Goal: Transaction & Acquisition: Purchase product/service

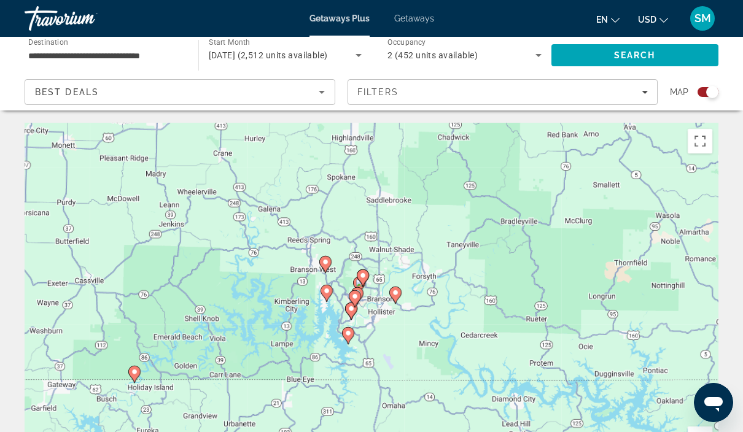
click at [358, 306] on gmp-advanced-marker "Main content" at bounding box center [355, 299] width 12 height 18
click at [360, 307] on gmp-advanced-marker "Main content" at bounding box center [355, 299] width 12 height 18
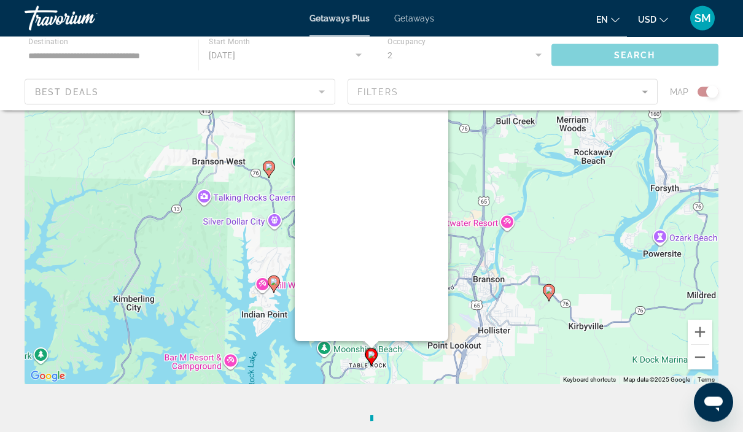
scroll to position [107, 0]
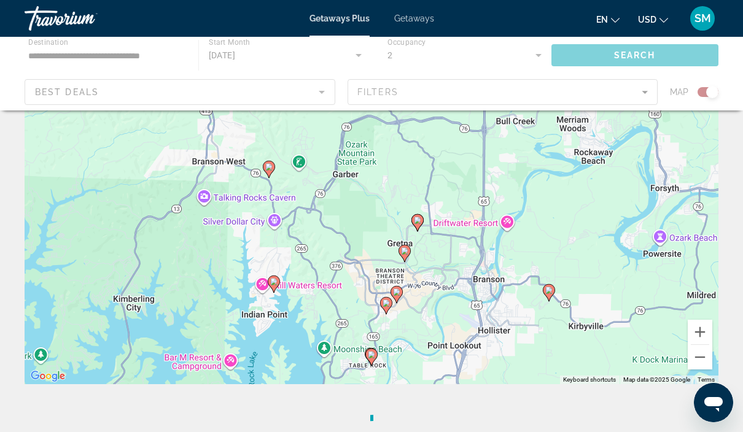
click at [527, 287] on div "To navigate, press the arrow keys. To activate drag with keyboard, press Alt + …" at bounding box center [371, 200] width 693 height 368
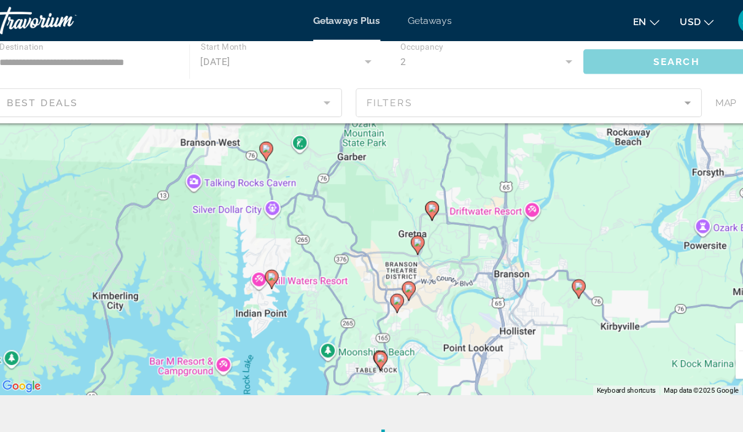
scroll to position [139, 0]
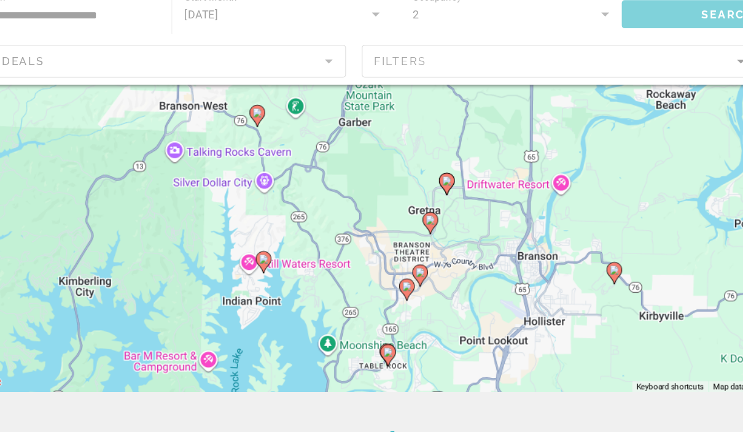
click at [390, 261] on image "Main content" at bounding box center [393, 257] width 7 height 7
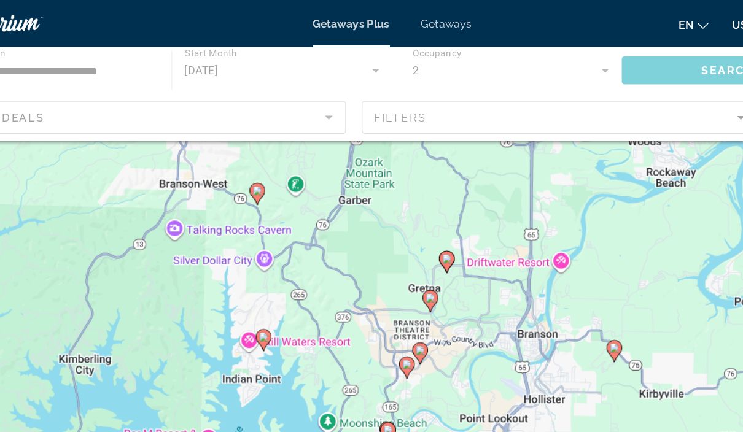
click at [390, 276] on image "Main content" at bounding box center [393, 274] width 7 height 7
click at [387, 268] on gmp-advanced-marker "Main content" at bounding box center [393, 277] width 12 height 18
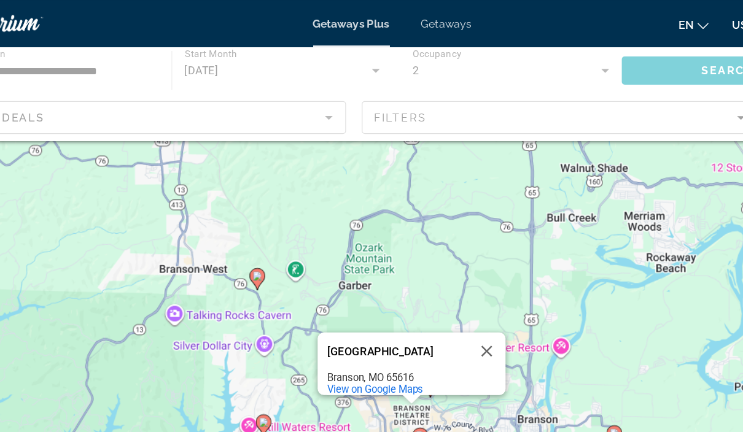
scroll to position [0, 0]
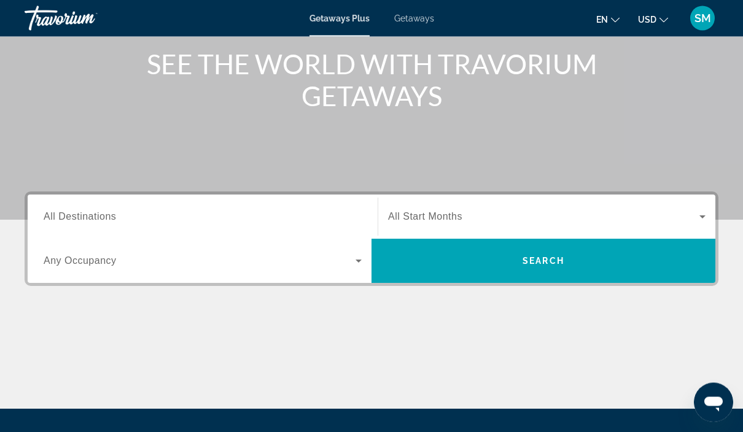
scroll to position [147, 0]
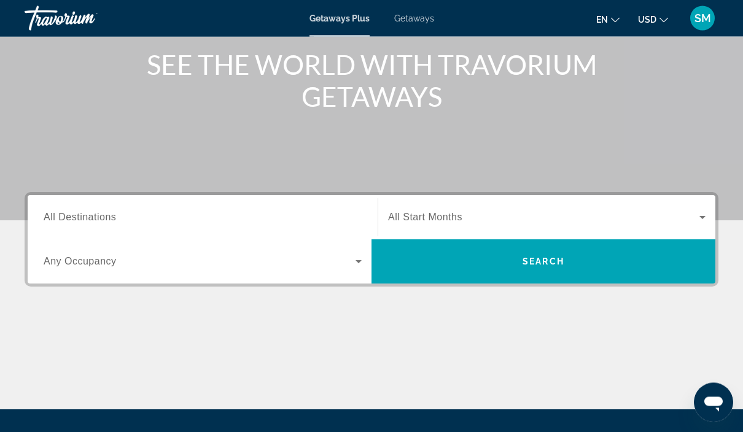
click at [352, 217] on input "Destination All Destinations" at bounding box center [203, 218] width 318 height 15
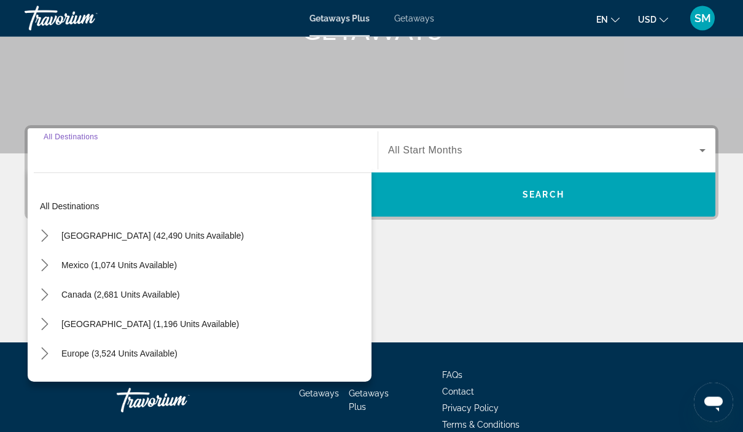
scroll to position [222, 0]
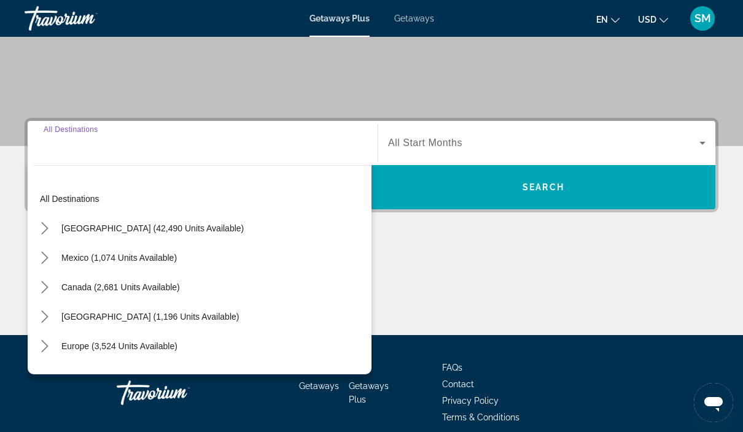
click at [212, 222] on span "Select destination: United States (42,490 units available)" at bounding box center [152, 228] width 195 height 29
type input "**********"
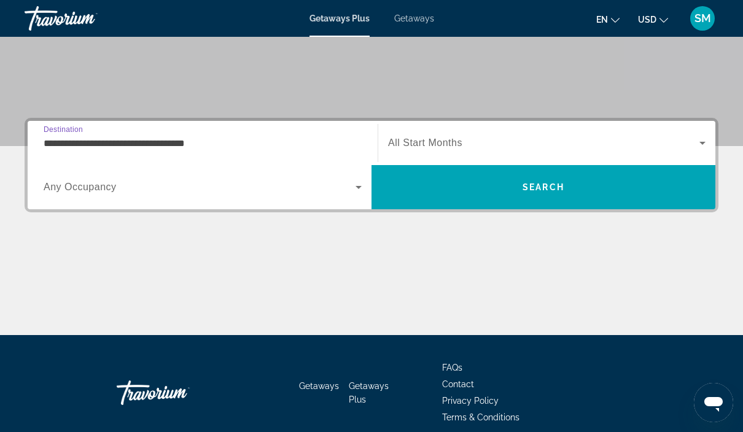
click at [293, 193] on span "Search widget" at bounding box center [200, 187] width 312 height 15
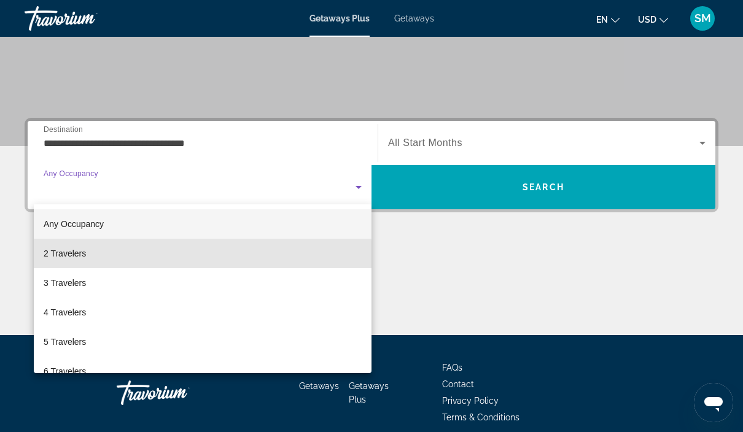
click at [146, 257] on mat-option "2 Travelers" at bounding box center [203, 253] width 338 height 29
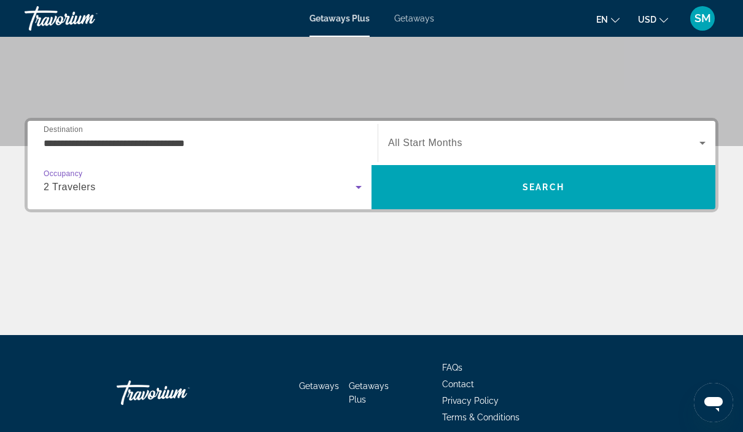
click at [519, 145] on span "Search widget" at bounding box center [543, 143] width 311 height 15
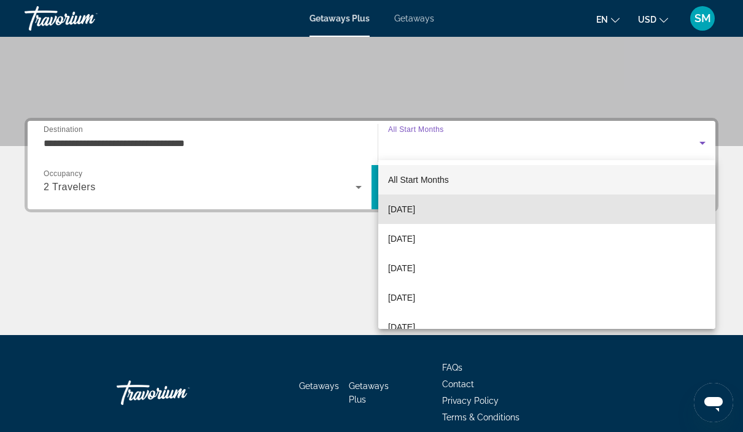
click at [454, 212] on mat-option "[DATE]" at bounding box center [546, 209] width 337 height 29
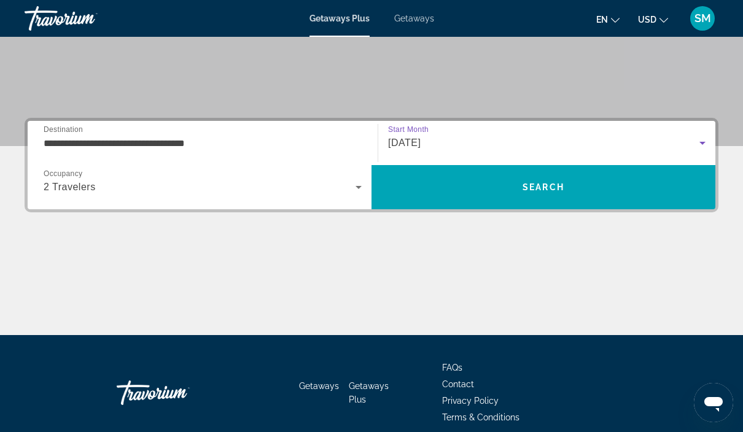
click at [526, 196] on span "Search" at bounding box center [543, 186] width 344 height 29
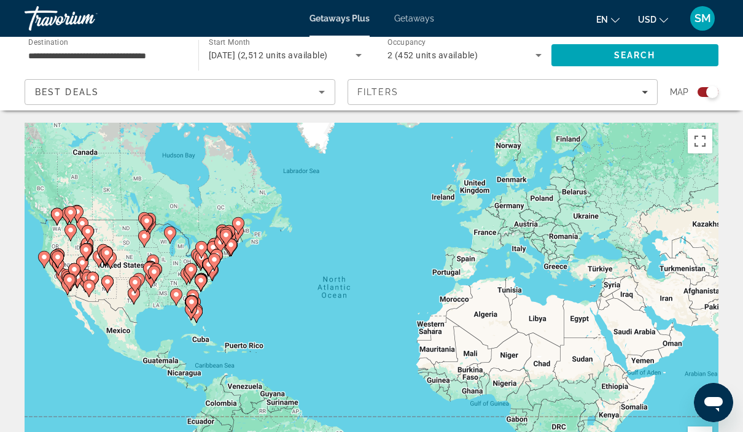
click at [151, 260] on gmp-advanced-marker "Main content" at bounding box center [150, 269] width 12 height 18
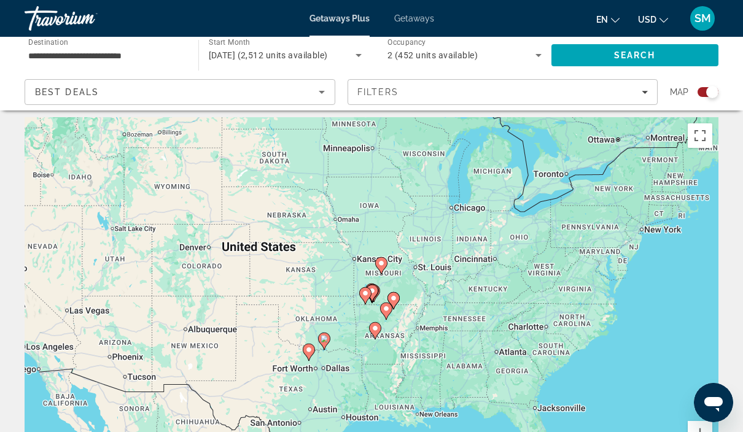
click at [390, 293] on gmp-advanced-marker "Main content" at bounding box center [393, 300] width 12 height 18
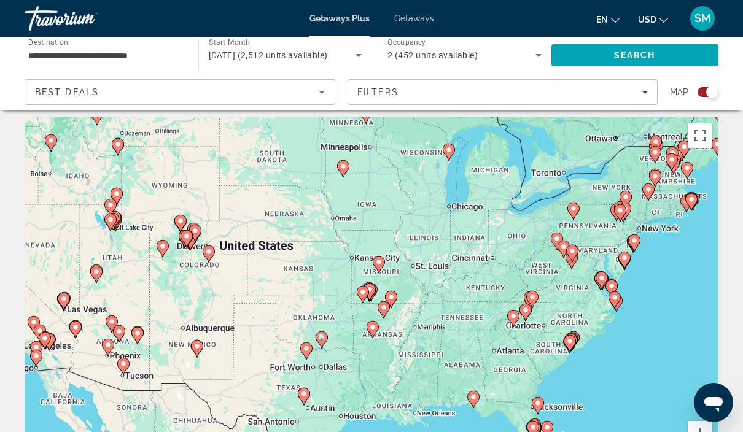
click at [371, 284] on icon "Main content" at bounding box center [369, 292] width 12 height 17
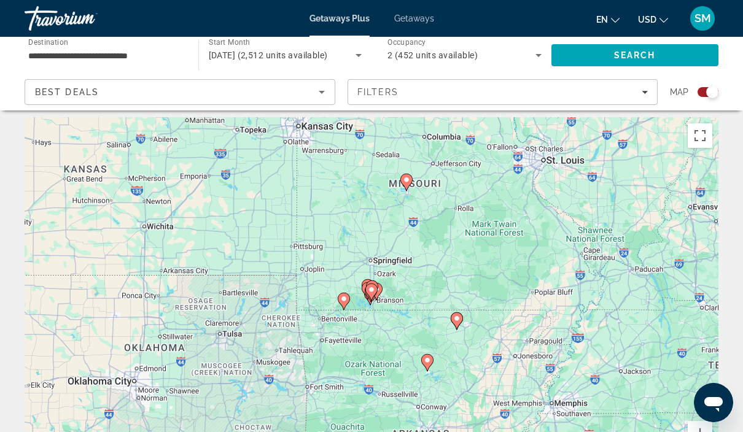
scroll to position [34, 0]
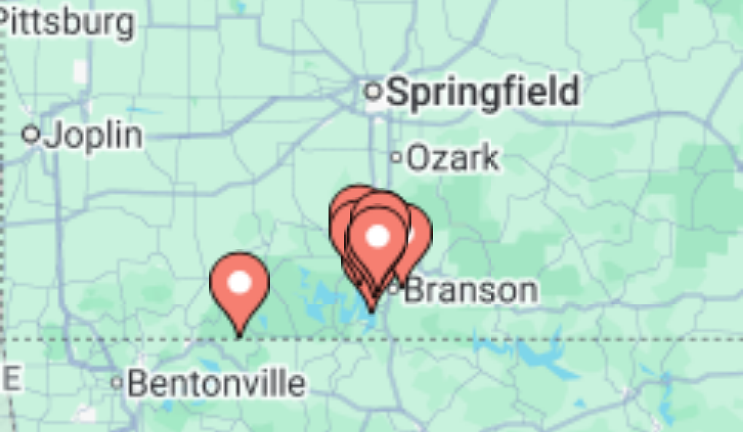
type input "**********"
click at [442, 326] on image "Main content" at bounding box center [445, 329] width 7 height 7
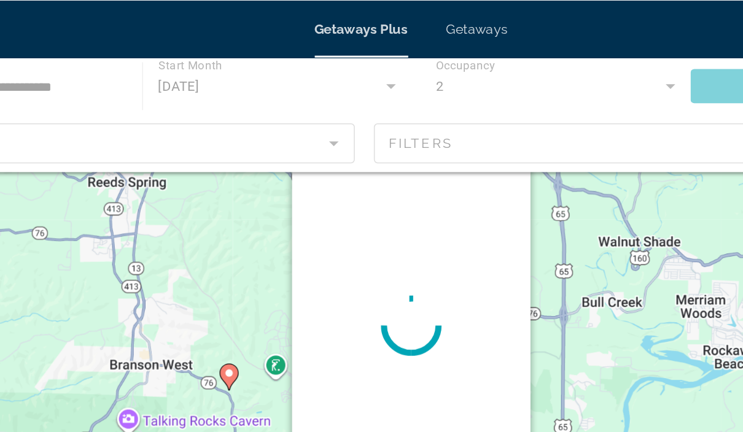
scroll to position [0, 0]
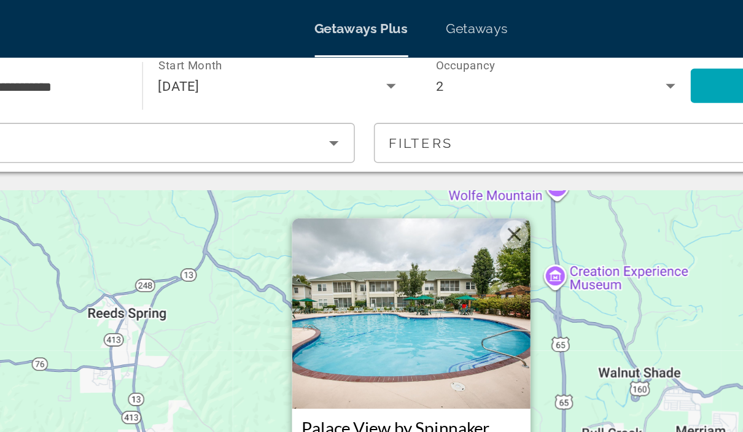
click at [428, 147] on button "Close" at bounding box center [437, 151] width 18 height 18
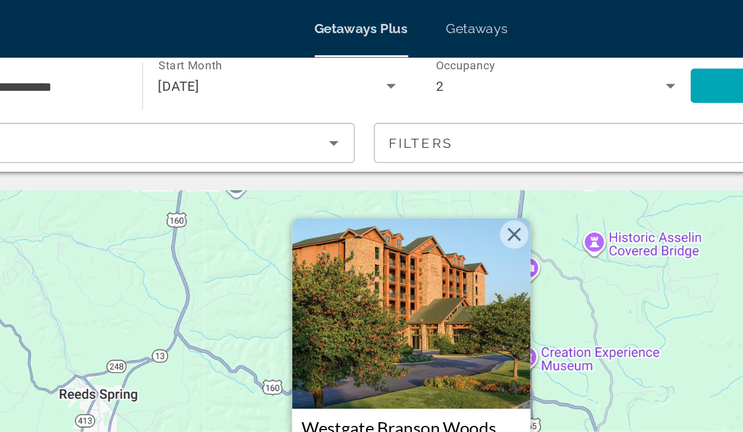
click at [428, 151] on button "Close" at bounding box center [437, 151] width 18 height 18
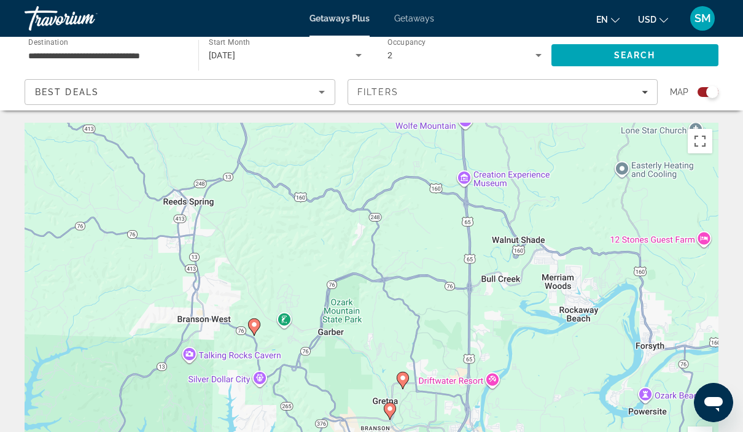
click at [574, 334] on div "To activate drag with keyboard, press Alt + Enter. Once in keyboard drag state,…" at bounding box center [371, 307] width 693 height 368
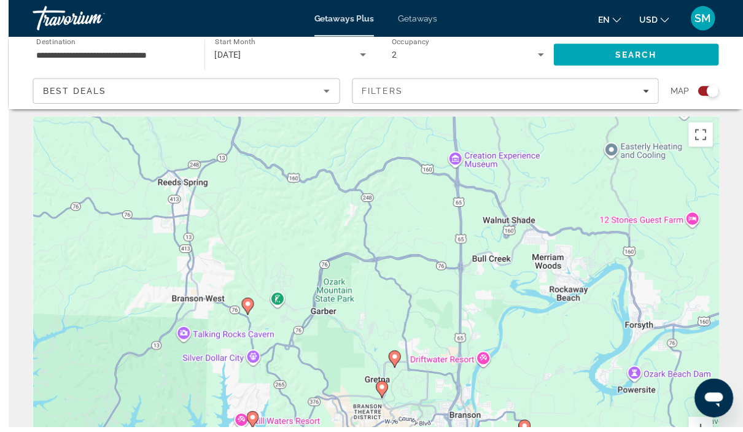
scroll to position [18, 0]
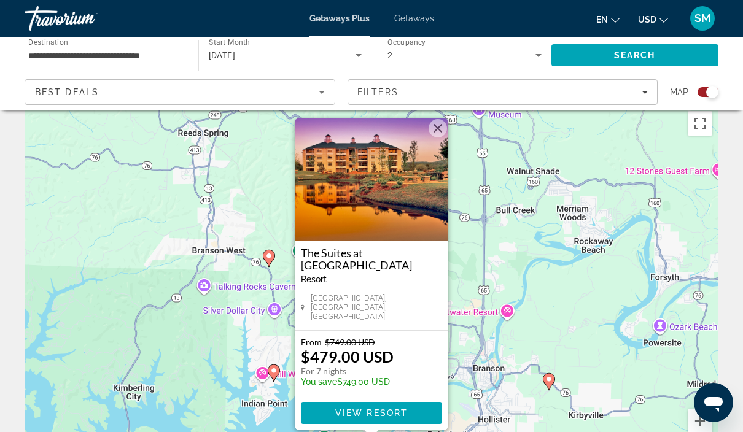
click at [444, 134] on button "Close" at bounding box center [437, 128] width 18 height 18
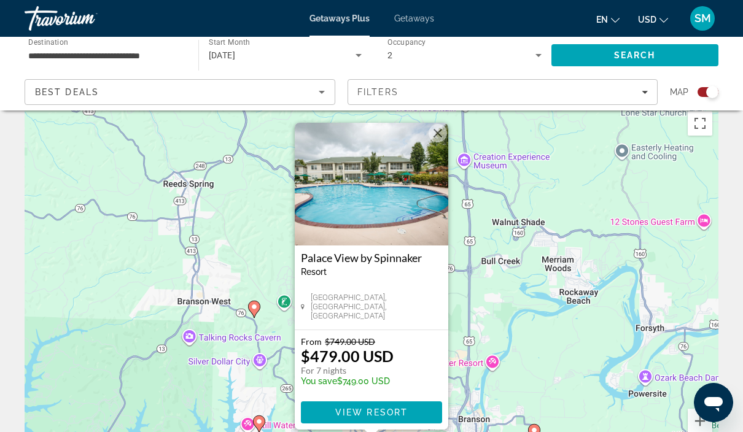
click at [390, 411] on span "View Resort" at bounding box center [371, 412] width 72 height 10
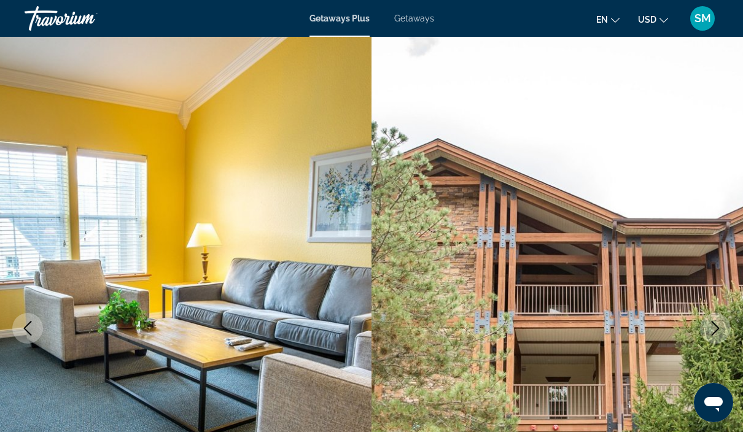
click at [527, 428] on img "Main content" at bounding box center [556, 328] width 371 height 583
click at [77, 25] on div "Travorium" at bounding box center [86, 18] width 123 height 32
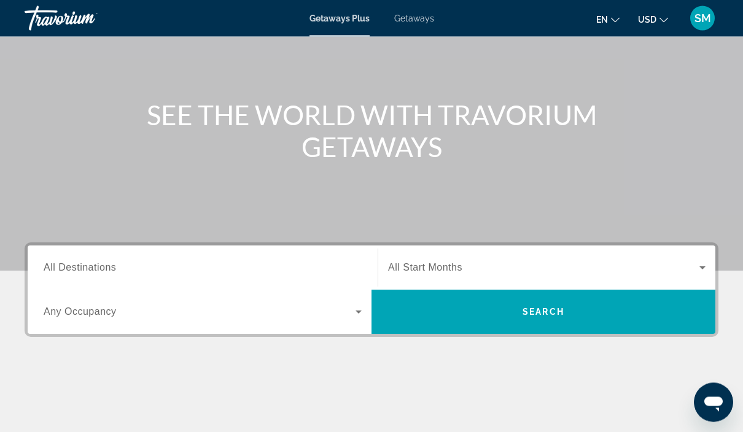
scroll to position [97, 0]
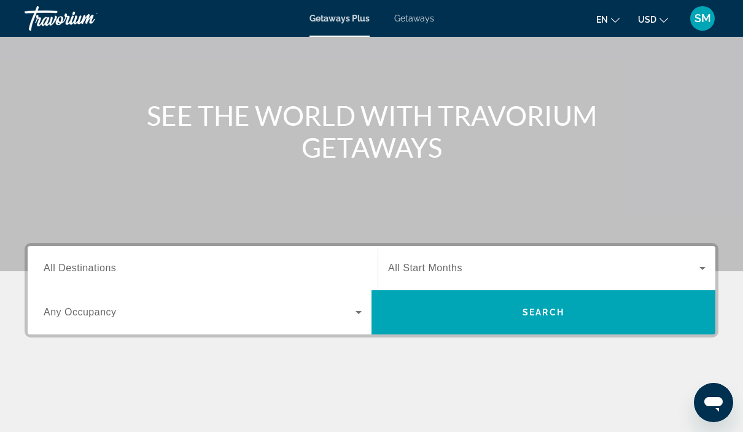
click at [252, 271] on input "Destination All Destinations" at bounding box center [203, 268] width 318 height 15
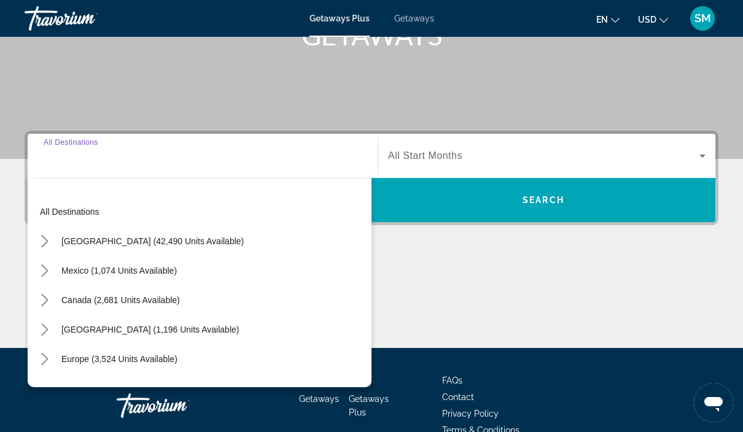
scroll to position [222, 0]
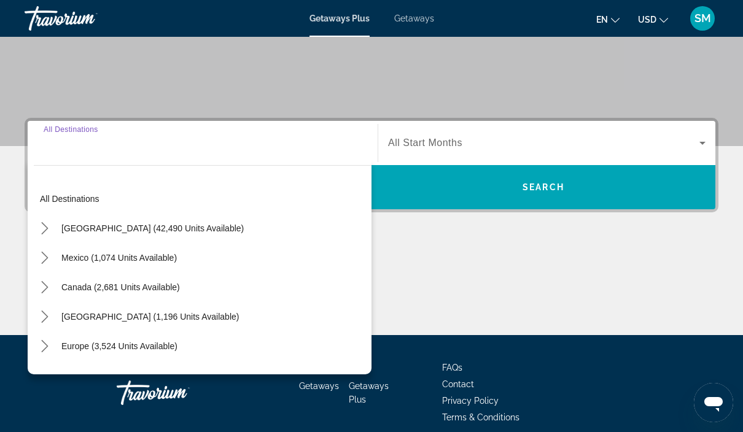
click at [203, 227] on span "[GEOGRAPHIC_DATA] (42,490 units available)" at bounding box center [152, 228] width 182 height 10
type input "**********"
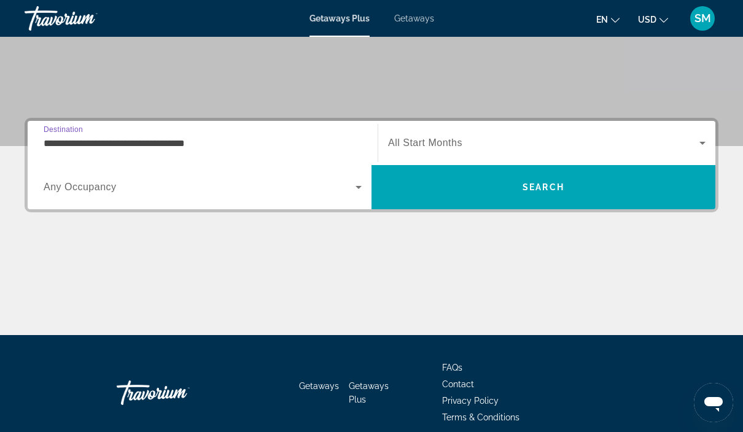
click at [325, 201] on div "Search widget" at bounding box center [203, 187] width 318 height 34
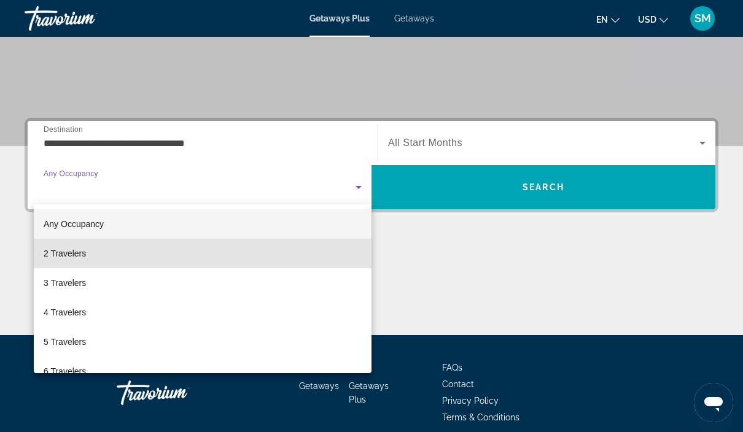
click at [168, 248] on mat-option "2 Travelers" at bounding box center [203, 253] width 338 height 29
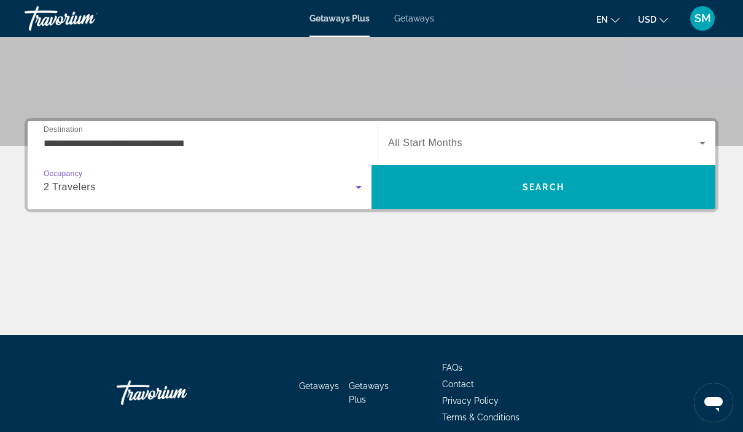
click at [525, 147] on span "Search widget" at bounding box center [543, 143] width 311 height 15
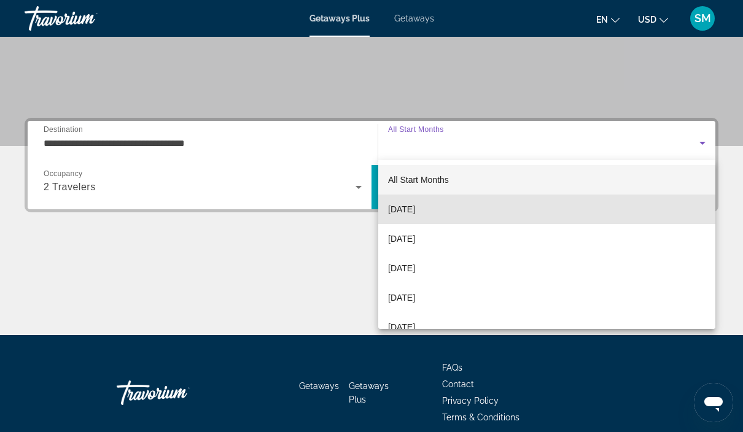
click at [443, 211] on mat-option "[DATE]" at bounding box center [546, 209] width 337 height 29
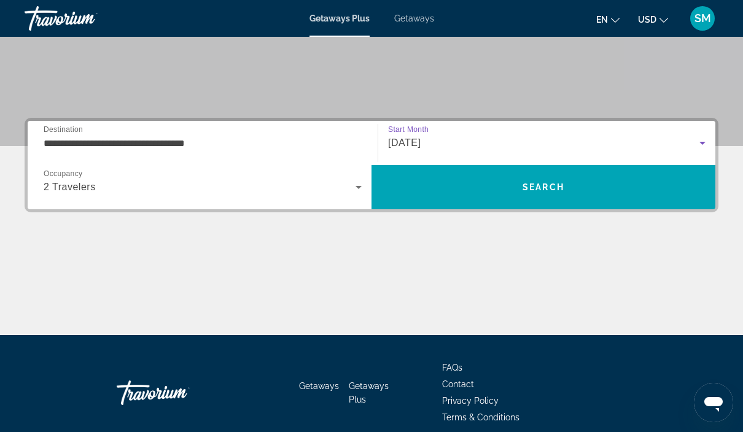
click at [528, 187] on span "Search" at bounding box center [543, 187] width 42 height 10
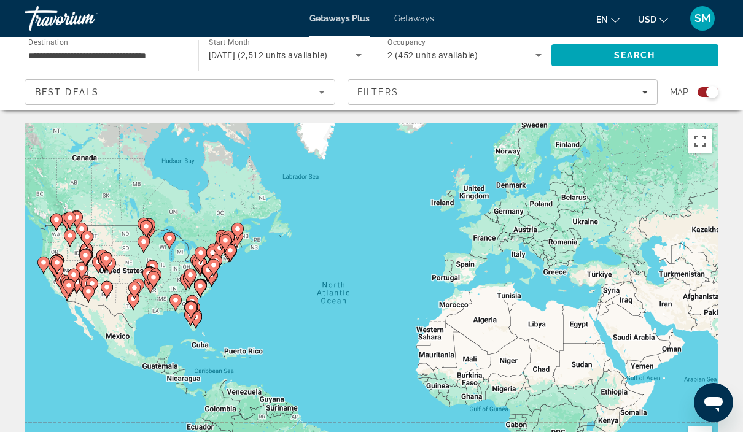
scroll to position [25, 0]
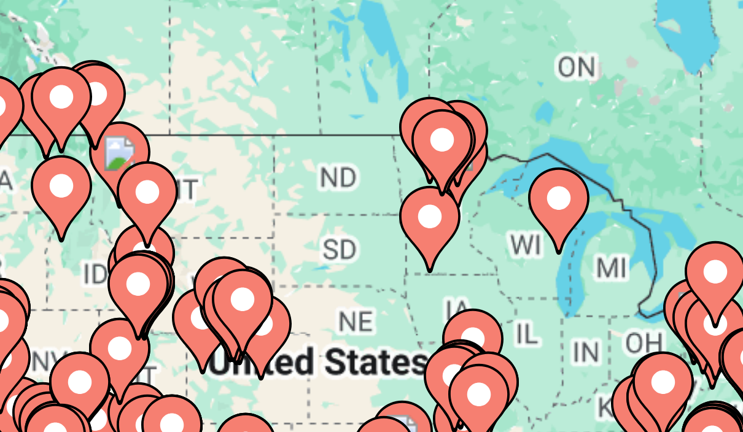
click at [162, 264] on icon "Main content" at bounding box center [167, 272] width 11 height 16
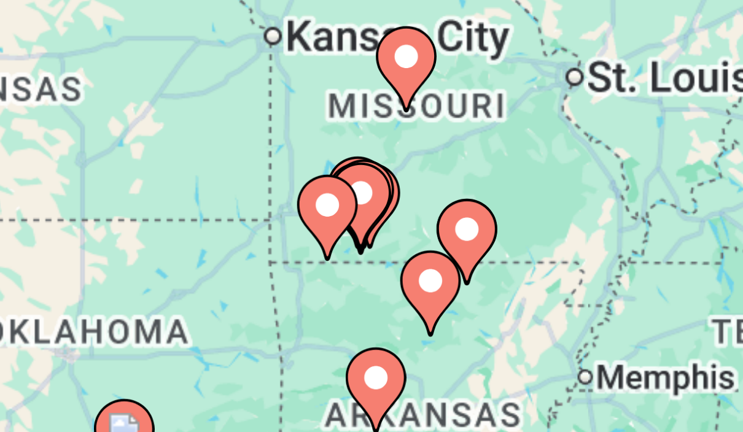
click at [280, 226] on icon "Main content" at bounding box center [285, 234] width 11 height 16
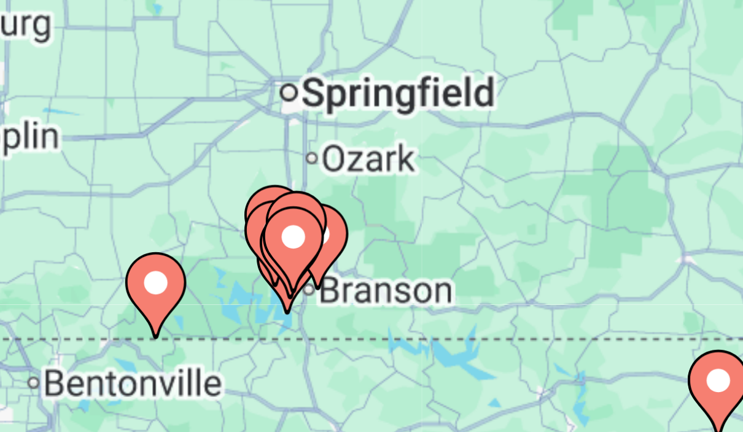
type input "**********"
click at [363, 266] on image "Main content" at bounding box center [366, 269] width 7 height 7
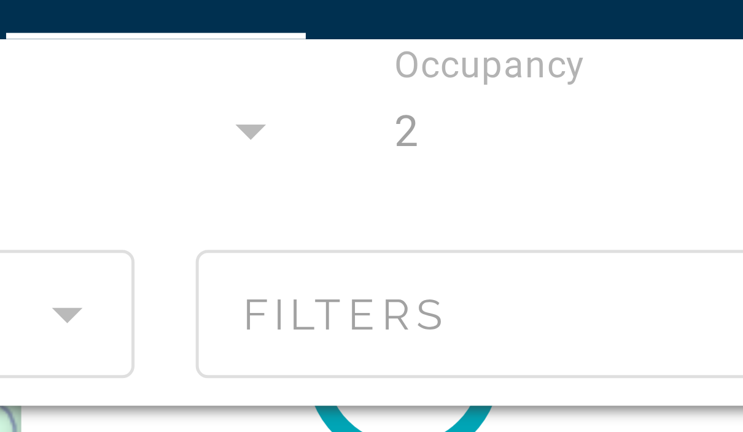
scroll to position [0, 0]
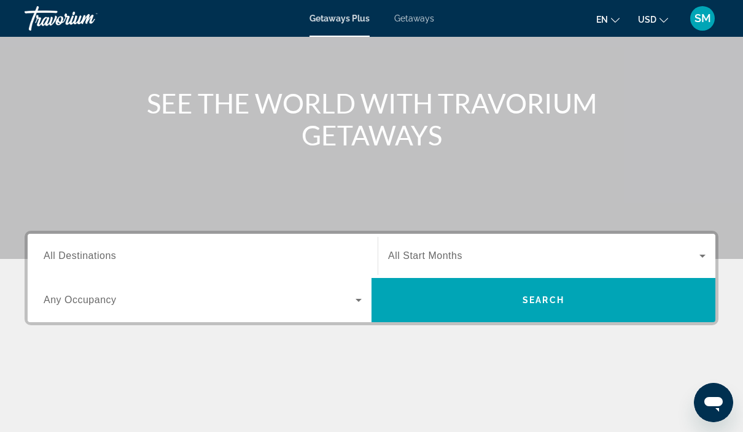
click at [338, 256] on input "Destination All Destinations" at bounding box center [203, 256] width 318 height 15
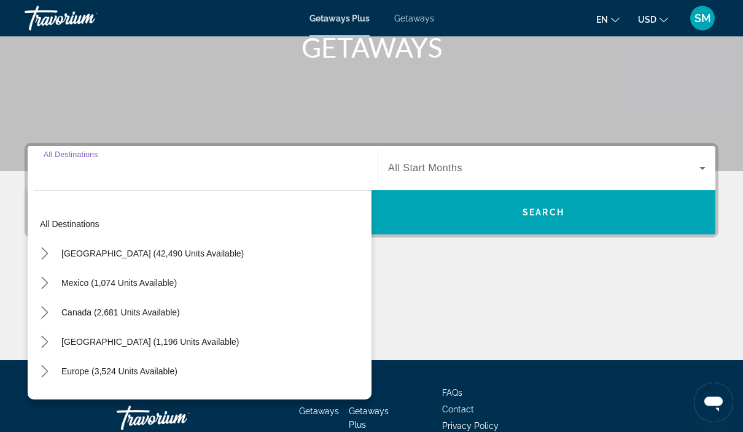
scroll to position [222, 0]
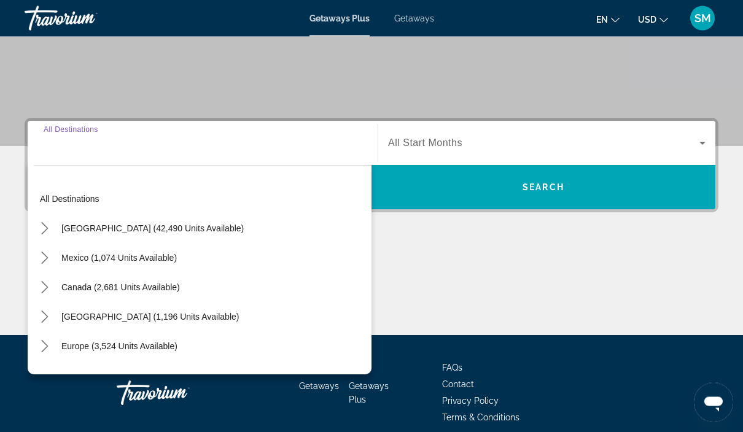
click at [231, 231] on div "[GEOGRAPHIC_DATA] (42,490 units available)" at bounding box center [203, 228] width 338 height 29
click at [198, 233] on span "[GEOGRAPHIC_DATA] (42,490 units available)" at bounding box center [152, 228] width 182 height 10
type input "**********"
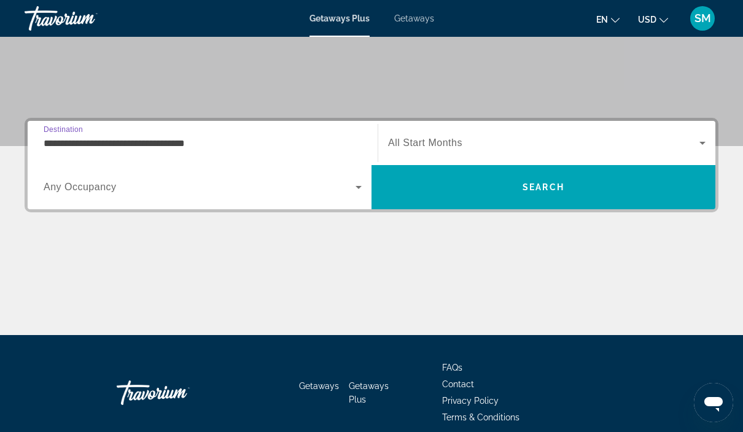
click at [344, 193] on span "Search widget" at bounding box center [200, 187] width 312 height 15
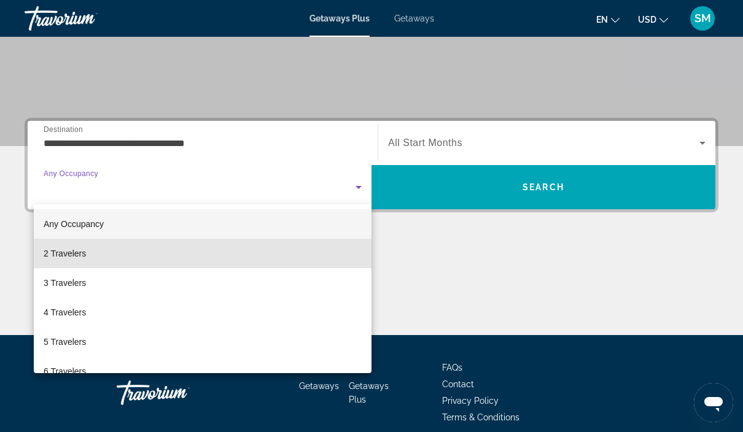
click at [253, 253] on mat-option "2 Travelers" at bounding box center [203, 253] width 338 height 29
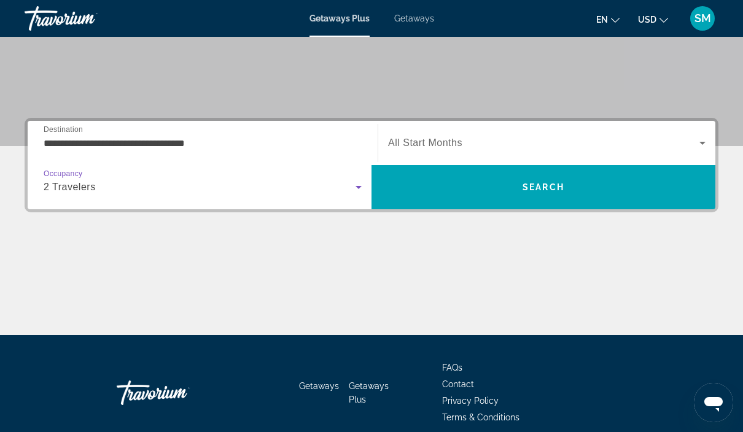
click at [573, 149] on span "Search widget" at bounding box center [543, 143] width 311 height 15
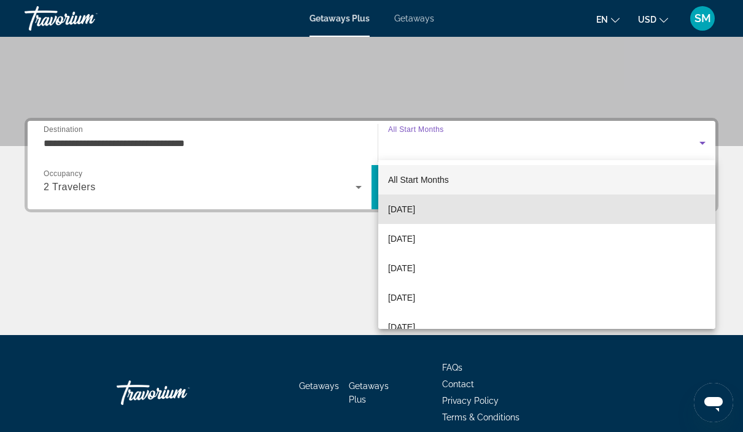
click at [474, 209] on mat-option "[DATE]" at bounding box center [546, 209] width 337 height 29
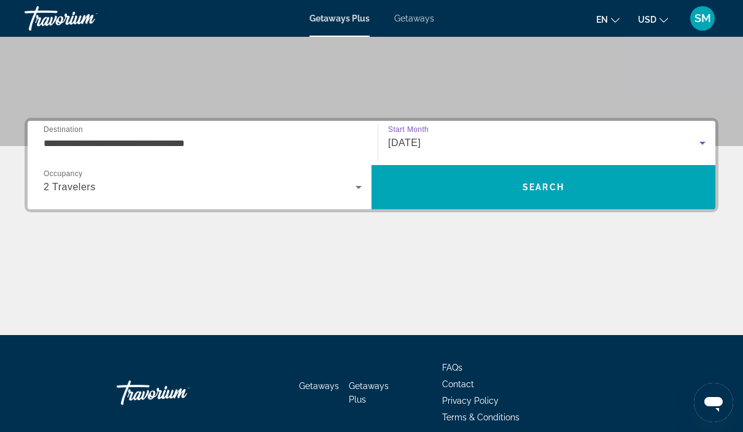
click at [575, 193] on span "Search" at bounding box center [543, 186] width 344 height 29
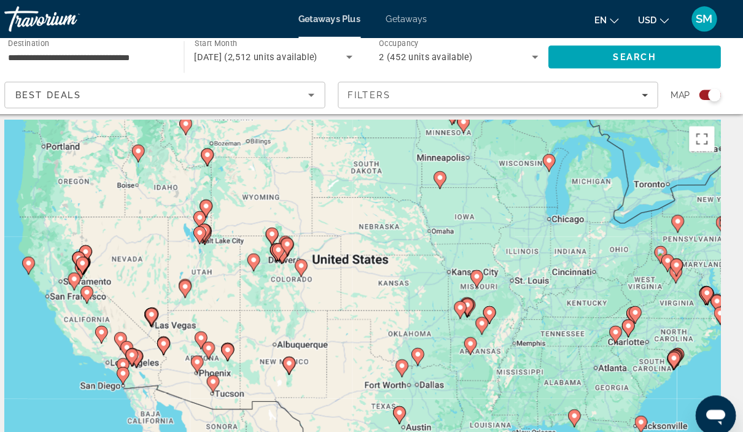
scroll to position [23, 0]
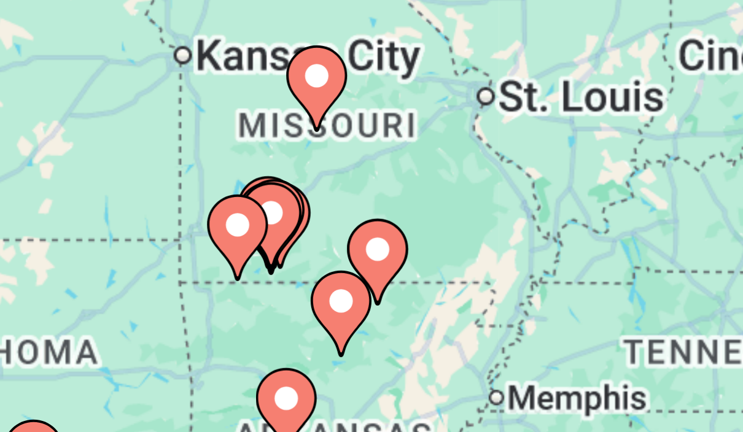
click at [350, 261] on image "Main content" at bounding box center [353, 264] width 7 height 7
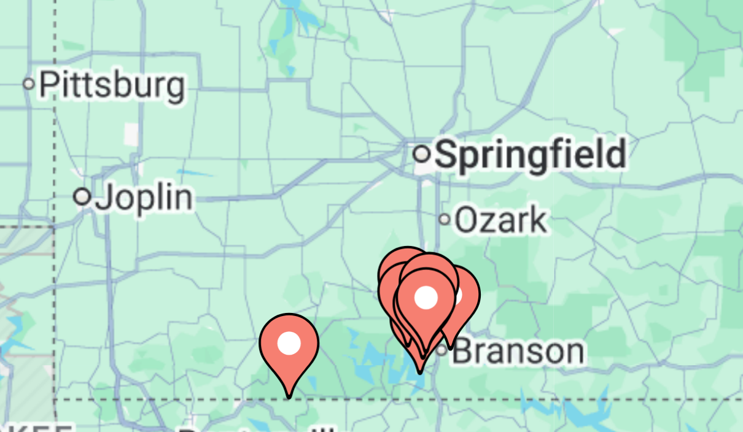
type input "**********"
click at [298, 241] on image "Main content" at bounding box center [301, 244] width 7 height 7
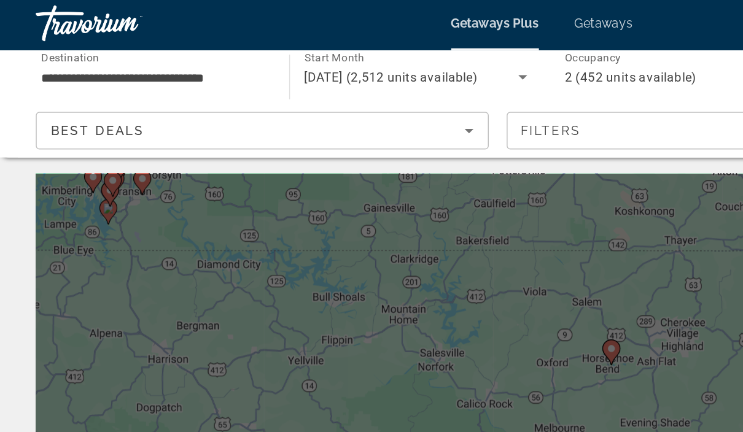
scroll to position [0, 0]
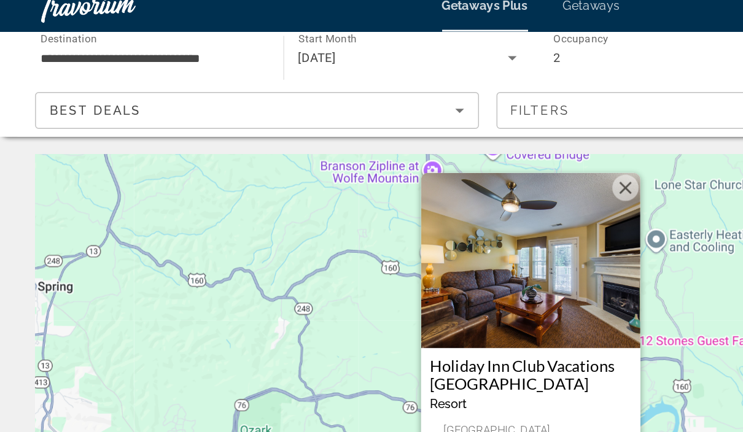
click at [442, 138] on button "Close" at bounding box center [437, 146] width 18 height 18
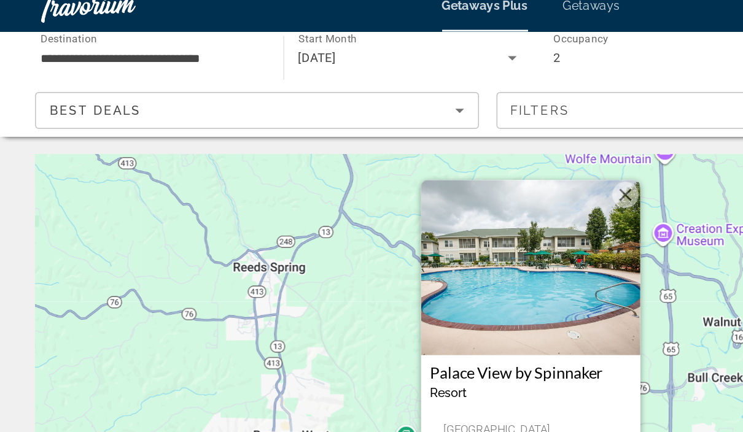
click at [404, 217] on img "Main content" at bounding box center [371, 202] width 153 height 123
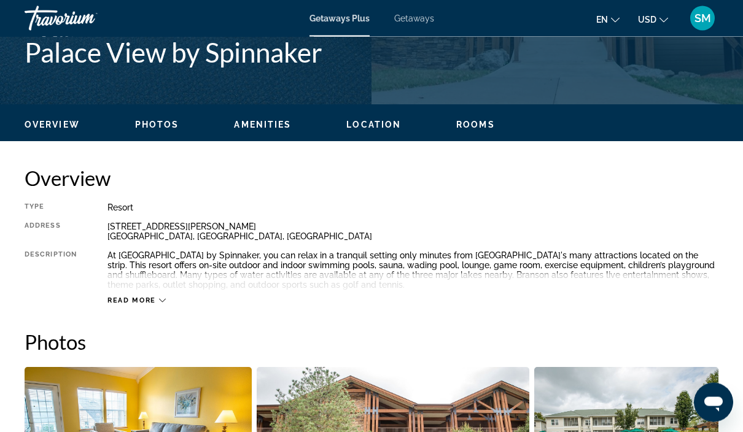
scroll to position [515, 0]
click at [151, 303] on span "Read more" at bounding box center [131, 300] width 48 height 8
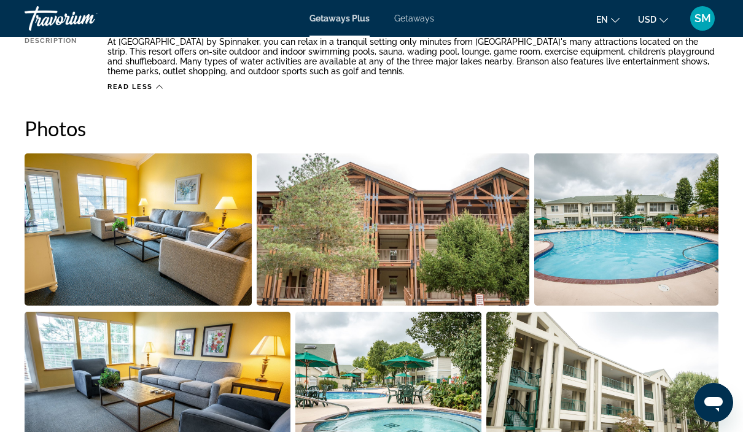
scroll to position [727, 0]
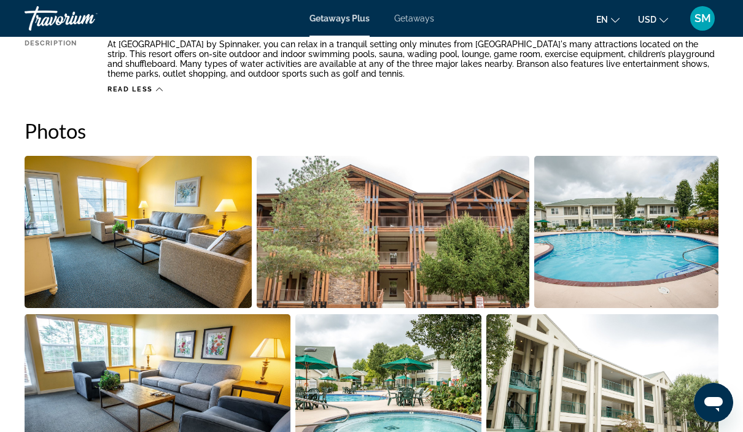
click at [426, 239] on img "Open full-screen image slider" at bounding box center [393, 232] width 273 height 152
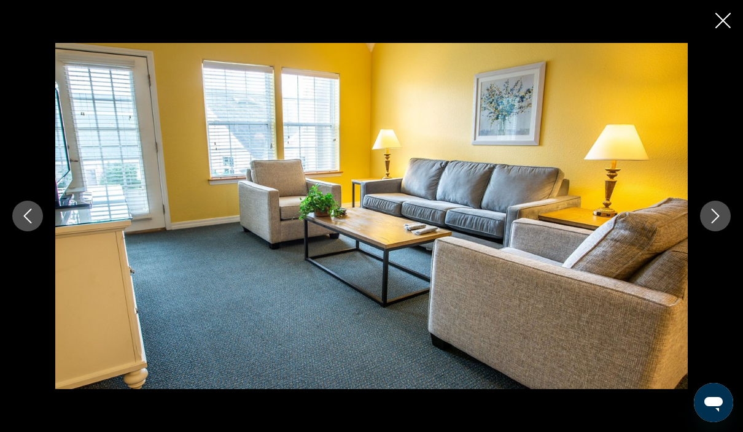
click at [722, 231] on button "Next image" at bounding box center [715, 216] width 31 height 31
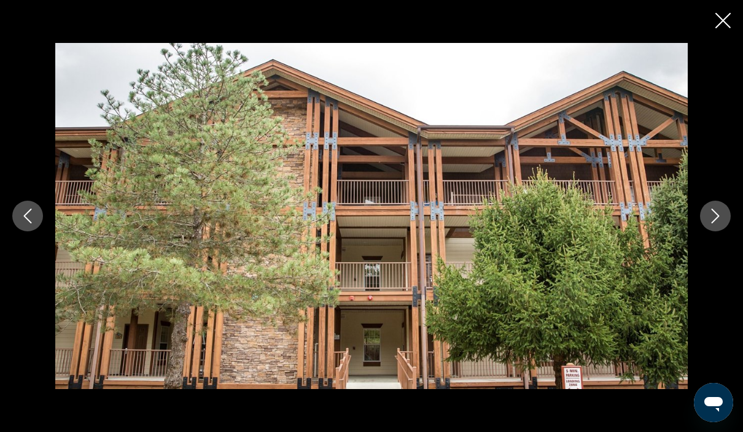
click at [720, 223] on icon "Next image" at bounding box center [715, 216] width 15 height 15
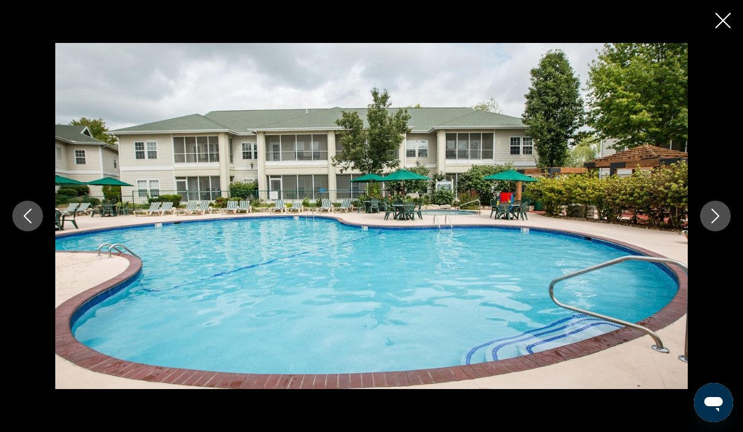
click at [727, 231] on button "Next image" at bounding box center [715, 216] width 31 height 31
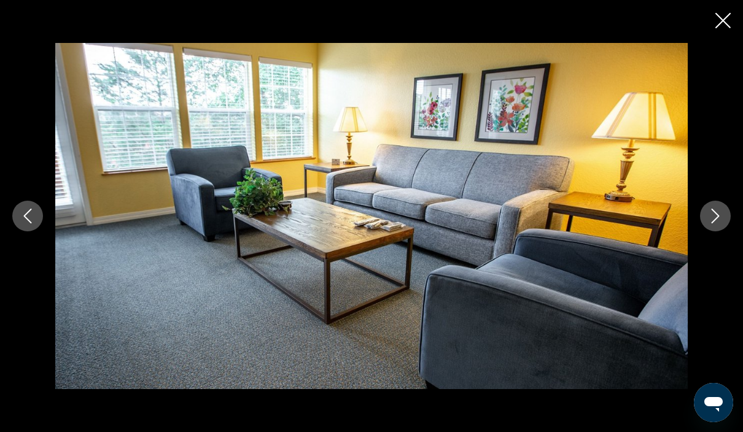
click at [721, 223] on icon "Next image" at bounding box center [715, 216] width 15 height 15
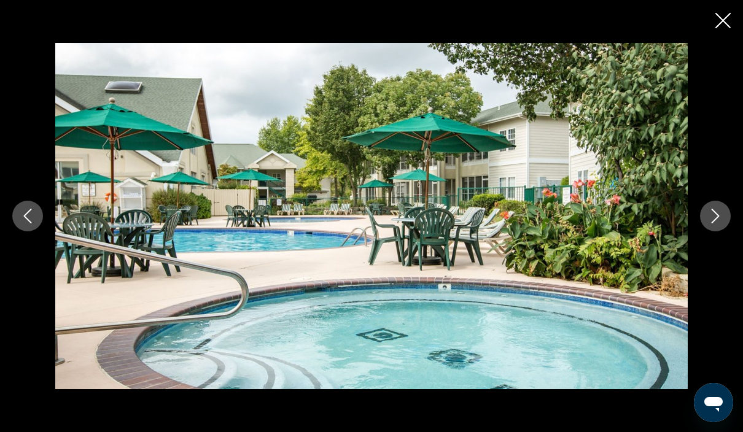
click at [719, 223] on icon "Next image" at bounding box center [715, 216] width 15 height 15
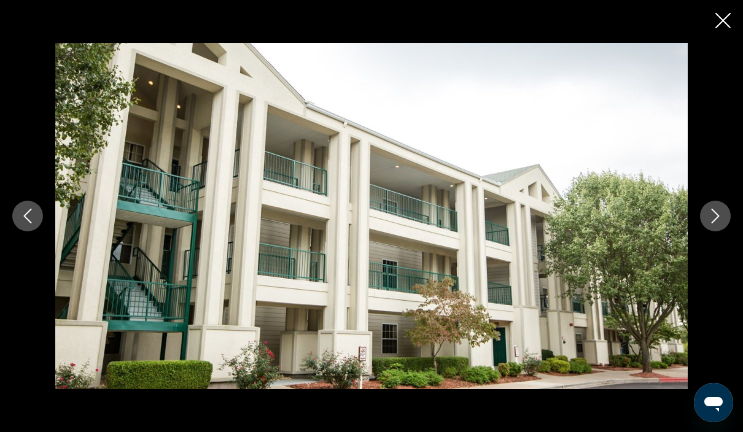
click at [714, 223] on icon "Next image" at bounding box center [715, 216] width 8 height 15
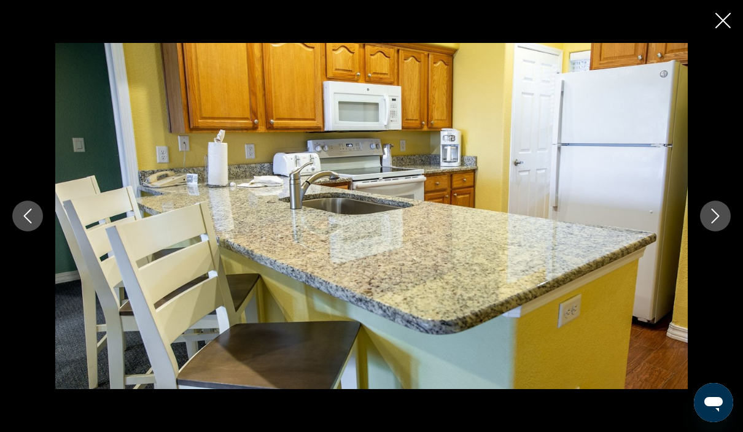
click at [719, 223] on icon "Next image" at bounding box center [715, 216] width 15 height 15
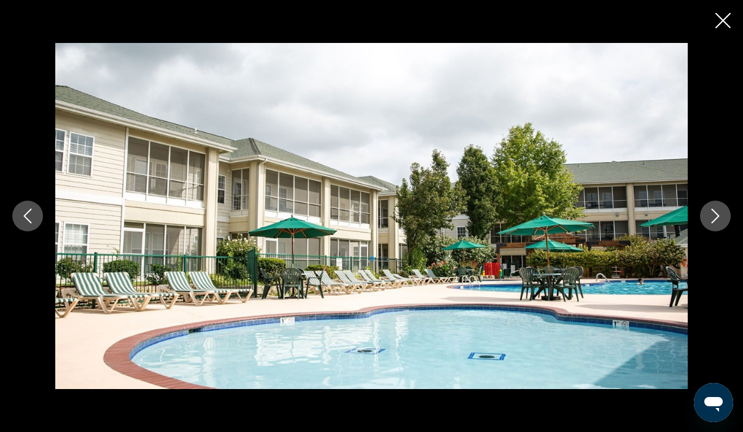
click at [719, 223] on icon "Next image" at bounding box center [715, 216] width 15 height 15
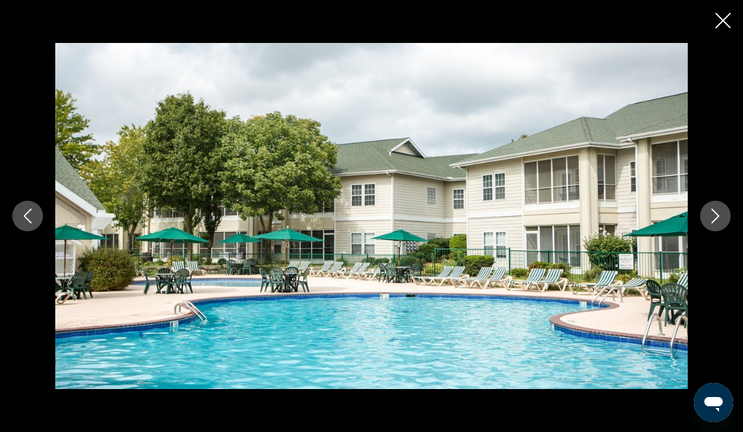
click at [716, 223] on icon "Next image" at bounding box center [715, 216] width 15 height 15
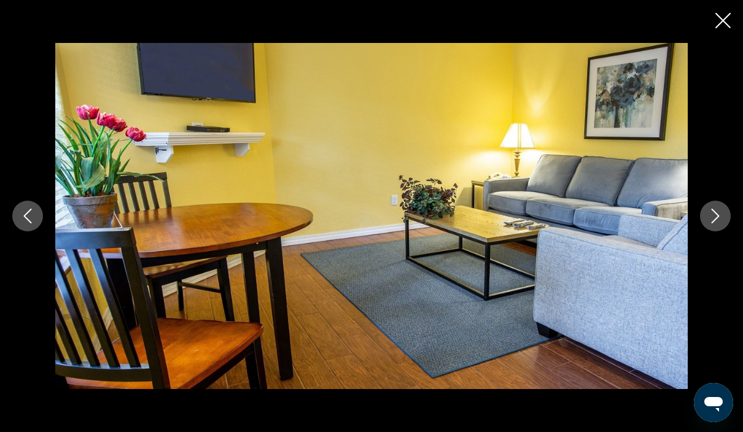
click at [725, 231] on button "Next image" at bounding box center [715, 216] width 31 height 31
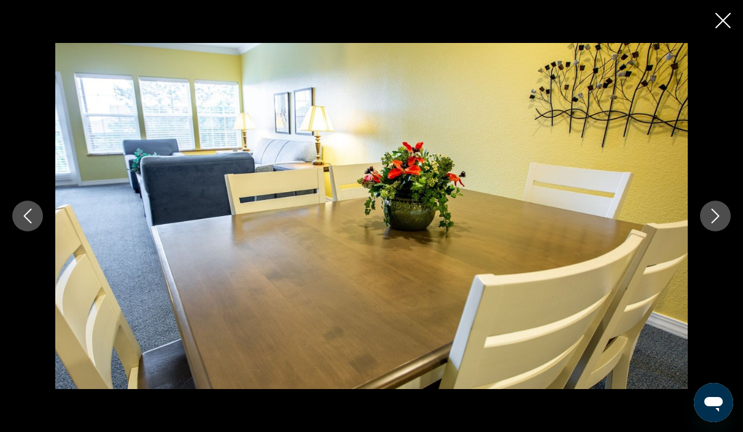
click at [716, 223] on icon "Next image" at bounding box center [715, 216] width 8 height 15
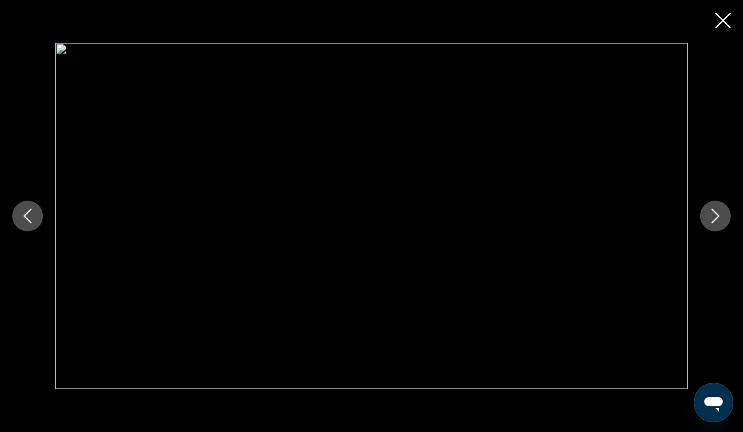
click at [718, 223] on icon "Next image" at bounding box center [715, 216] width 8 height 15
click at [717, 223] on icon "Next image" at bounding box center [715, 216] width 15 height 15
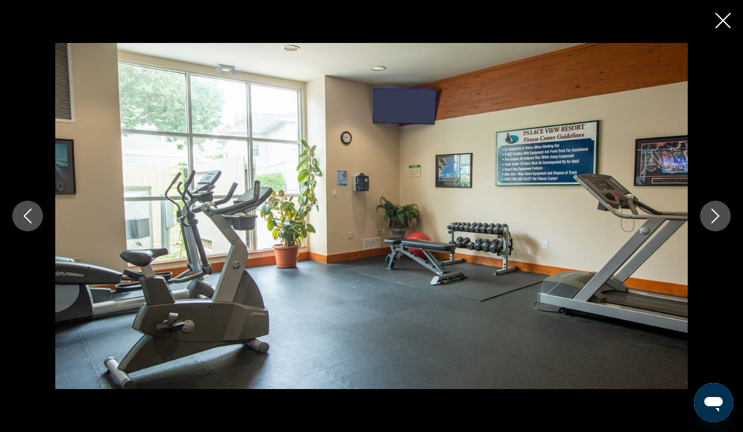
click at [719, 223] on icon "Next image" at bounding box center [715, 216] width 15 height 15
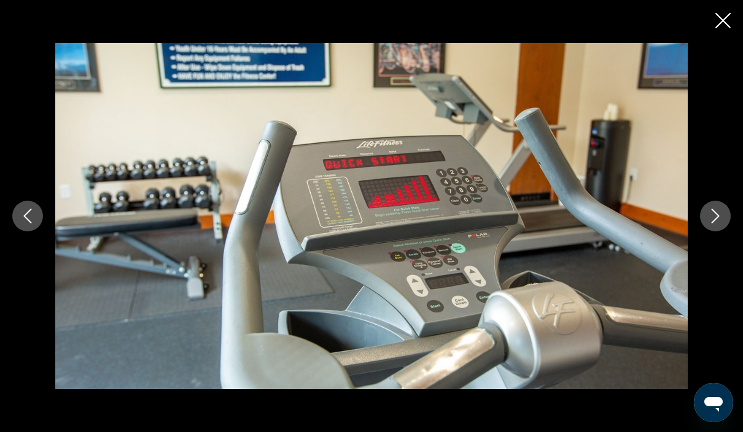
click at [727, 231] on button "Next image" at bounding box center [715, 216] width 31 height 31
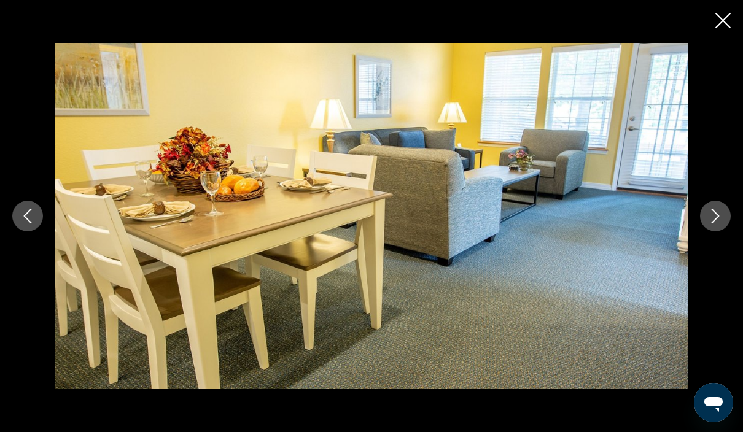
click at [719, 223] on icon "Next image" at bounding box center [715, 216] width 15 height 15
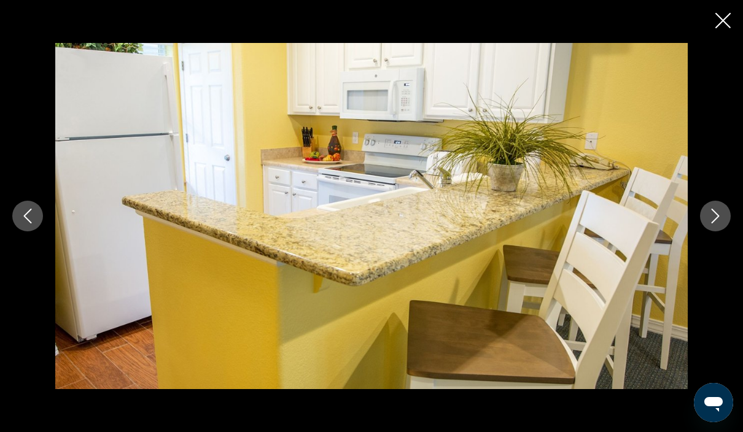
click at [717, 223] on icon "Next image" at bounding box center [715, 216] width 15 height 15
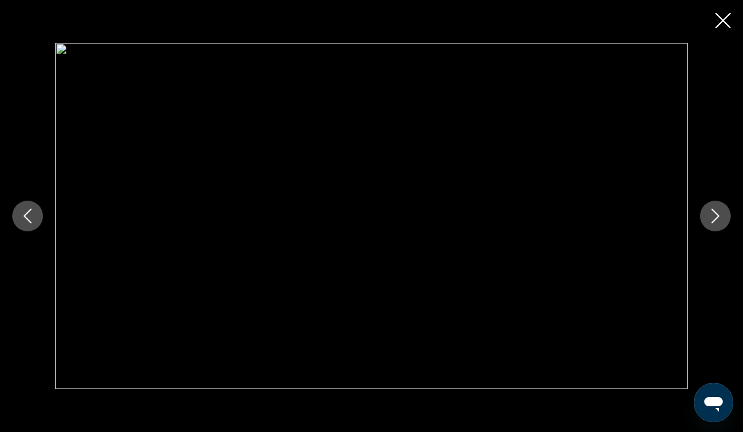
click at [712, 223] on icon "Next image" at bounding box center [715, 216] width 8 height 15
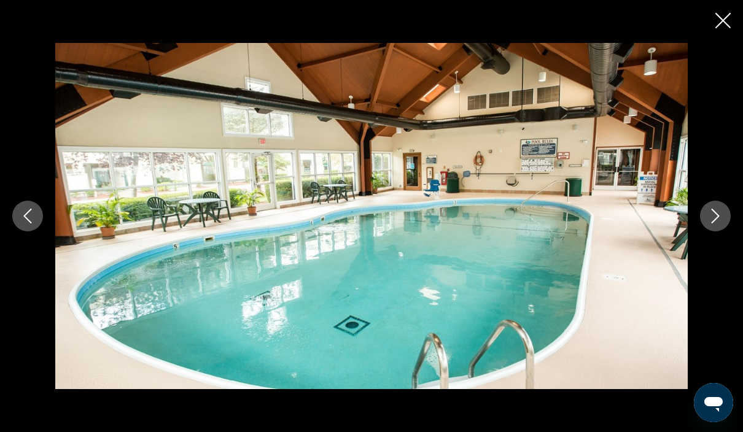
click at [720, 223] on icon "Next image" at bounding box center [715, 216] width 15 height 15
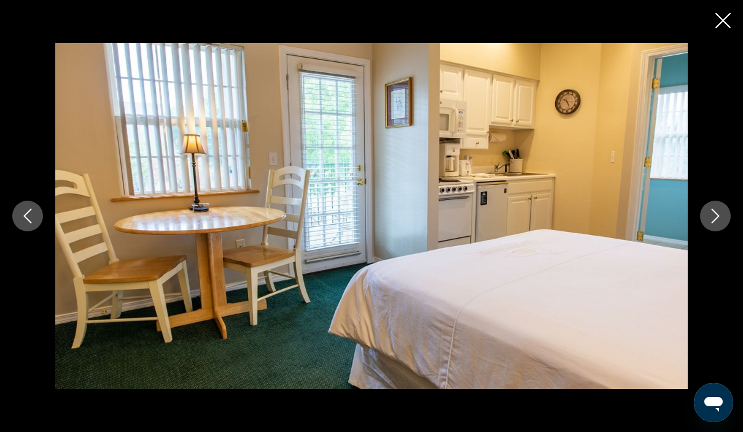
click at [716, 231] on button "Next image" at bounding box center [715, 216] width 31 height 31
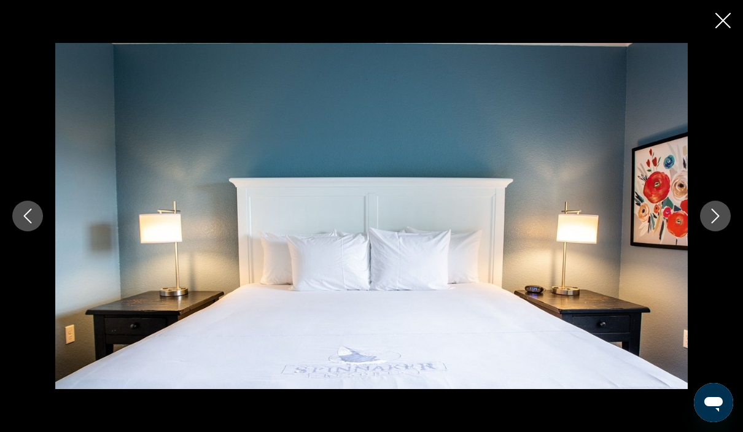
click at [36, 231] on button "Previous image" at bounding box center [27, 216] width 31 height 31
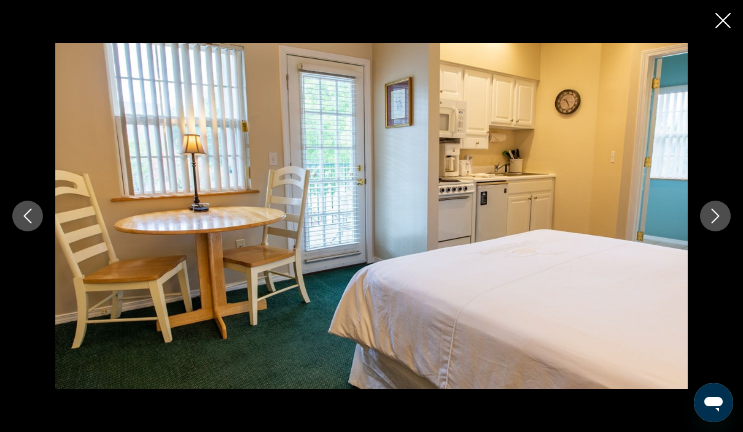
click at [716, 231] on button "Next image" at bounding box center [715, 216] width 31 height 31
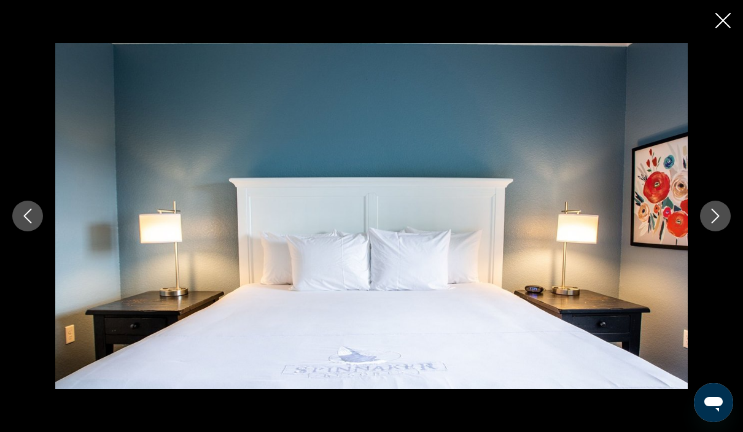
click at [712, 231] on button "Next image" at bounding box center [715, 216] width 31 height 31
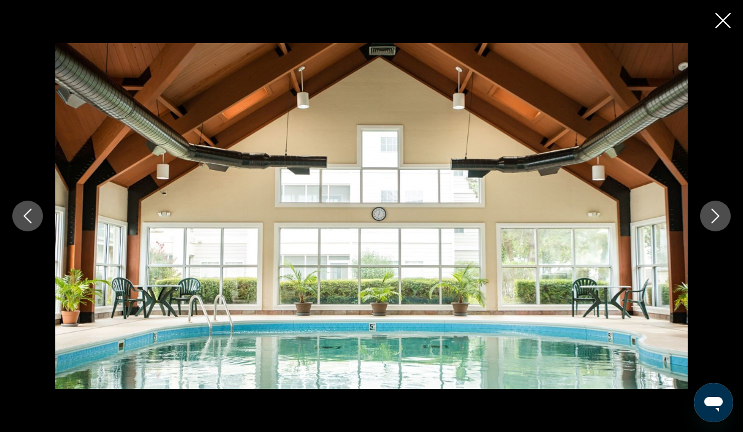
click at [720, 223] on icon "Next image" at bounding box center [715, 216] width 15 height 15
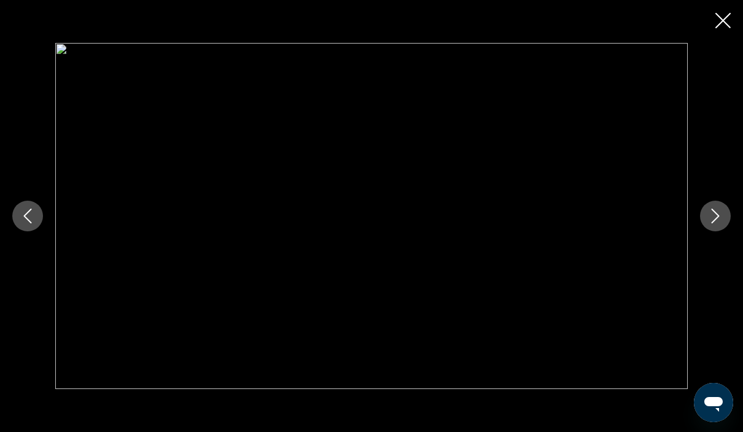
click at [716, 223] on icon "Next image" at bounding box center [715, 216] width 8 height 15
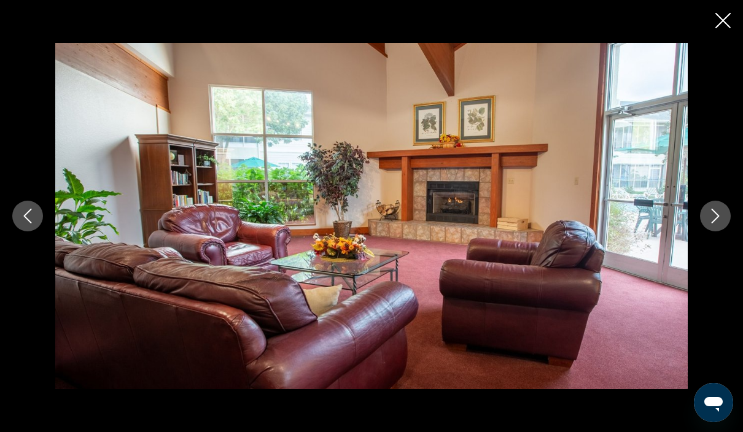
click at [717, 223] on icon "Next image" at bounding box center [715, 216] width 15 height 15
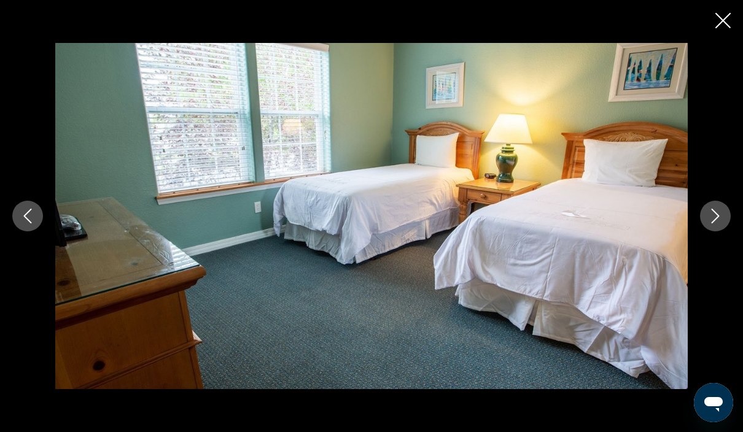
click at [714, 223] on icon "Next image" at bounding box center [715, 216] width 15 height 15
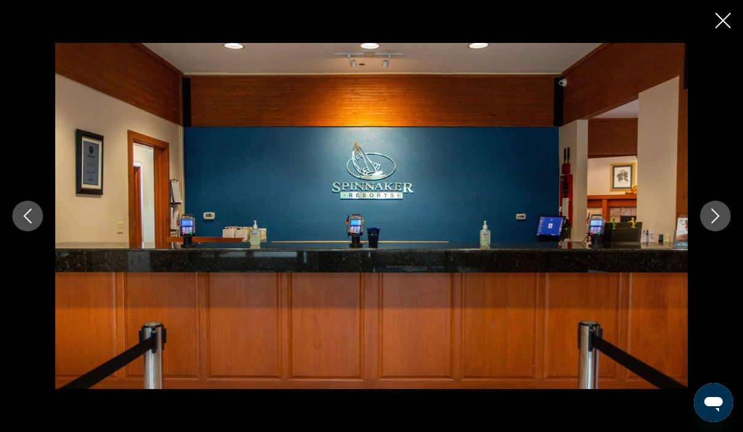
click at [708, 223] on icon "Next image" at bounding box center [715, 216] width 15 height 15
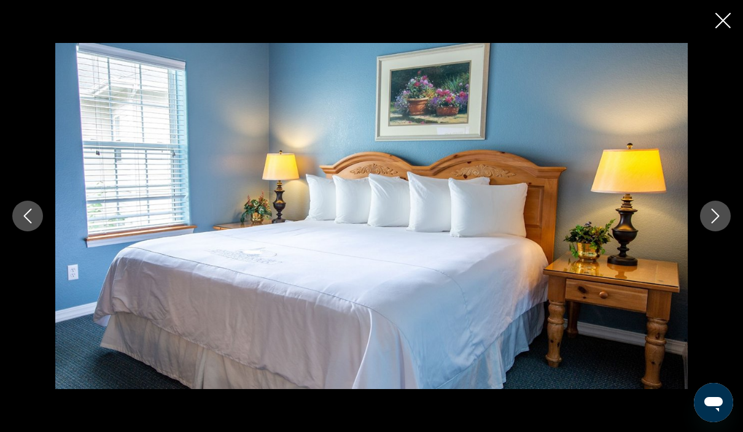
click at [717, 223] on icon "Next image" at bounding box center [715, 216] width 8 height 15
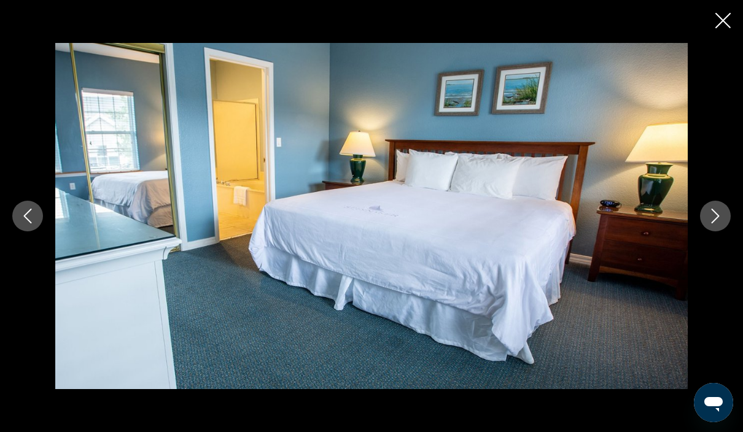
click at [722, 223] on icon "Next image" at bounding box center [715, 216] width 15 height 15
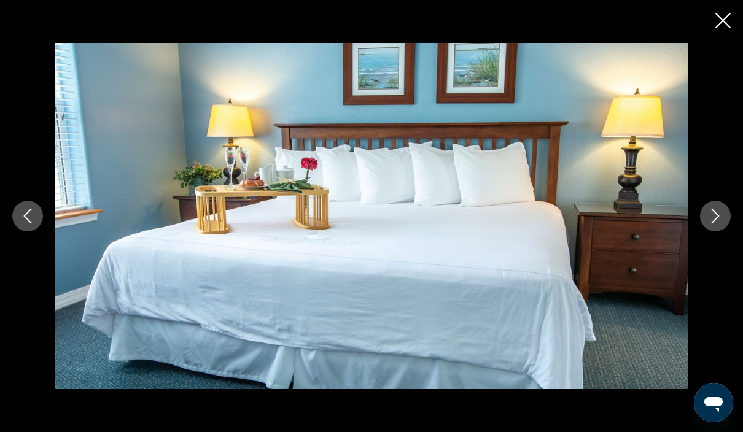
click at [720, 223] on icon "Next image" at bounding box center [715, 216] width 15 height 15
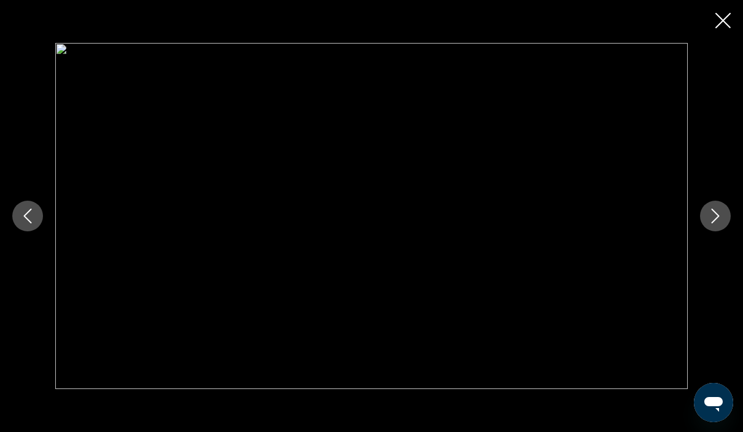
click at [29, 223] on icon "Previous image" at bounding box center [28, 216] width 8 height 15
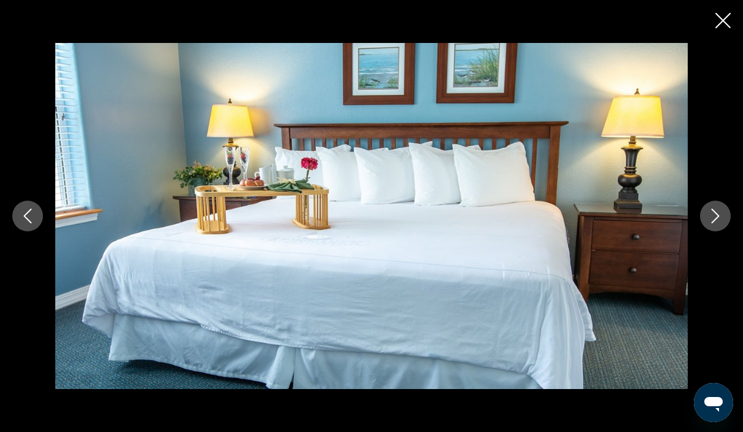
click at [31, 223] on icon "Previous image" at bounding box center [27, 216] width 15 height 15
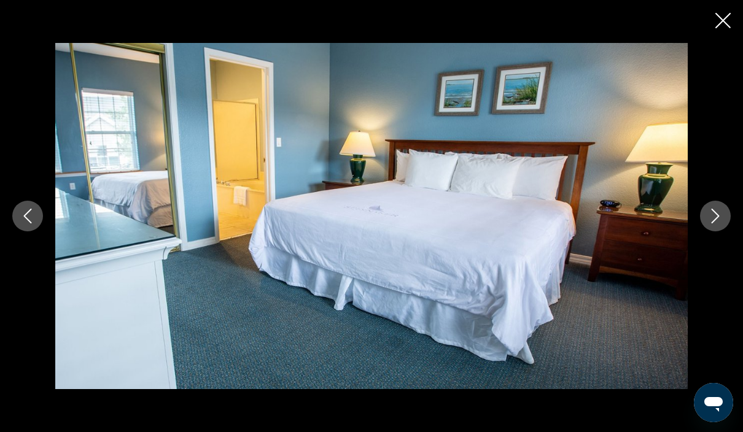
click at [32, 223] on icon "Previous image" at bounding box center [27, 216] width 15 height 15
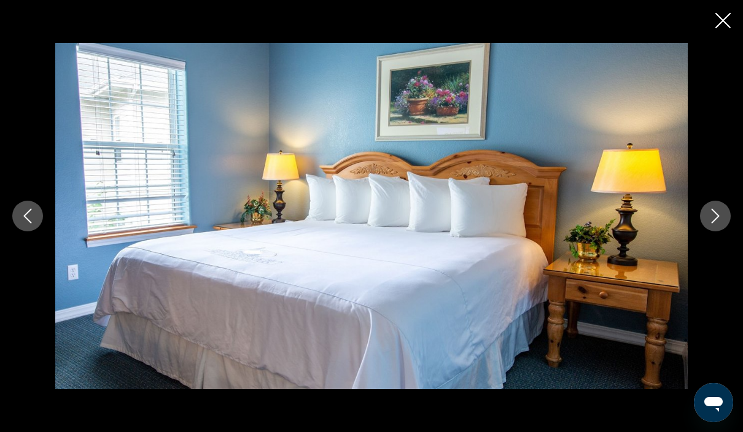
click at [37, 231] on button "Previous image" at bounding box center [27, 216] width 31 height 31
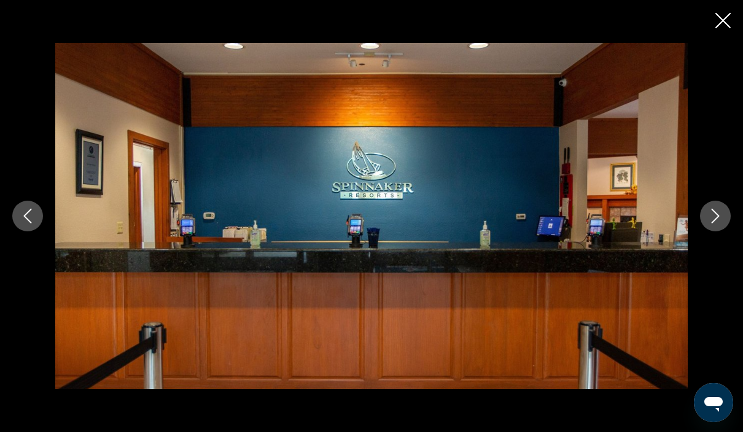
click at [720, 223] on icon "Next image" at bounding box center [715, 216] width 15 height 15
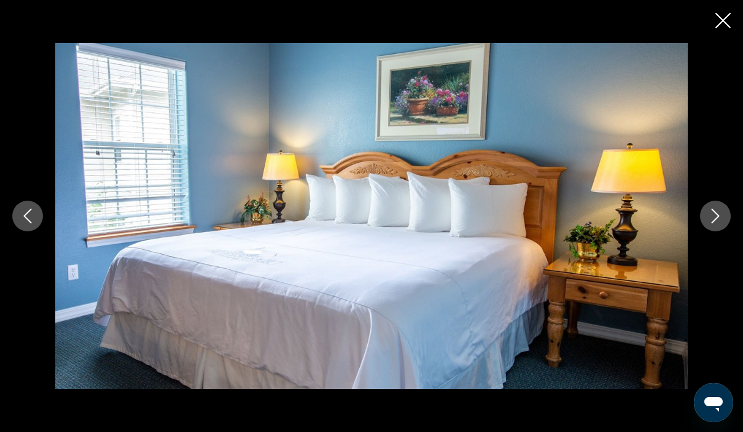
click at [714, 223] on icon "Next image" at bounding box center [715, 216] width 15 height 15
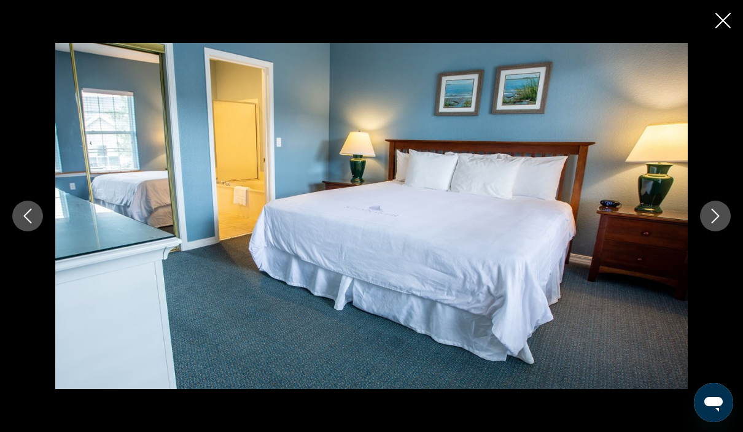
click at [717, 223] on icon "Next image" at bounding box center [715, 216] width 8 height 15
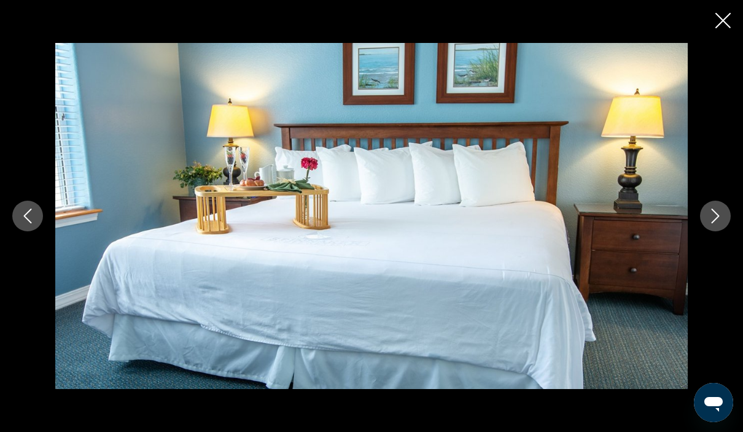
click at [716, 223] on icon "Next image" at bounding box center [715, 216] width 15 height 15
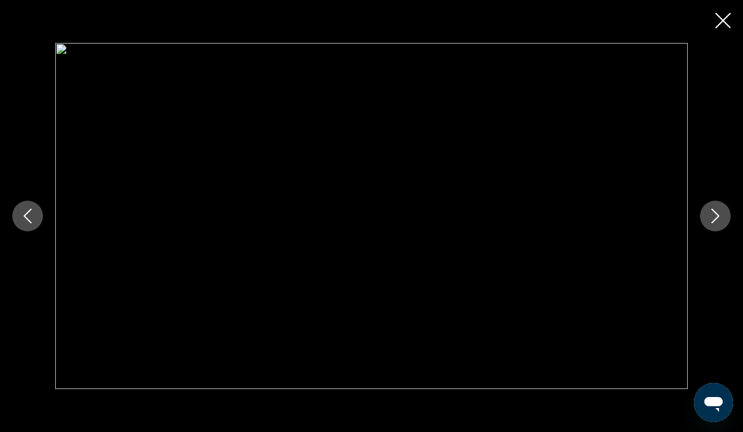
click at [719, 223] on icon "Next image" at bounding box center [715, 216] width 15 height 15
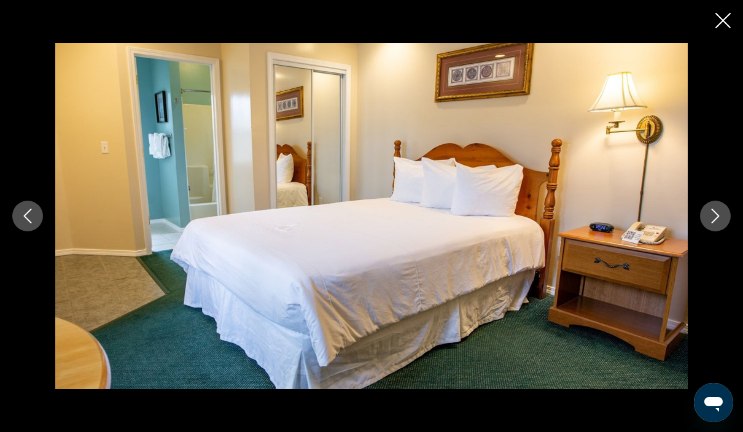
click at [719, 223] on icon "Next image" at bounding box center [715, 216] width 15 height 15
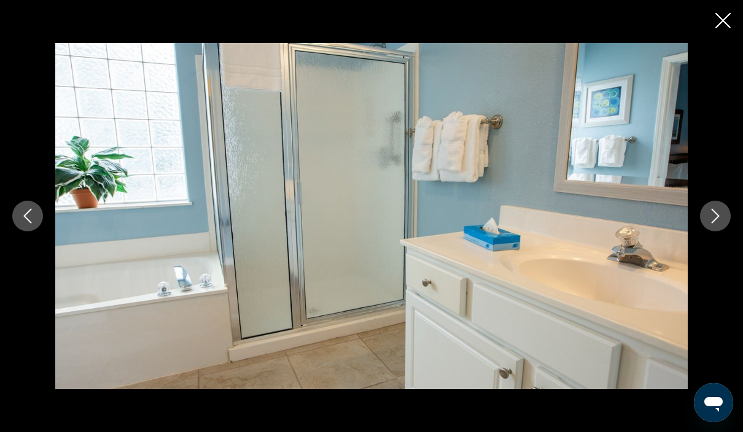
click at [715, 223] on icon "Next image" at bounding box center [715, 216] width 8 height 15
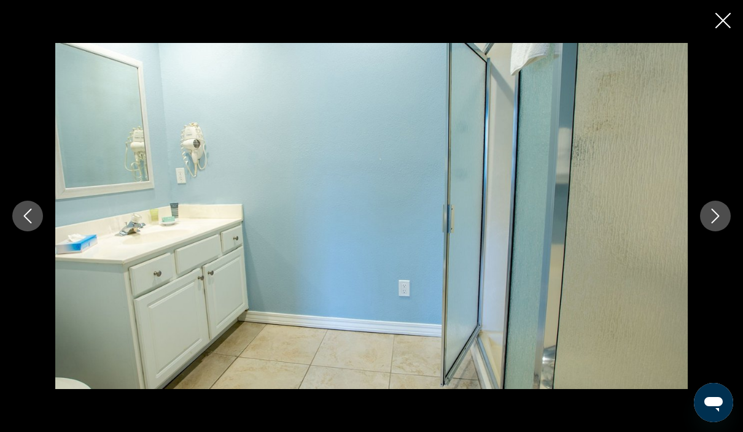
click at [718, 223] on icon "Next image" at bounding box center [715, 216] width 8 height 15
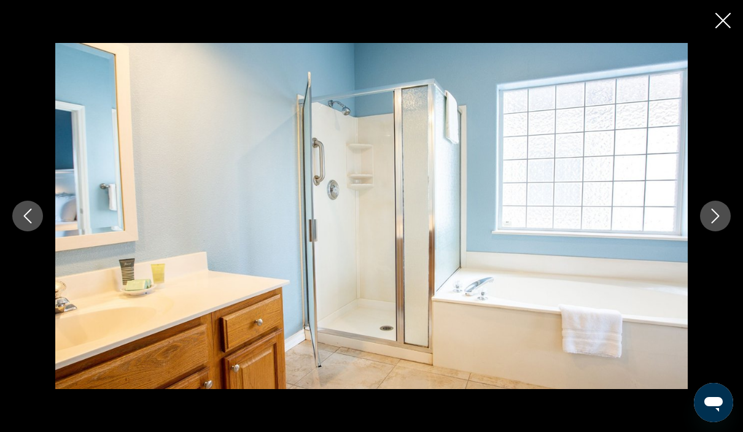
click at [720, 223] on icon "Next image" at bounding box center [715, 216] width 15 height 15
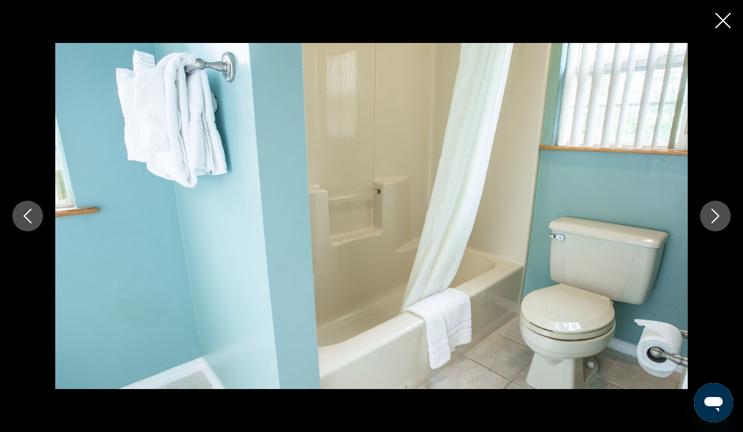
click at [721, 223] on icon "Next image" at bounding box center [715, 216] width 15 height 15
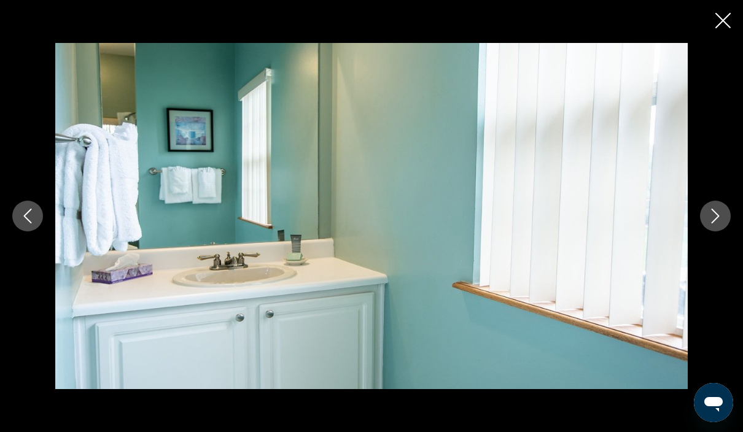
click at [725, 231] on button "Next image" at bounding box center [715, 216] width 31 height 31
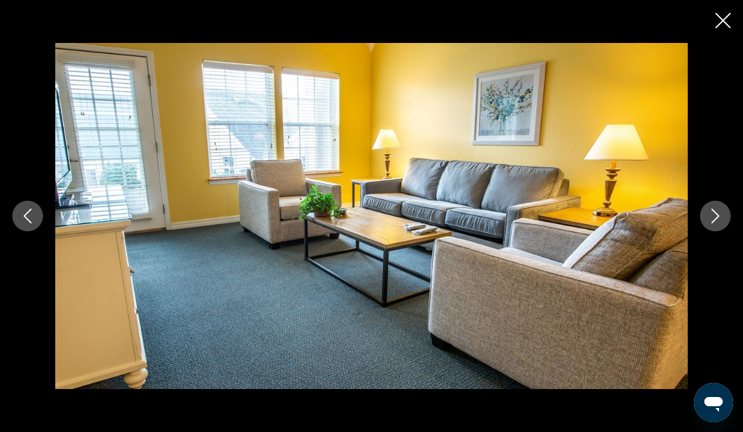
click at [721, 223] on icon "Next image" at bounding box center [715, 216] width 15 height 15
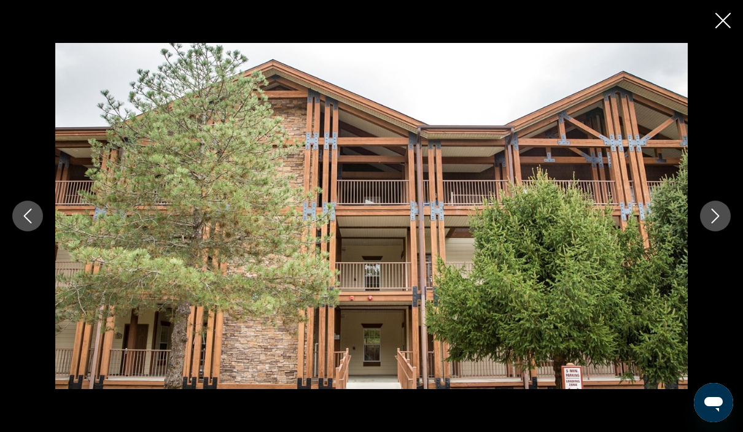
click at [720, 223] on icon "Next image" at bounding box center [715, 216] width 15 height 15
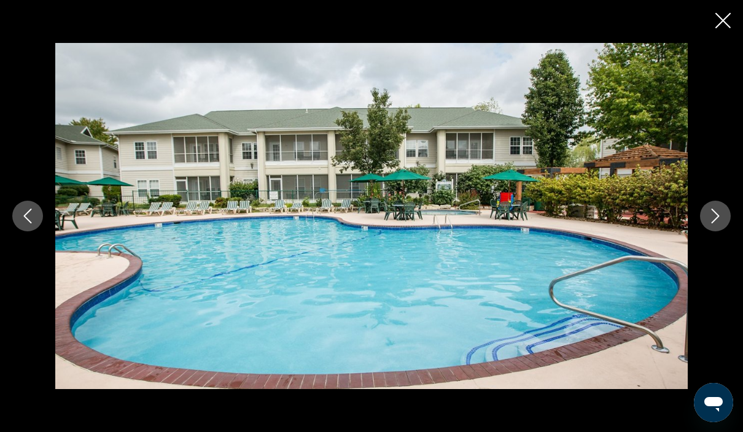
click at [720, 19] on icon "Close slideshow" at bounding box center [722, 20] width 15 height 15
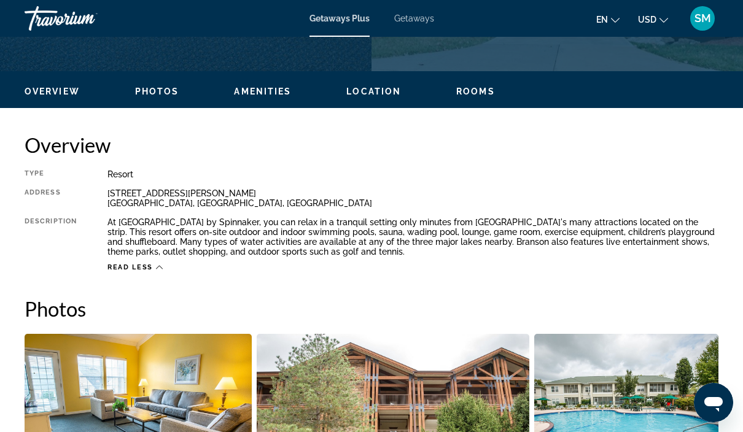
scroll to position [53, 0]
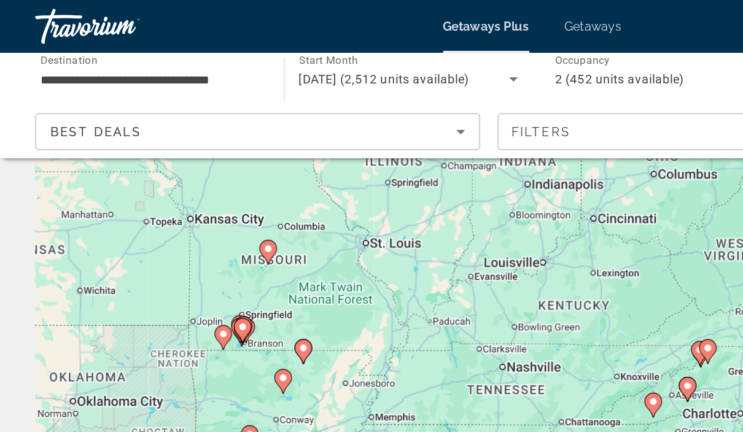
click at [176, 221] on icon "Main content" at bounding box center [170, 229] width 12 height 17
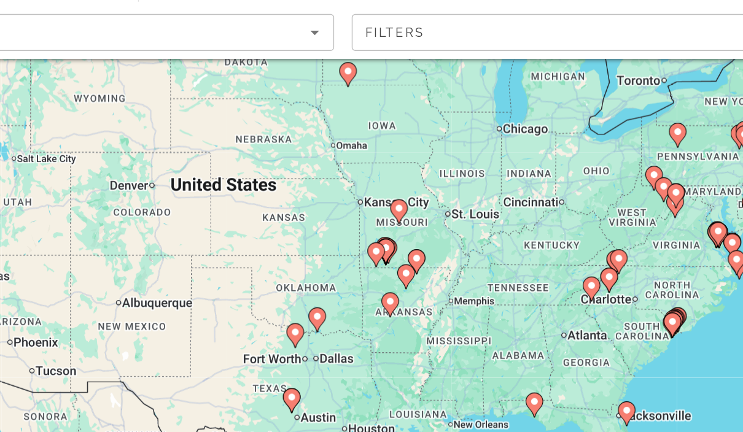
click at [366, 237] on icon "Main content" at bounding box center [371, 245] width 11 height 16
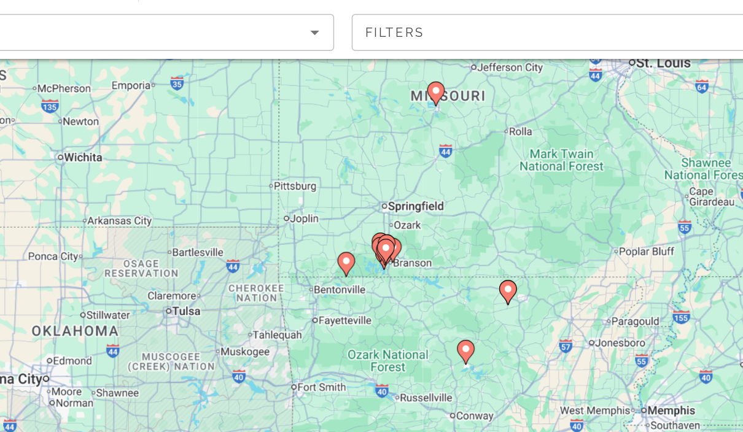
type input "**********"
click at [368, 239] on image "Main content" at bounding box center [371, 242] width 7 height 7
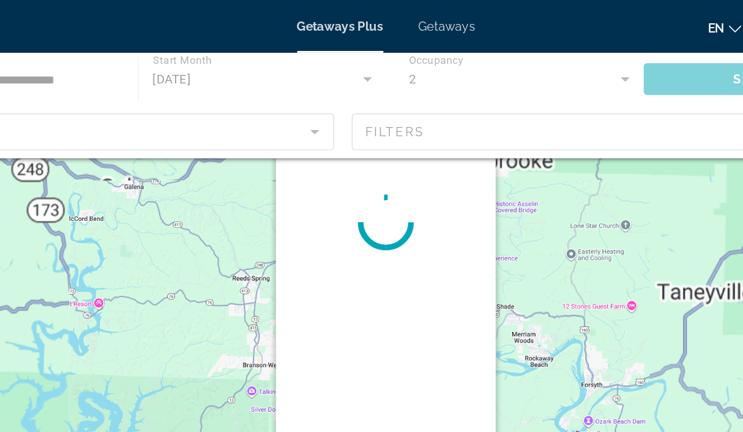
scroll to position [0, 0]
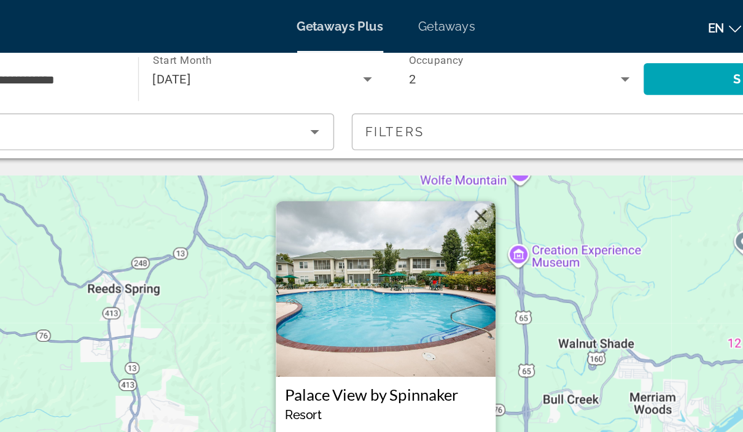
click at [428, 150] on button "Close" at bounding box center [437, 151] width 18 height 18
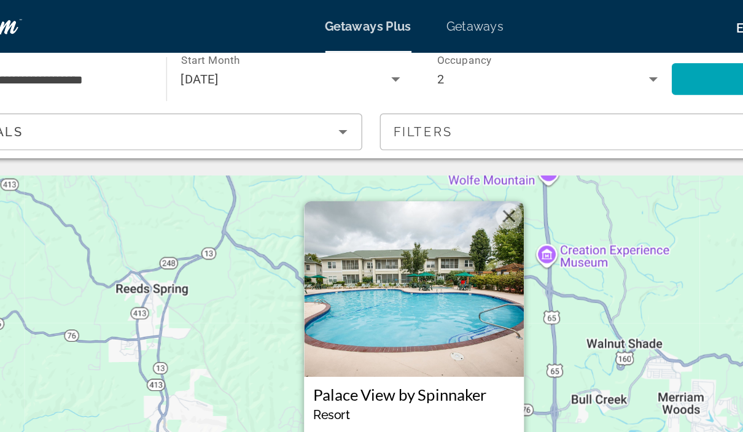
click at [428, 152] on button "Close" at bounding box center [437, 151] width 18 height 18
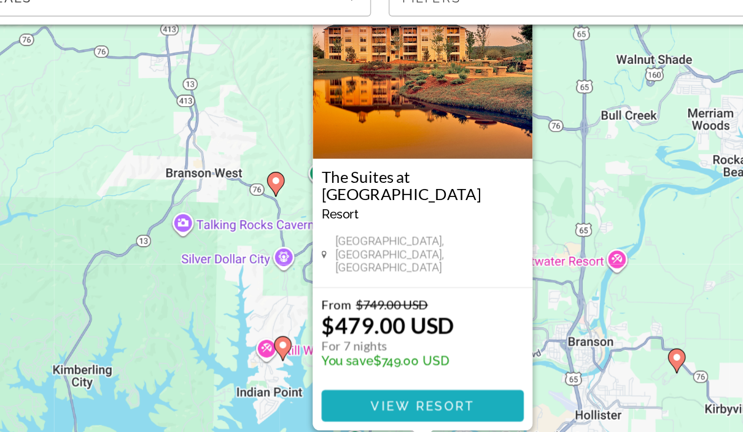
scroll to position [55, 0]
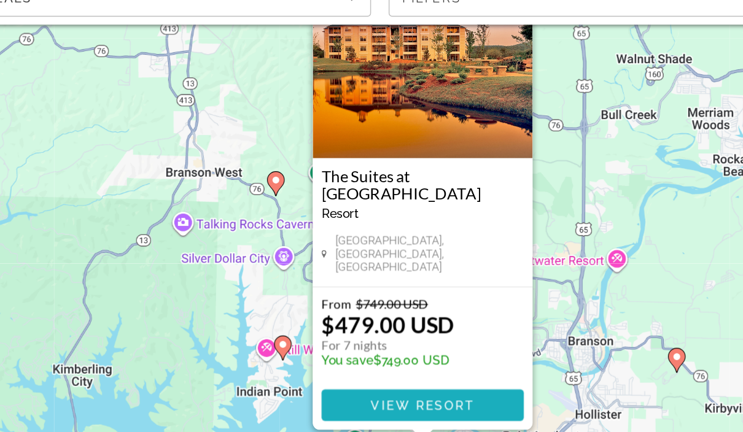
click at [333, 361] on span "Main content" at bounding box center [371, 375] width 141 height 29
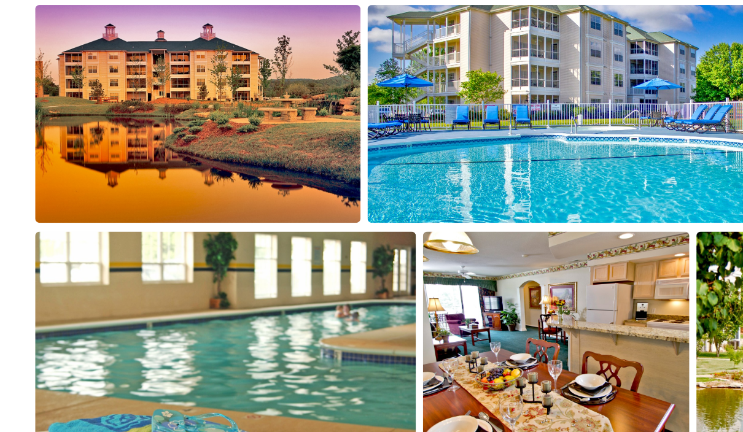
scroll to position [796, 0]
click at [407, 115] on img "Open full-screen image slider" at bounding box center [393, 172] width 273 height 152
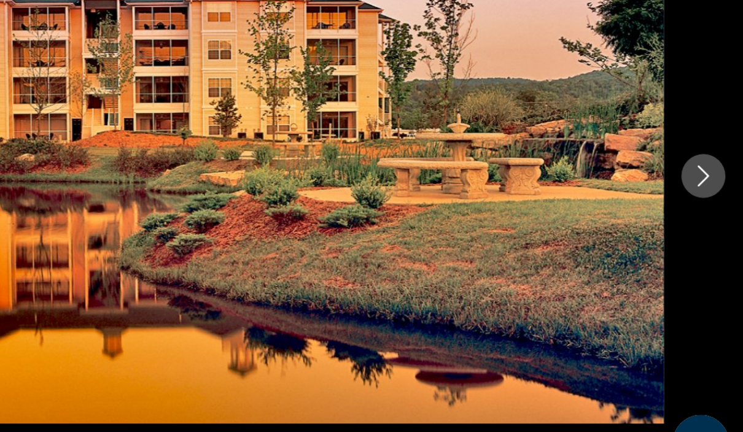
click at [708, 209] on icon "Next image" at bounding box center [715, 216] width 15 height 15
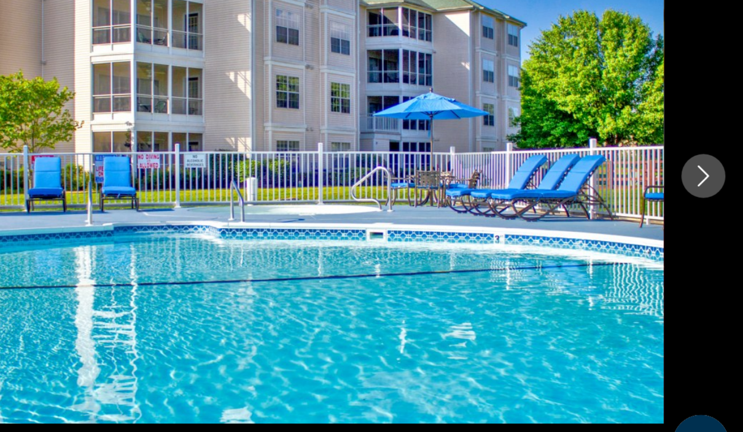
click at [708, 209] on icon "Next image" at bounding box center [715, 216] width 15 height 15
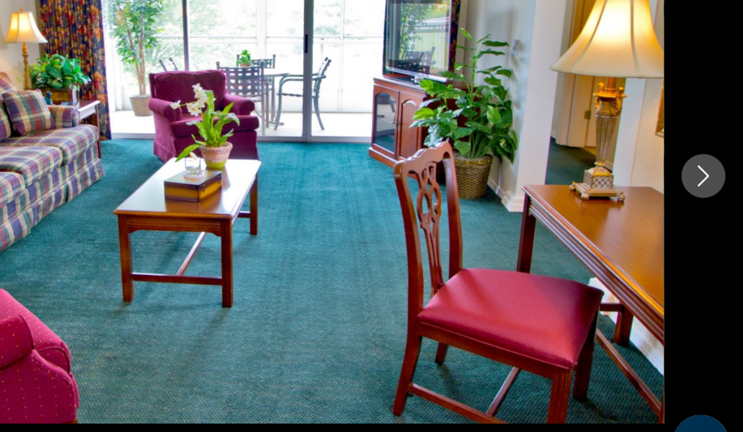
click at [708, 209] on icon "Next image" at bounding box center [715, 216] width 15 height 15
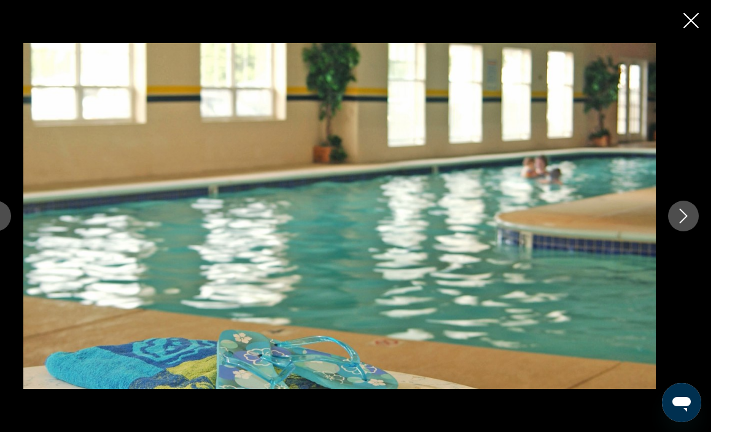
scroll to position [800, 0]
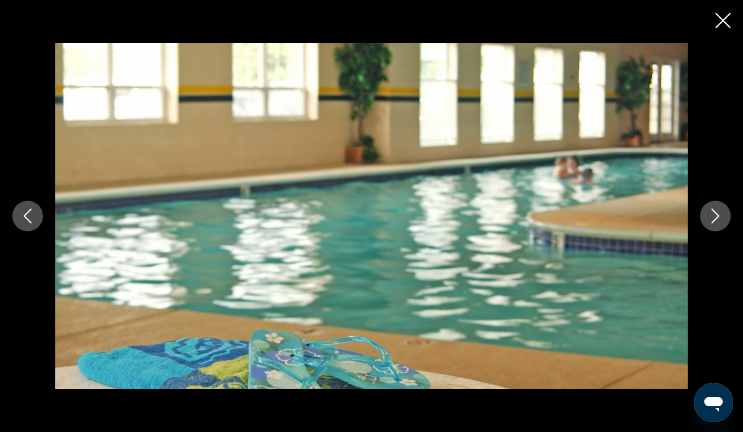
click at [24, 230] on button "Previous image" at bounding box center [27, 216] width 31 height 31
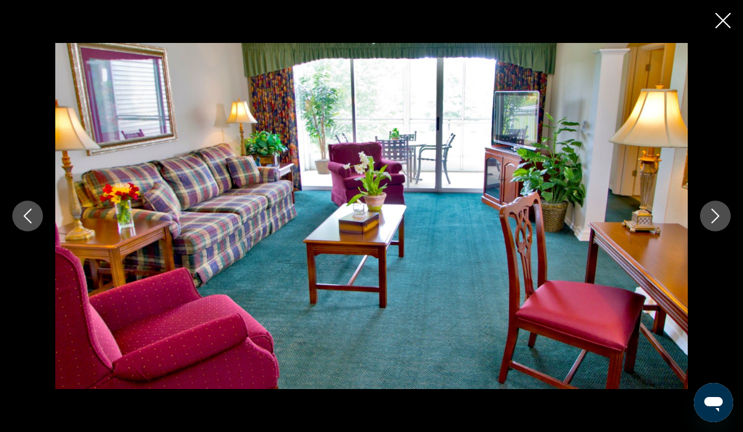
click at [722, 231] on button "Next image" at bounding box center [715, 216] width 31 height 31
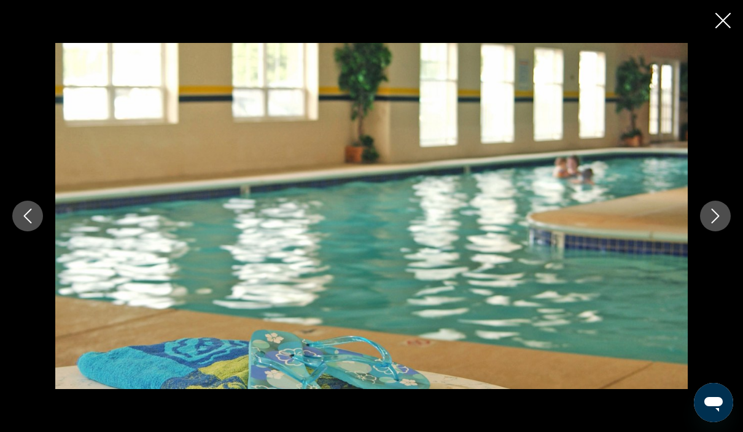
click at [717, 223] on icon "Next image" at bounding box center [715, 216] width 15 height 15
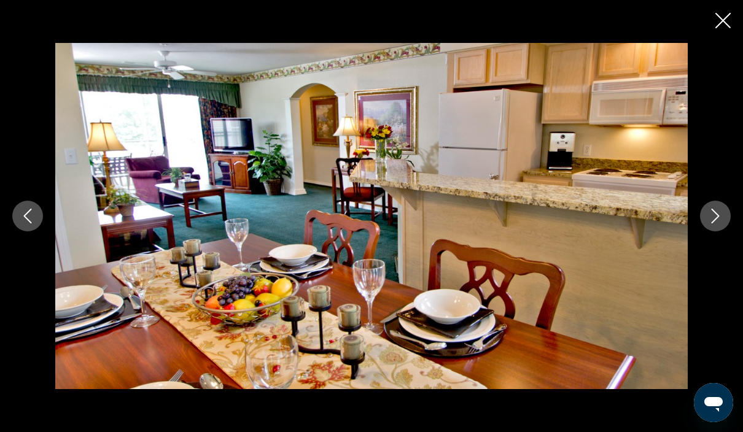
click at [724, 231] on button "Next image" at bounding box center [715, 216] width 31 height 31
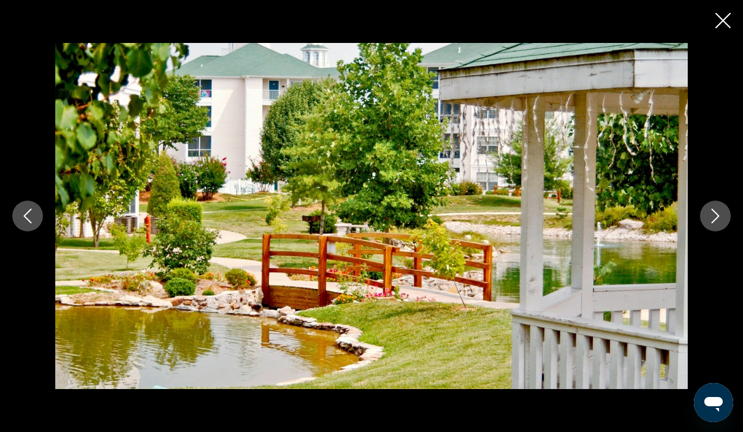
click at [716, 223] on icon "Next image" at bounding box center [715, 216] width 15 height 15
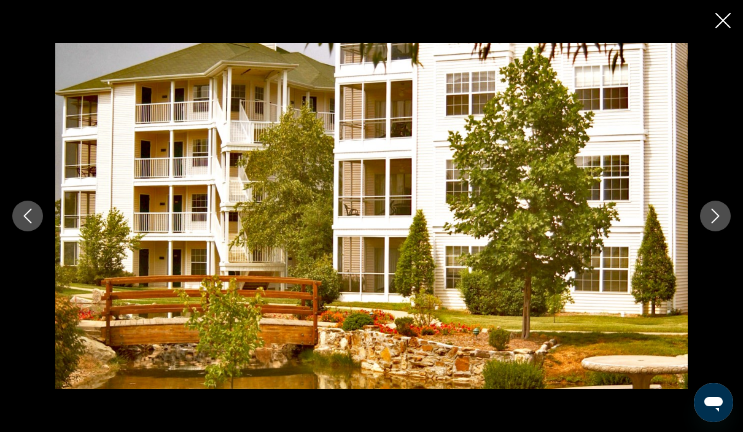
click at [719, 223] on icon "Next image" at bounding box center [715, 216] width 15 height 15
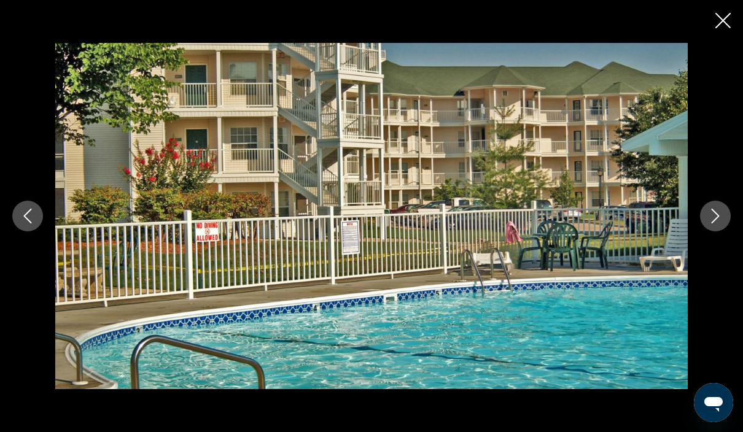
click at [722, 223] on icon "Next image" at bounding box center [715, 216] width 15 height 15
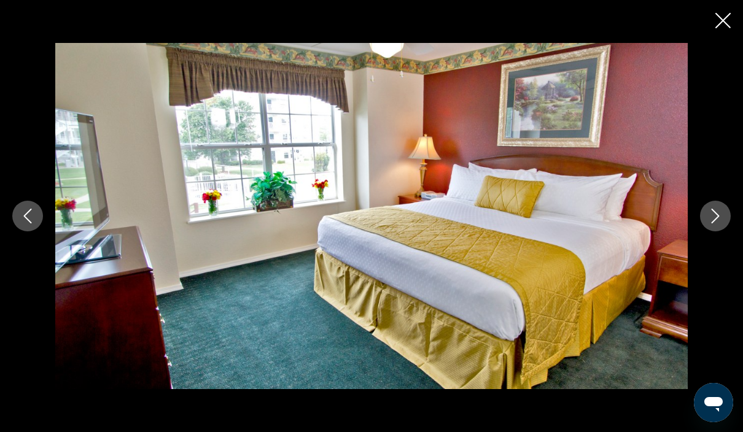
click at [723, 231] on button "Next image" at bounding box center [715, 216] width 31 height 31
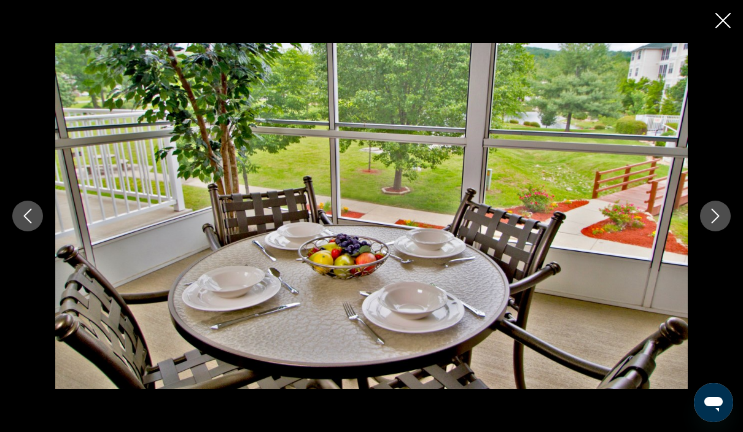
click at [728, 231] on button "Next image" at bounding box center [715, 216] width 31 height 31
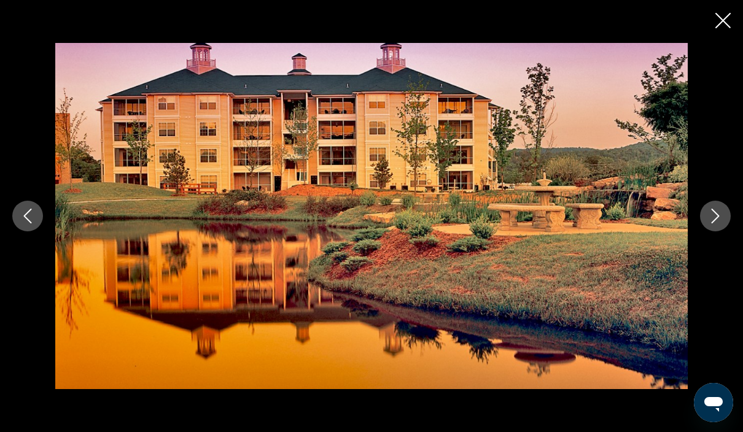
click at [722, 231] on button "Next image" at bounding box center [715, 216] width 31 height 31
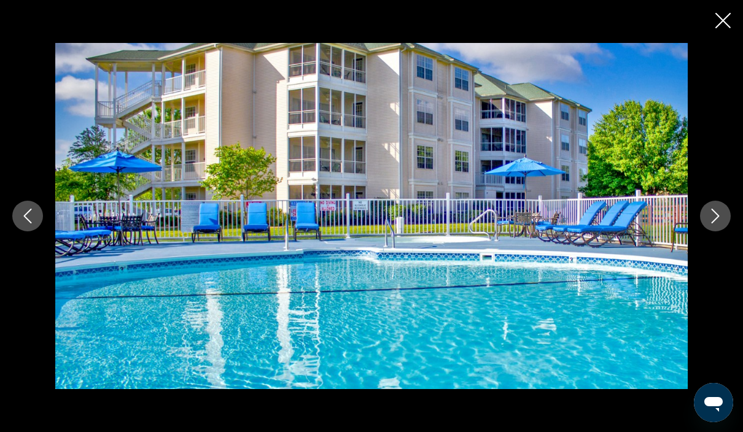
click at [729, 231] on button "Next image" at bounding box center [715, 216] width 31 height 31
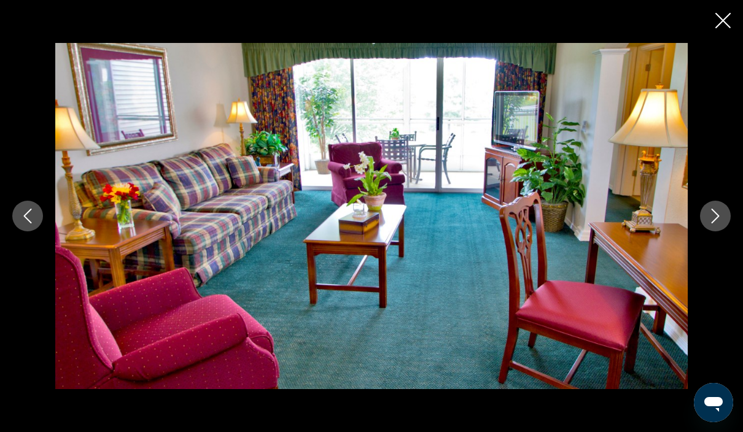
click at [721, 223] on icon "Next image" at bounding box center [715, 216] width 15 height 15
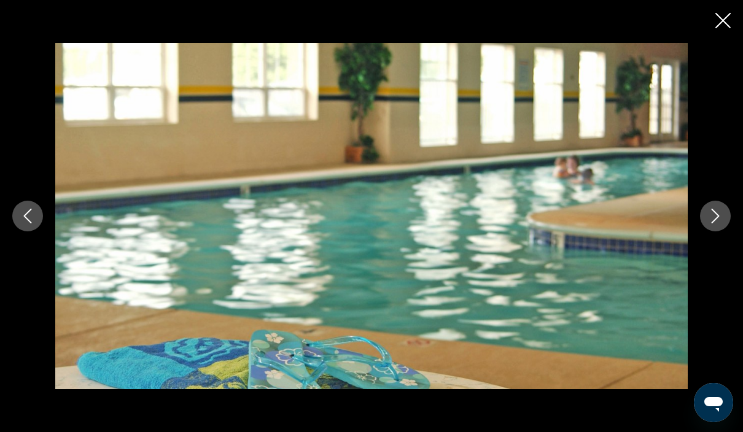
click at [719, 223] on icon "Next image" at bounding box center [715, 216] width 15 height 15
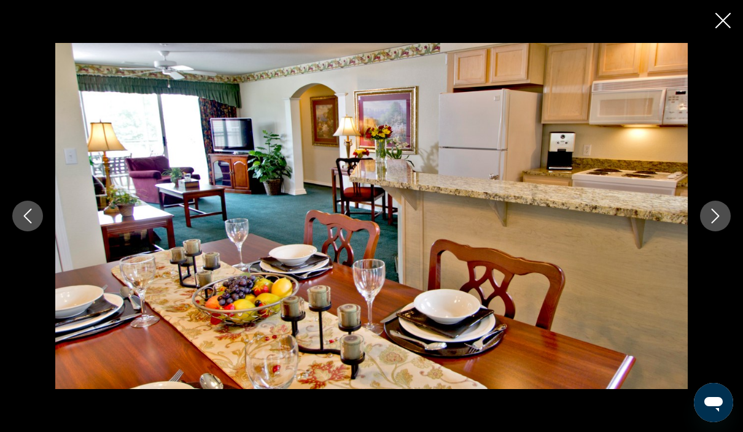
click at [724, 231] on button "Next image" at bounding box center [715, 216] width 31 height 31
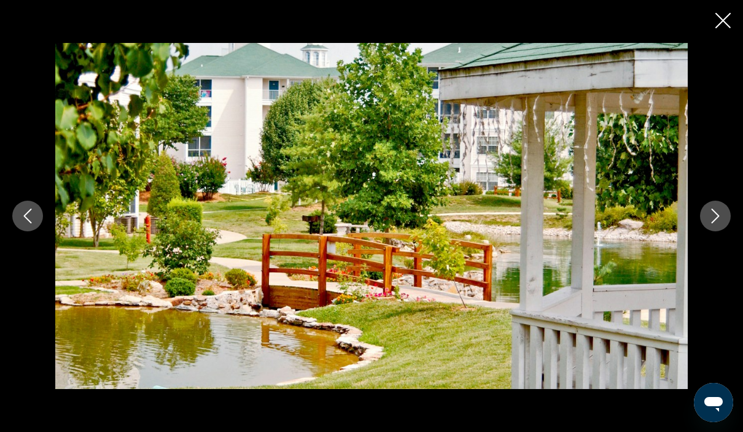
click at [730, 231] on button "Next image" at bounding box center [715, 216] width 31 height 31
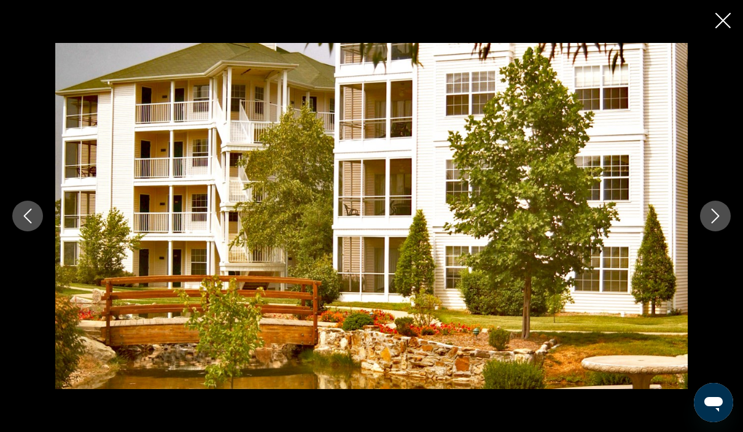
click at [722, 231] on button "Next image" at bounding box center [715, 216] width 31 height 31
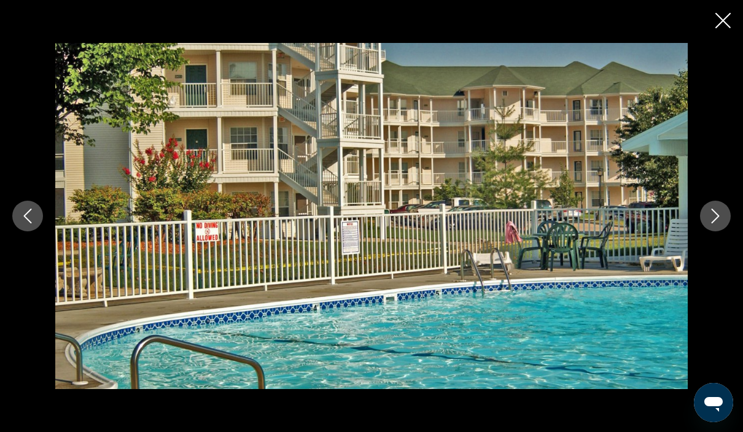
click at [714, 231] on button "Next image" at bounding box center [715, 216] width 31 height 31
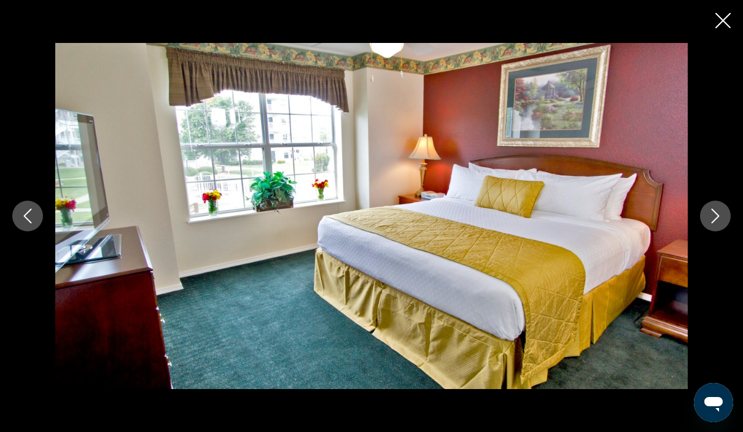
click at [718, 223] on icon "Next image" at bounding box center [715, 216] width 15 height 15
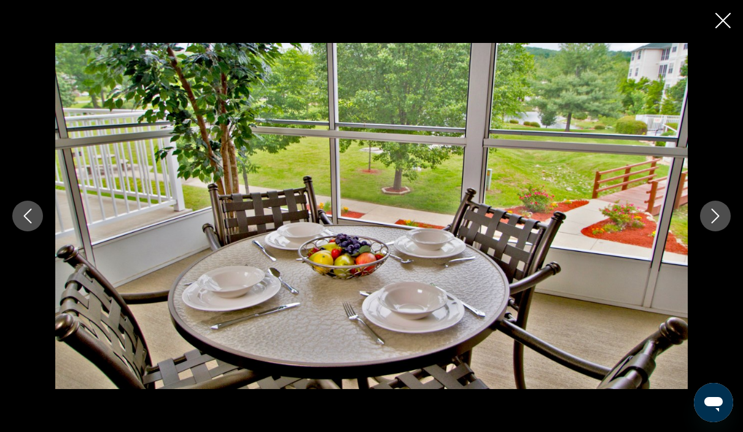
click at [725, 231] on button "Next image" at bounding box center [715, 216] width 31 height 31
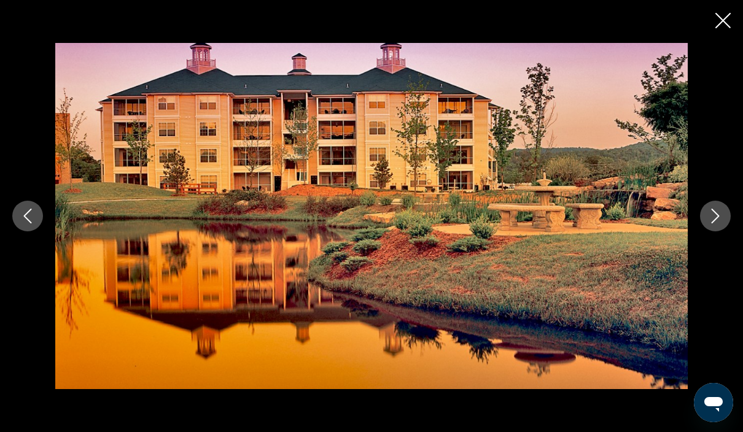
click at [721, 223] on icon "Next image" at bounding box center [715, 216] width 15 height 15
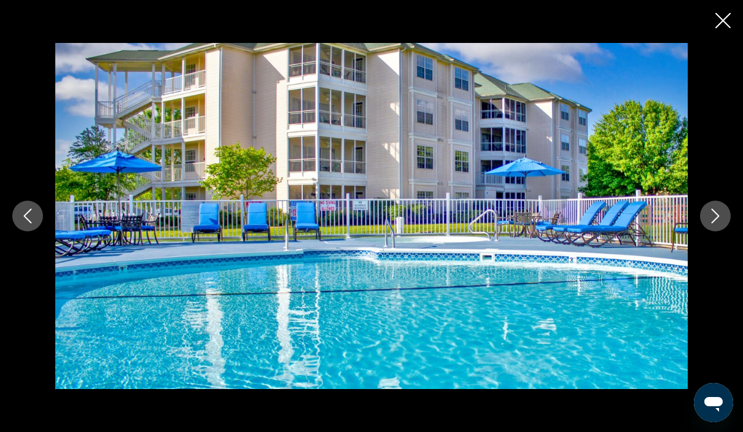
click at [725, 231] on button "Next image" at bounding box center [715, 216] width 31 height 31
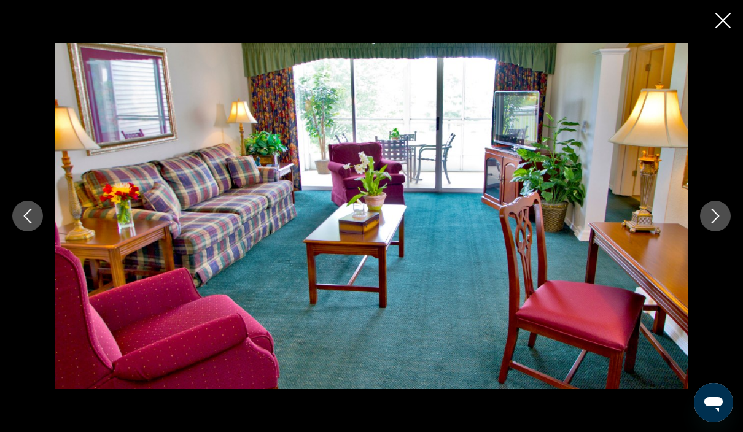
click at [719, 20] on icon "Close slideshow" at bounding box center [722, 20] width 15 height 15
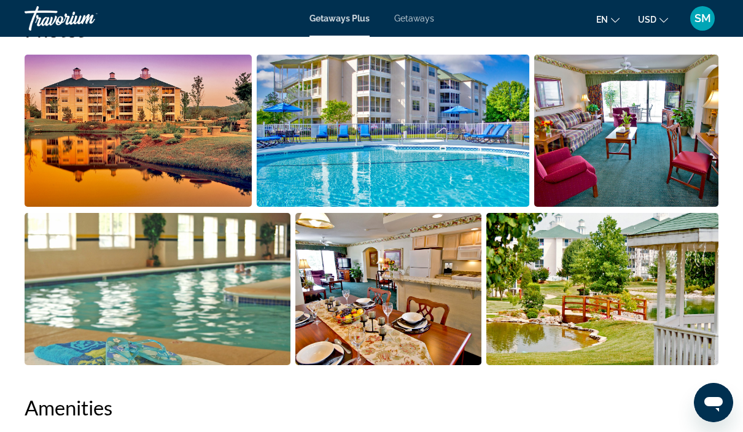
scroll to position [837, 0]
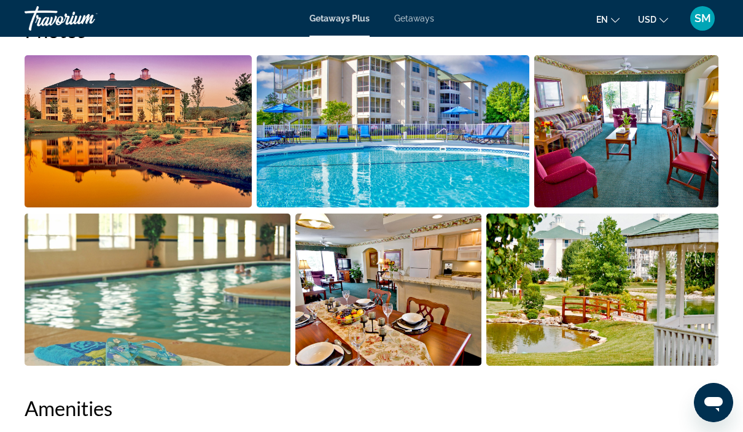
click at [411, 321] on img "Open full-screen image slider" at bounding box center [388, 290] width 186 height 152
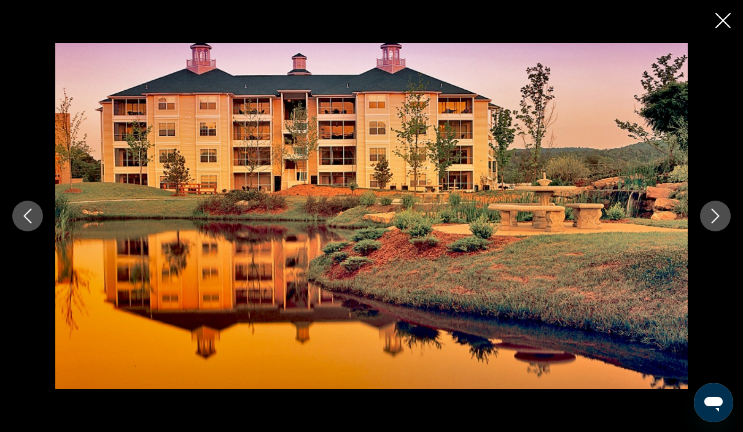
click at [719, 212] on icon "Next image" at bounding box center [715, 216] width 15 height 15
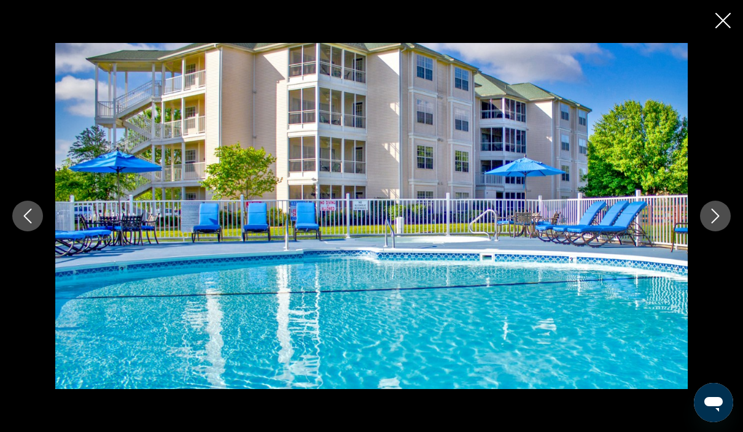
click at [718, 211] on icon "Next image" at bounding box center [715, 216] width 15 height 15
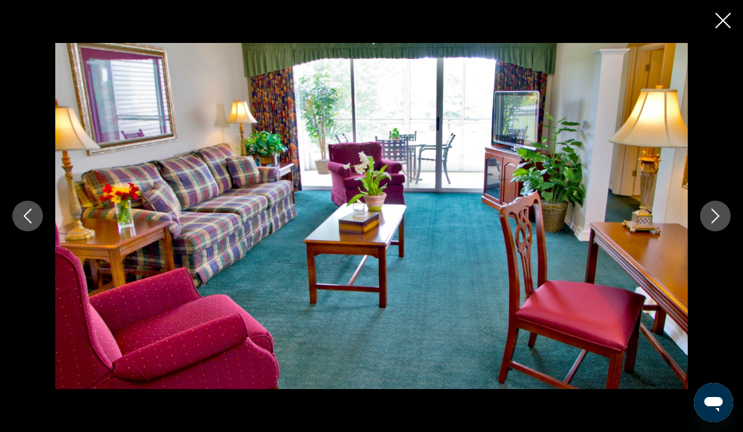
click at [720, 214] on icon "Next image" at bounding box center [715, 216] width 15 height 15
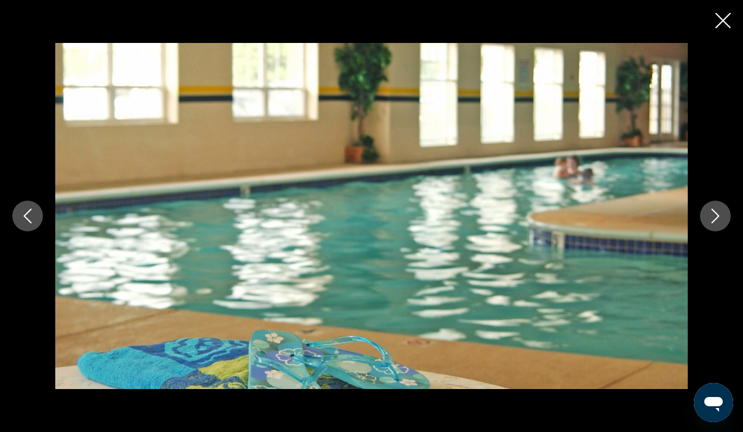
click at [719, 217] on icon "Next image" at bounding box center [715, 216] width 15 height 15
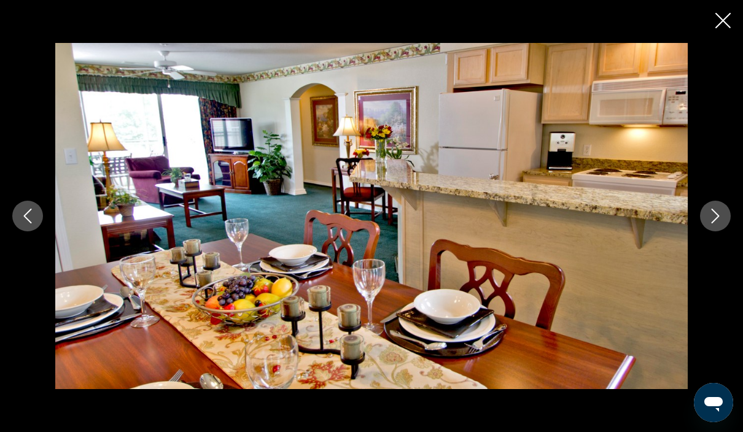
click at [716, 216] on icon "Next image" at bounding box center [715, 216] width 15 height 15
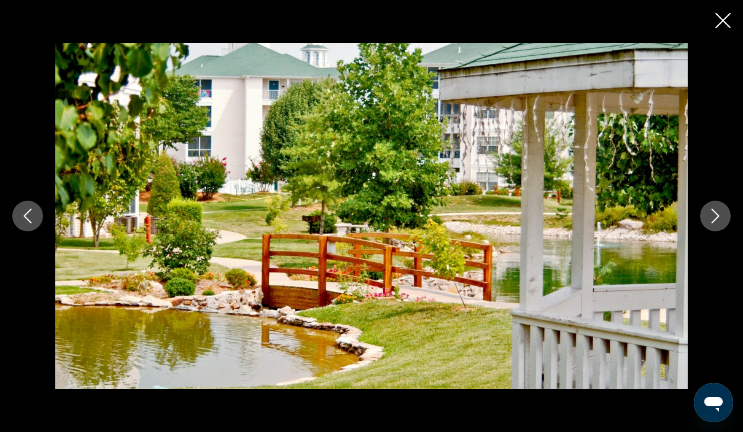
click at [717, 217] on icon "Next image" at bounding box center [715, 216] width 15 height 15
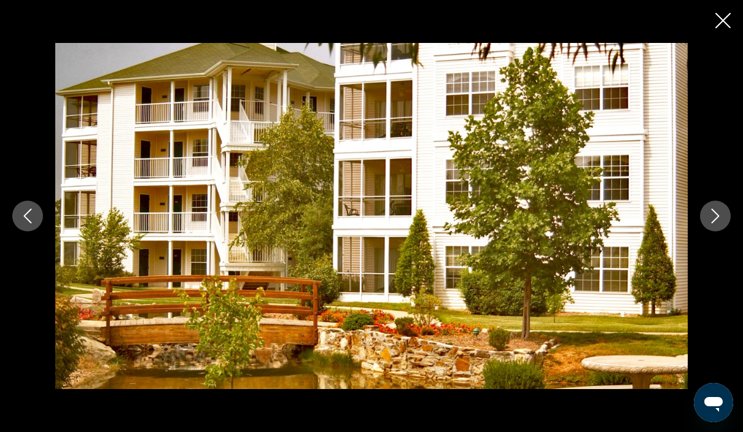
click at [719, 217] on icon "Next image" at bounding box center [715, 216] width 15 height 15
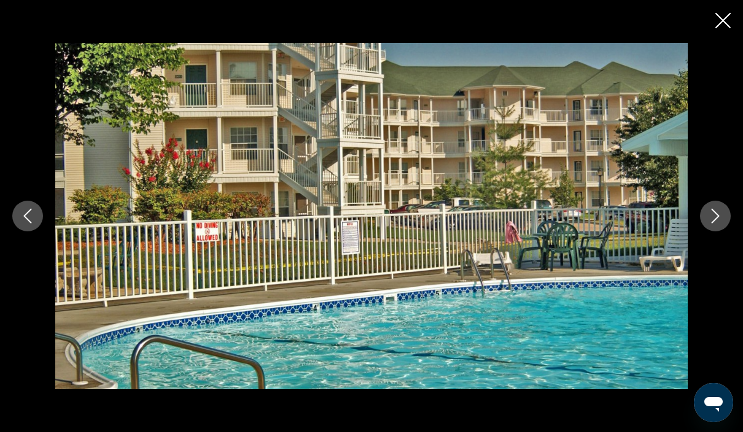
click at [719, 213] on icon "Next image" at bounding box center [715, 216] width 15 height 15
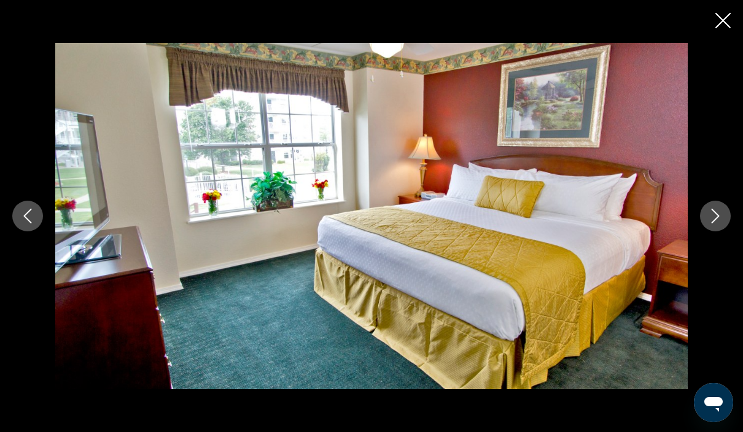
click at [720, 217] on icon "Next image" at bounding box center [715, 216] width 15 height 15
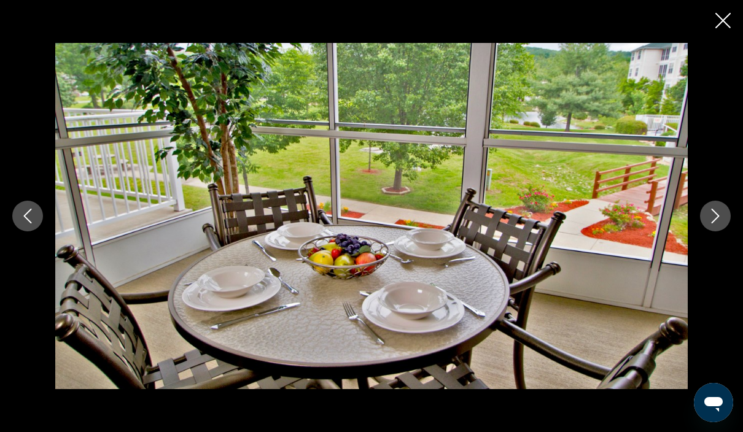
click at [722, 218] on icon "Next image" at bounding box center [715, 216] width 15 height 15
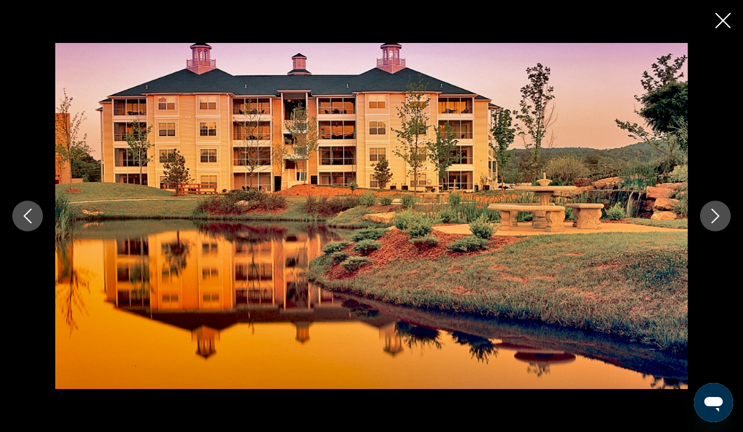
click at [722, 43] on div "prev next" at bounding box center [371, 215] width 743 height 345
click at [716, 20] on icon "Close slideshow" at bounding box center [722, 20] width 15 height 15
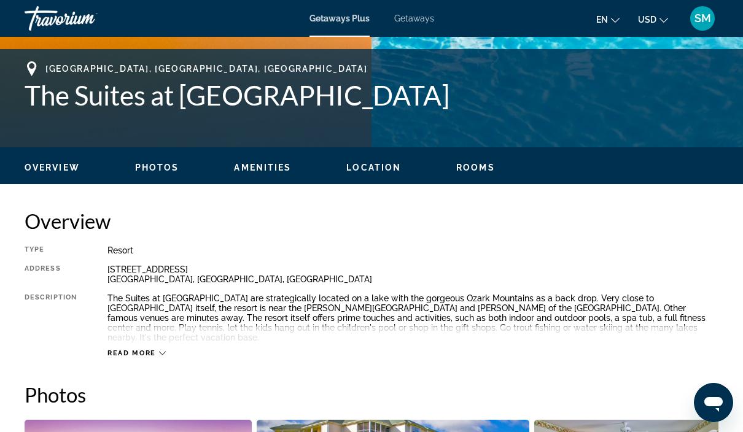
scroll to position [466, 0]
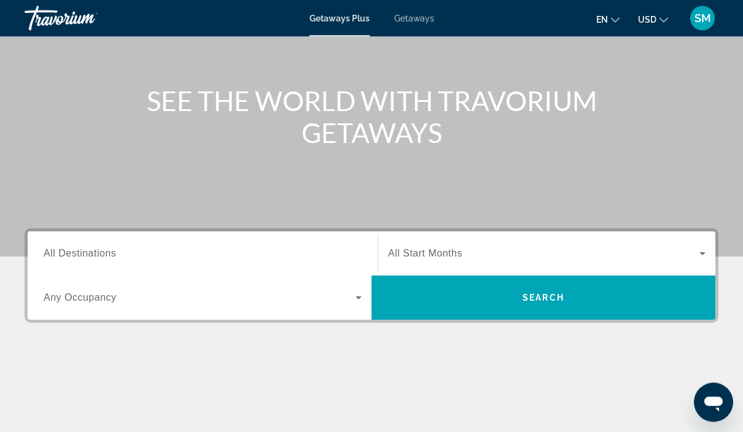
click at [269, 258] on input "Destination All Destinations" at bounding box center [203, 254] width 318 height 15
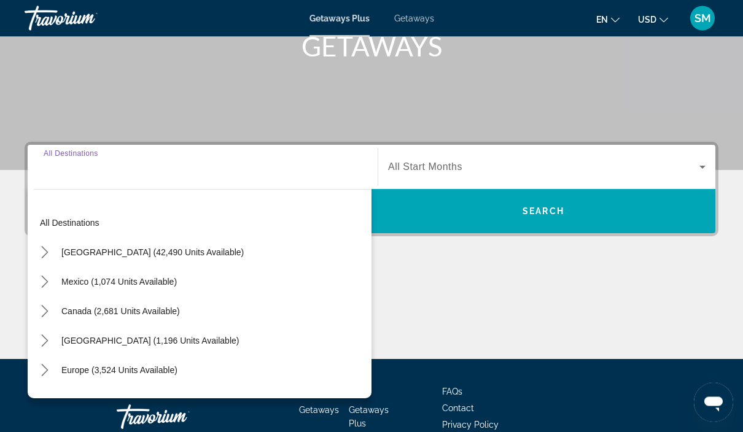
scroll to position [222, 0]
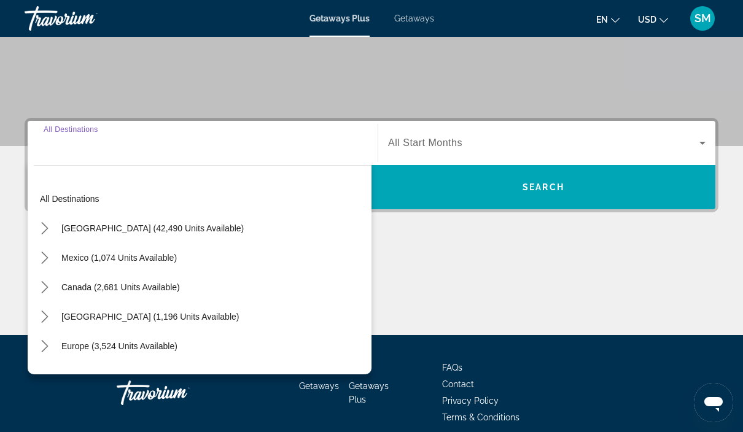
click at [256, 228] on div "[GEOGRAPHIC_DATA] (42,490 units available)" at bounding box center [203, 228] width 338 height 29
click at [242, 243] on div "Mexico (1,074 units available)" at bounding box center [203, 257] width 338 height 29
click at [170, 228] on span "[GEOGRAPHIC_DATA] (42,490 units available)" at bounding box center [152, 228] width 182 height 10
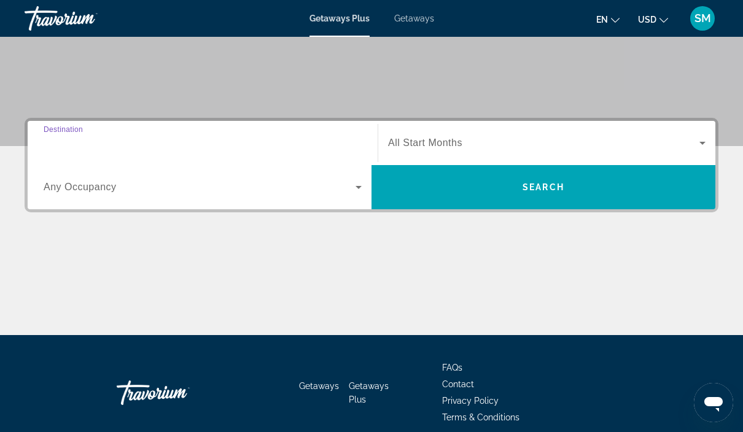
type input "**********"
click at [206, 193] on span "Search widget" at bounding box center [200, 187] width 312 height 15
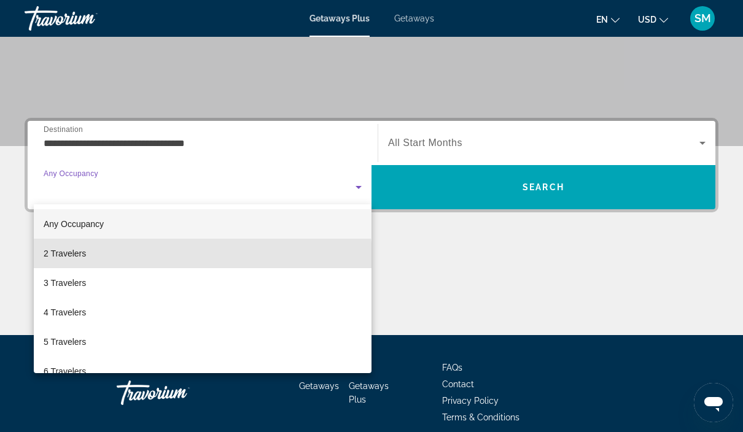
click at [164, 258] on mat-option "2 Travelers" at bounding box center [203, 253] width 338 height 29
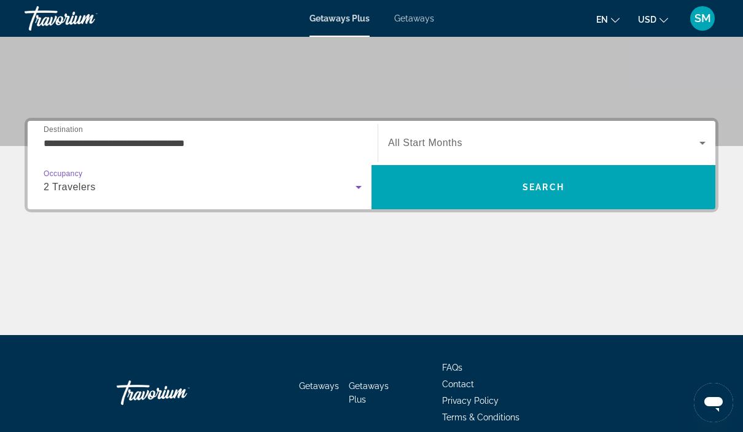
click at [521, 141] on span "Search widget" at bounding box center [543, 143] width 311 height 15
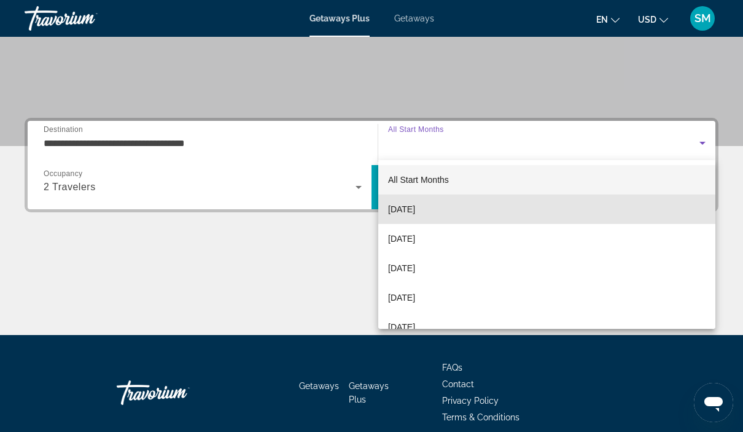
click at [448, 211] on mat-option "[DATE]" at bounding box center [546, 209] width 337 height 29
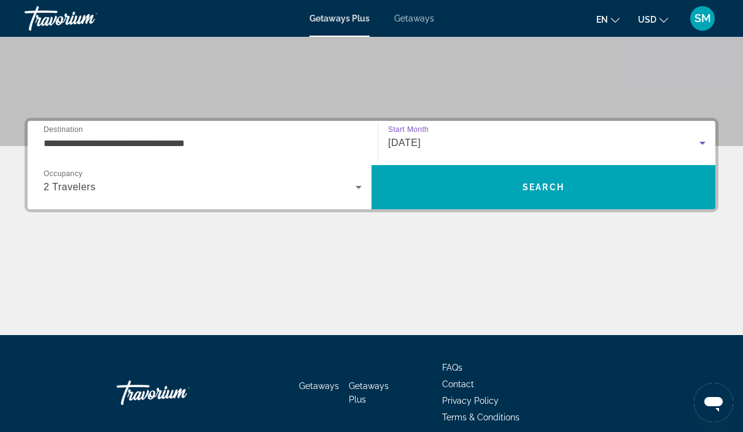
click at [488, 187] on span "Search" at bounding box center [543, 186] width 344 height 29
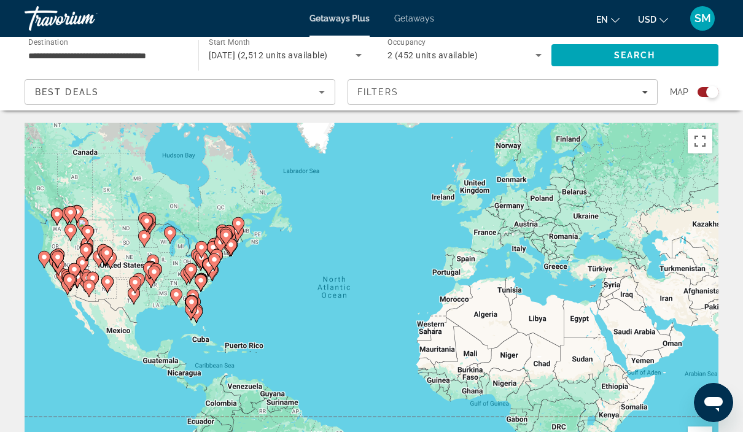
click at [157, 268] on image "Main content" at bounding box center [153, 271] width 7 height 7
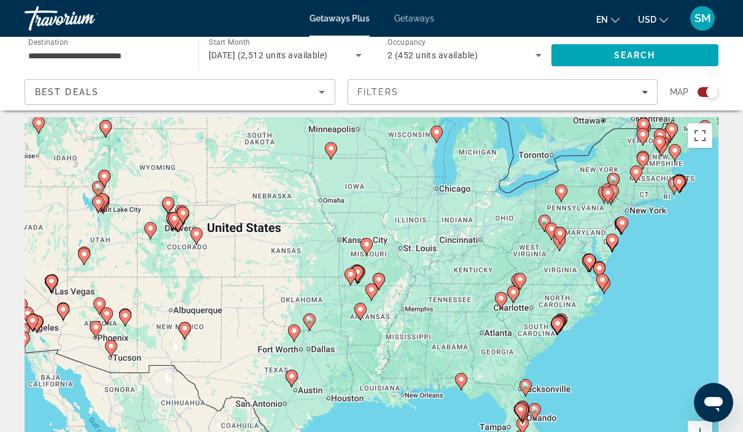
click at [370, 298] on icon "Main content" at bounding box center [371, 292] width 12 height 17
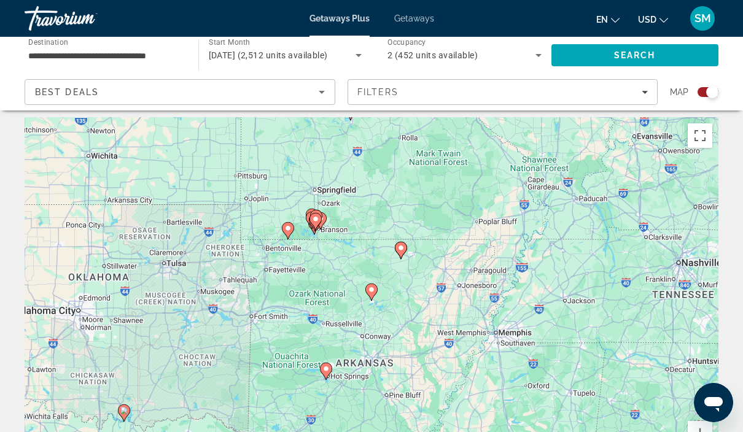
click at [318, 221] on image "Main content" at bounding box center [315, 218] width 7 height 7
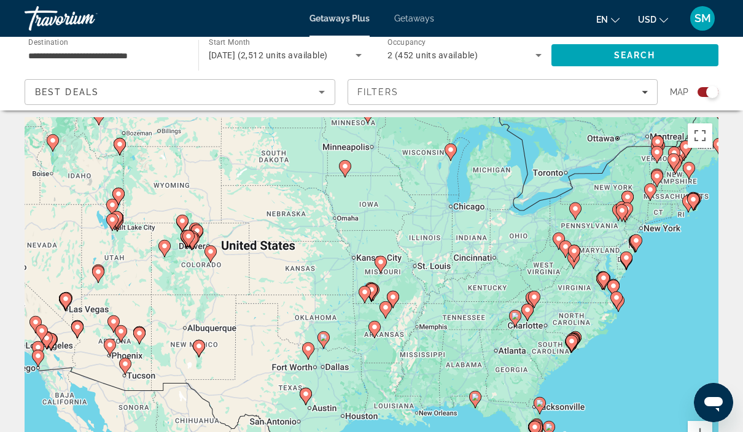
click at [372, 291] on image "Main content" at bounding box center [371, 289] width 7 height 7
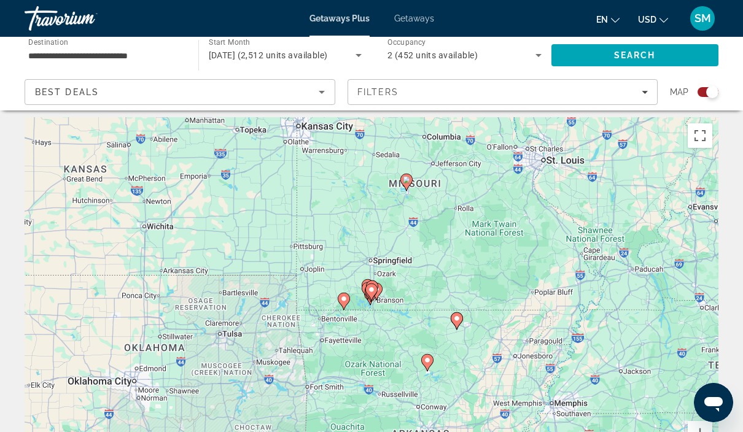
click at [381, 289] on icon "Main content" at bounding box center [376, 292] width 11 height 16
type input "**********"
click at [371, 285] on icon "Main content" at bounding box center [371, 292] width 11 height 16
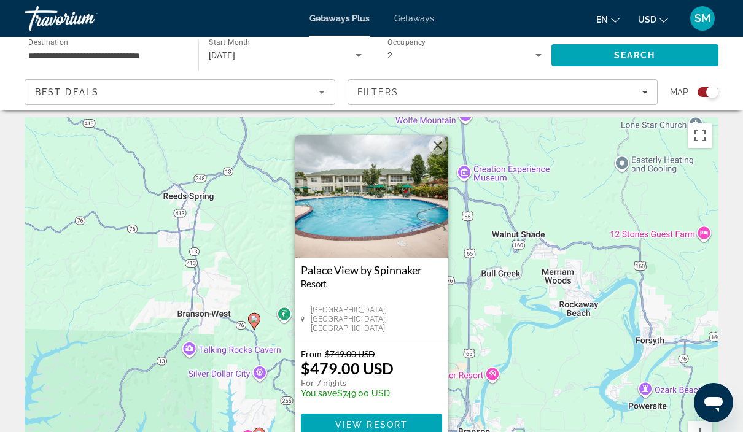
click at [446, 145] on button "Close" at bounding box center [437, 145] width 18 height 18
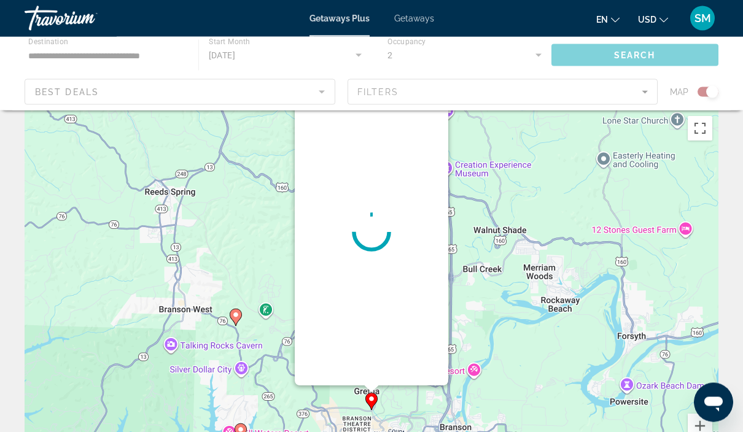
scroll to position [0, 0]
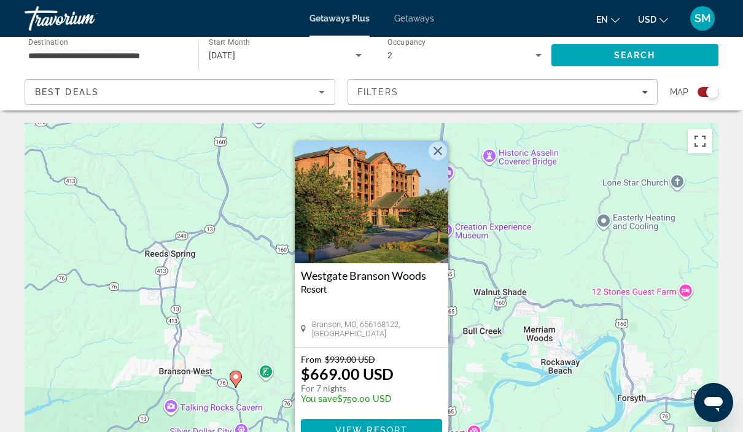
click at [377, 431] on span "View Resort" at bounding box center [371, 430] width 72 height 10
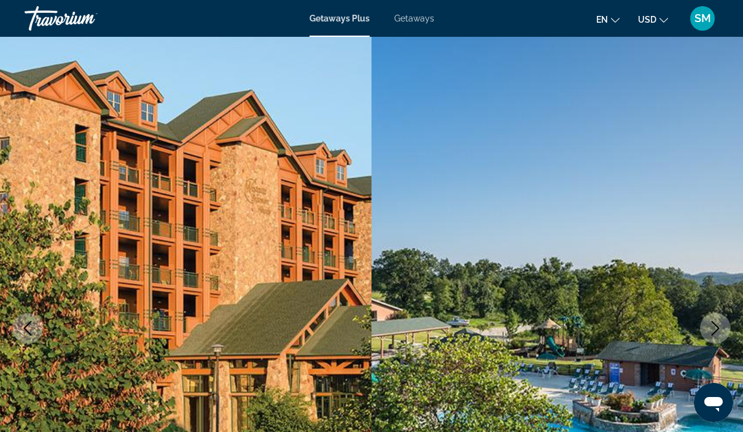
click at [720, 323] on icon "Next image" at bounding box center [715, 328] width 15 height 15
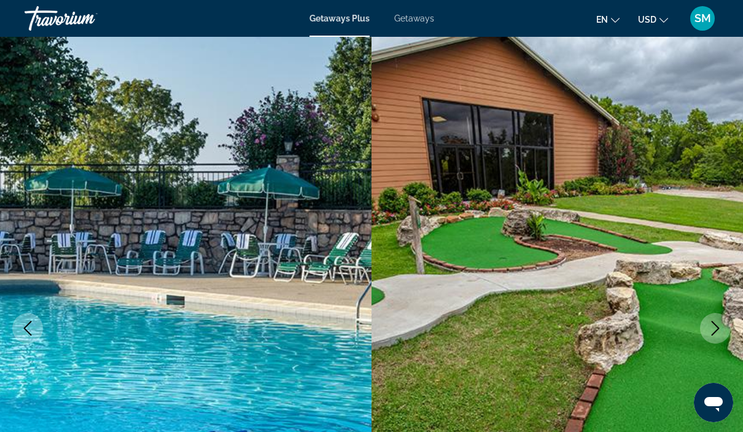
click at [719, 321] on icon "Next image" at bounding box center [715, 328] width 15 height 15
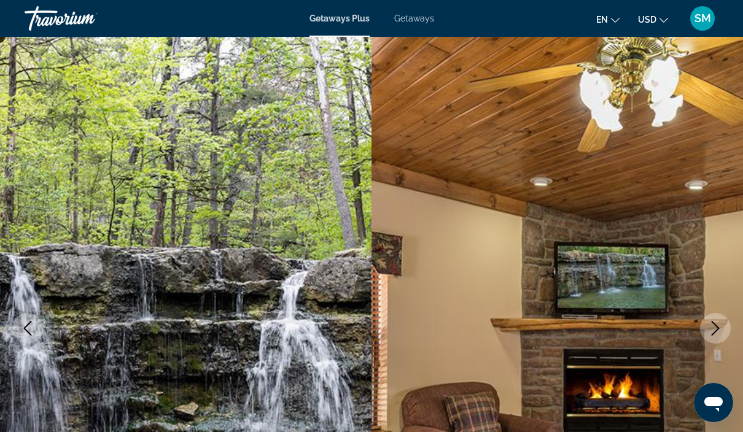
click at [712, 322] on icon "Next image" at bounding box center [715, 328] width 8 height 15
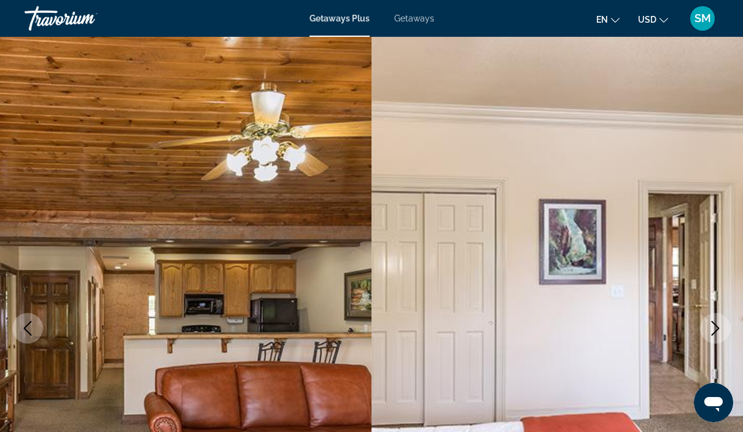
click at [720, 326] on icon "Next image" at bounding box center [715, 328] width 15 height 15
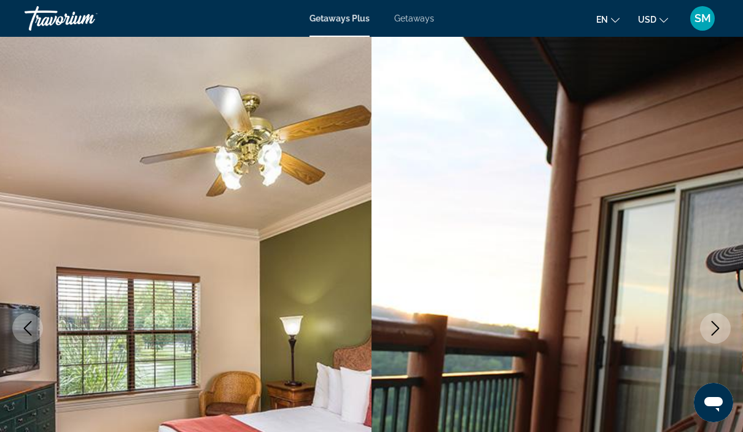
click at [717, 325] on icon "Next image" at bounding box center [715, 328] width 15 height 15
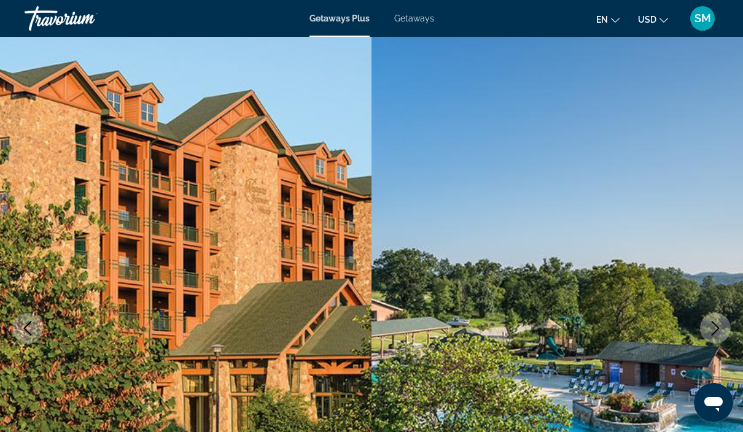
click at [726, 330] on button "Next image" at bounding box center [715, 328] width 31 height 31
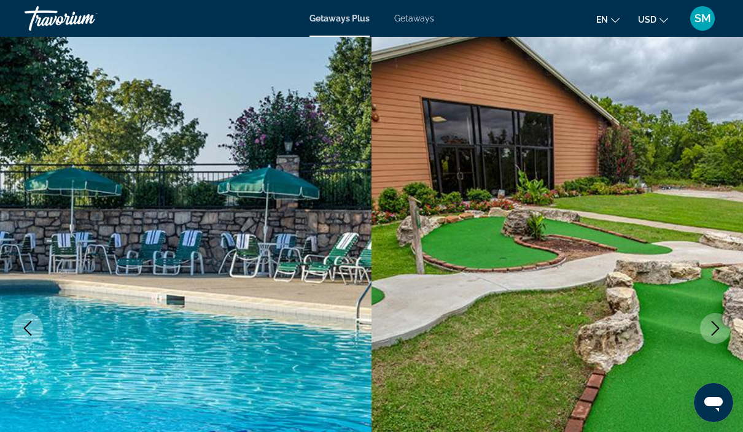
click at [717, 324] on icon "Next image" at bounding box center [715, 328] width 15 height 15
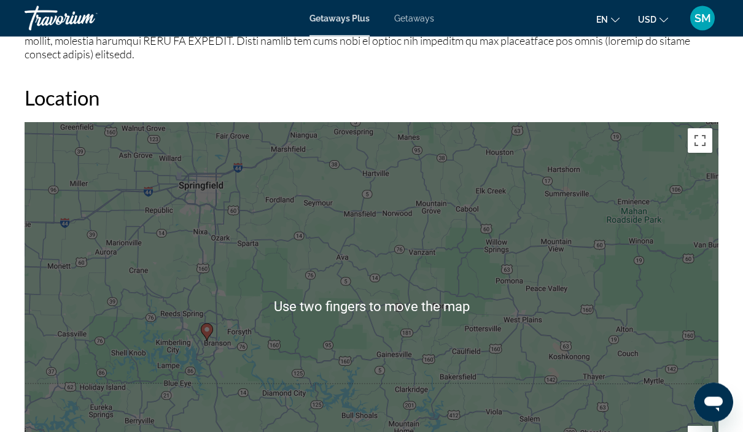
scroll to position [1758, 0]
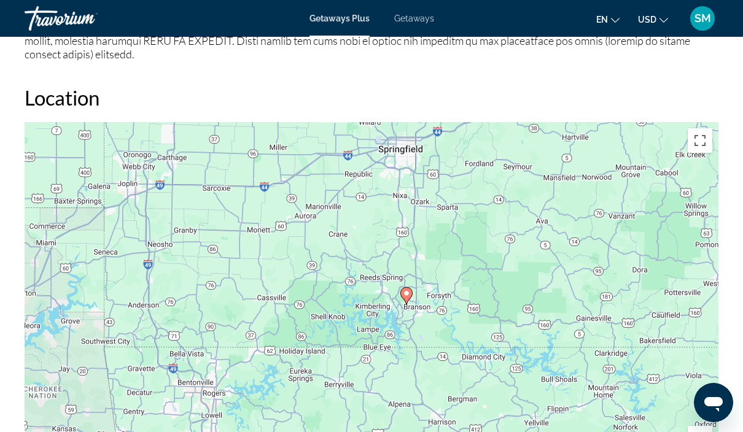
click at [411, 288] on icon "Main content" at bounding box center [406, 296] width 11 height 16
click at [406, 288] on icon "Main content" at bounding box center [406, 296] width 11 height 16
click at [410, 288] on icon "Main content" at bounding box center [406, 296] width 11 height 16
click at [411, 288] on icon "Main content" at bounding box center [406, 296] width 11 height 16
click at [406, 289] on icon "Main content" at bounding box center [406, 296] width 11 height 16
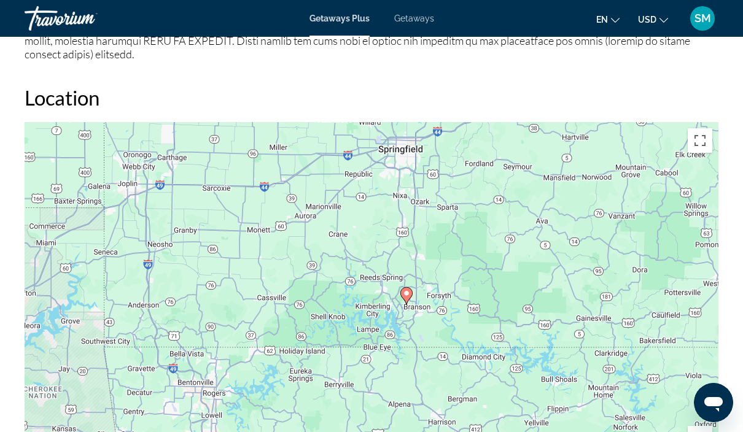
click at [411, 287] on icon "Main content" at bounding box center [406, 295] width 12 height 17
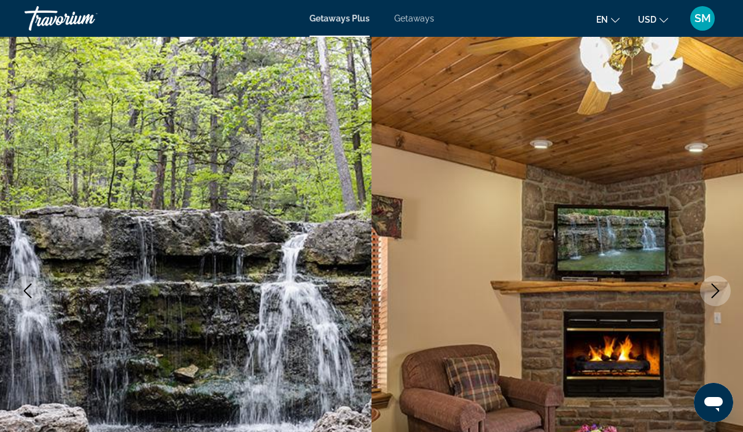
scroll to position [0, 0]
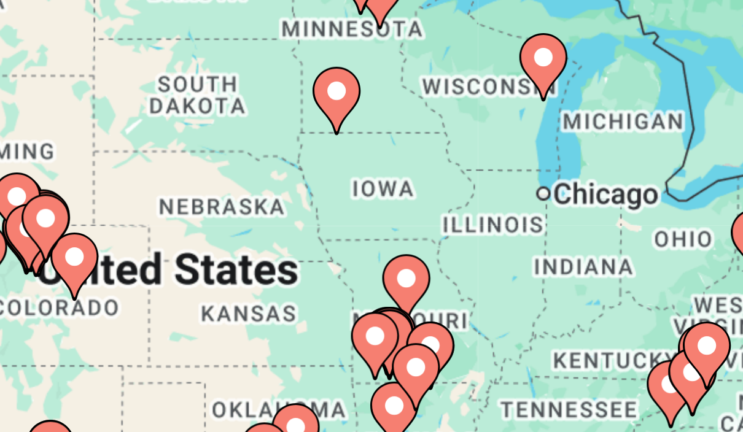
click at [382, 279] on icon "Main content" at bounding box center [387, 287] width 11 height 16
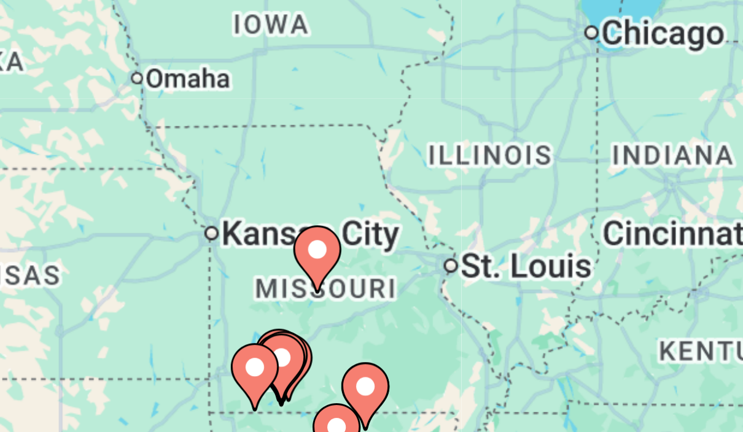
click at [355, 257] on image "Main content" at bounding box center [358, 260] width 7 height 7
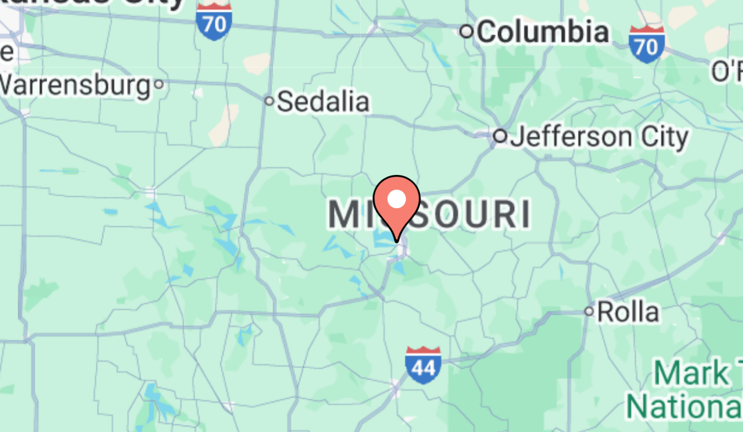
click at [376, 244] on image "Main content" at bounding box center [379, 247] width 7 height 7
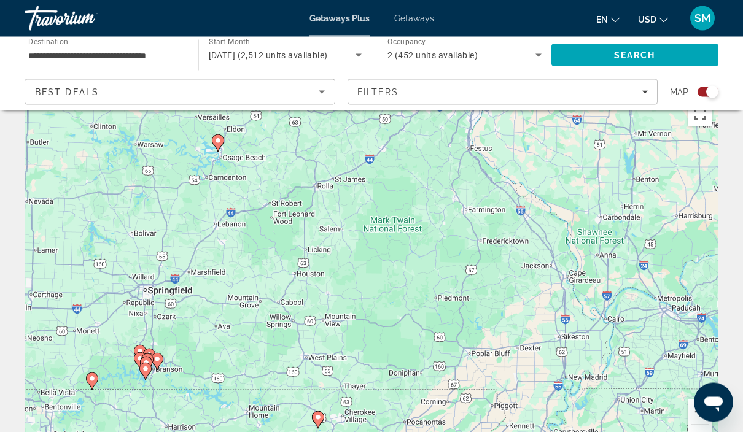
scroll to position [27, 0]
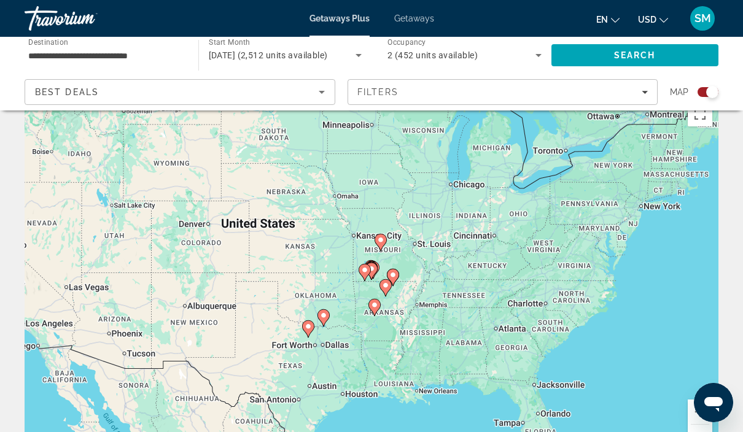
click at [377, 265] on icon "Main content" at bounding box center [373, 270] width 11 height 16
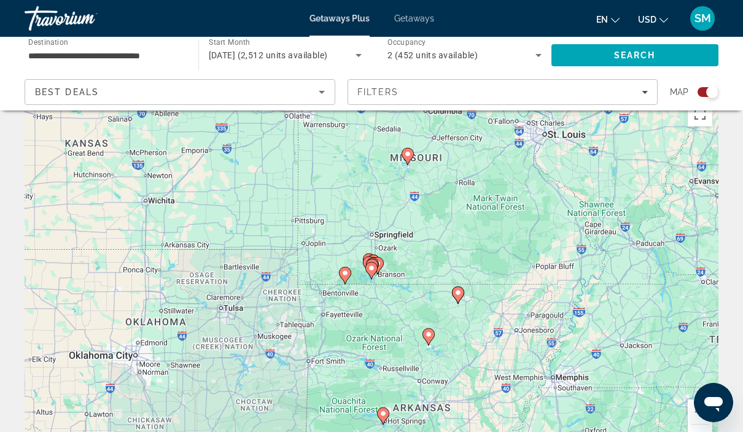
click at [376, 264] on gmp-advanced-marker "Main content" at bounding box center [371, 270] width 12 height 18
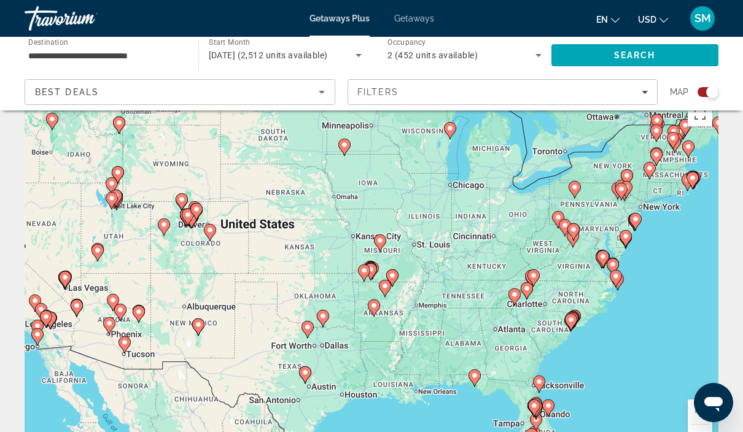
click at [377, 272] on gmp-advanced-marker "Main content" at bounding box center [372, 270] width 12 height 18
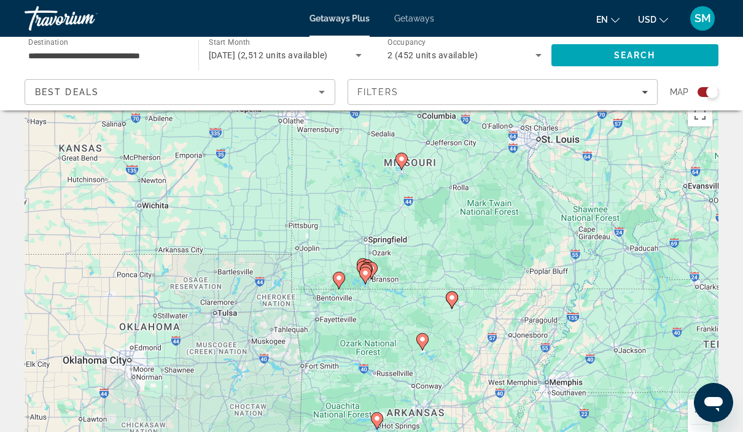
click at [376, 272] on icon "Main content" at bounding box center [371, 270] width 12 height 17
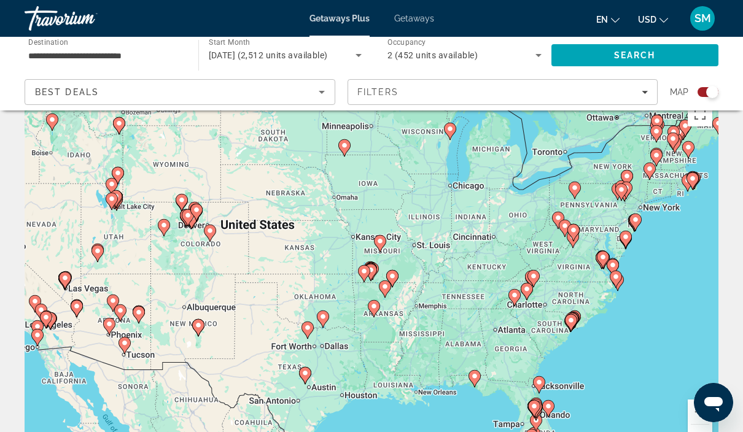
click at [380, 284] on icon "Main content" at bounding box center [384, 289] width 11 height 16
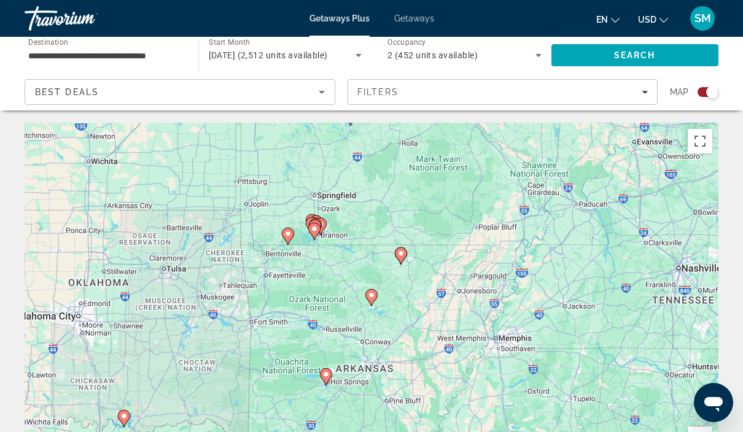
scroll to position [59, 0]
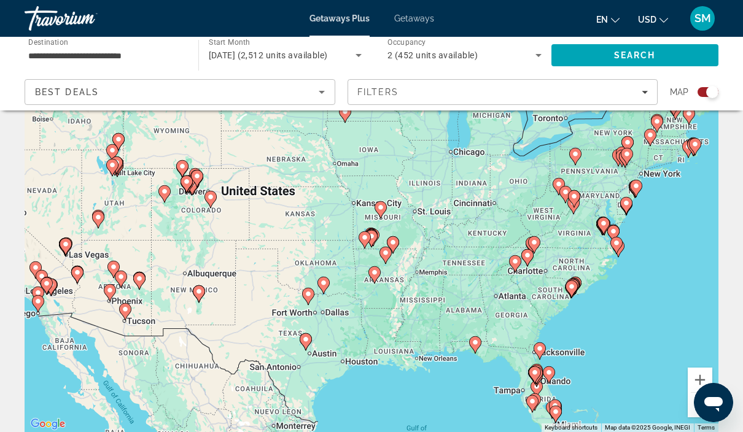
click at [363, 239] on image "Main content" at bounding box center [364, 237] width 7 height 7
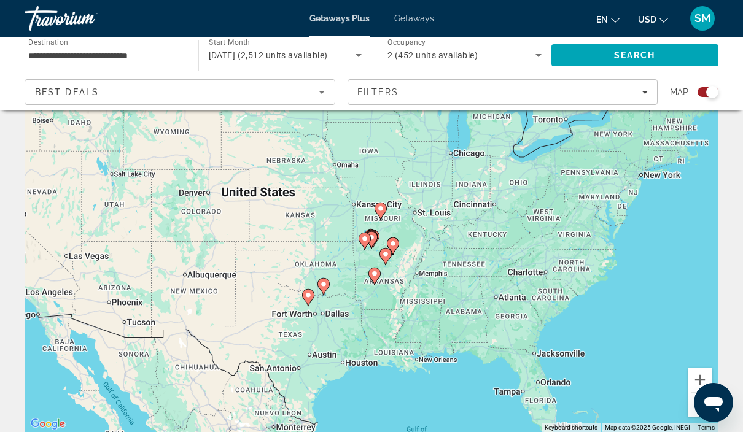
click at [374, 238] on image "Main content" at bounding box center [371, 237] width 7 height 7
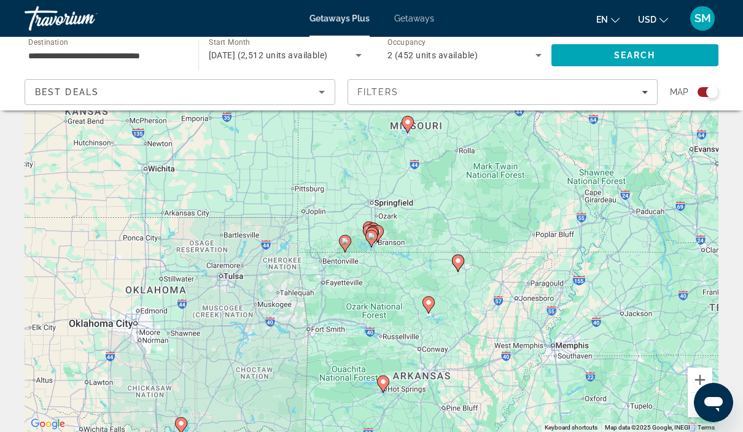
click at [381, 231] on icon "Main content" at bounding box center [377, 234] width 11 height 16
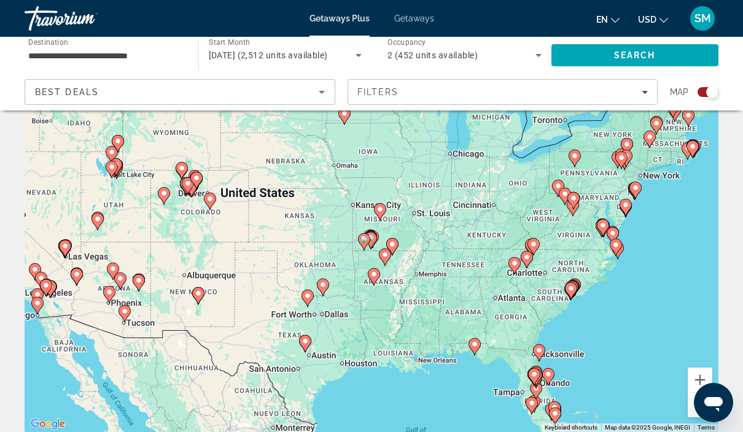
click at [374, 239] on image "Main content" at bounding box center [370, 237] width 7 height 7
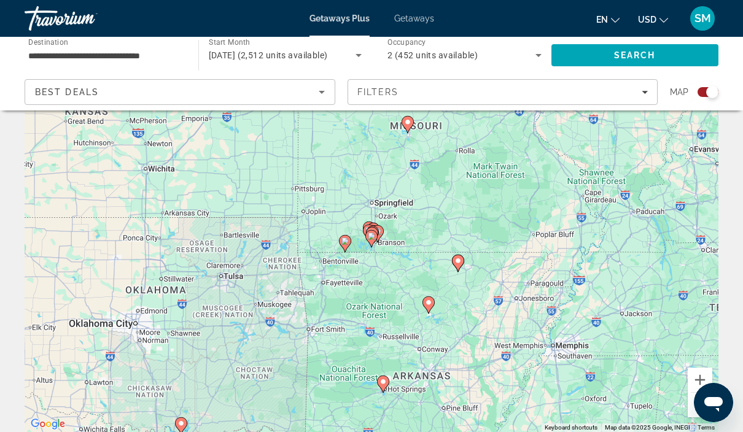
click at [376, 233] on icon "Main content" at bounding box center [371, 239] width 11 height 16
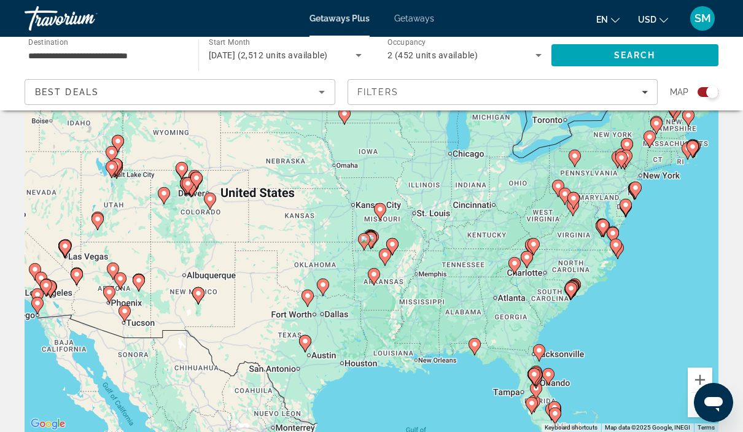
click at [373, 234] on icon "Main content" at bounding box center [370, 241] width 11 height 16
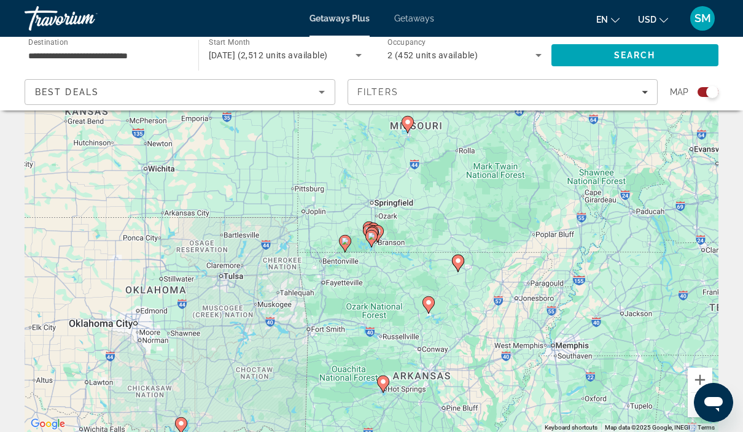
type input "**********"
click at [379, 234] on image "Main content" at bounding box center [377, 231] width 7 height 7
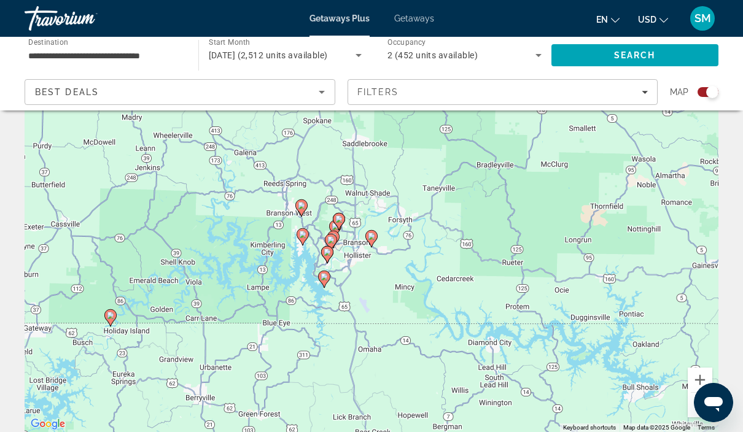
click at [338, 238] on icon "Main content" at bounding box center [333, 239] width 11 height 16
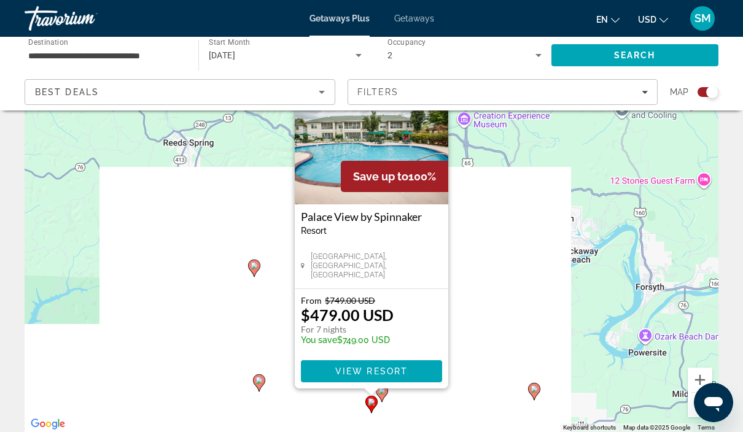
click at [486, 223] on div "To activate drag with keyboard, press Alt + Enter. Once in keyboard drag state,…" at bounding box center [371, 248] width 693 height 368
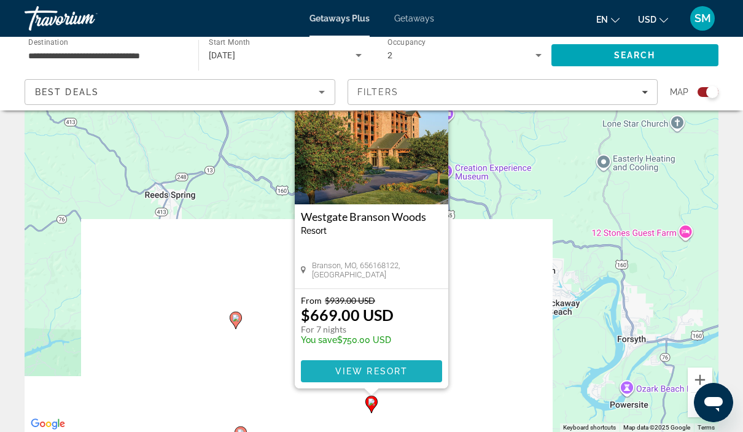
click at [371, 370] on span "View Resort" at bounding box center [371, 371] width 72 height 10
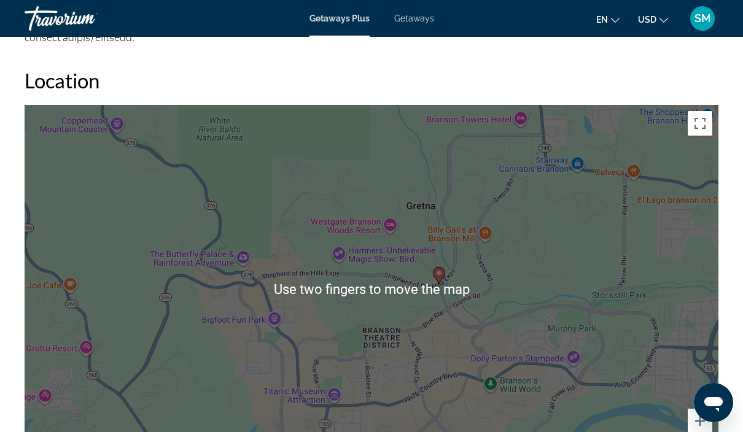
scroll to position [1760, 0]
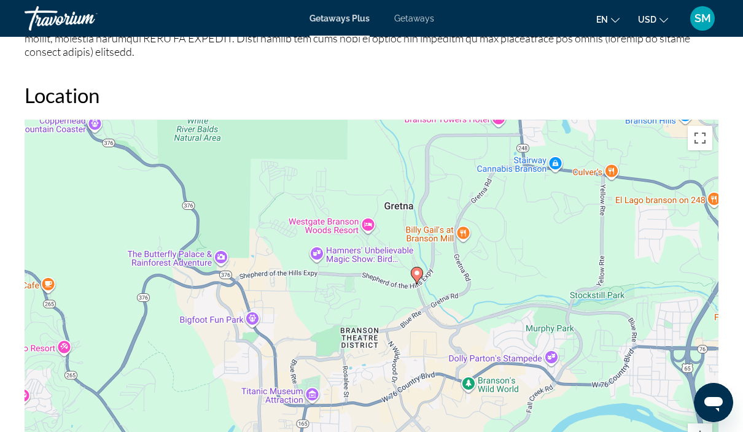
click at [420, 268] on icon "Main content" at bounding box center [416, 276] width 11 height 16
click at [421, 268] on icon "Main content" at bounding box center [416, 276] width 11 height 16
click at [367, 214] on div "To navigate, press the arrow keys. To activate drag with keyboard, press Alt + …" at bounding box center [371, 304] width 693 height 368
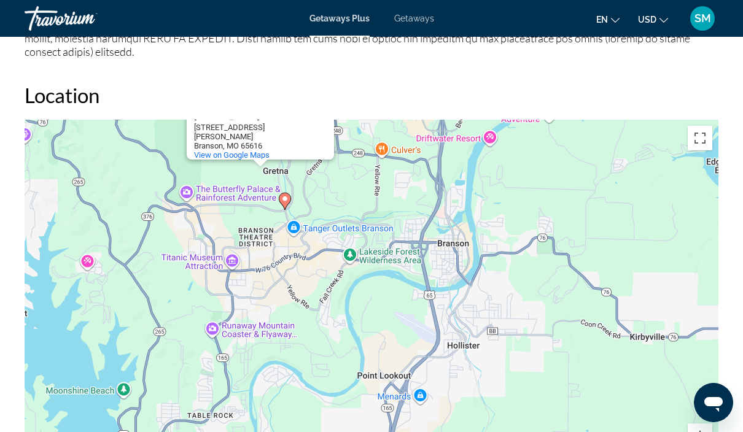
click at [46, 17] on div "Travorium" at bounding box center [86, 18] width 123 height 32
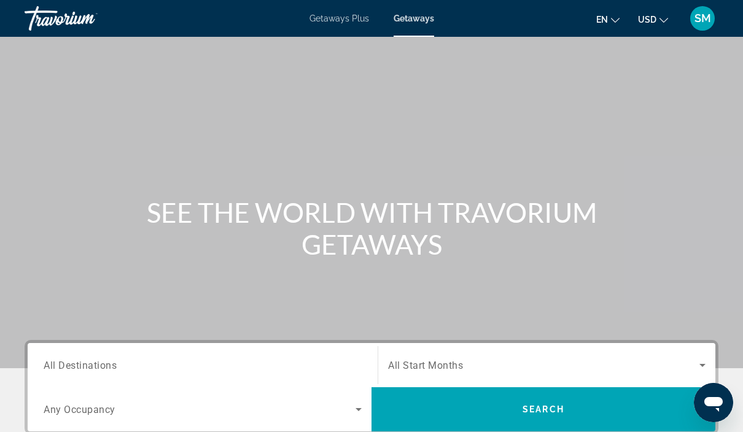
click at [85, 364] on span "All Destinations" at bounding box center [80, 365] width 73 height 12
click at [85, 364] on input "Destination All Destinations" at bounding box center [203, 365] width 318 height 15
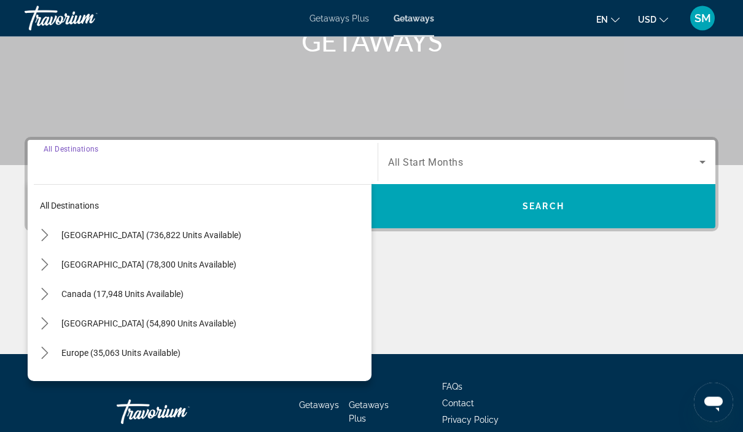
scroll to position [222, 0]
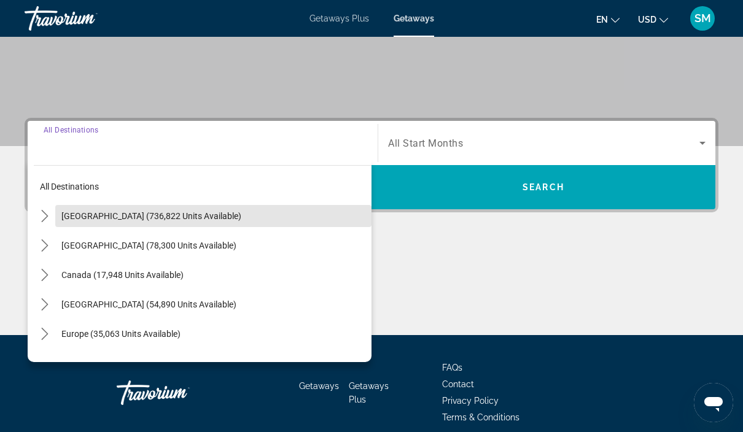
click at [93, 211] on span "United States (736,822 units available)" at bounding box center [151, 216] width 180 height 10
type input "**********"
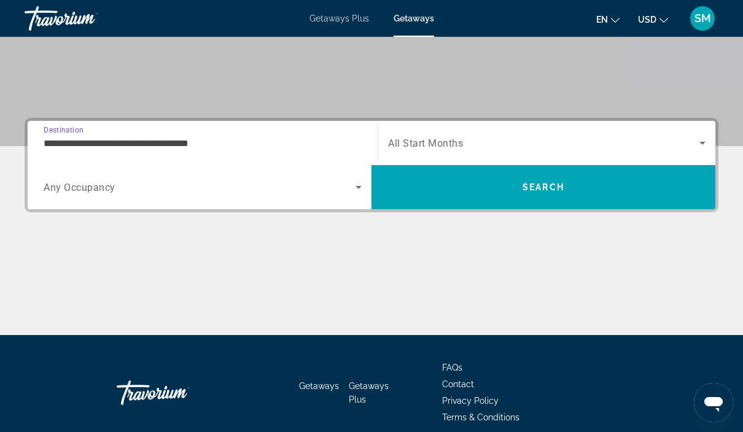
click at [77, 191] on span "Any Occupancy" at bounding box center [80, 188] width 72 height 12
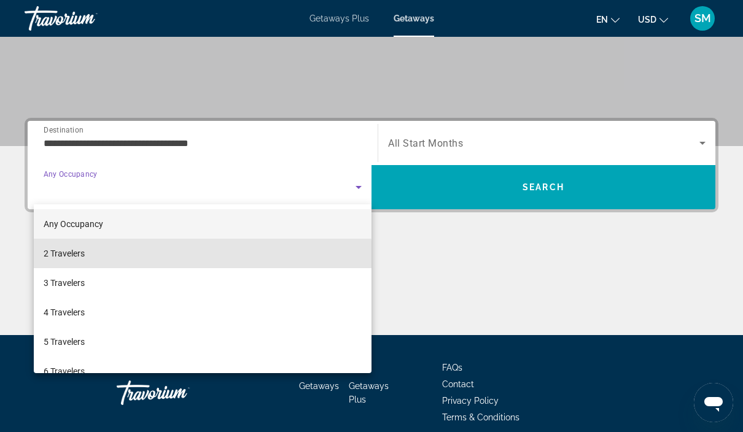
click at [62, 259] on span "2 Travelers" at bounding box center [64, 253] width 41 height 15
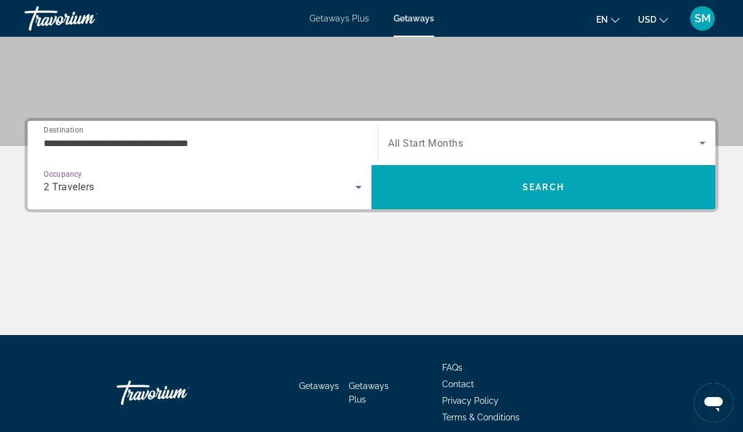
click at [587, 148] on span "Search widget" at bounding box center [543, 143] width 311 height 15
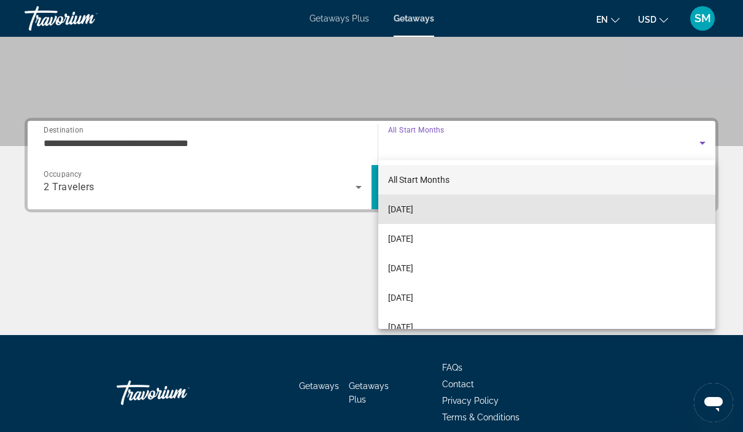
click at [549, 214] on mat-option "October 2025" at bounding box center [546, 209] width 337 height 29
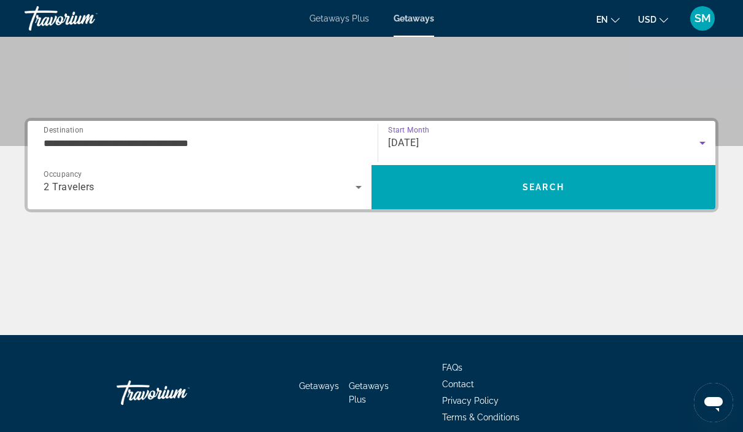
click at [603, 198] on span "Search" at bounding box center [543, 186] width 344 height 29
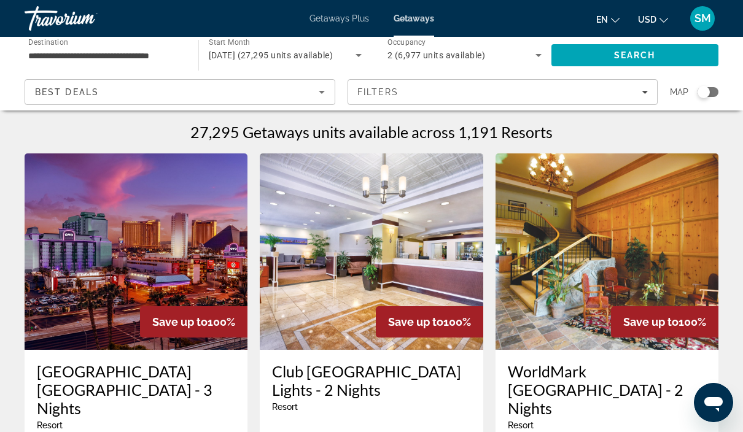
click at [321, 81] on div "Best Deals" at bounding box center [180, 97] width 290 height 34
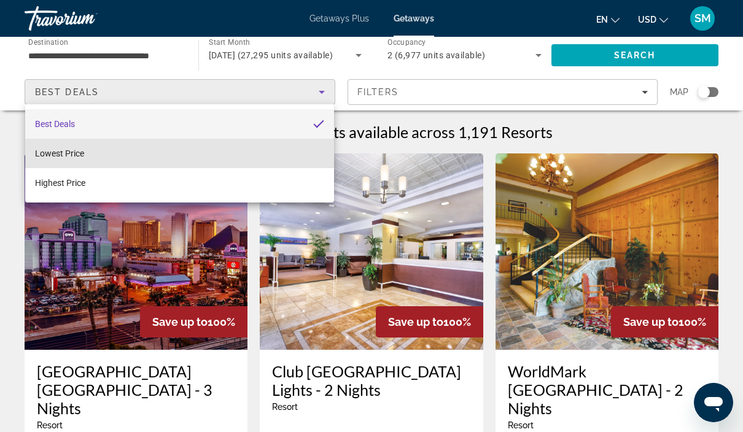
click at [191, 157] on mat-option "Lowest Price" at bounding box center [179, 153] width 309 height 29
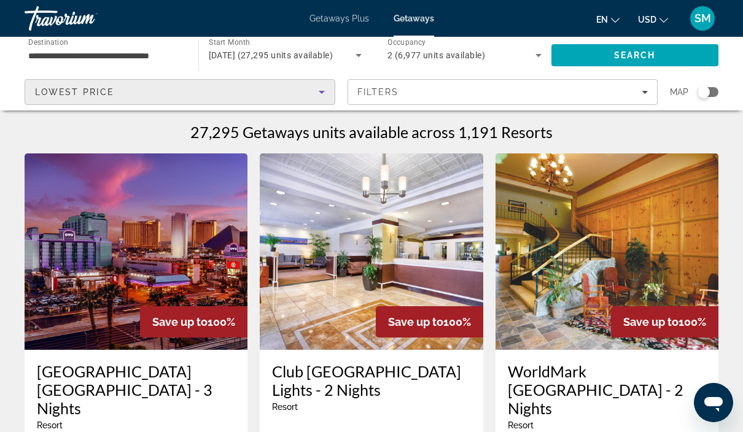
click at [302, 95] on div "Lowest Price" at bounding box center [177, 92] width 284 height 15
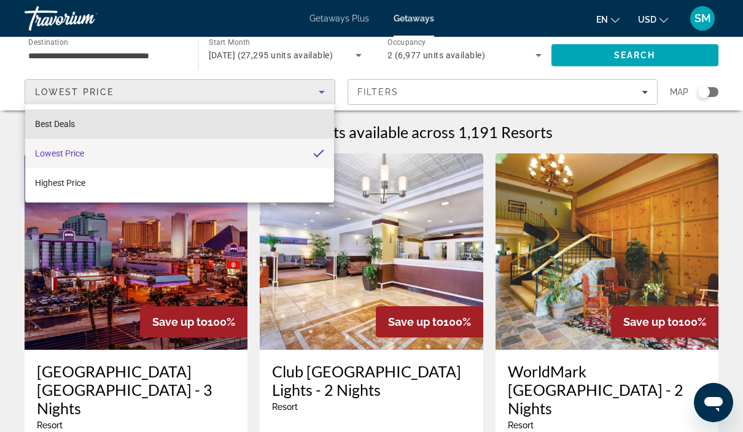
click at [239, 129] on mat-option "Best Deals" at bounding box center [179, 123] width 309 height 29
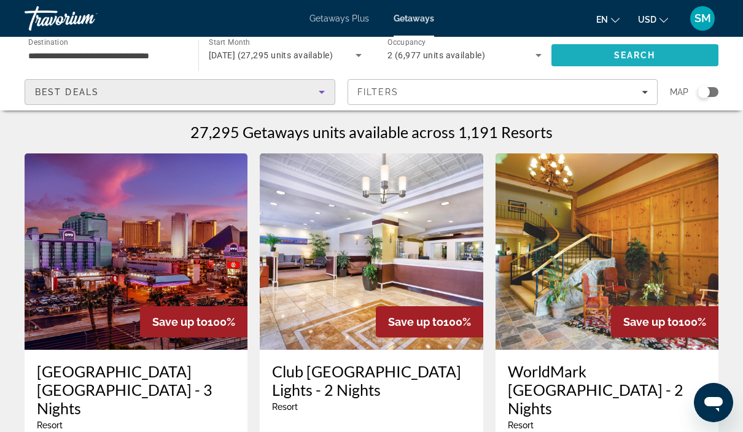
click at [654, 53] on span "Search" at bounding box center [635, 55] width 42 height 10
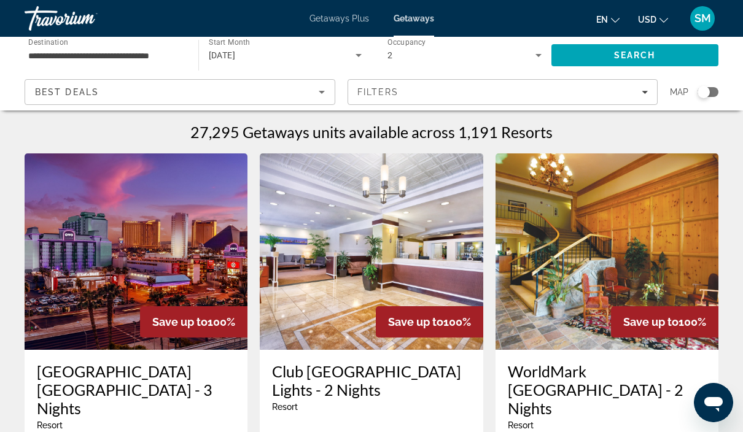
click at [635, 96] on div "Filters" at bounding box center [502, 92] width 291 height 10
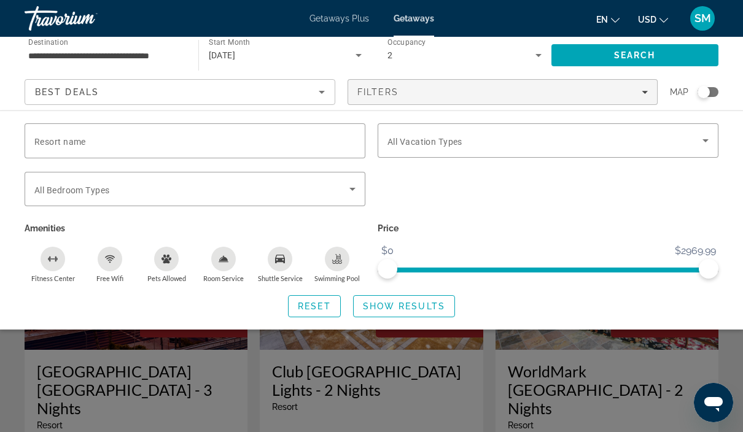
click at [194, 144] on input "Resort name" at bounding box center [194, 141] width 321 height 15
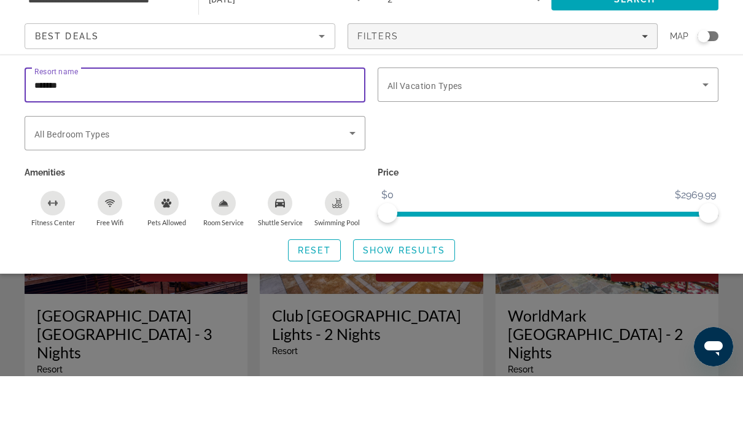
type input "*******"
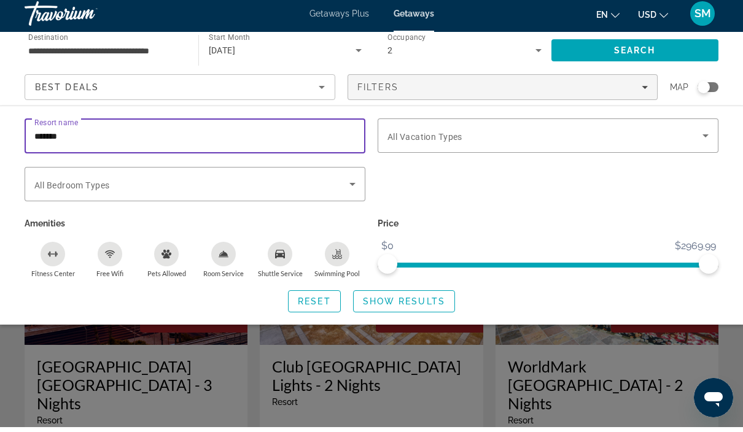
click at [653, 51] on span "Search" at bounding box center [635, 55] width 42 height 10
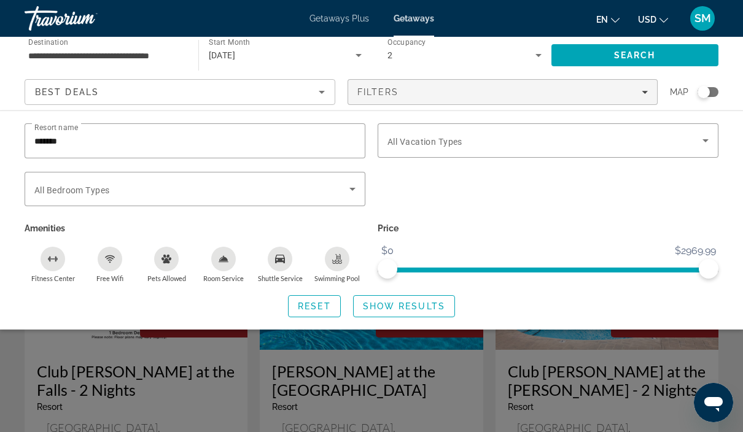
click at [643, 402] on div "Search widget" at bounding box center [371, 308] width 743 height 248
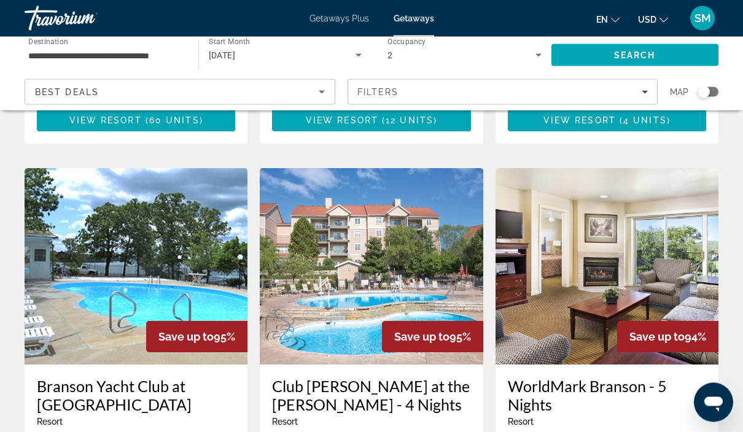
scroll to position [1372, 0]
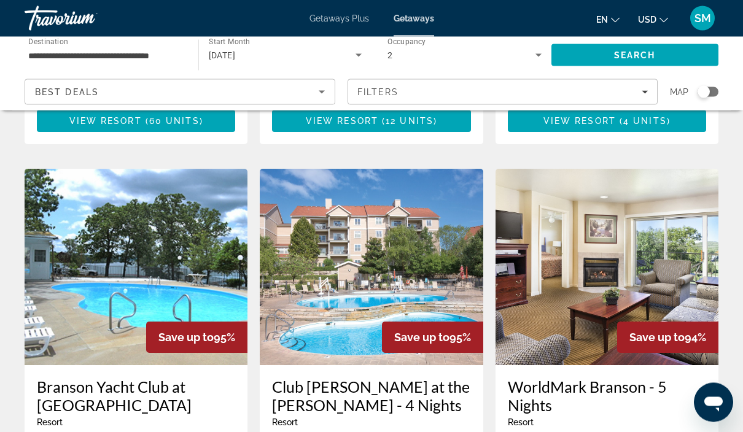
click at [323, 212] on img "Main content" at bounding box center [371, 267] width 223 height 196
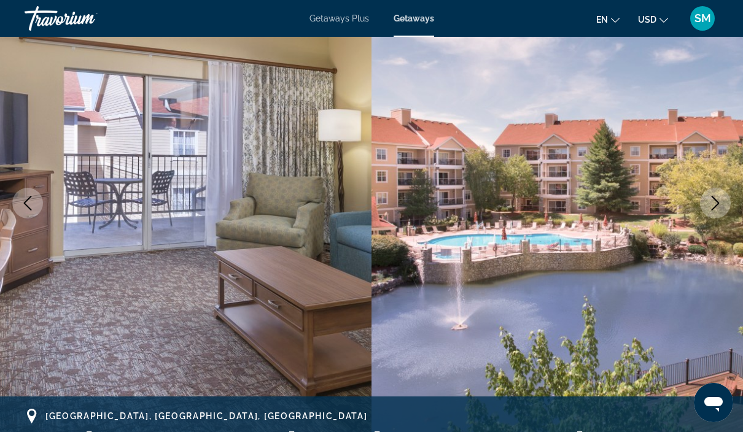
scroll to position [69, 0]
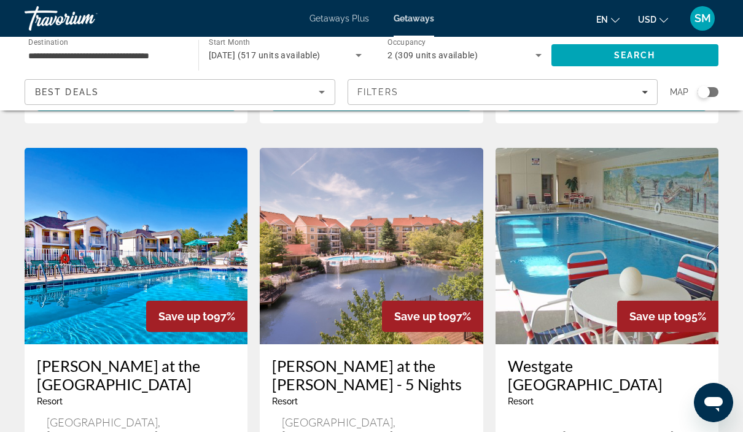
scroll to position [930, 0]
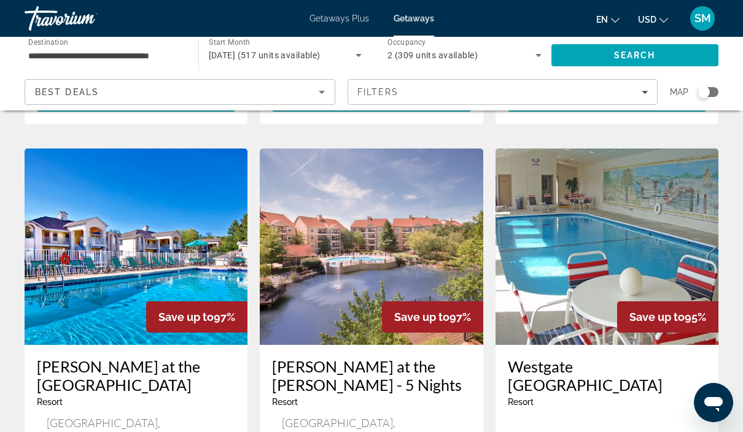
click at [305, 196] on img "Main content" at bounding box center [371, 247] width 223 height 196
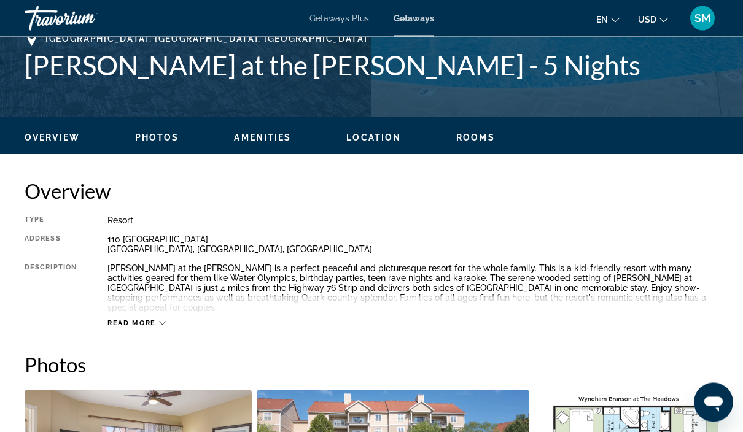
scroll to position [503, 0]
click at [128, 319] on span "Read more" at bounding box center [131, 323] width 48 height 8
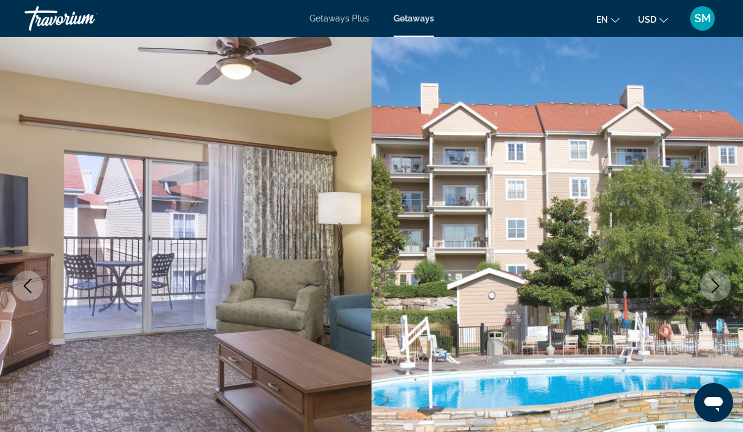
scroll to position [0, 0]
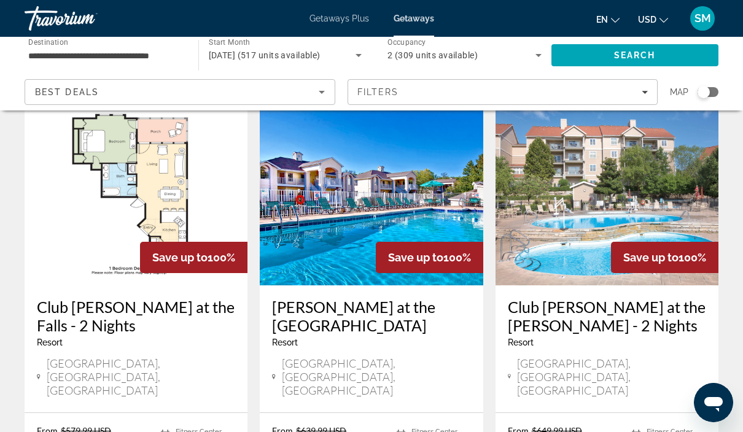
scroll to position [64, 0]
click at [350, 218] on img "Main content" at bounding box center [371, 188] width 223 height 196
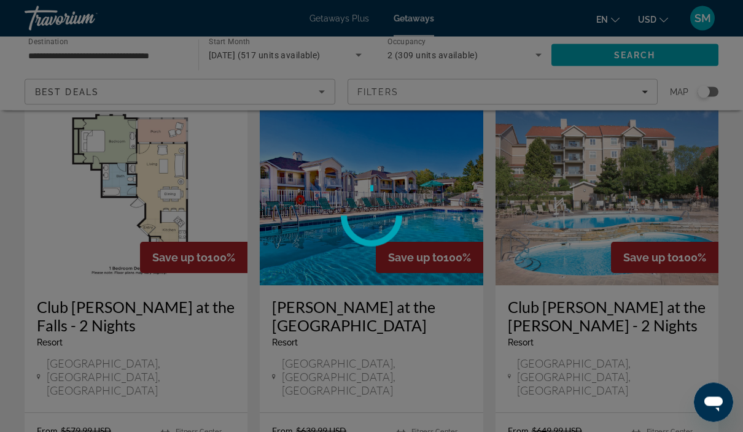
scroll to position [64, 0]
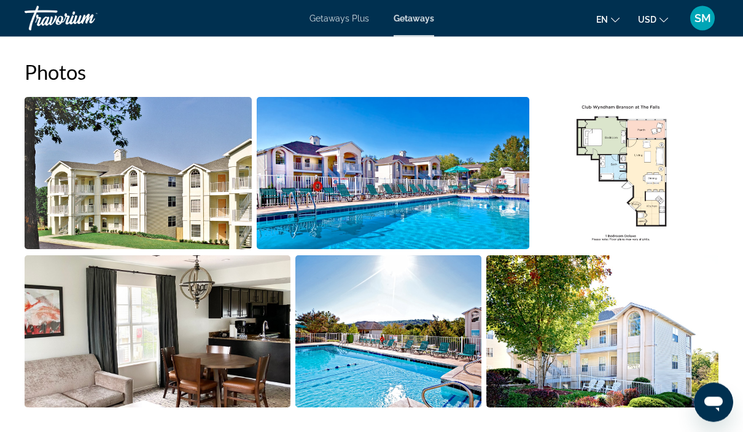
scroll to position [786, 0]
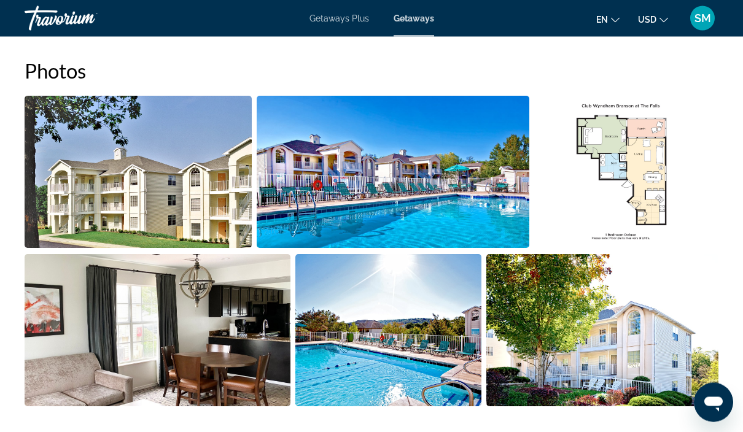
click at [81, 214] on img "Open full-screen image slider" at bounding box center [138, 172] width 227 height 152
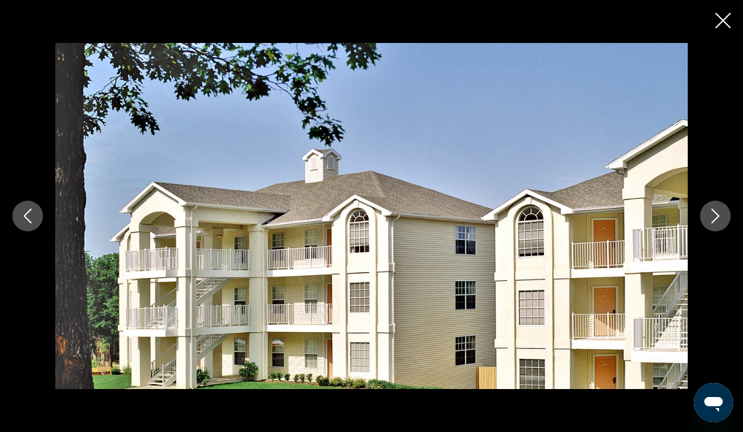
click at [164, 349] on img "Main content" at bounding box center [371, 215] width 632 height 345
click at [20, 223] on icon "Previous image" at bounding box center [27, 216] width 15 height 15
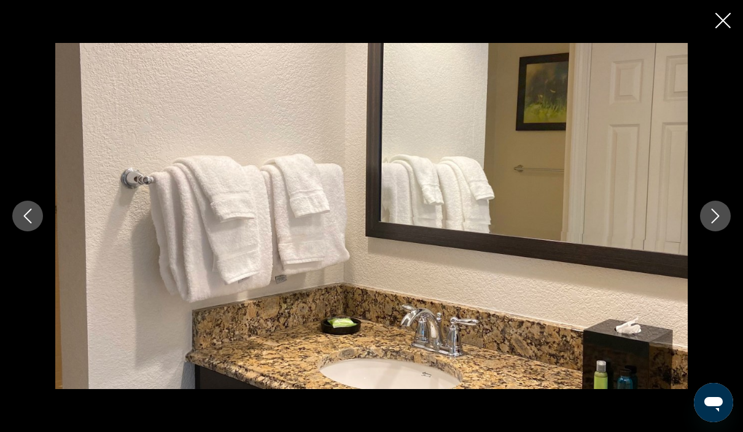
click at [20, 231] on button "Previous image" at bounding box center [27, 216] width 31 height 31
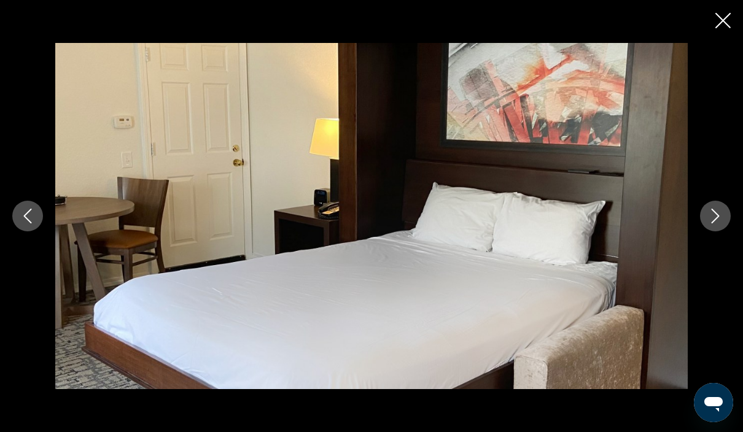
click at [27, 223] on icon "Previous image" at bounding box center [27, 216] width 15 height 15
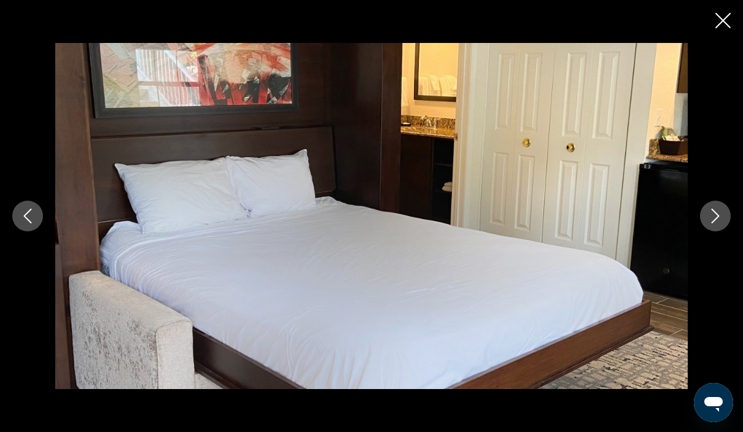
click at [26, 223] on icon "Previous image" at bounding box center [28, 216] width 8 height 15
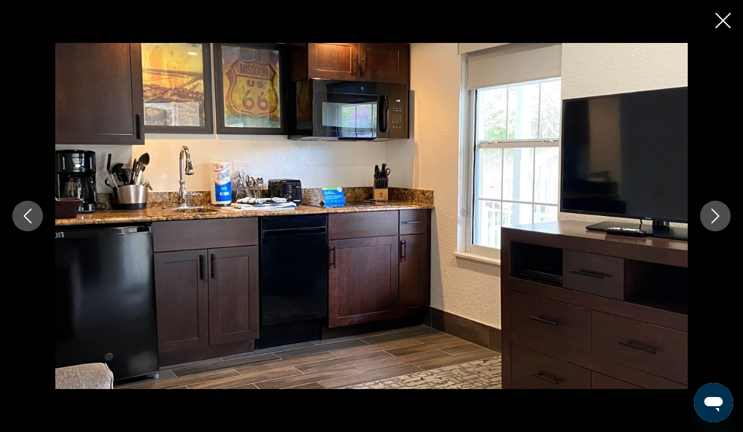
click at [22, 231] on button "Previous image" at bounding box center [27, 216] width 31 height 31
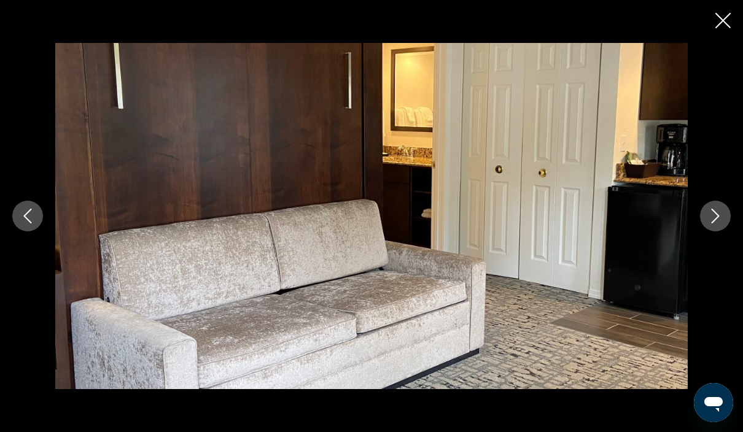
click at [23, 231] on button "Previous image" at bounding box center [27, 216] width 31 height 31
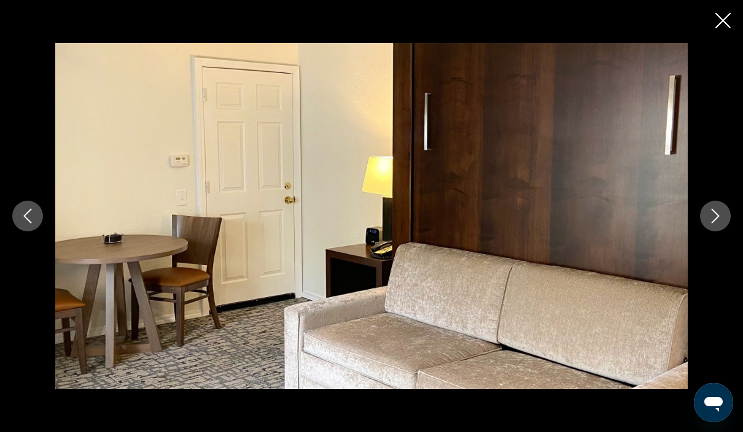
click at [29, 223] on icon "Previous image" at bounding box center [27, 216] width 15 height 15
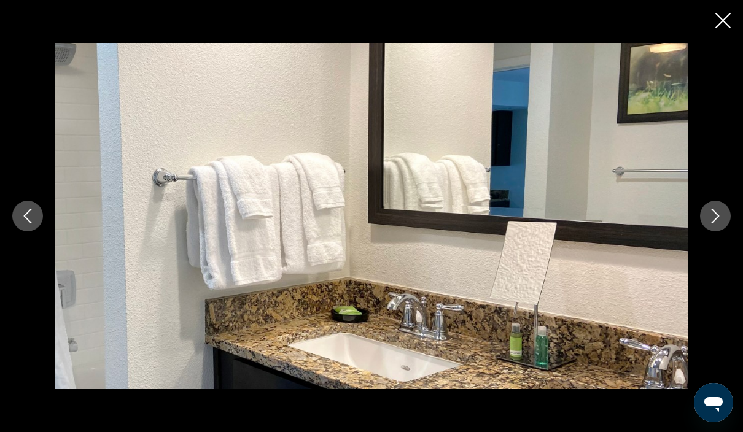
click at [28, 223] on icon "Previous image" at bounding box center [28, 216] width 8 height 15
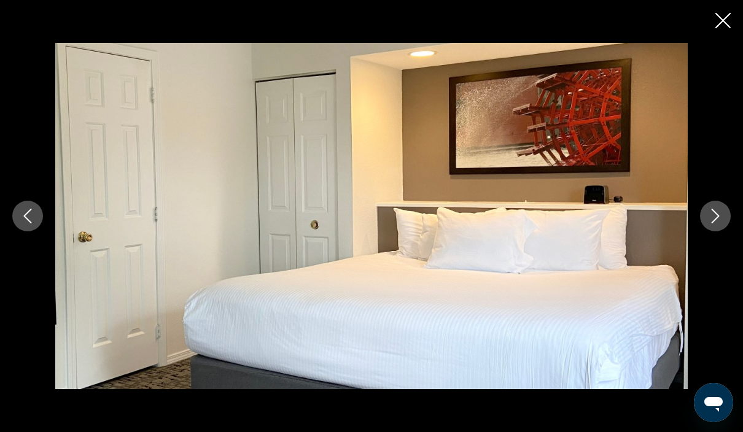
click at [28, 223] on icon "Previous image" at bounding box center [27, 216] width 15 height 15
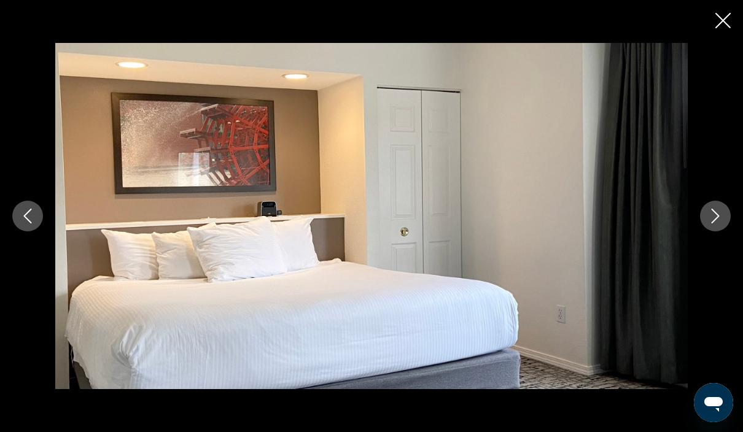
click at [20, 231] on button "Previous image" at bounding box center [27, 216] width 31 height 31
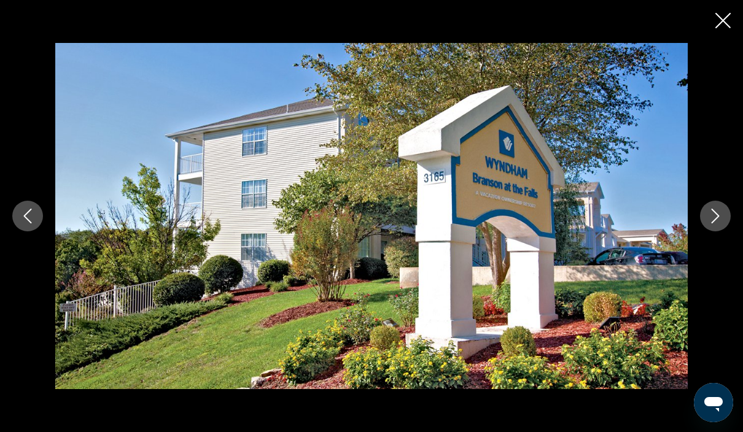
click at [25, 223] on icon "Previous image" at bounding box center [28, 216] width 8 height 15
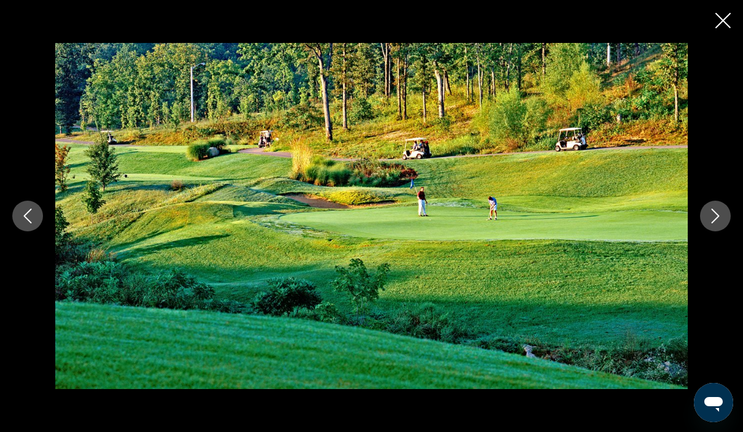
click at [22, 223] on icon "Previous image" at bounding box center [27, 216] width 15 height 15
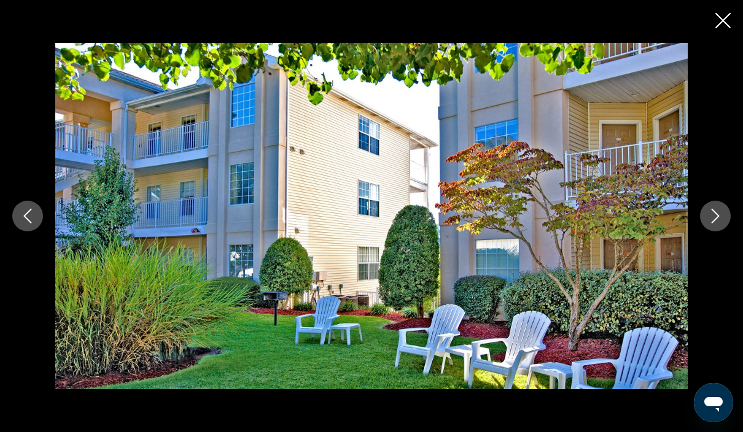
click at [23, 223] on icon "Previous image" at bounding box center [27, 216] width 15 height 15
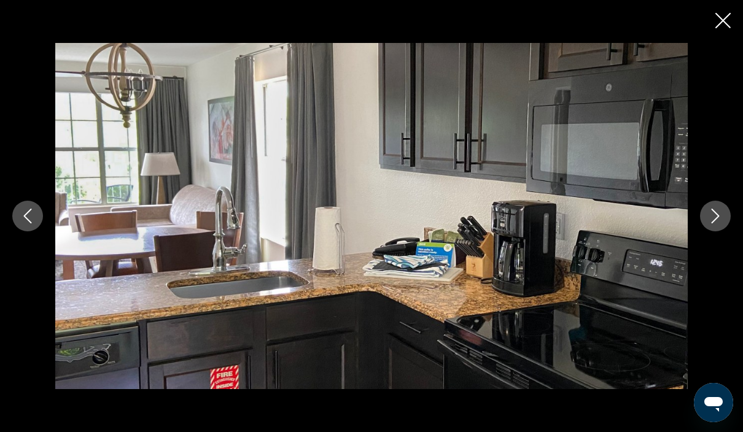
click at [21, 231] on button "Previous image" at bounding box center [27, 216] width 31 height 31
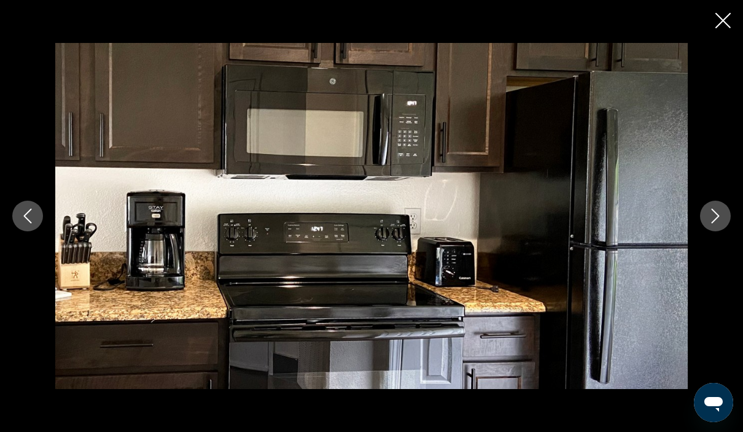
click at [37, 231] on button "Previous image" at bounding box center [27, 216] width 31 height 31
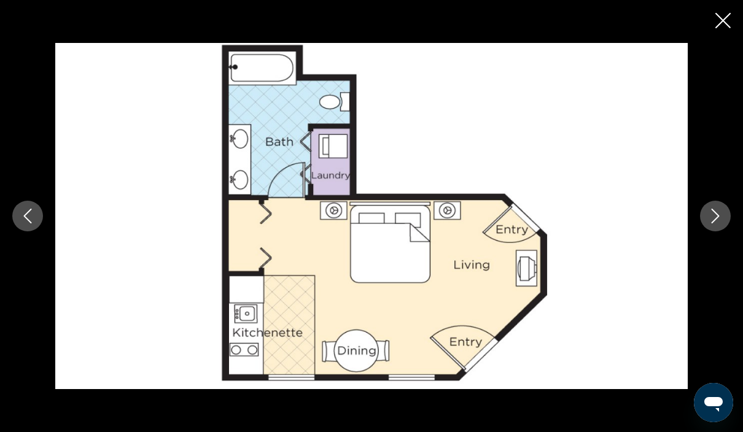
click at [20, 231] on button "Previous image" at bounding box center [27, 216] width 31 height 31
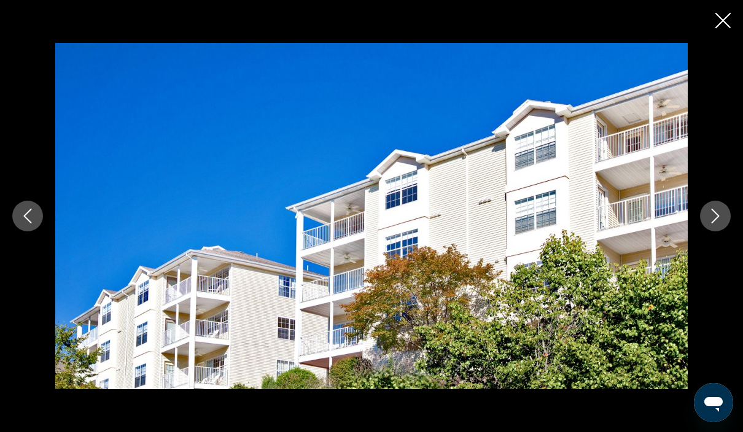
click at [26, 223] on icon "Previous image" at bounding box center [28, 216] width 8 height 15
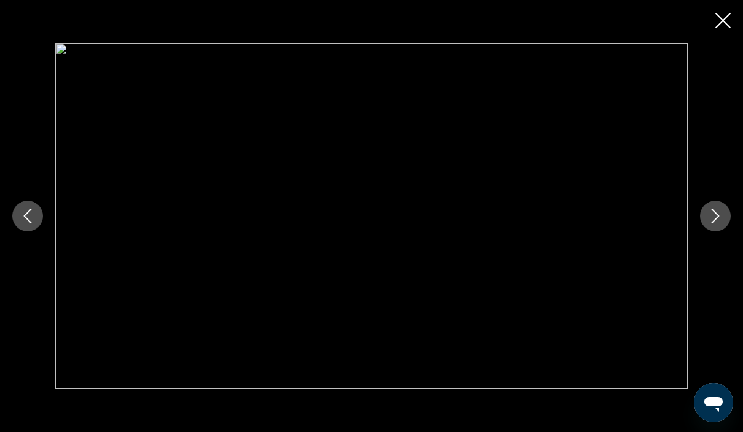
click at [37, 231] on button "Previous image" at bounding box center [27, 216] width 31 height 31
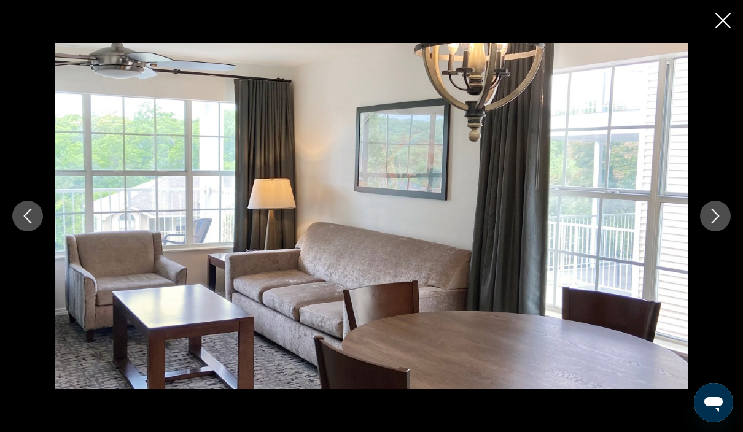
click at [27, 223] on icon "Previous image" at bounding box center [27, 216] width 15 height 15
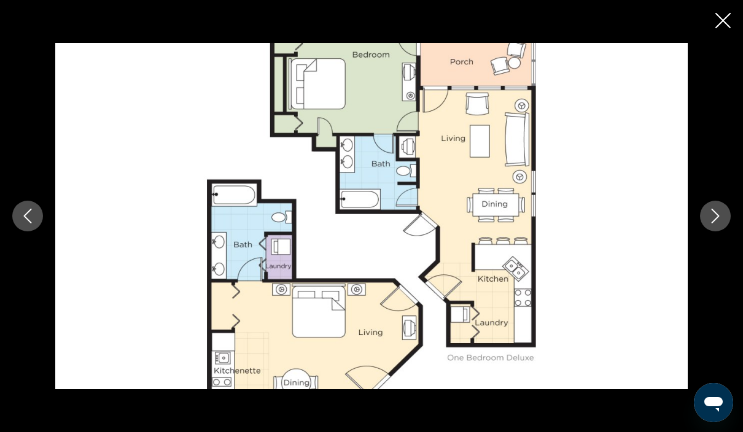
click at [17, 231] on button "Previous image" at bounding box center [27, 216] width 31 height 31
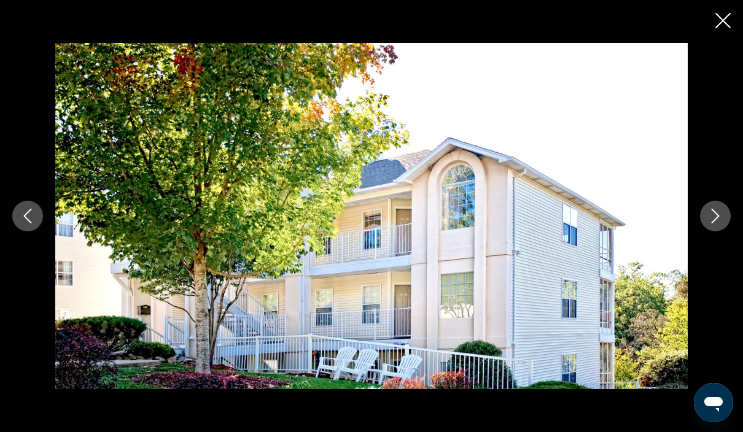
click at [16, 231] on button "Previous image" at bounding box center [27, 216] width 31 height 31
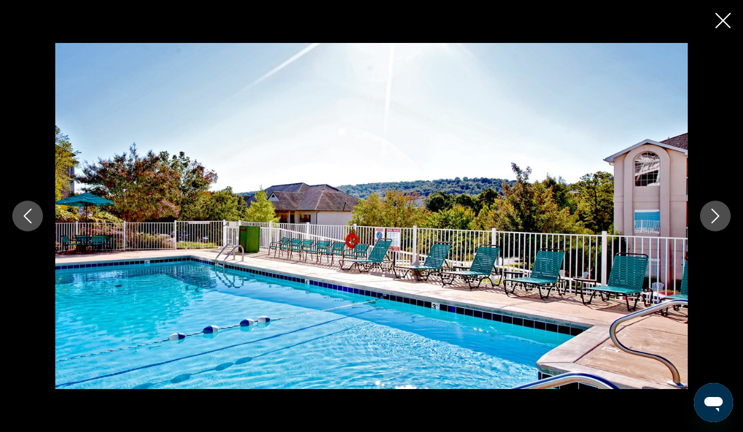
click at [34, 223] on icon "Previous image" at bounding box center [27, 216] width 15 height 15
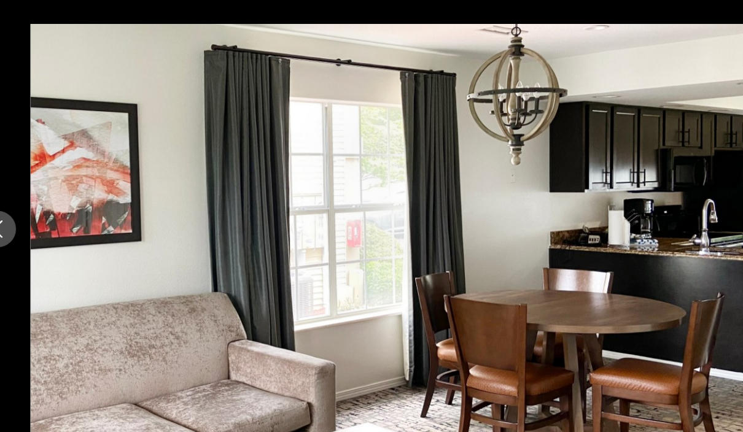
scroll to position [836, 0]
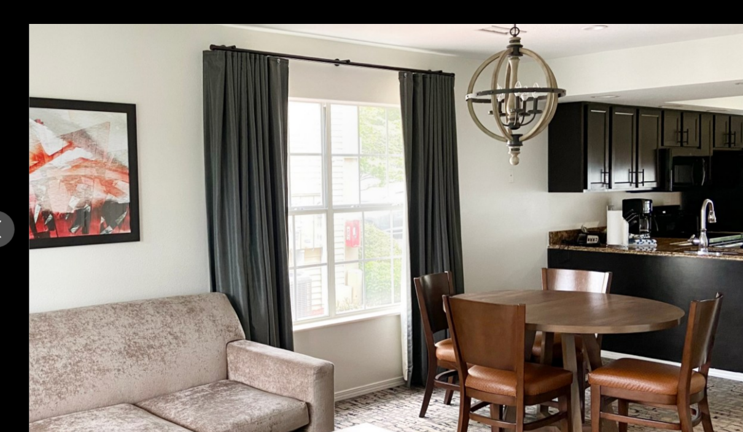
click at [12, 201] on button "Previous image" at bounding box center [27, 216] width 31 height 31
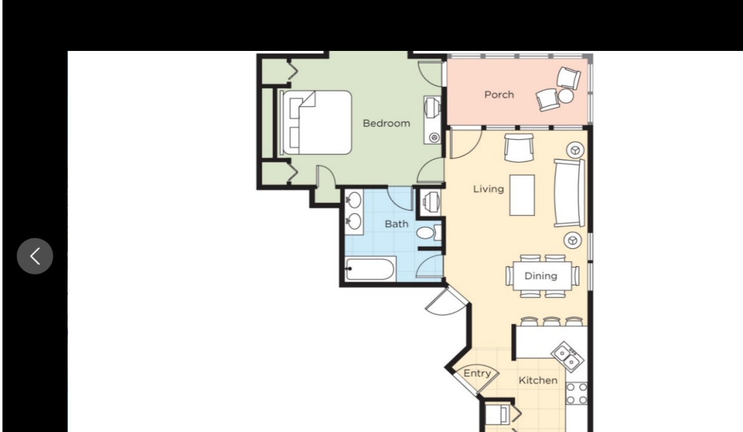
scroll to position [830, 0]
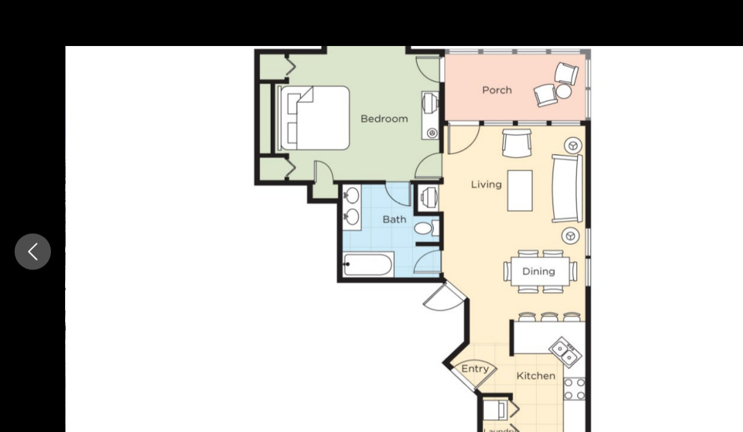
click at [25, 210] on icon "Previous image" at bounding box center [27, 216] width 15 height 15
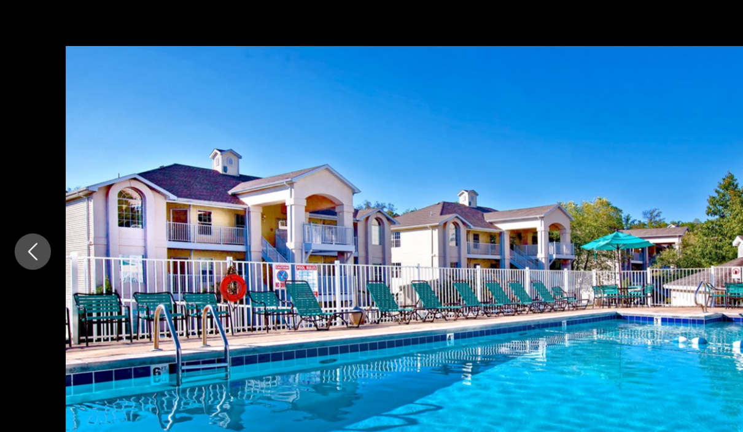
click at [28, 212] on icon "Previous image" at bounding box center [27, 216] width 15 height 15
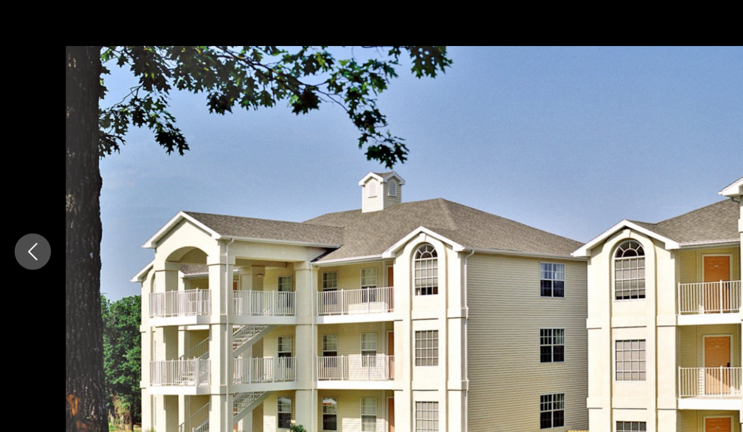
click at [20, 208] on button "Previous image" at bounding box center [27, 216] width 31 height 31
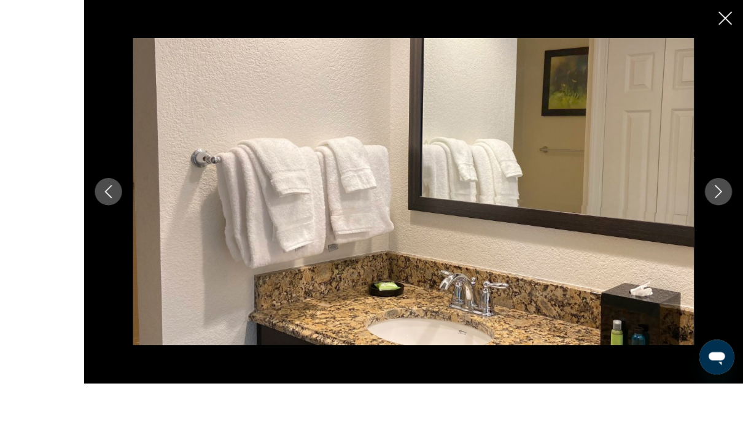
scroll to position [700, 0]
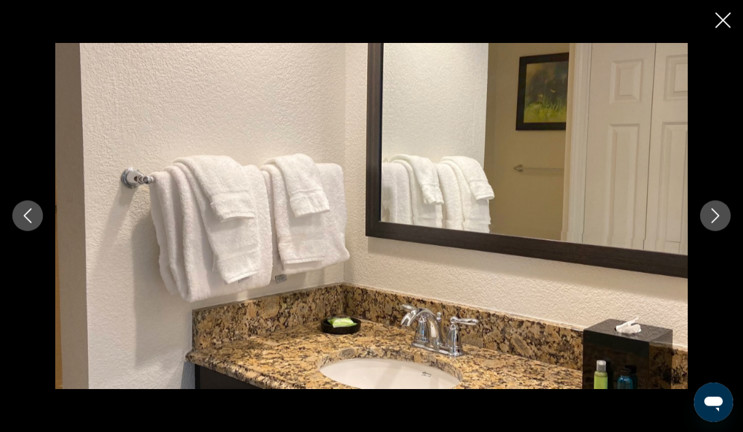
click at [726, 25] on icon "Close slideshow" at bounding box center [722, 20] width 15 height 15
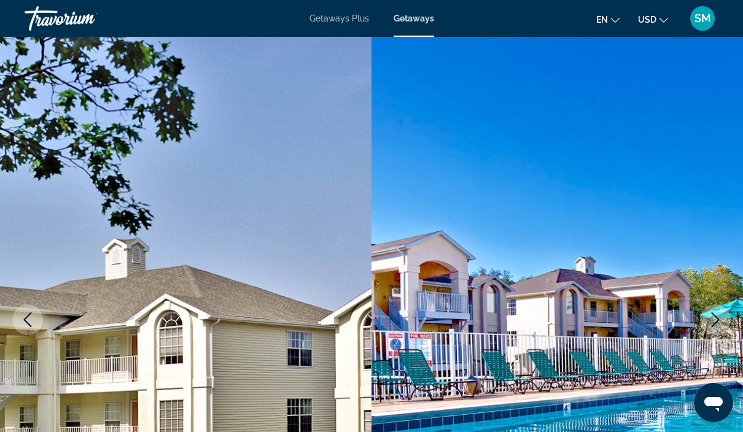
scroll to position [0, 0]
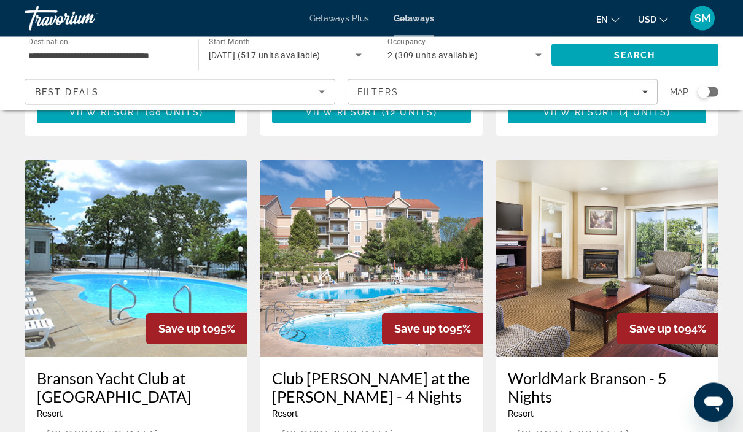
scroll to position [1381, 0]
click at [660, 228] on img "Main content" at bounding box center [606, 258] width 223 height 196
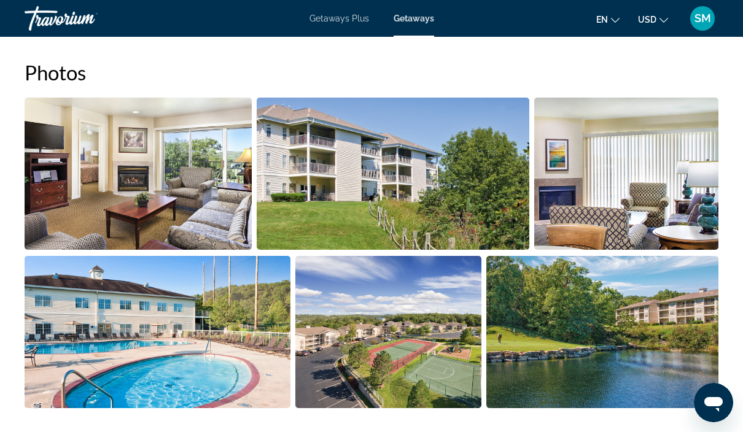
scroll to position [765, 0]
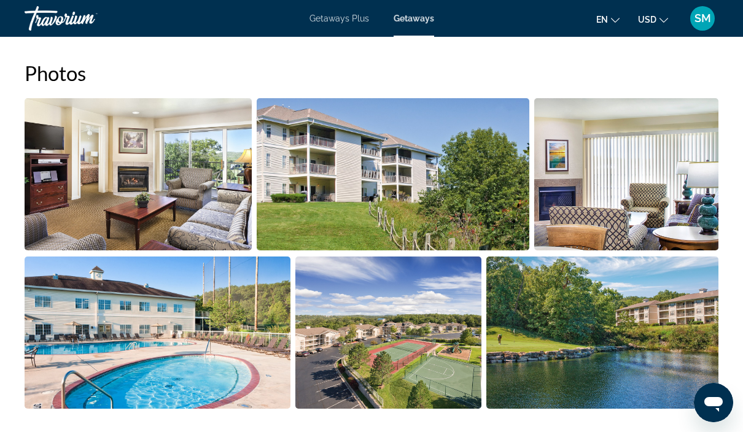
click at [198, 199] on img "Open full-screen image slider" at bounding box center [138, 174] width 227 height 152
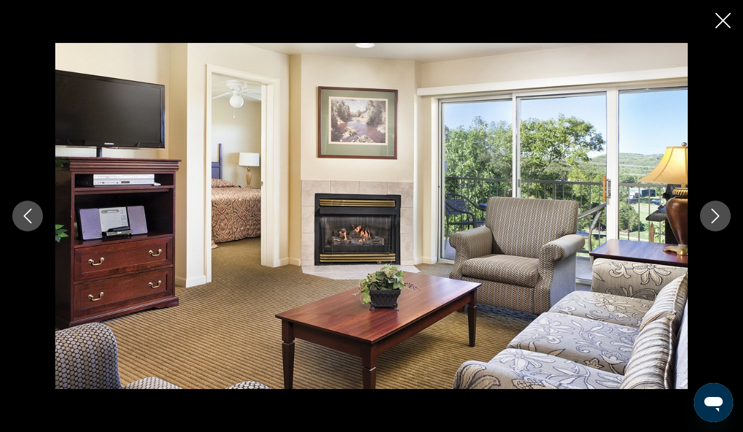
click at [722, 223] on icon "Next image" at bounding box center [715, 216] width 15 height 15
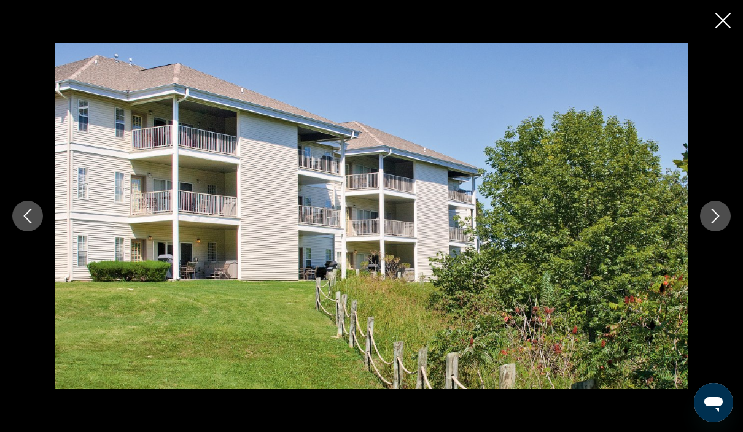
click at [712, 231] on button "Next image" at bounding box center [715, 216] width 31 height 31
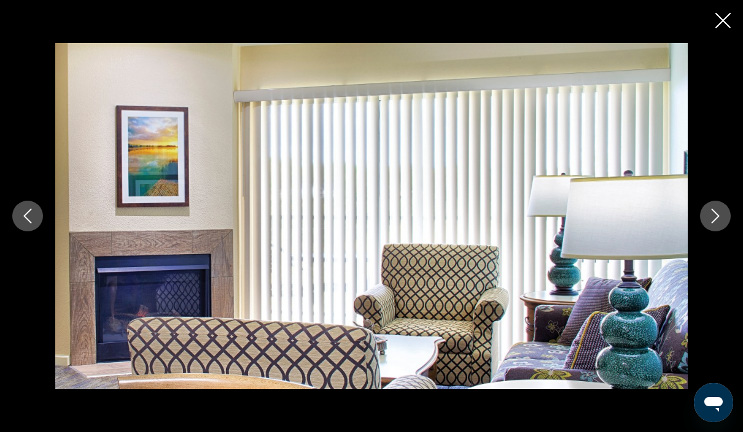
click at [717, 231] on button "Next image" at bounding box center [715, 216] width 31 height 31
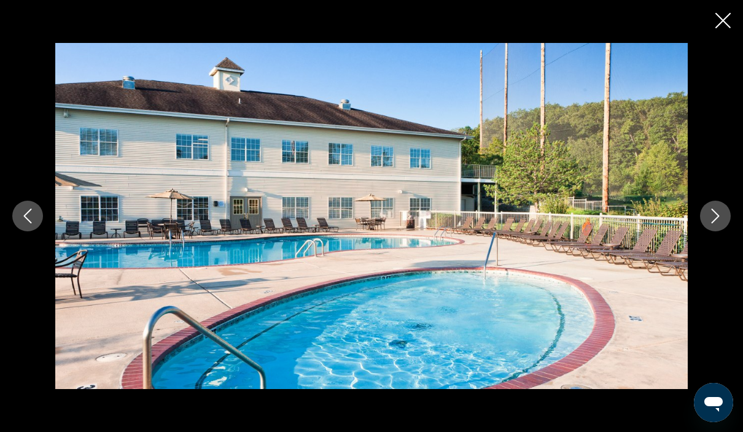
click at [720, 223] on icon "Next image" at bounding box center [715, 216] width 15 height 15
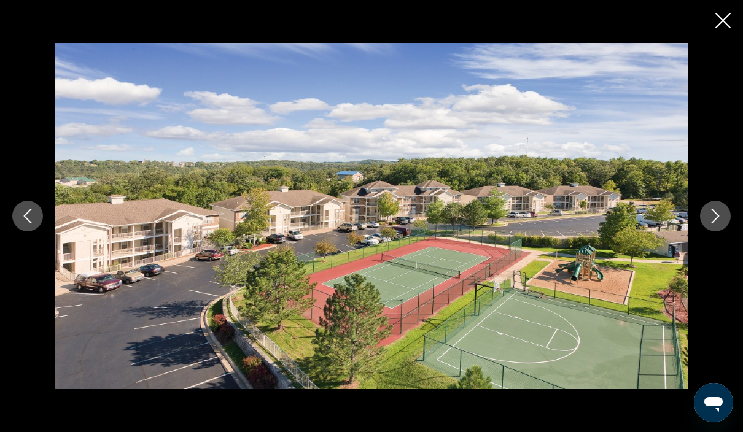
click at [720, 223] on icon "Next image" at bounding box center [715, 216] width 15 height 15
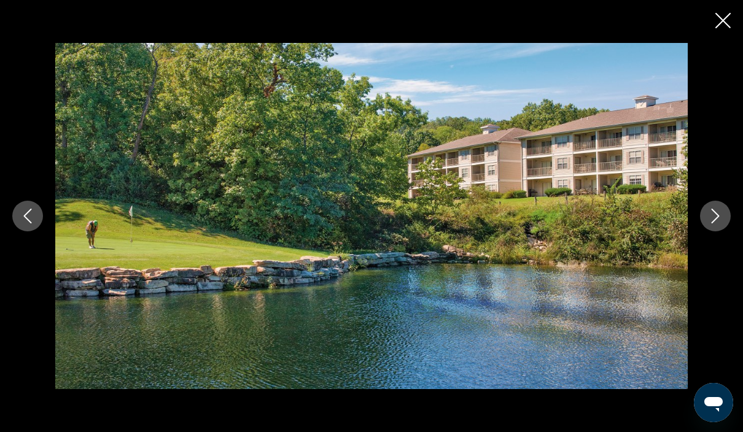
click at [723, 231] on button "Next image" at bounding box center [715, 216] width 31 height 31
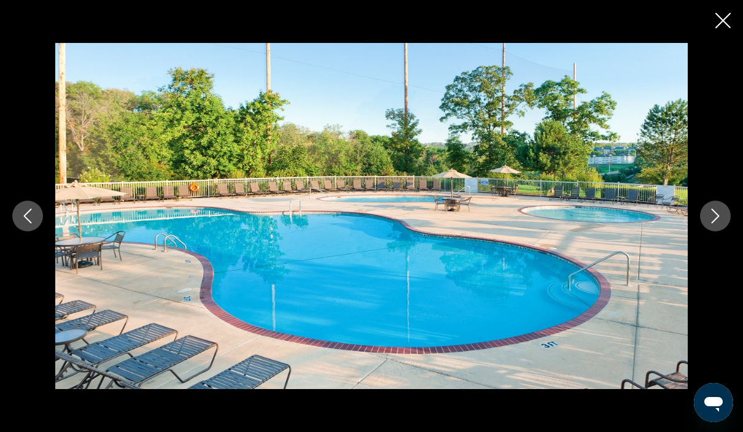
click at [719, 223] on icon "Next image" at bounding box center [715, 216] width 15 height 15
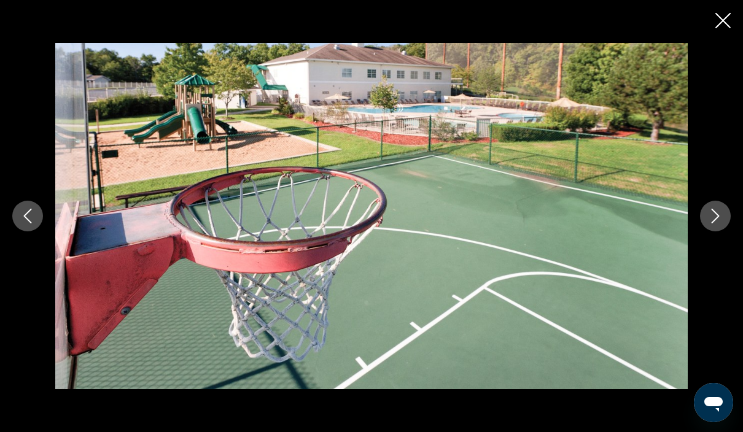
click at [729, 231] on button "Next image" at bounding box center [715, 216] width 31 height 31
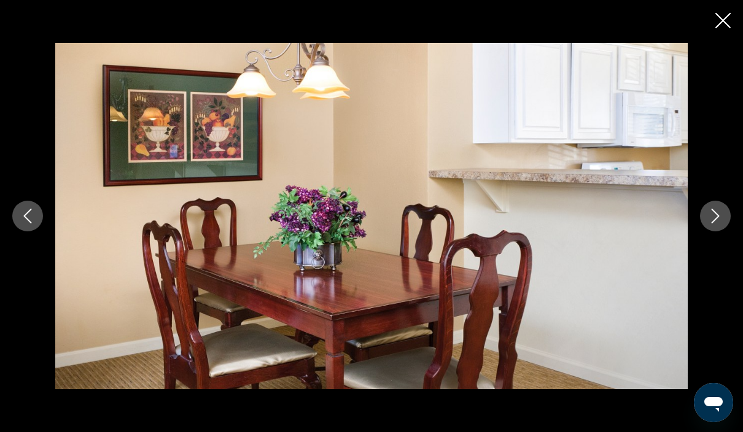
click at [722, 223] on icon "Next image" at bounding box center [715, 216] width 15 height 15
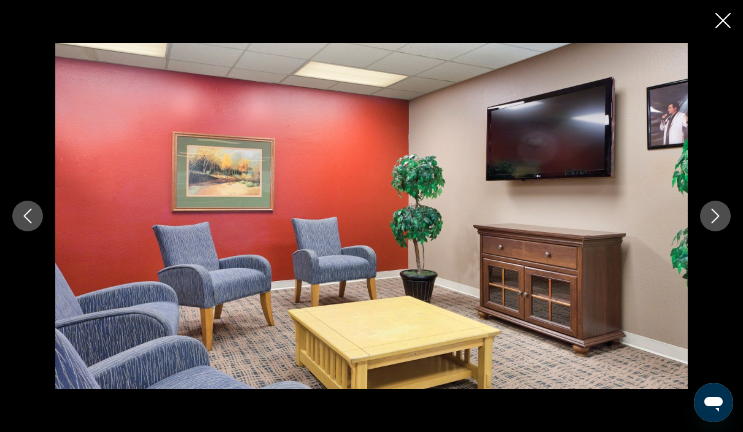
click at [718, 223] on icon "Next image" at bounding box center [715, 216] width 15 height 15
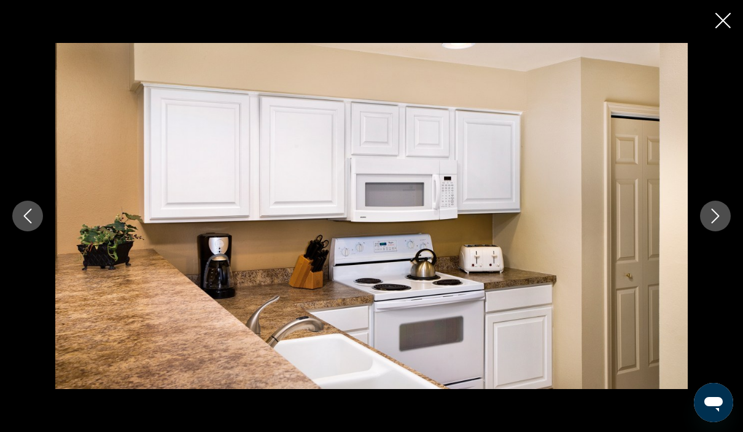
click at [724, 231] on button "Next image" at bounding box center [715, 216] width 31 height 31
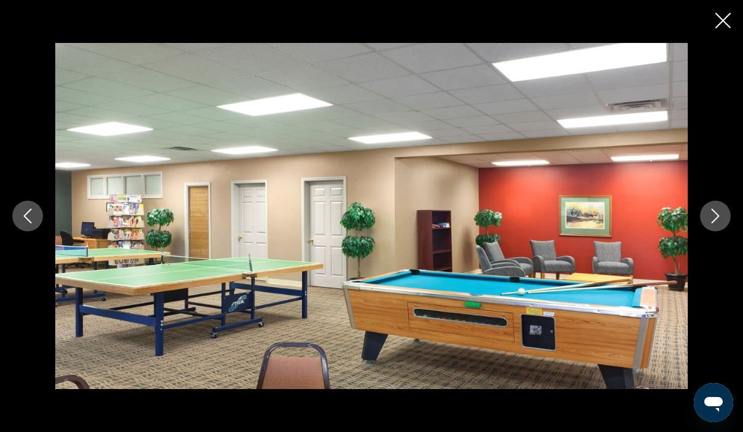
click at [712, 231] on button "Next image" at bounding box center [715, 216] width 31 height 31
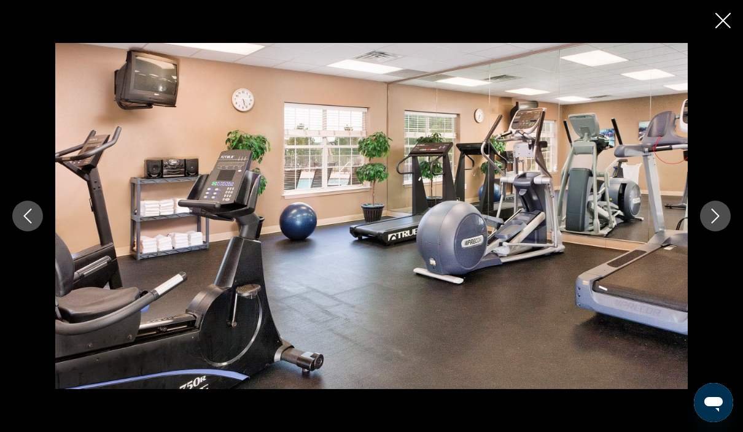
click at [722, 223] on icon "Next image" at bounding box center [715, 216] width 15 height 15
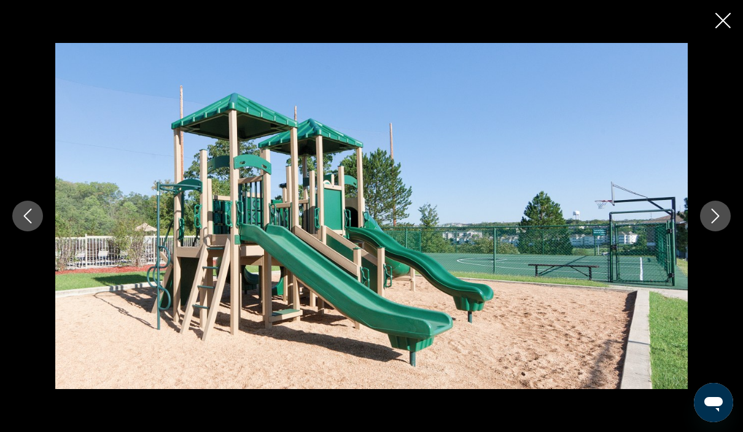
click at [722, 223] on icon "Next image" at bounding box center [715, 216] width 15 height 15
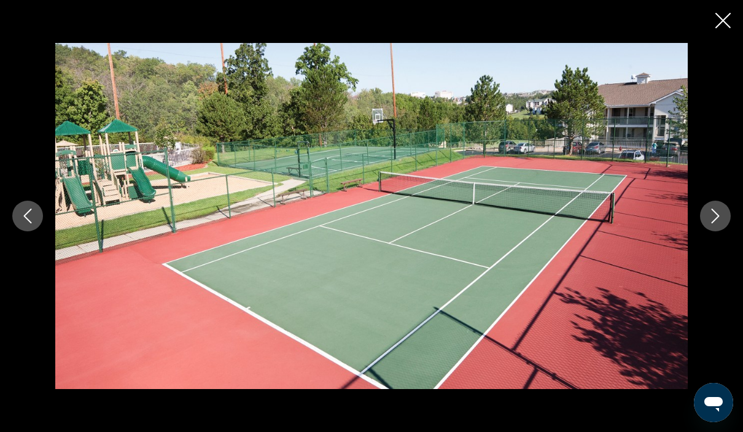
click at [724, 231] on button "Next image" at bounding box center [715, 216] width 31 height 31
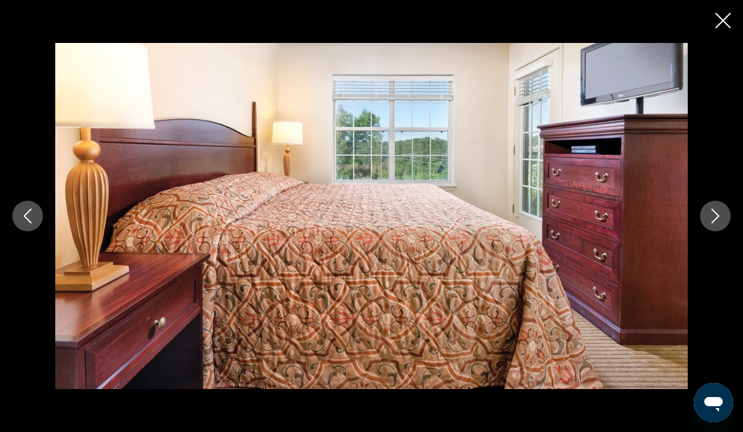
click at [726, 231] on button "Next image" at bounding box center [715, 216] width 31 height 31
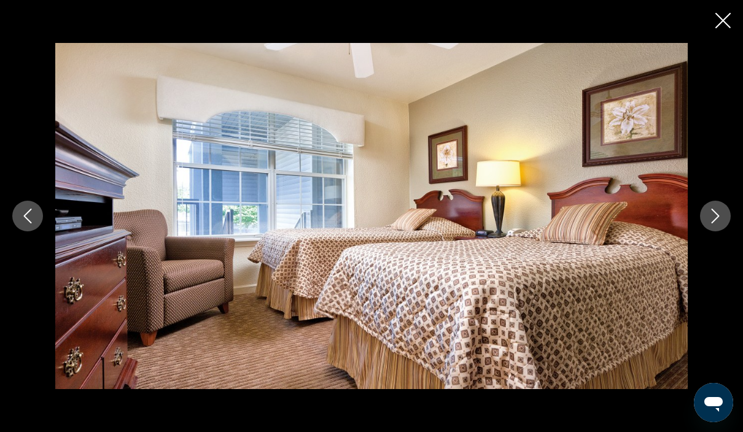
click at [723, 231] on button "Next image" at bounding box center [715, 216] width 31 height 31
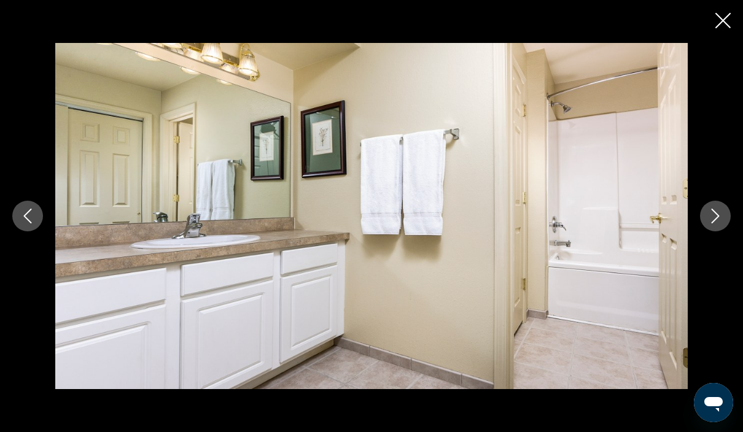
click at [718, 223] on icon "Next image" at bounding box center [715, 216] width 15 height 15
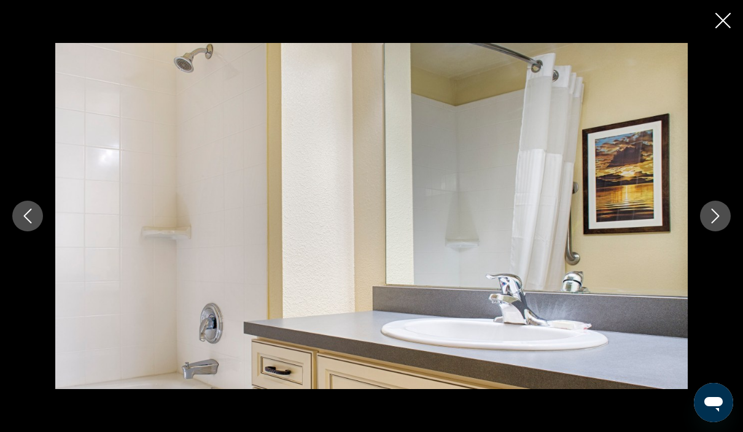
click at [725, 231] on button "Next image" at bounding box center [715, 216] width 31 height 31
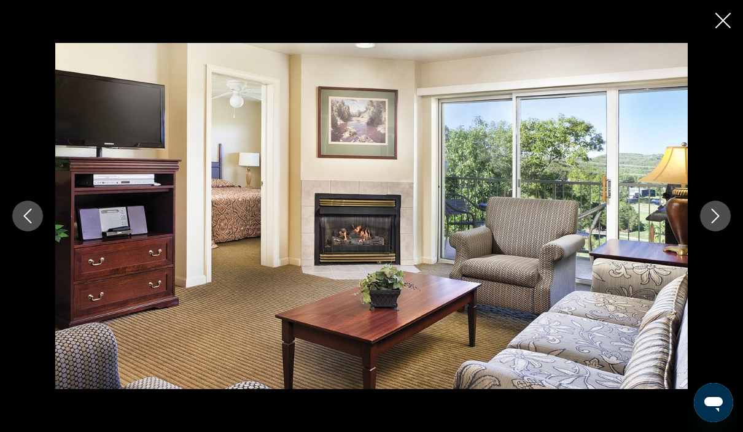
click at [722, 231] on button "Next image" at bounding box center [715, 216] width 31 height 31
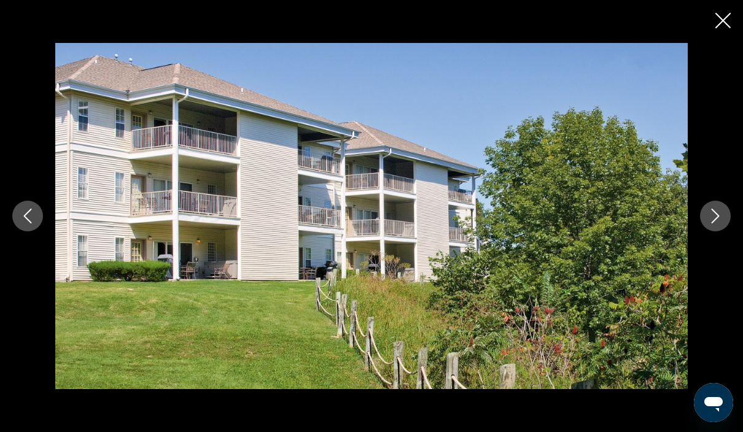
click at [725, 231] on button "Next image" at bounding box center [715, 216] width 31 height 31
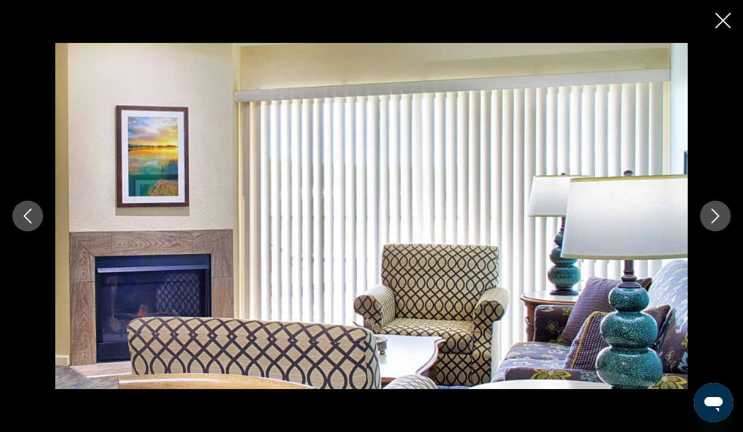
click at [727, 231] on button "Next image" at bounding box center [715, 216] width 31 height 31
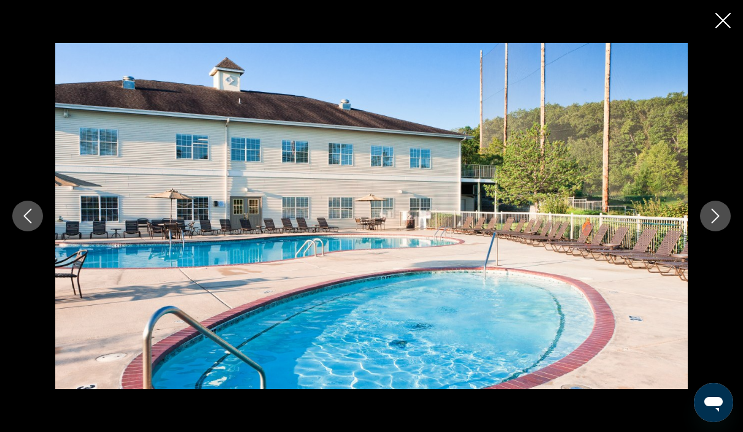
click at [727, 231] on button "Next image" at bounding box center [715, 216] width 31 height 31
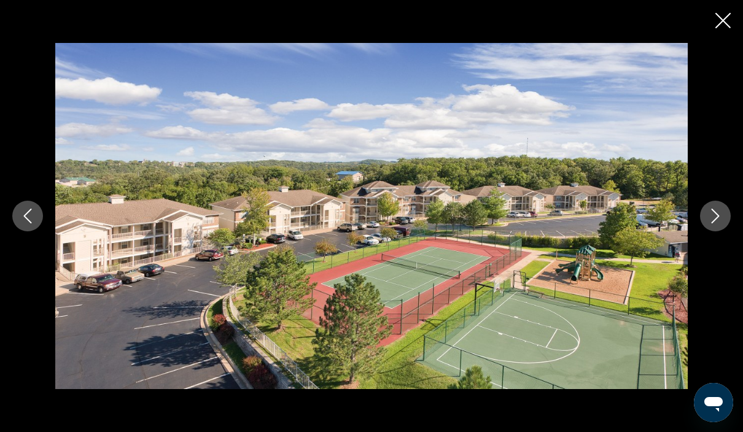
click at [724, 231] on button "Next image" at bounding box center [715, 216] width 31 height 31
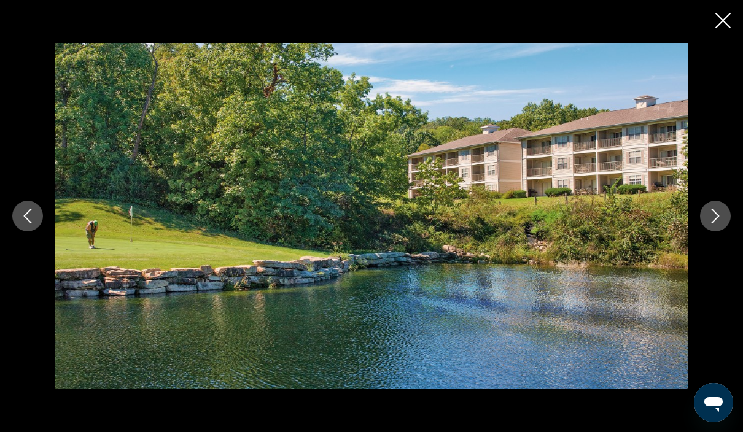
click at [723, 231] on button "Next image" at bounding box center [715, 216] width 31 height 31
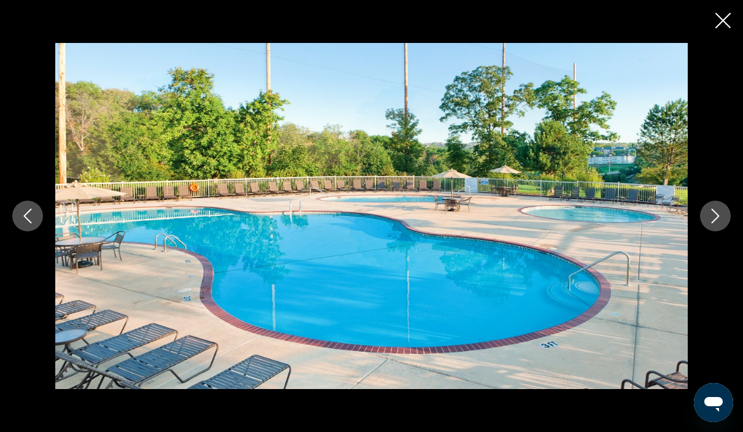
click at [720, 223] on icon "Next image" at bounding box center [715, 216] width 15 height 15
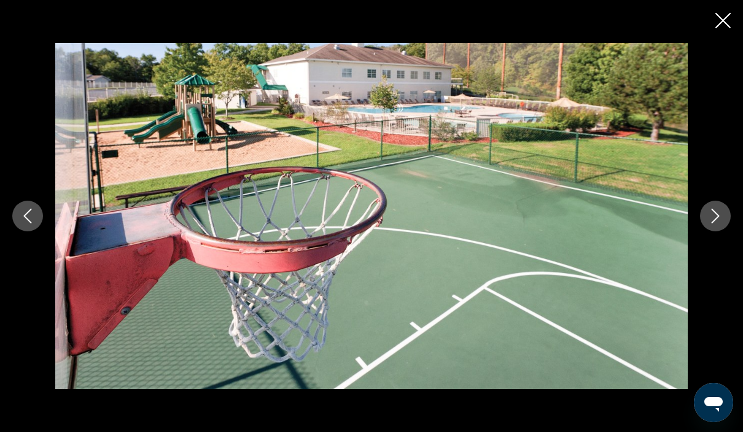
click at [717, 223] on icon "Next image" at bounding box center [715, 216] width 8 height 15
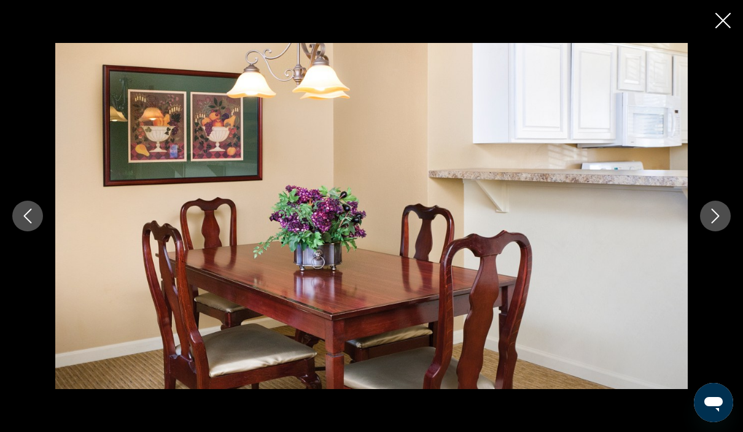
click at [717, 223] on icon "Next image" at bounding box center [715, 216] width 15 height 15
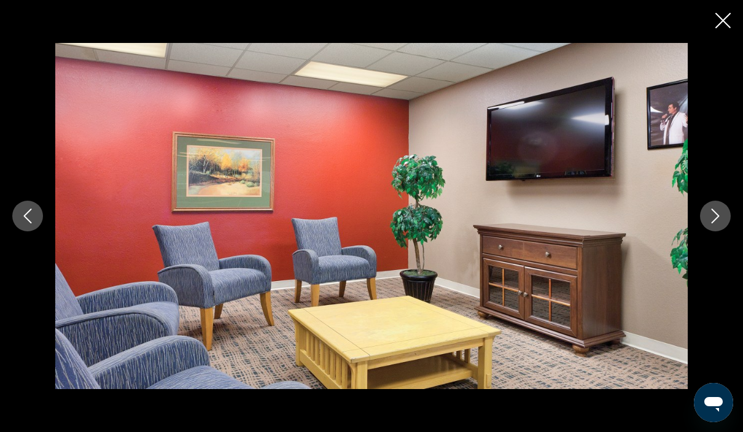
click at [718, 223] on icon "Next image" at bounding box center [715, 216] width 8 height 15
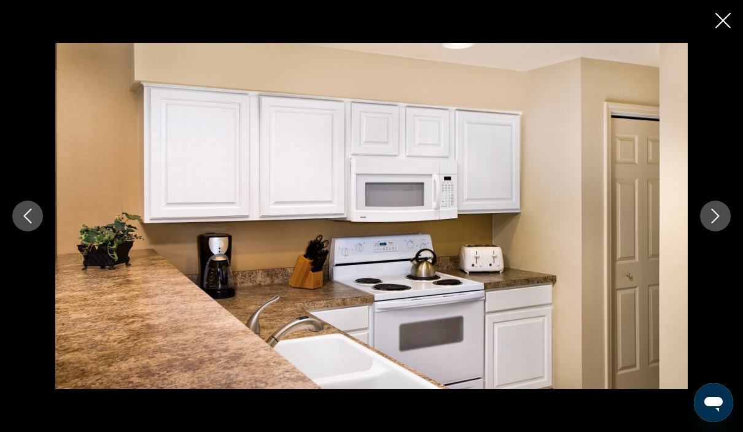
click at [697, 241] on div "prev next" at bounding box center [371, 215] width 743 height 345
click at [721, 223] on icon "Next image" at bounding box center [715, 216] width 15 height 15
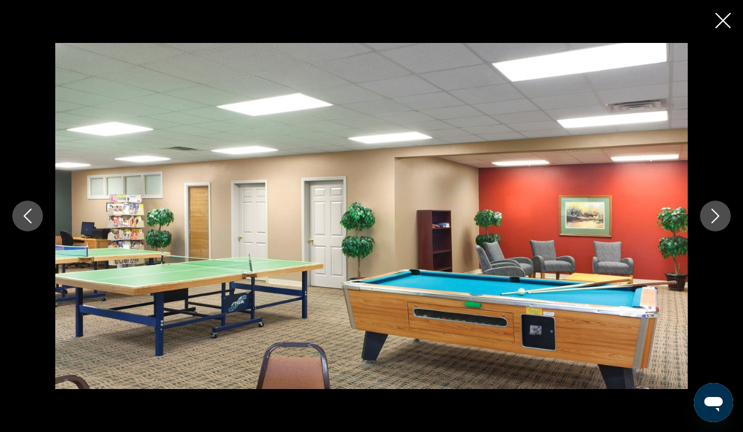
click at [720, 223] on icon "Next image" at bounding box center [715, 216] width 15 height 15
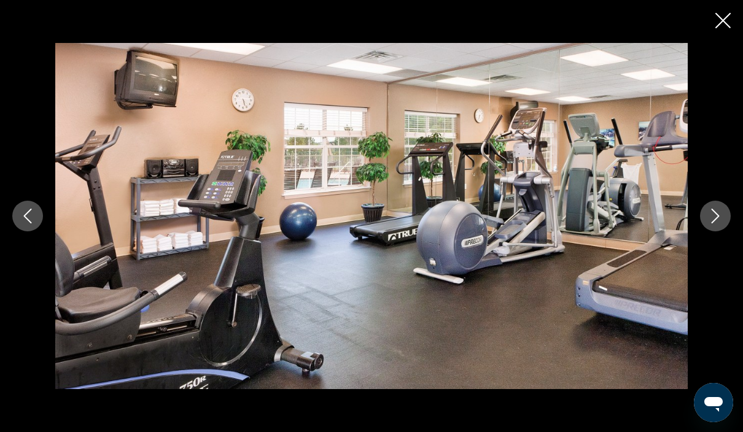
click at [724, 231] on button "Next image" at bounding box center [715, 216] width 31 height 31
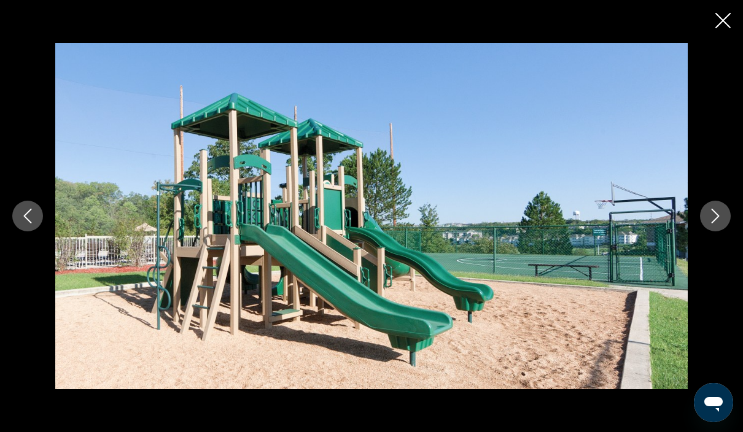
click at [719, 231] on button "Next image" at bounding box center [715, 216] width 31 height 31
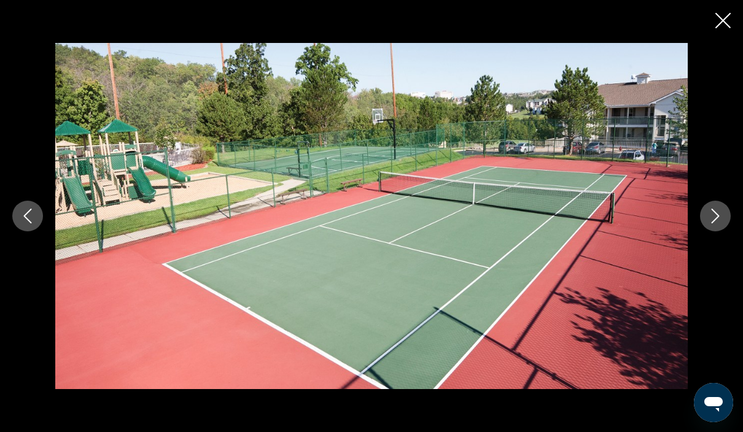
click at [717, 223] on icon "Next image" at bounding box center [715, 216] width 15 height 15
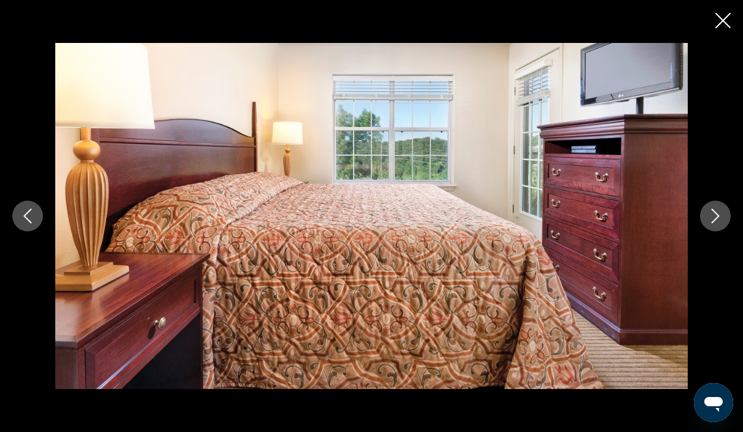
click at [722, 223] on icon "Next image" at bounding box center [715, 216] width 15 height 15
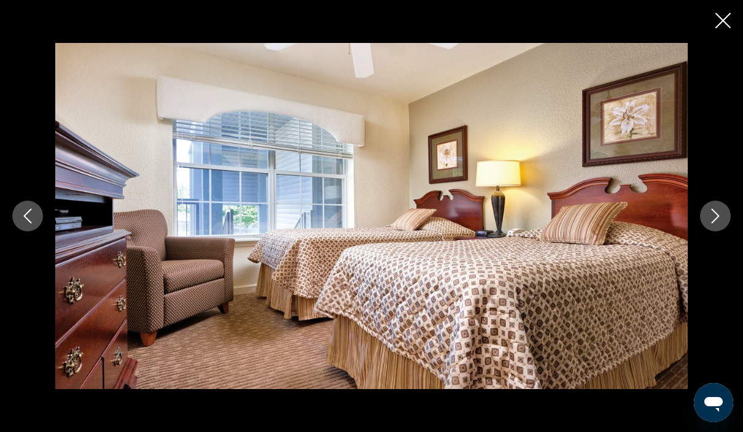
click at [723, 231] on button "Next image" at bounding box center [715, 216] width 31 height 31
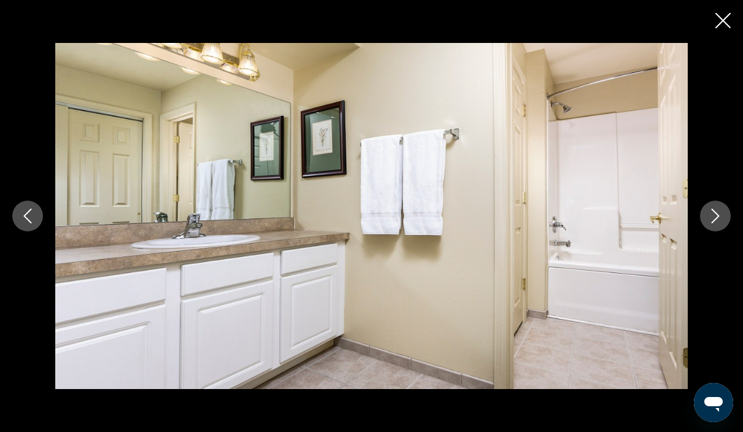
click at [723, 231] on button "Next image" at bounding box center [715, 216] width 31 height 31
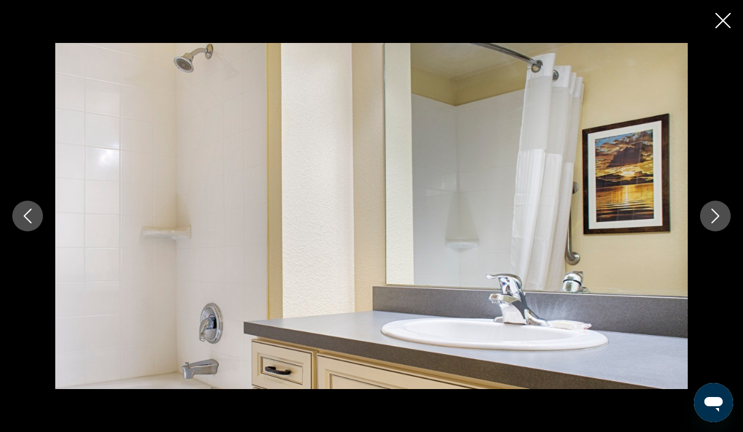
click at [724, 231] on button "Next image" at bounding box center [715, 216] width 31 height 31
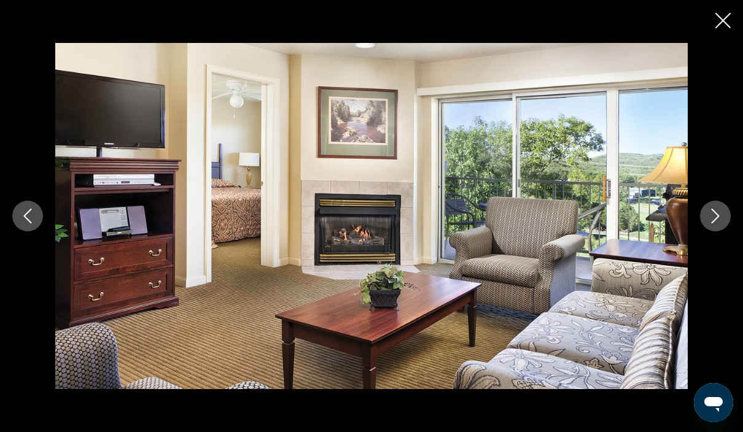
click at [730, 18] on icon "Close slideshow" at bounding box center [722, 20] width 15 height 15
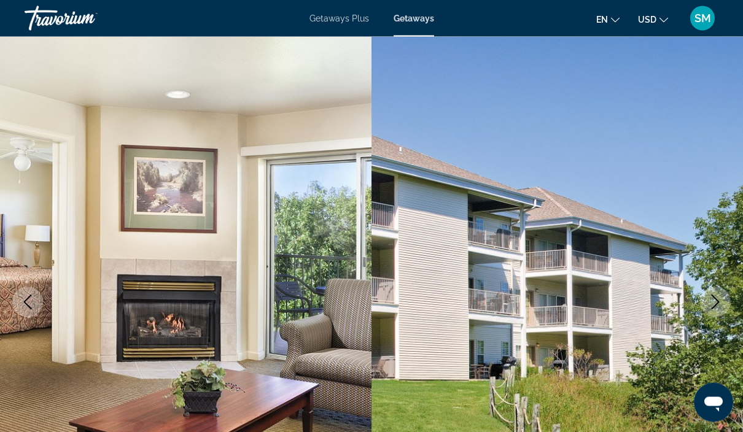
scroll to position [0, 0]
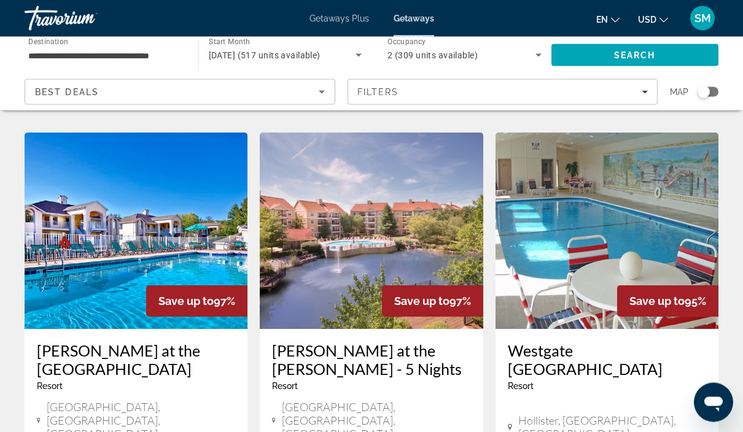
scroll to position [946, 0]
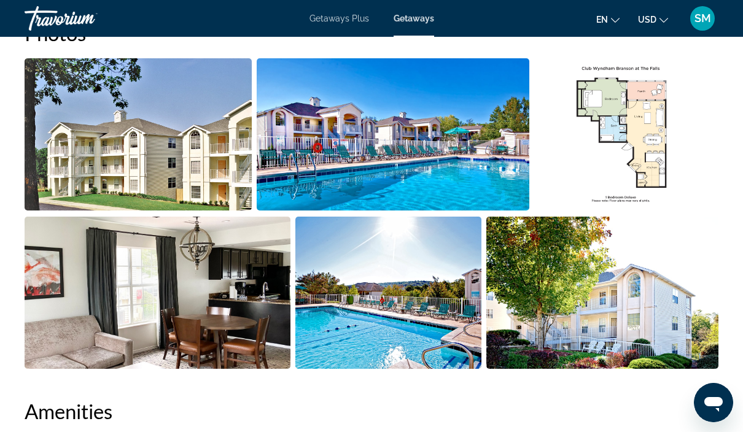
scroll to position [821, 0]
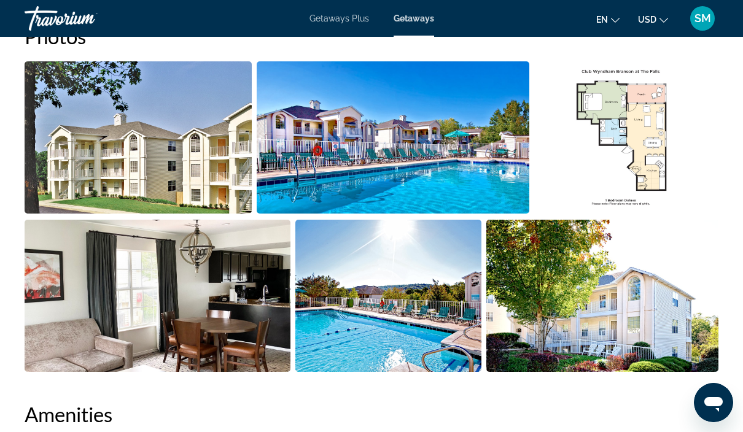
click at [90, 163] on img "Open full-screen image slider" at bounding box center [138, 137] width 227 height 152
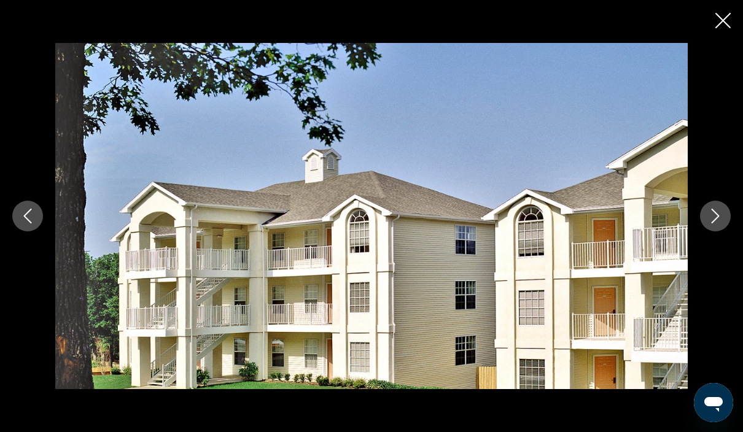
click at [719, 223] on icon "Next image" at bounding box center [715, 216] width 15 height 15
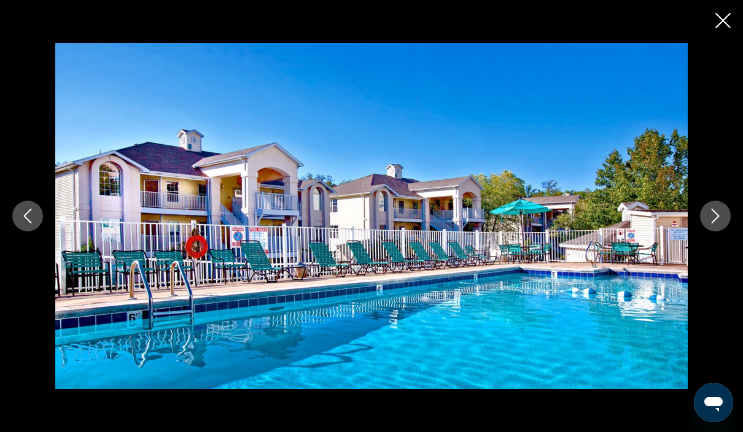
click at [720, 231] on button "Next image" at bounding box center [715, 216] width 31 height 31
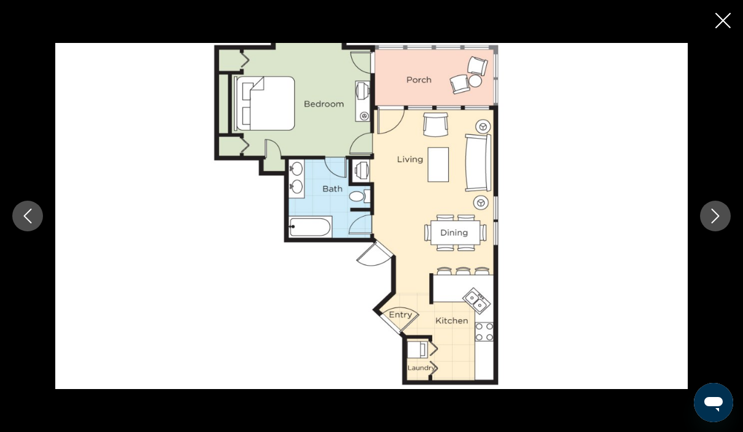
click at [717, 223] on icon "Next image" at bounding box center [715, 216] width 8 height 15
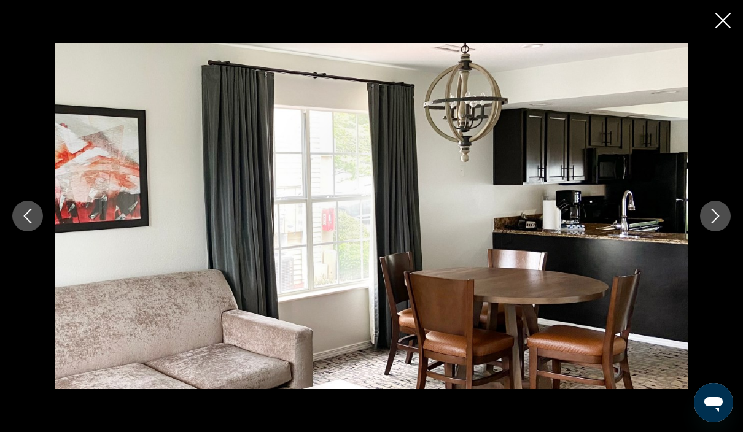
click at [718, 223] on icon "Next image" at bounding box center [715, 216] width 8 height 15
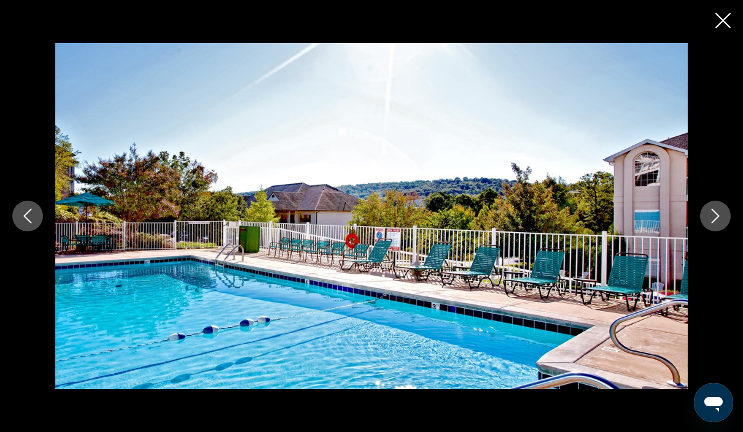
click at [722, 223] on icon "Next image" at bounding box center [715, 216] width 15 height 15
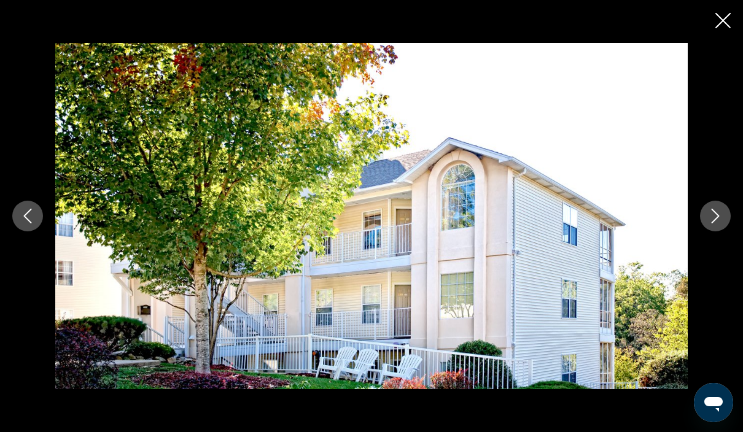
click at [719, 223] on icon "Next image" at bounding box center [715, 216] width 15 height 15
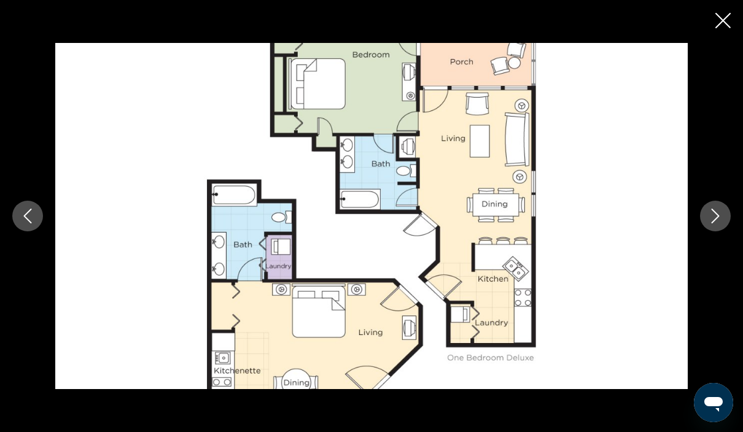
click at [718, 223] on icon "Next image" at bounding box center [715, 216] width 15 height 15
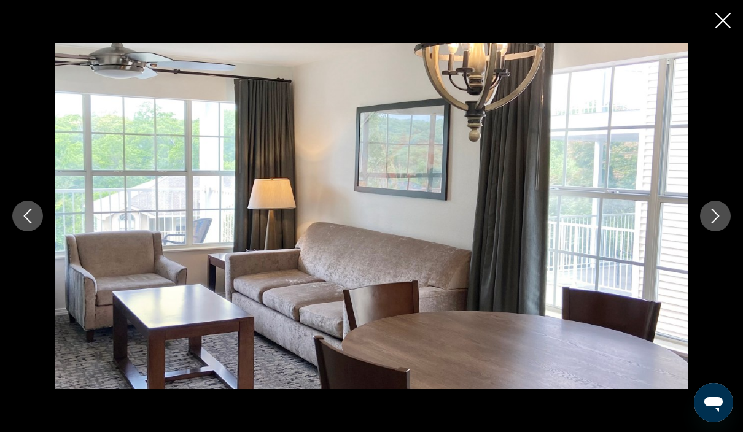
scroll to position [822, 0]
click at [34, 223] on icon "Previous image" at bounding box center [27, 216] width 15 height 15
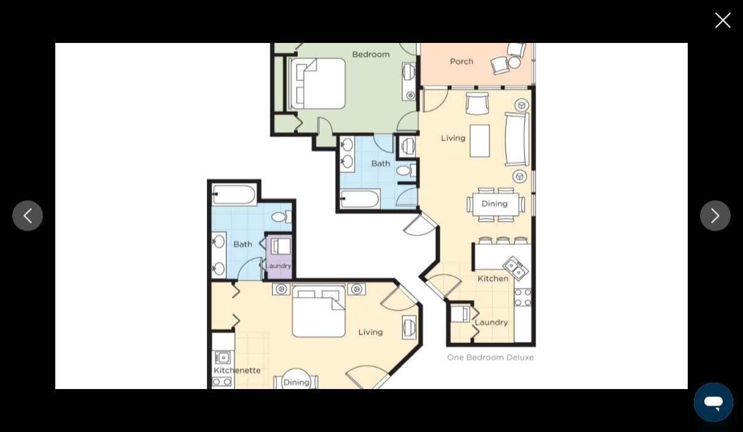
click at [721, 25] on icon "Close slideshow" at bounding box center [722, 20] width 15 height 15
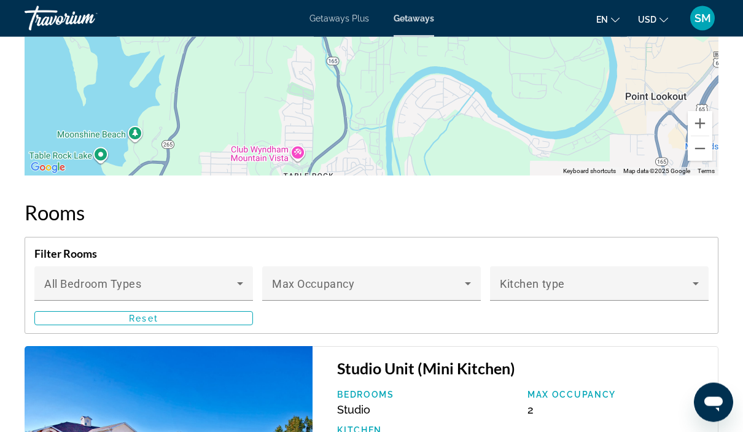
scroll to position [2360, 0]
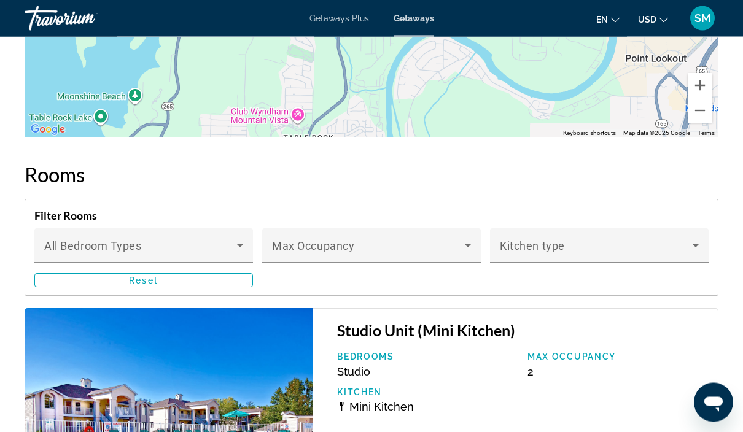
click at [109, 396] on img "Main content" at bounding box center [169, 418] width 288 height 219
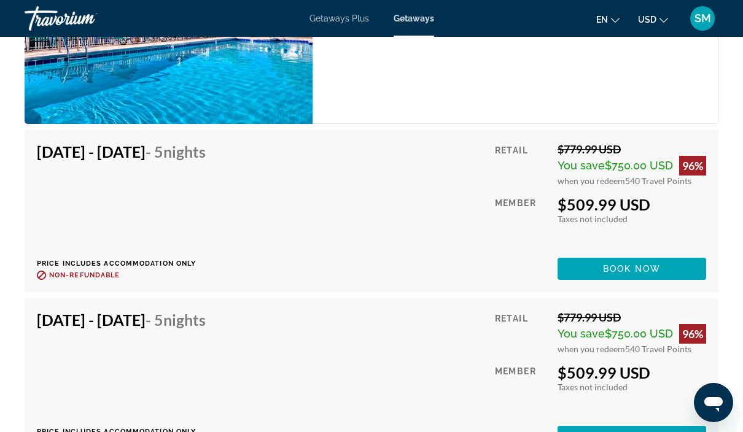
scroll to position [2763, 0]
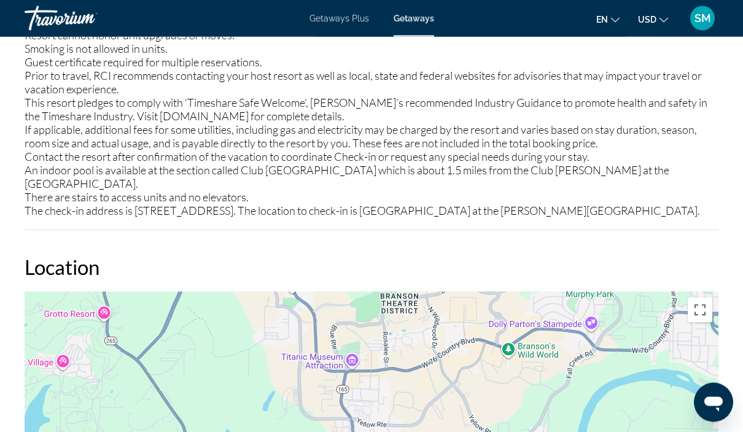
scroll to position [69, 0]
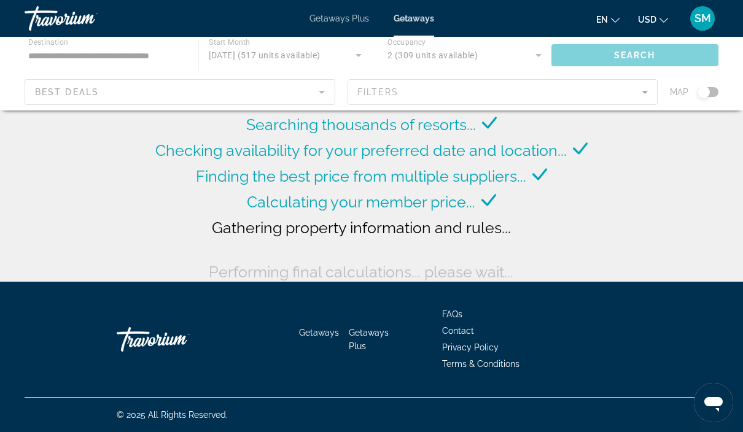
click at [355, 22] on span "Getaways Plus" at bounding box center [339, 19] width 60 height 10
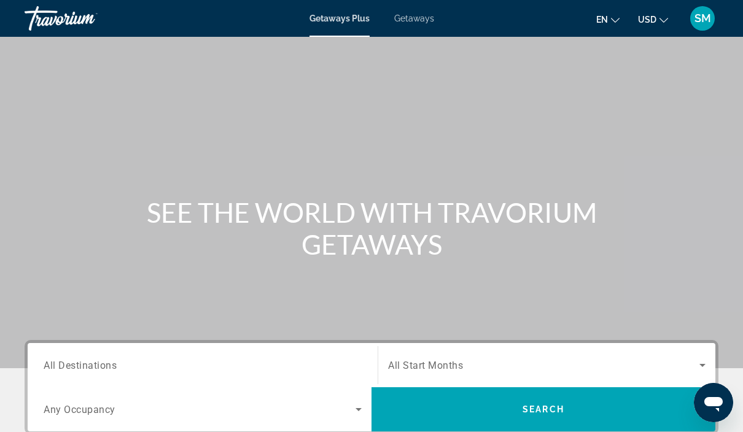
click at [121, 404] on span "Search widget" at bounding box center [200, 409] width 312 height 15
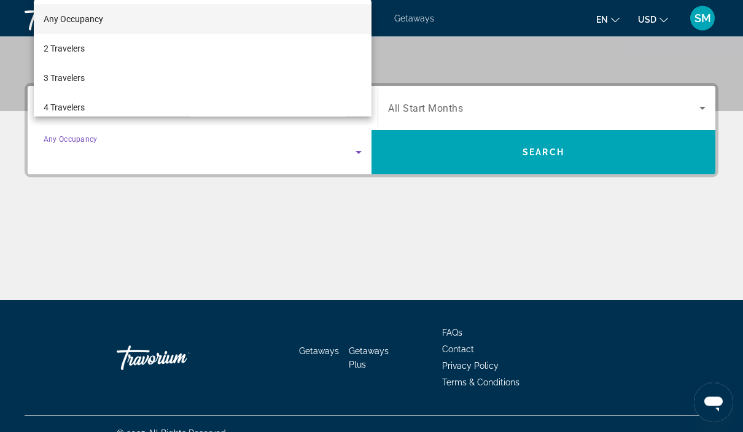
scroll to position [276, 0]
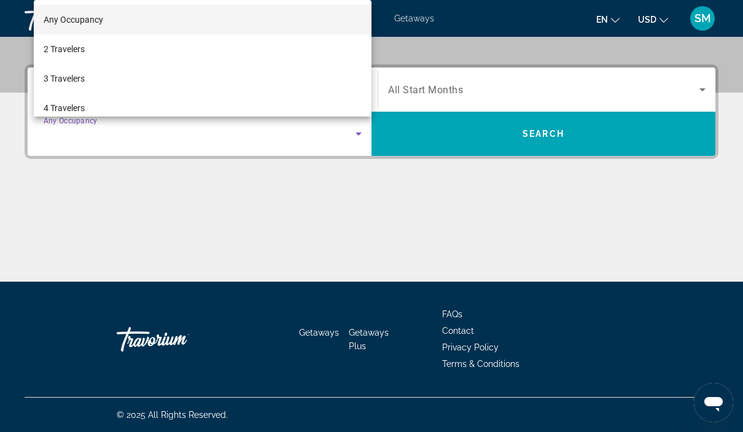
click at [55, 55] on span "2 Travelers" at bounding box center [64, 49] width 41 height 15
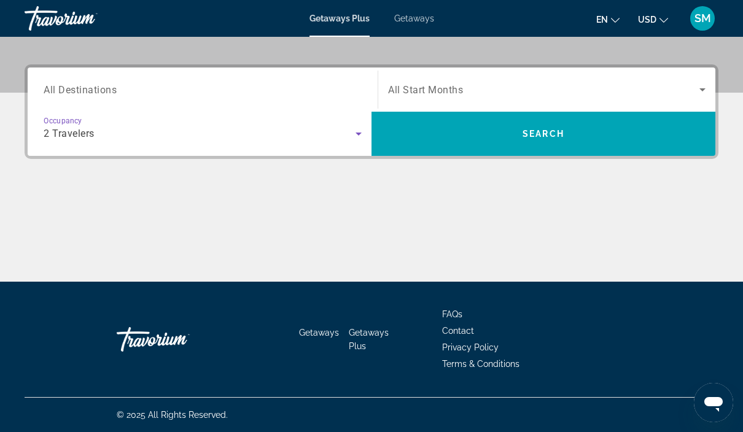
click at [85, 92] on span "All Destinations" at bounding box center [80, 89] width 73 height 12
click at [85, 92] on input "Destination All Destinations" at bounding box center [203, 90] width 318 height 15
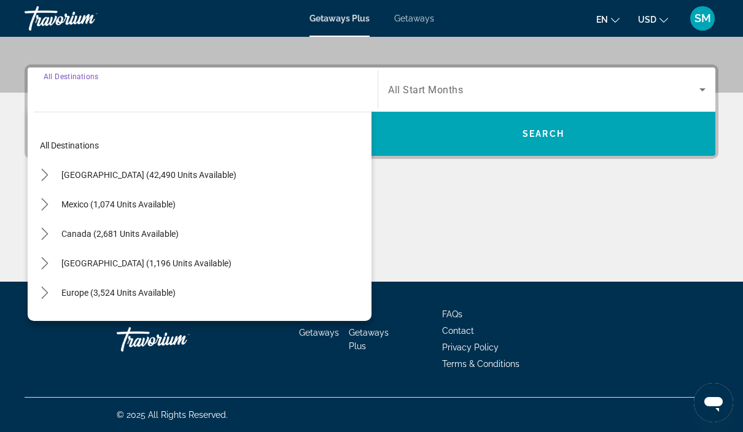
click at [73, 168] on span "Select destination: United States (42,490 units available)" at bounding box center [148, 174] width 187 height 29
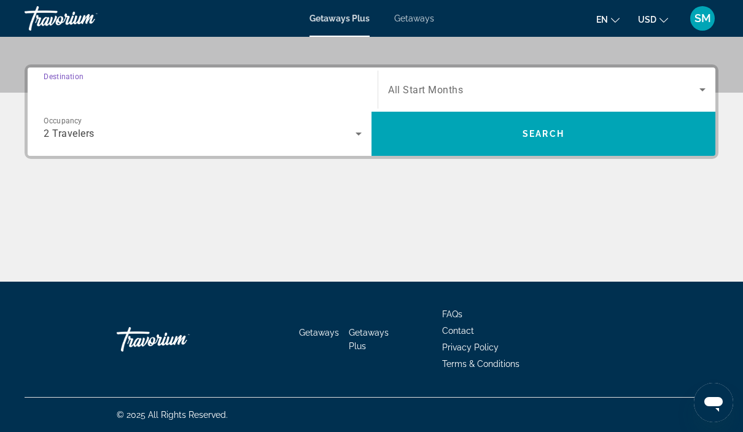
type input "**********"
click at [586, 96] on span "Search widget" at bounding box center [543, 89] width 311 height 15
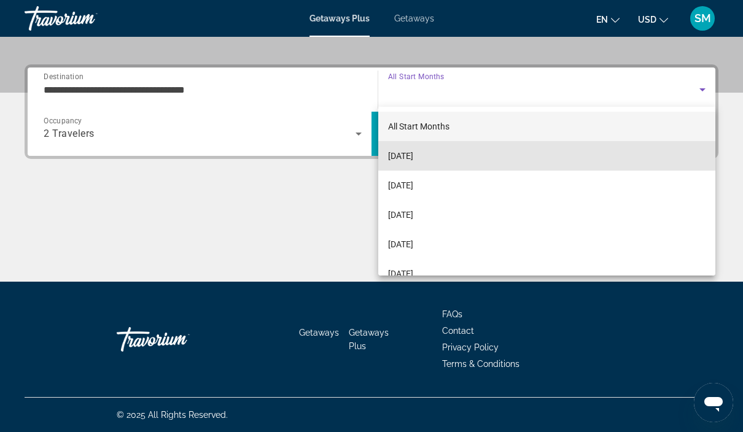
click at [492, 155] on mat-option "October 2025" at bounding box center [546, 155] width 337 height 29
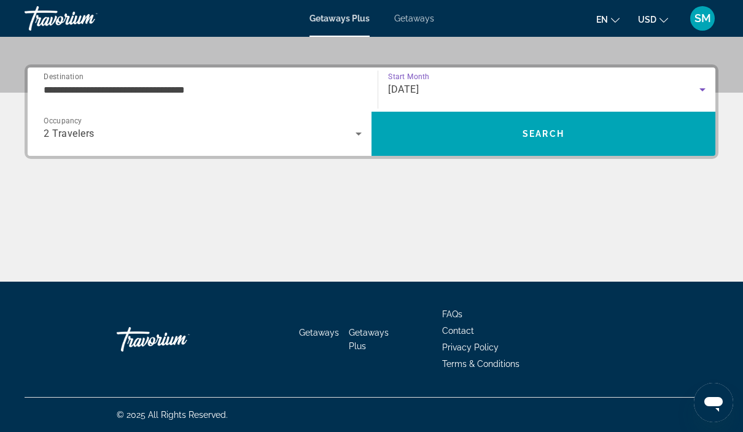
click at [625, 144] on span "Search" at bounding box center [543, 133] width 344 height 29
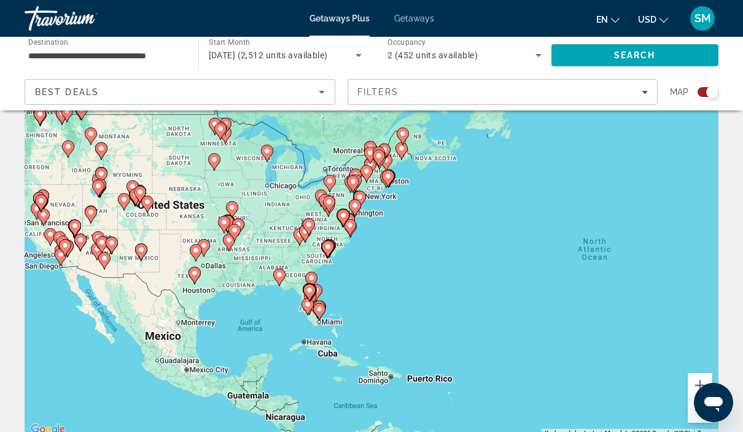
click at [237, 223] on gmp-advanced-marker "Main content" at bounding box center [234, 232] width 12 height 18
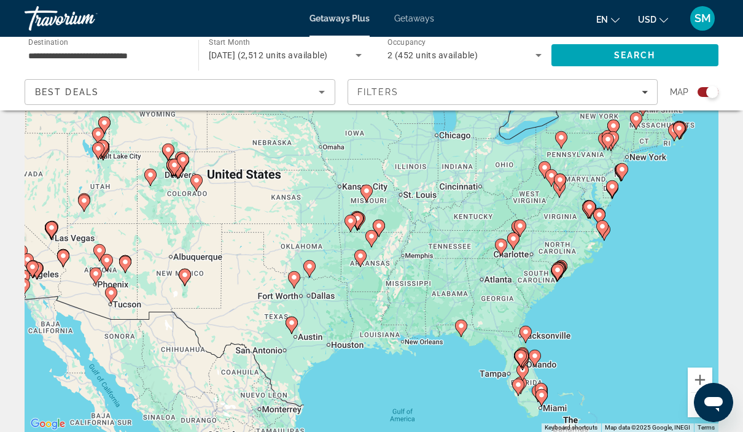
click at [362, 217] on icon "Main content" at bounding box center [357, 221] width 11 height 16
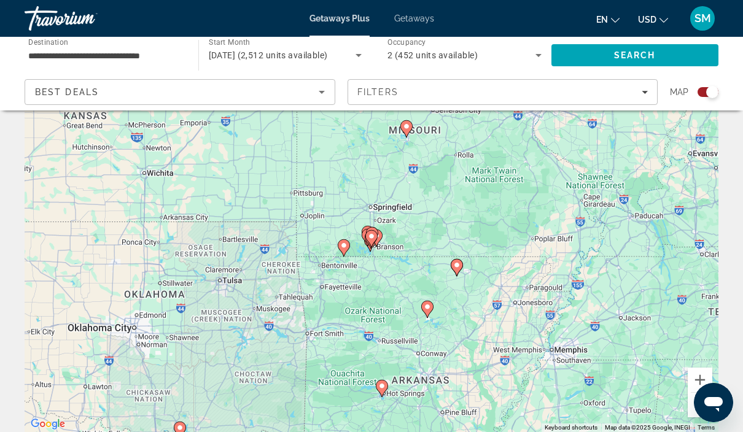
click at [375, 237] on icon "Main content" at bounding box center [371, 239] width 11 height 16
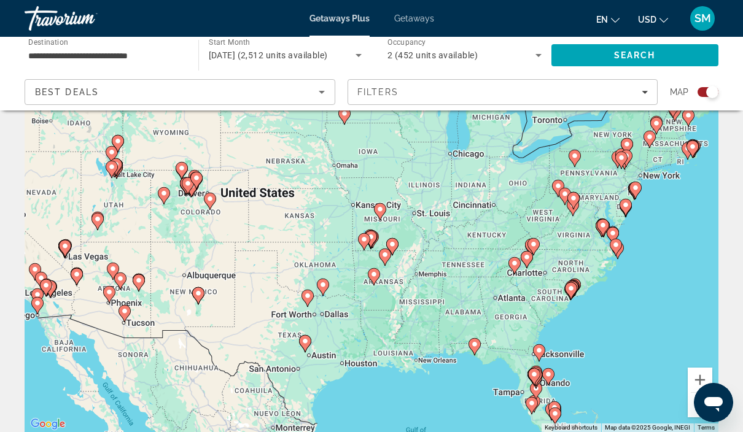
click at [376, 237] on icon "Main content" at bounding box center [370, 239] width 11 height 16
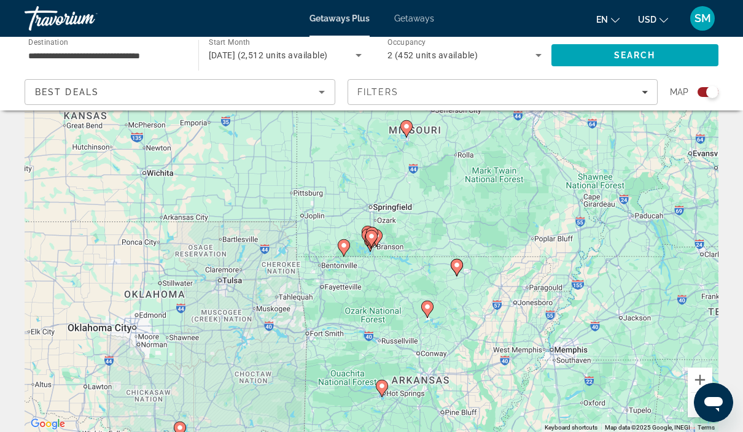
click at [373, 234] on image "Main content" at bounding box center [371, 236] width 7 height 7
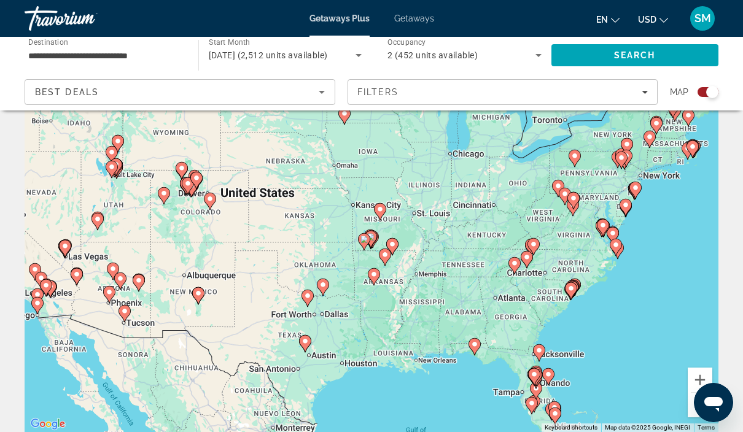
click at [371, 237] on image "Main content" at bounding box center [370, 236] width 7 height 7
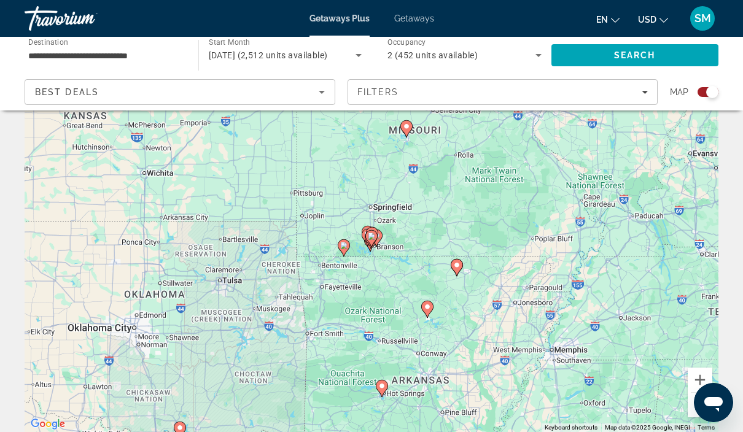
type input "**********"
click at [375, 234] on icon "Main content" at bounding box center [371, 239] width 11 height 16
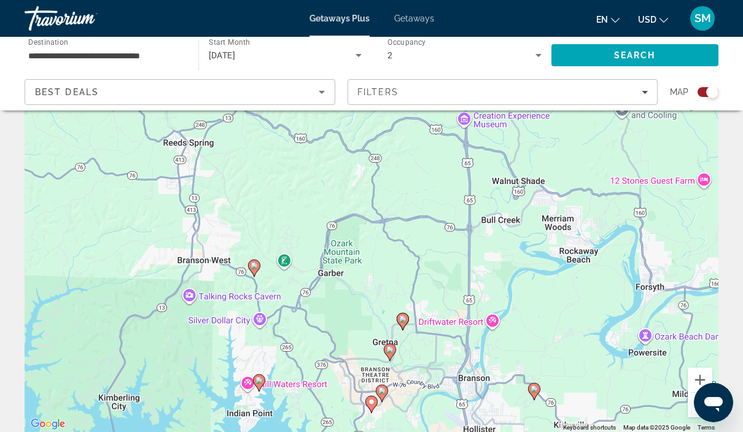
click at [589, 317] on div "To activate drag with keyboard, press Alt + Enter. Once in keyboard drag state,…" at bounding box center [371, 248] width 693 height 368
click at [406, 319] on icon "Main content" at bounding box center [402, 322] width 11 height 16
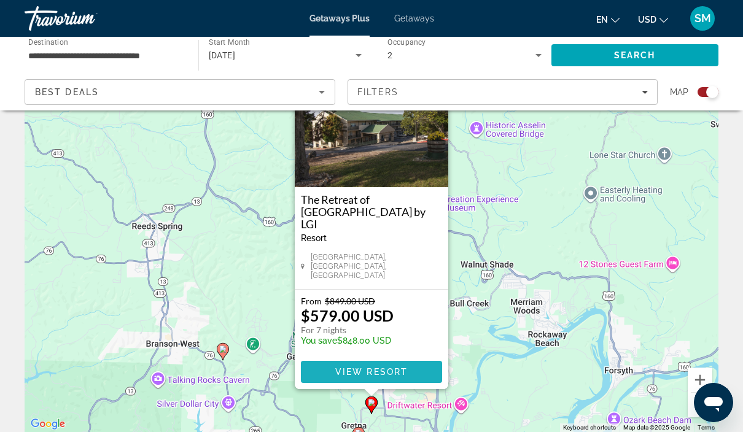
click at [422, 373] on span "Main content" at bounding box center [371, 371] width 141 height 29
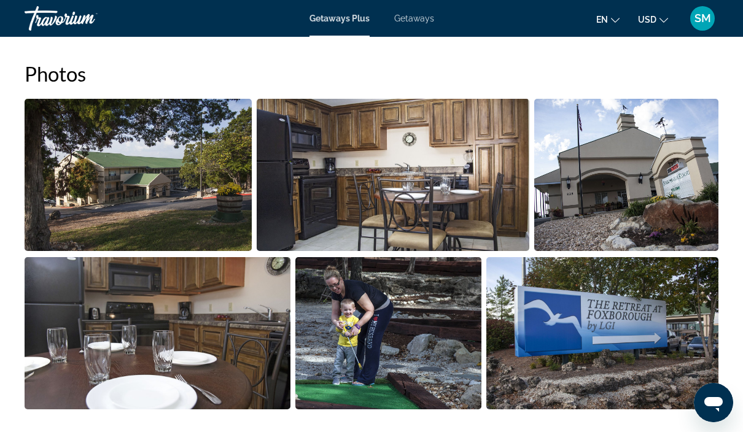
scroll to position [763, 0]
click at [101, 187] on img "Open full-screen image slider" at bounding box center [138, 175] width 227 height 152
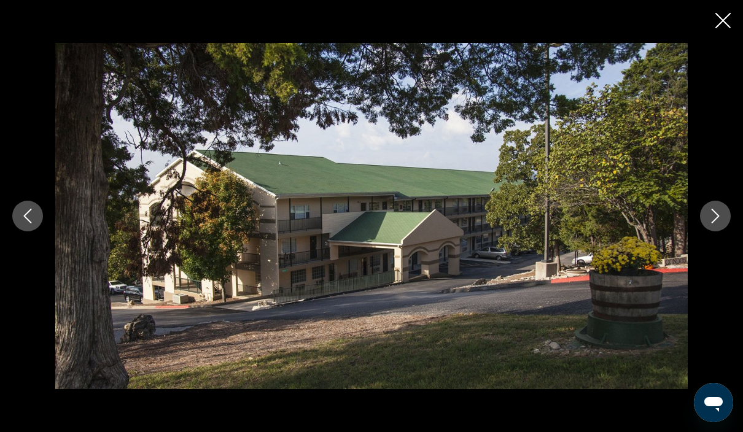
click at [714, 223] on icon "Next image" at bounding box center [715, 216] width 15 height 15
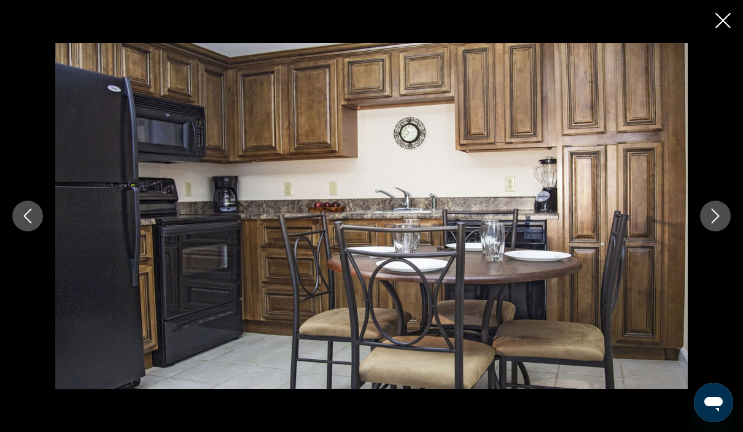
click at [716, 223] on icon "Next image" at bounding box center [715, 216] width 8 height 15
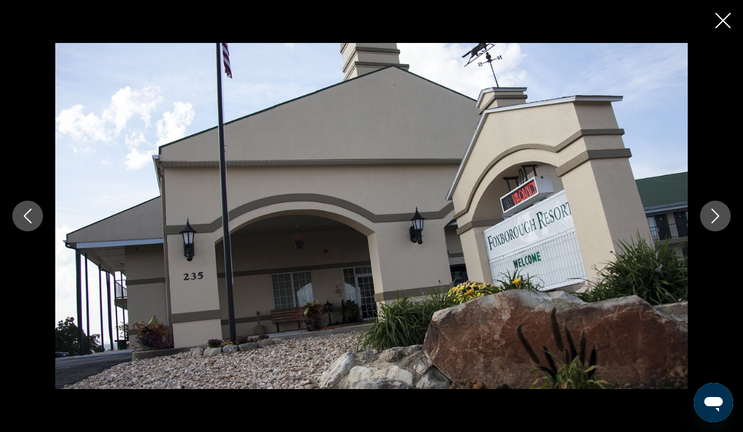
click at [720, 231] on button "Next image" at bounding box center [715, 216] width 31 height 31
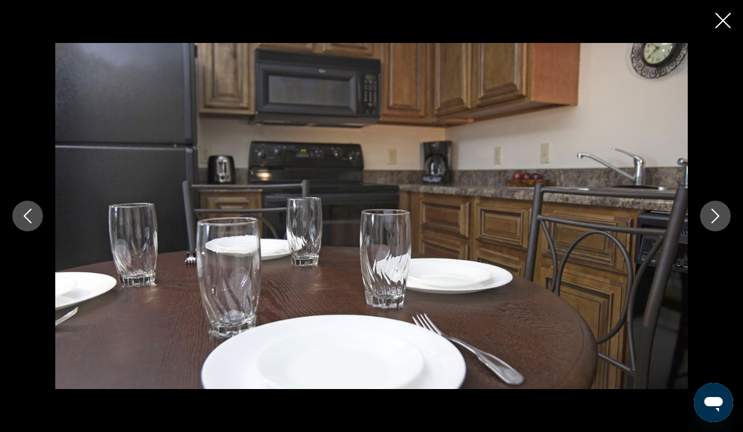
click at [717, 223] on icon "Next image" at bounding box center [715, 216] width 15 height 15
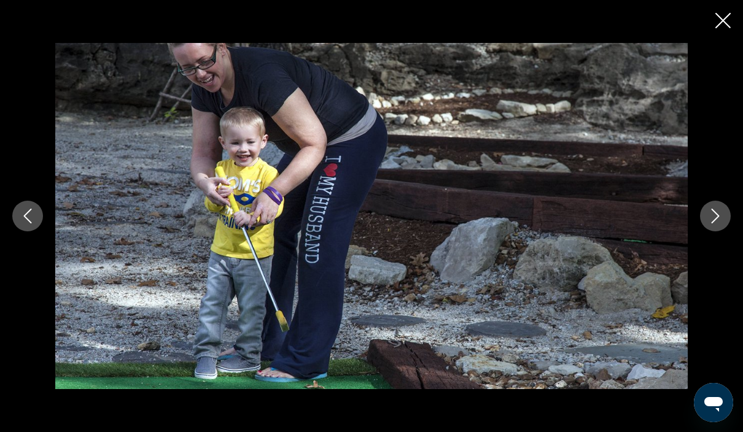
click at [717, 223] on icon "Next image" at bounding box center [715, 216] width 15 height 15
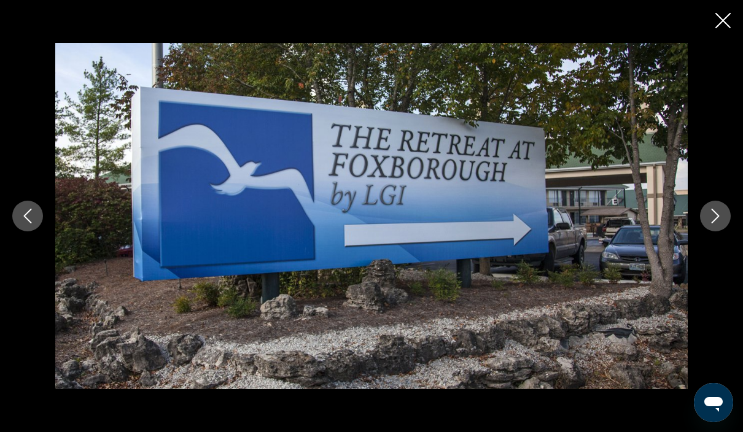
click at [717, 223] on icon "Next image" at bounding box center [715, 216] width 15 height 15
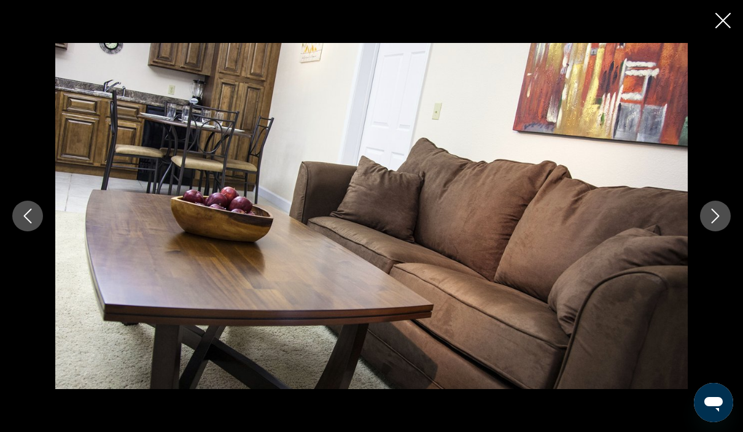
click at [717, 223] on icon "Next image" at bounding box center [715, 216] width 8 height 15
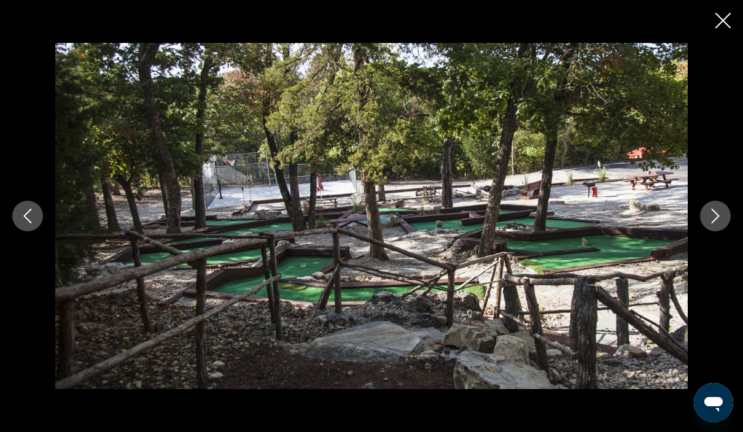
click at [717, 223] on icon "Next image" at bounding box center [715, 216] width 15 height 15
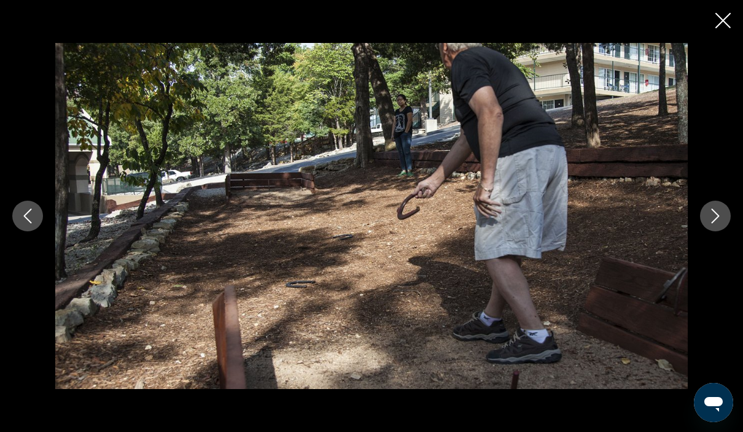
click at [720, 223] on icon "Next image" at bounding box center [715, 216] width 15 height 15
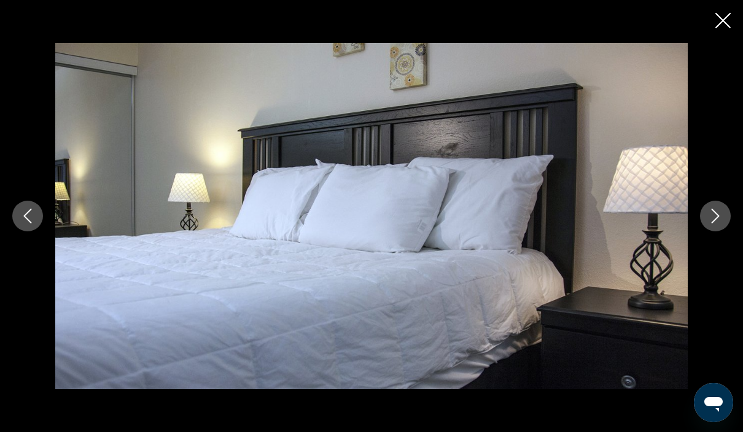
click at [716, 223] on icon "Next image" at bounding box center [715, 216] width 15 height 15
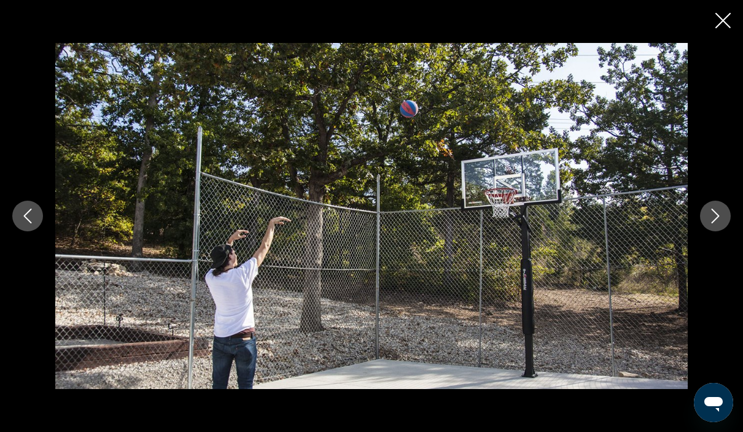
click at [719, 223] on icon "Next image" at bounding box center [715, 216] width 15 height 15
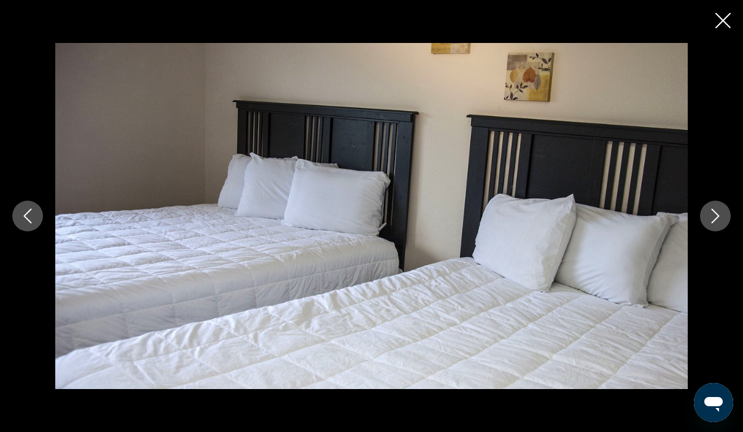
click at [720, 223] on icon "Next image" at bounding box center [715, 216] width 15 height 15
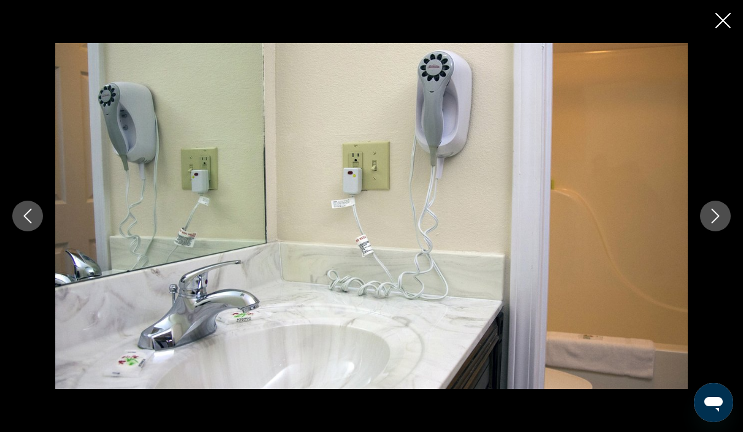
click at [712, 223] on icon "Next image" at bounding box center [715, 216] width 15 height 15
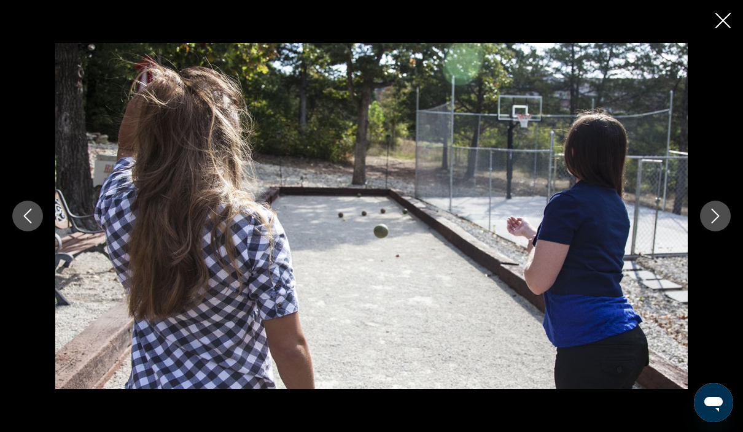
click at [42, 231] on button "Previous image" at bounding box center [27, 216] width 31 height 31
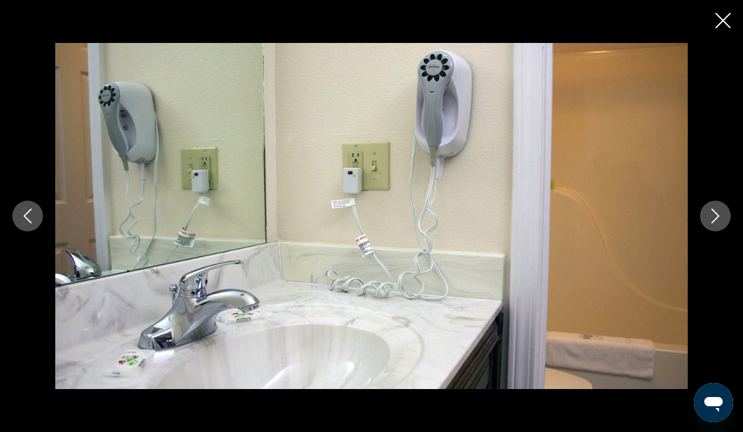
click at [725, 231] on button "Next image" at bounding box center [715, 216] width 31 height 31
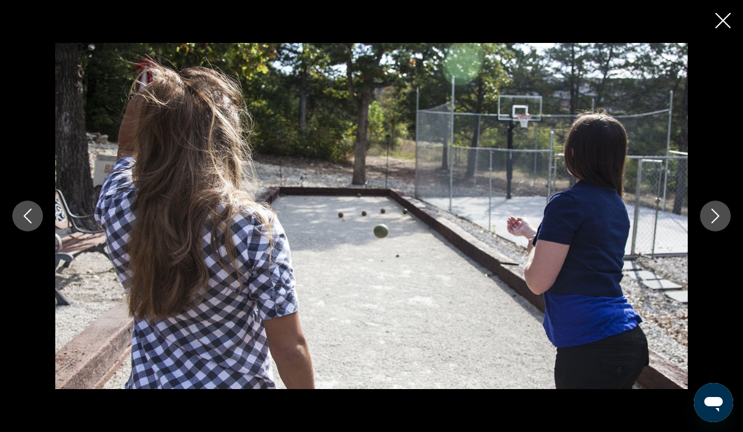
click at [722, 223] on icon "Next image" at bounding box center [715, 216] width 15 height 15
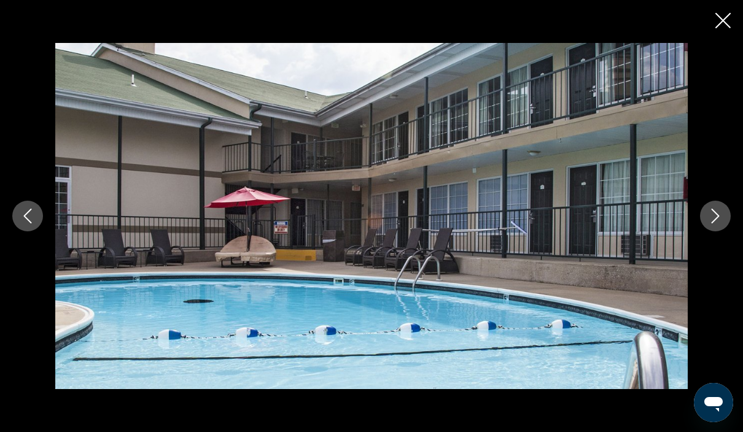
click at [719, 231] on button "Next image" at bounding box center [715, 216] width 31 height 31
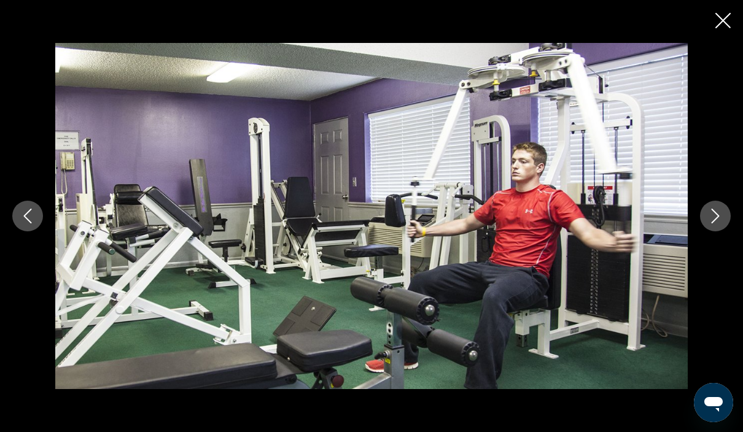
click at [717, 231] on button "Next image" at bounding box center [715, 216] width 31 height 31
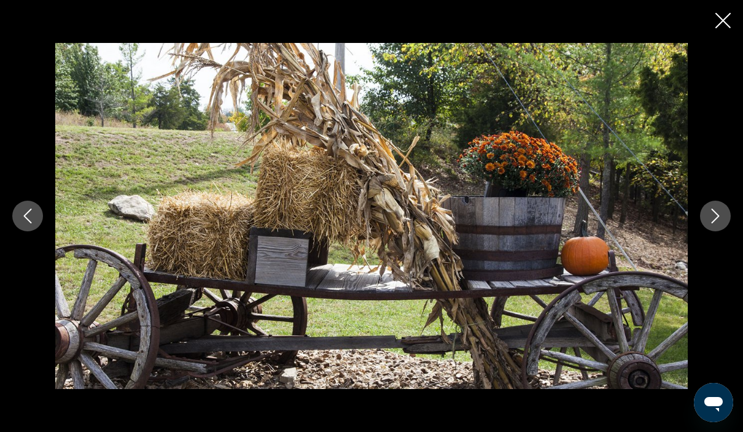
scroll to position [766, 0]
click at [718, 231] on button "Next image" at bounding box center [715, 216] width 31 height 31
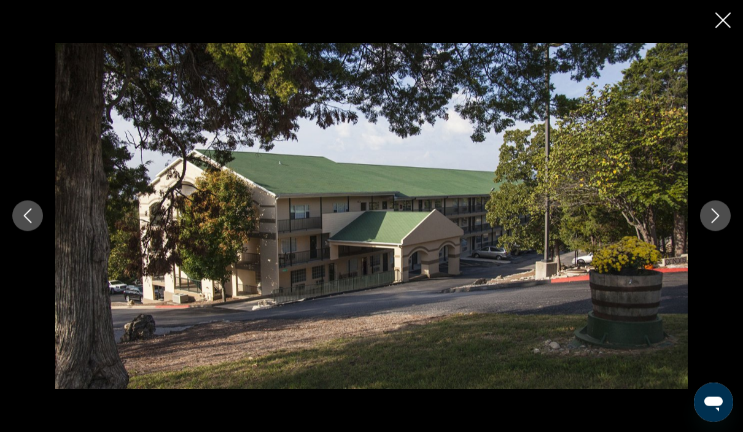
click at [723, 231] on button "Next image" at bounding box center [715, 216] width 31 height 31
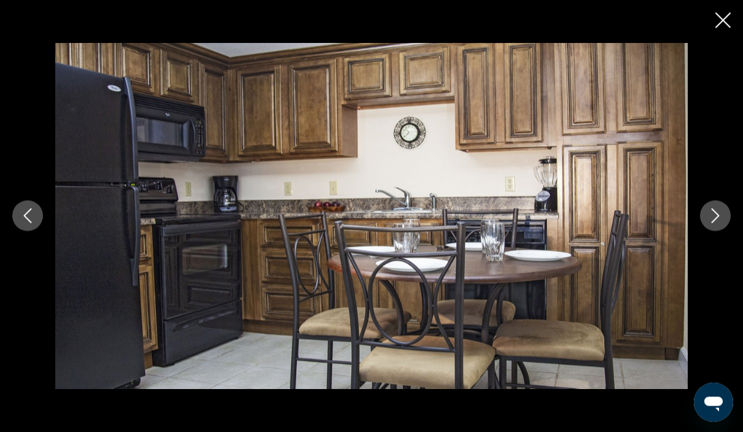
click at [717, 223] on icon "Next image" at bounding box center [715, 216] width 15 height 15
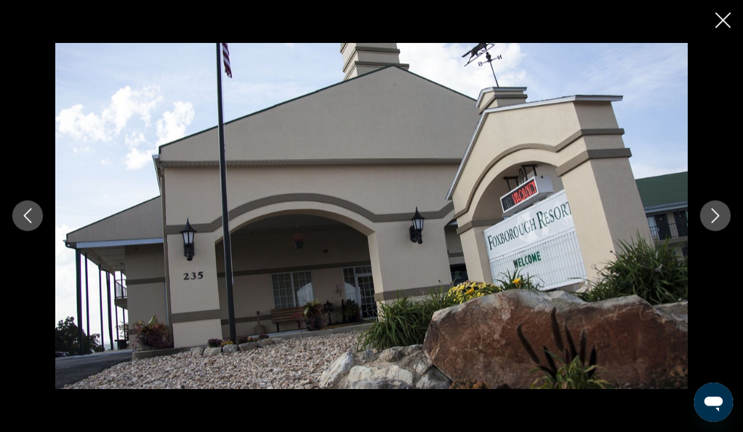
click at [710, 223] on icon "Next image" at bounding box center [715, 216] width 15 height 15
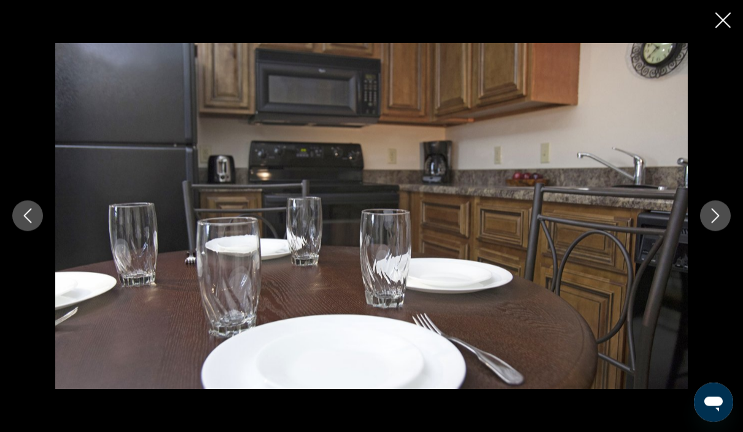
click at [726, 28] on button "Close slideshow" at bounding box center [722, 21] width 15 height 19
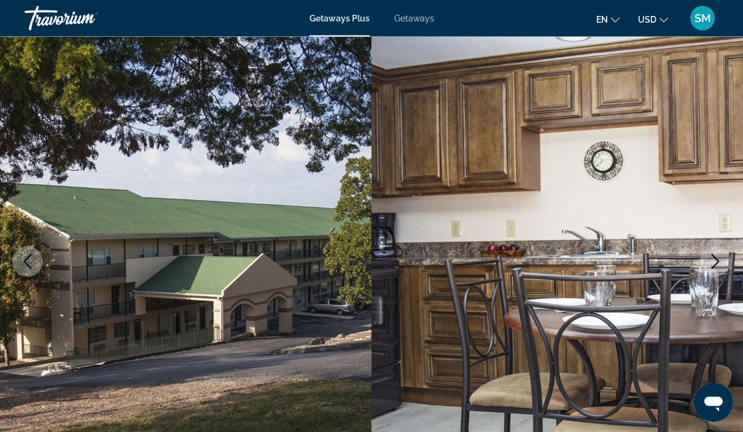
scroll to position [0, 0]
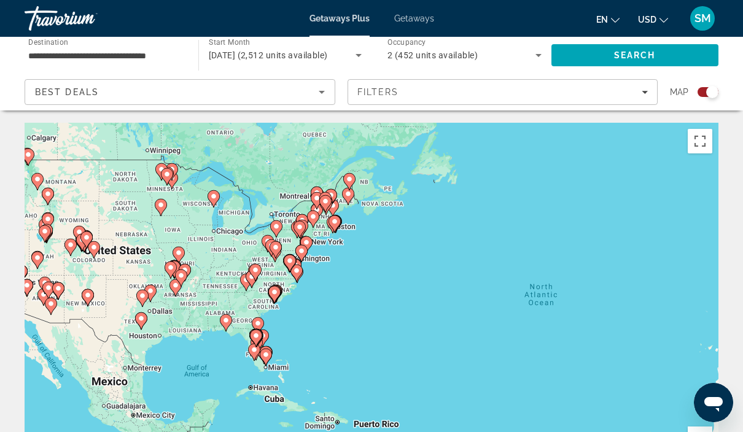
click at [178, 270] on icon "Main content" at bounding box center [181, 278] width 11 height 16
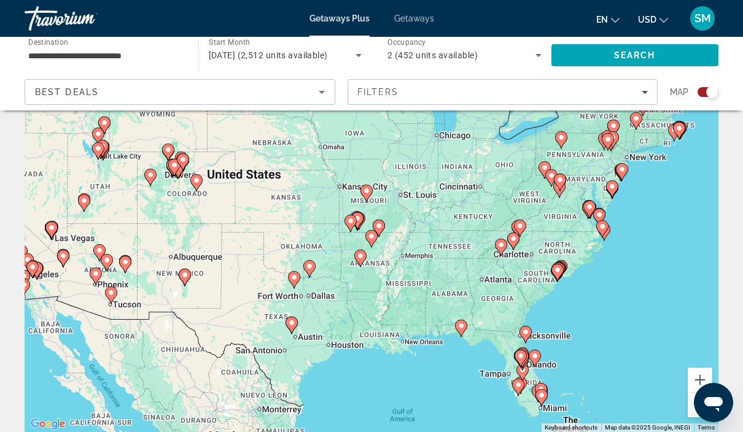
click at [355, 214] on gmp-advanced-marker "Main content" at bounding box center [350, 223] width 12 height 18
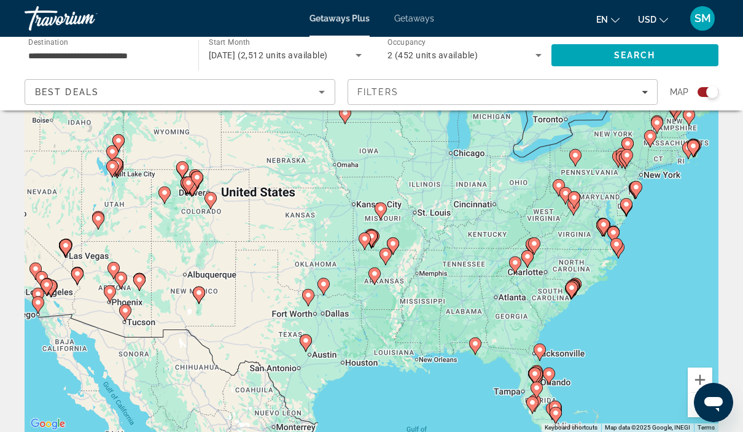
click at [374, 234] on image "Main content" at bounding box center [371, 236] width 7 height 7
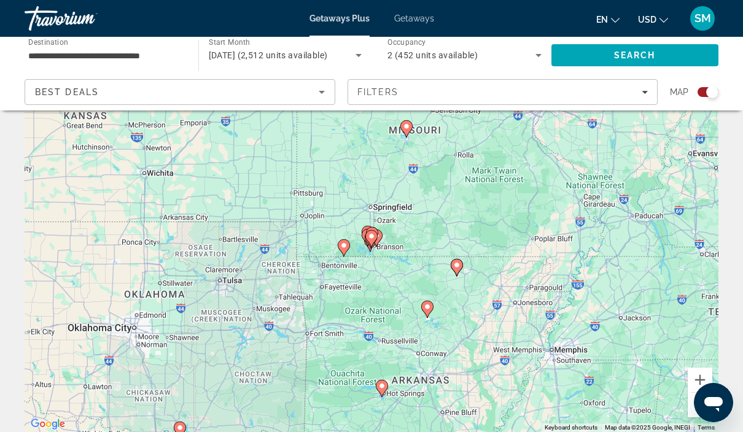
click at [377, 232] on gmp-advanced-marker "Main content" at bounding box center [371, 239] width 12 height 18
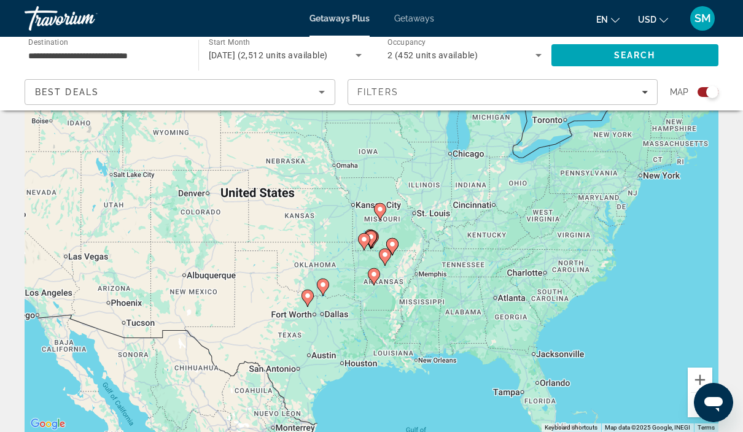
click at [374, 236] on image "Main content" at bounding box center [370, 236] width 7 height 7
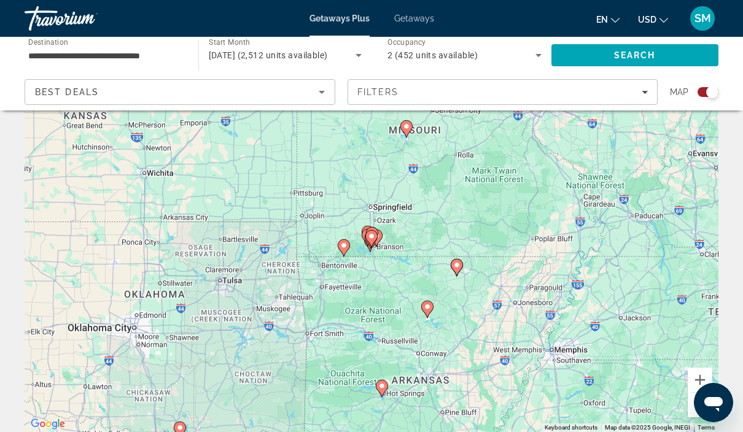
click at [379, 239] on image "Main content" at bounding box center [375, 235] width 7 height 7
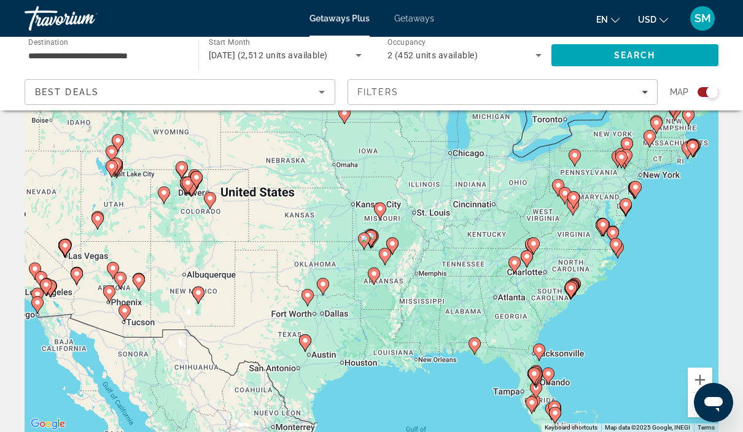
click at [373, 236] on image "Main content" at bounding box center [370, 236] width 7 height 7
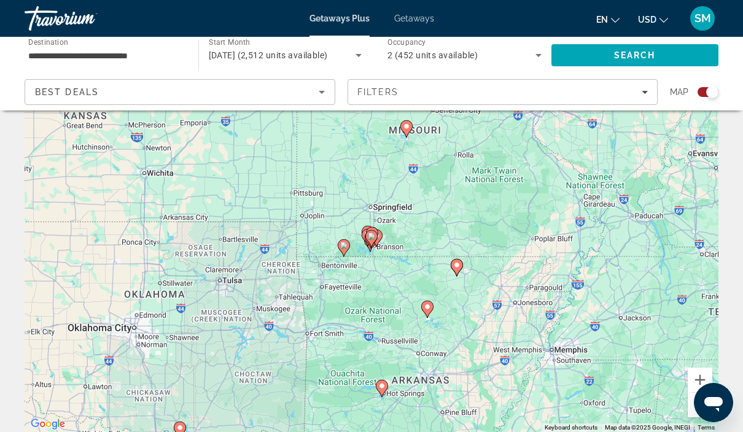
click at [380, 237] on icon "Main content" at bounding box center [376, 238] width 11 height 16
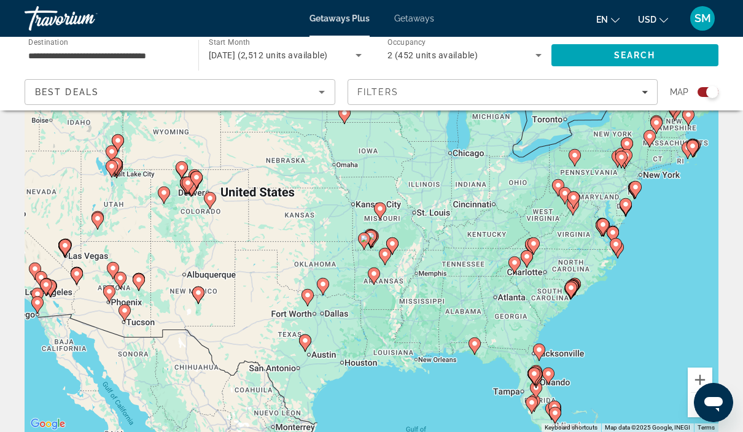
click at [377, 231] on gmp-advanced-marker "Main content" at bounding box center [371, 238] width 12 height 18
click at [374, 232] on icon "Main content" at bounding box center [370, 239] width 11 height 16
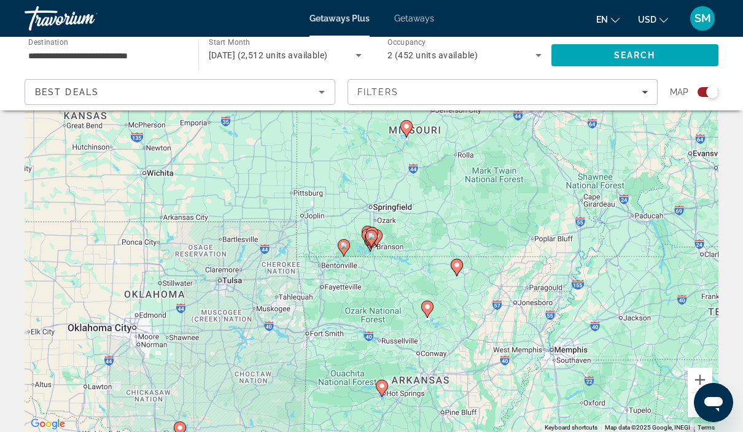
type input "**********"
click at [376, 239] on icon "Main content" at bounding box center [371, 238] width 12 height 17
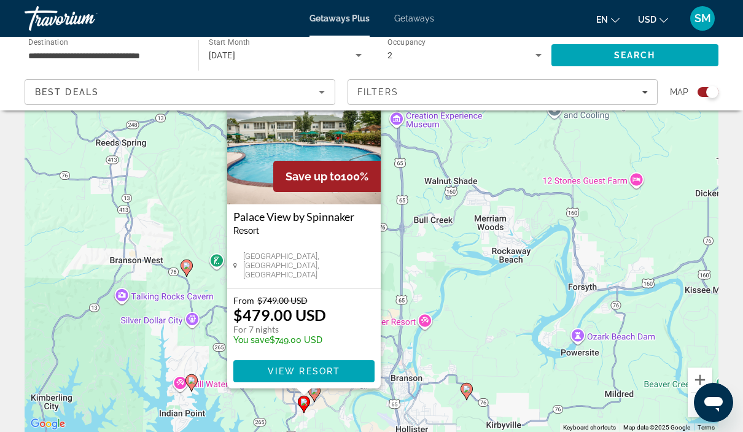
click at [420, 328] on div "To activate drag with keyboard, press Alt + Enter. Once in keyboard drag state,…" at bounding box center [371, 248] width 693 height 368
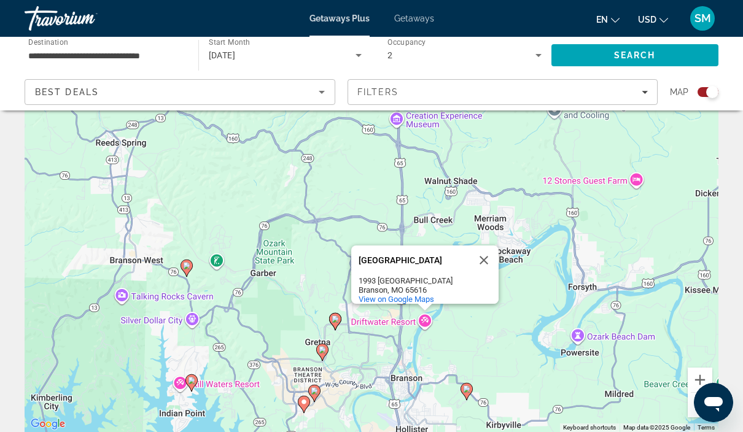
click at [316, 390] on image "Main content" at bounding box center [314, 390] width 7 height 7
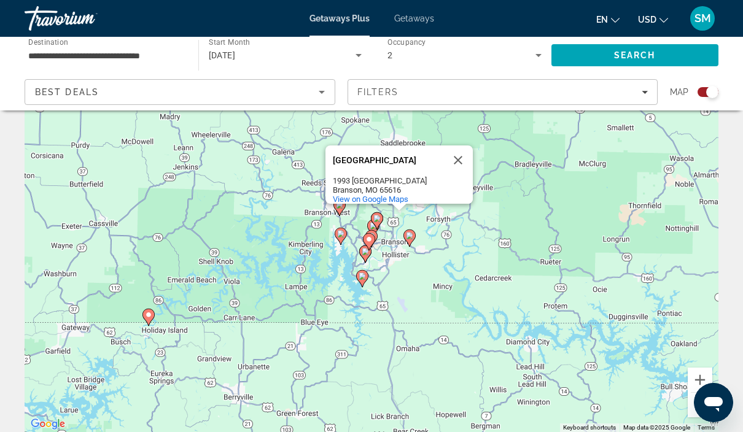
click at [465, 145] on button "Close" at bounding box center [457, 159] width 29 height 29
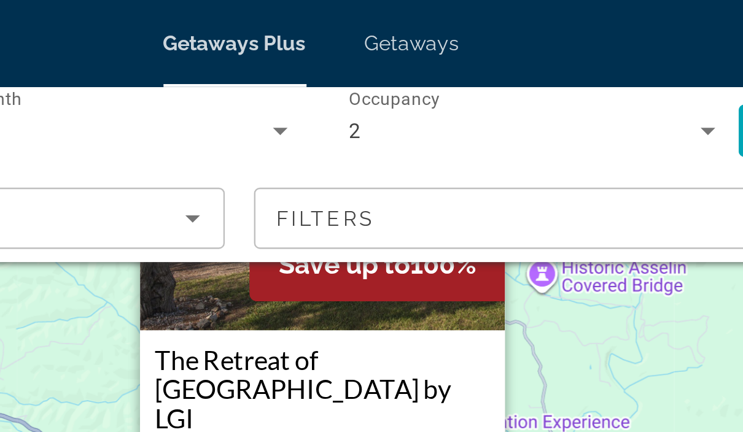
scroll to position [0, 0]
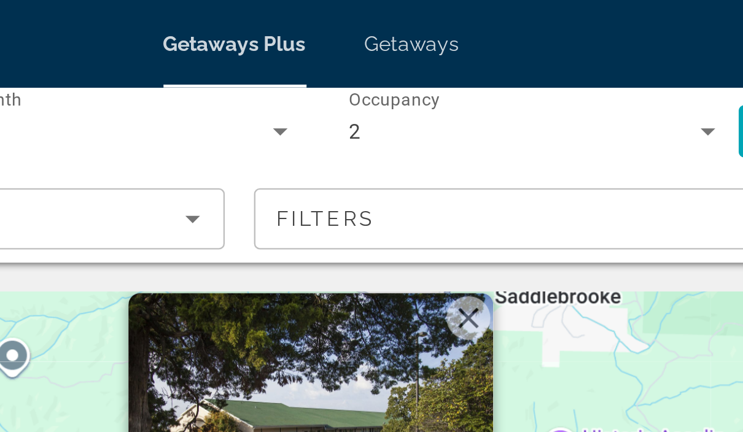
click at [428, 143] on button "Close" at bounding box center [437, 134] width 18 height 18
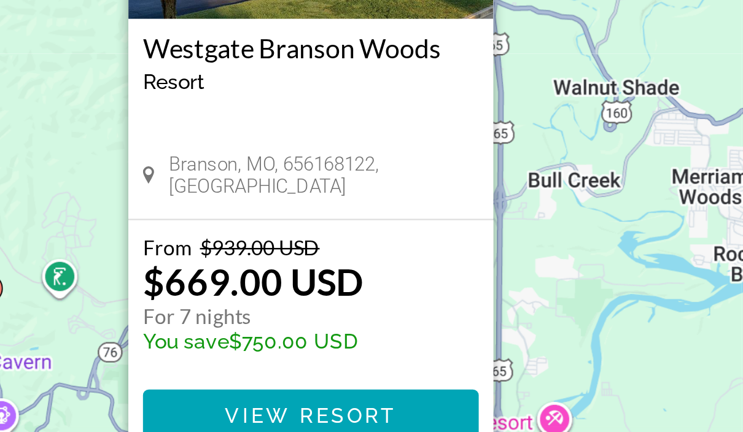
scroll to position [28, 0]
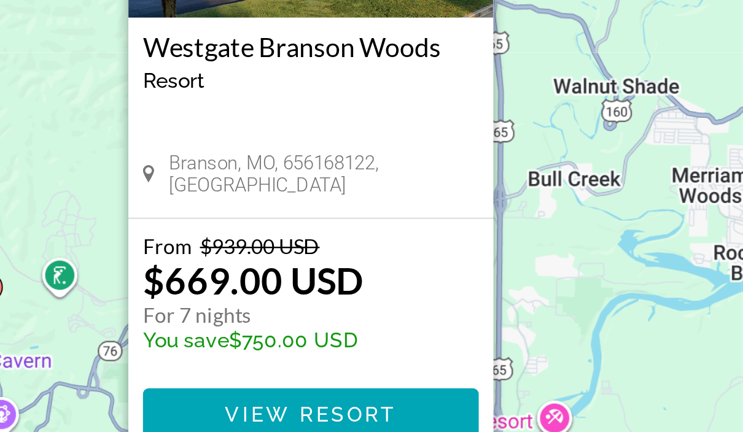
click at [301, 388] on span "Main content" at bounding box center [371, 402] width 141 height 29
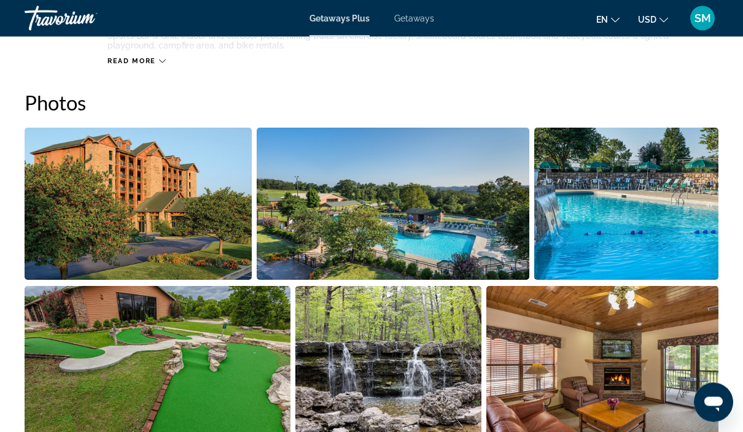
scroll to position [766, 0]
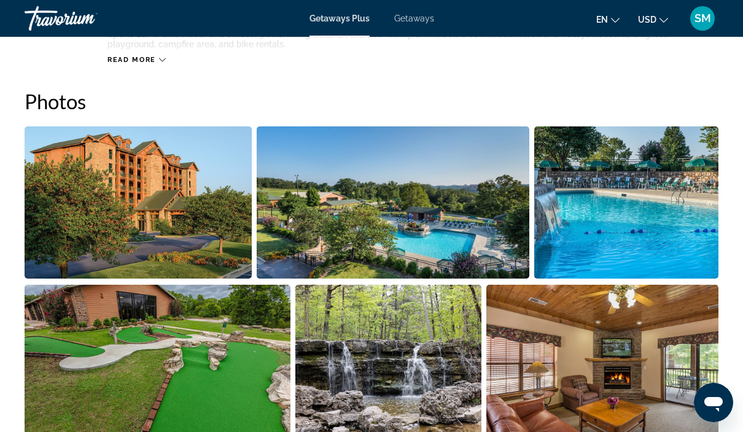
click at [118, 195] on img "Open full-screen image slider" at bounding box center [138, 202] width 227 height 152
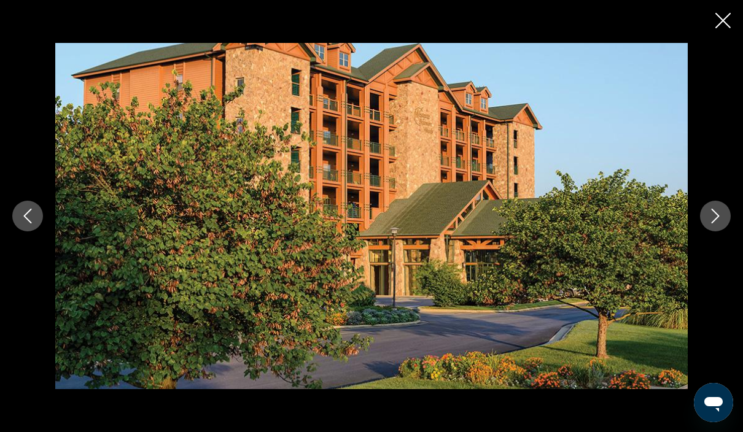
click at [719, 223] on icon "Next image" at bounding box center [715, 216] width 15 height 15
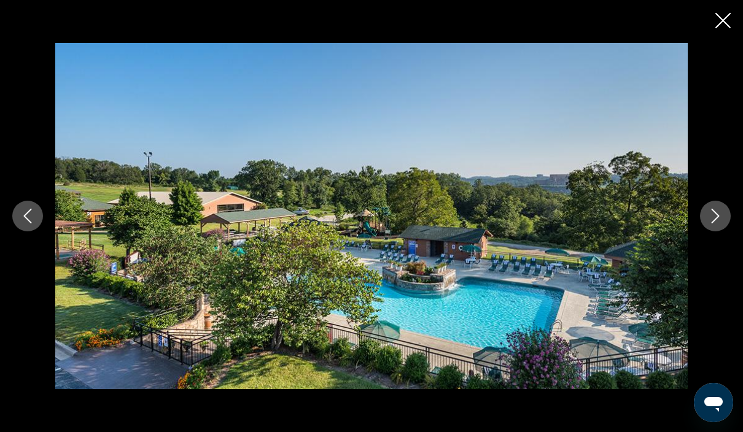
click at [714, 223] on icon "Next image" at bounding box center [715, 216] width 15 height 15
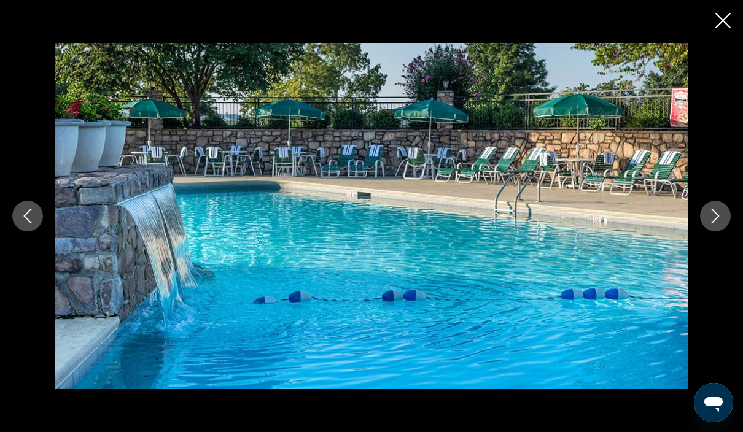
click at [717, 223] on icon "Next image" at bounding box center [715, 216] width 15 height 15
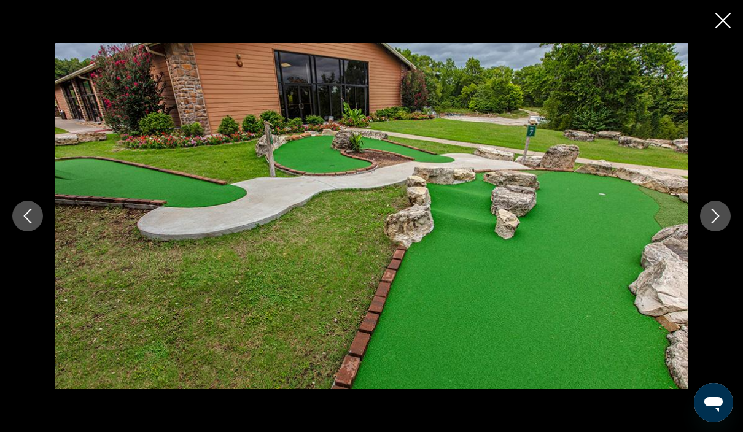
click at [716, 223] on icon "Next image" at bounding box center [715, 216] width 15 height 15
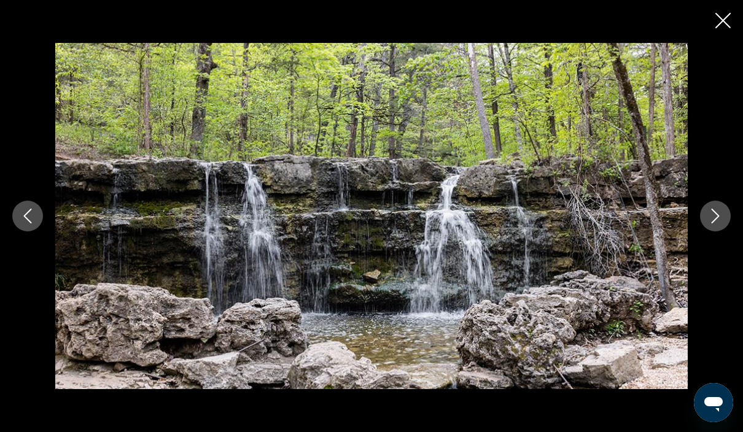
click at [722, 223] on icon "Next image" at bounding box center [715, 216] width 15 height 15
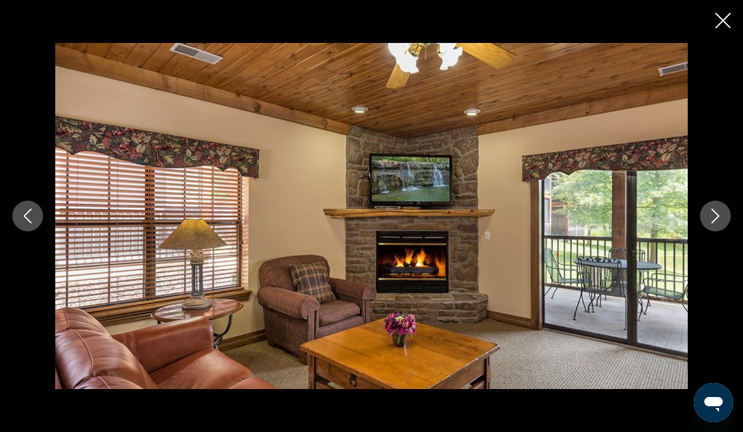
click at [722, 223] on icon "Next image" at bounding box center [715, 216] width 15 height 15
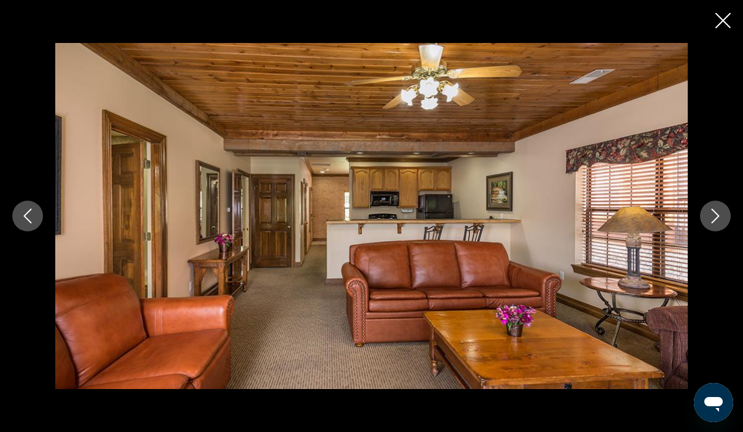
click at [719, 223] on icon "Next image" at bounding box center [715, 216] width 15 height 15
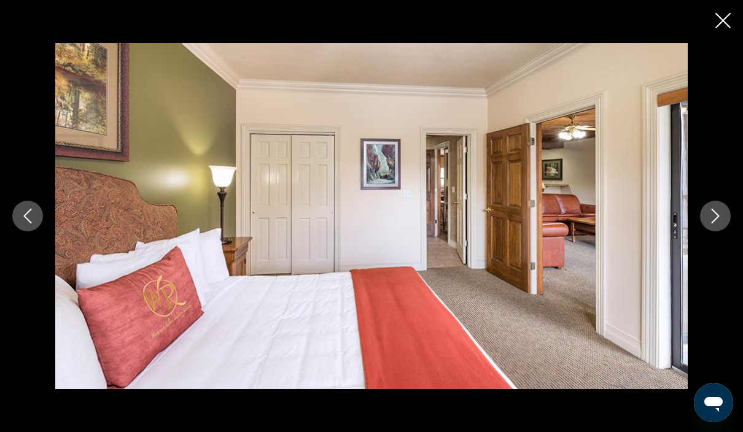
click at [720, 223] on icon "Next image" at bounding box center [715, 216] width 15 height 15
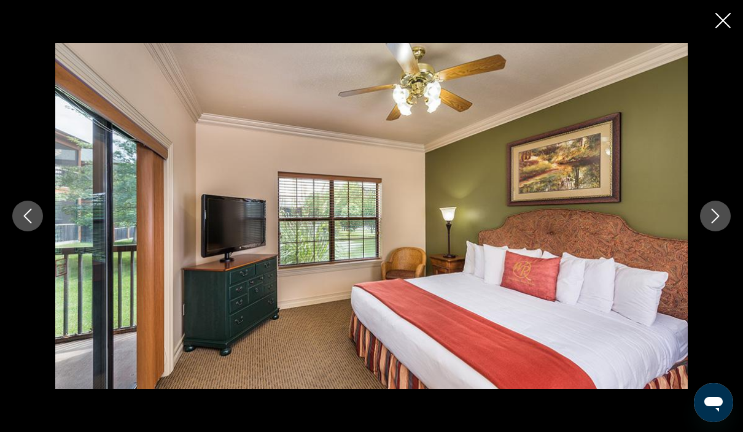
click at [717, 223] on icon "Next image" at bounding box center [715, 216] width 15 height 15
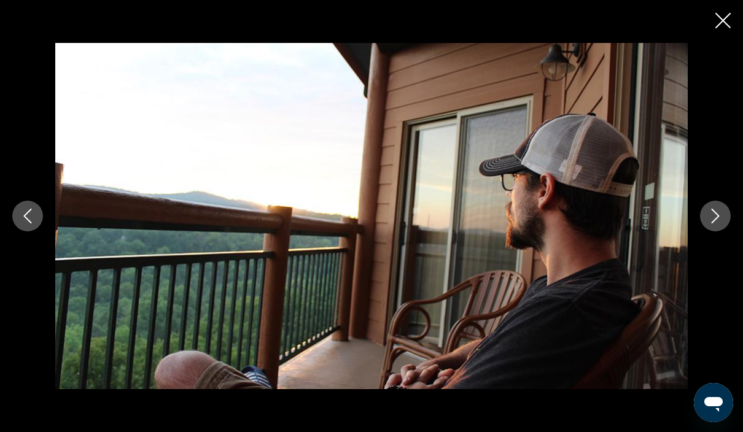
click at [721, 223] on icon "Next image" at bounding box center [715, 216] width 15 height 15
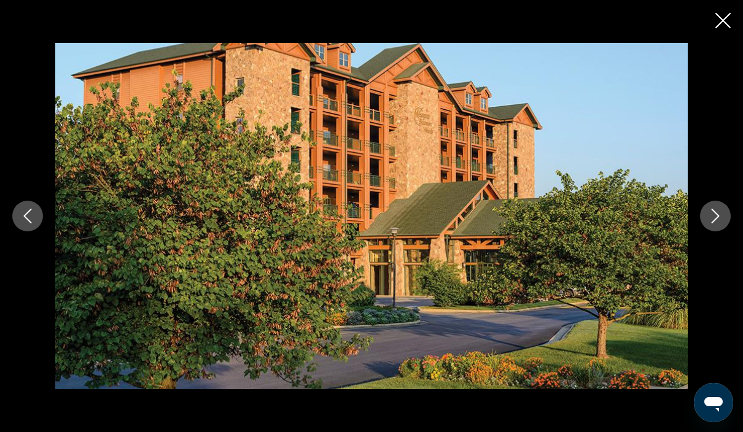
click at [719, 223] on icon "Next image" at bounding box center [715, 216] width 15 height 15
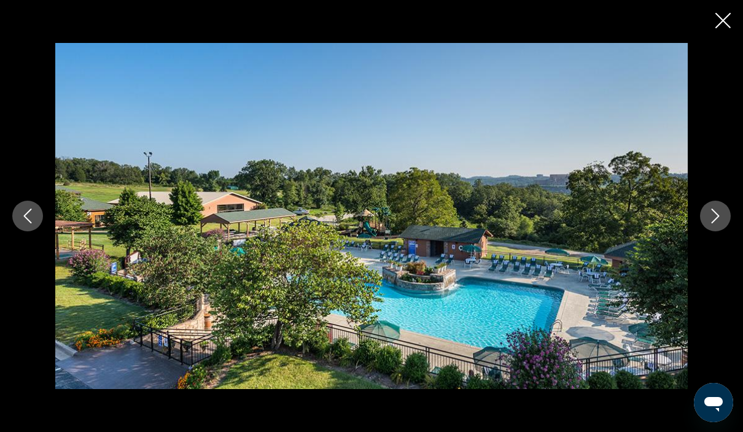
click at [717, 223] on icon "Next image" at bounding box center [715, 216] width 15 height 15
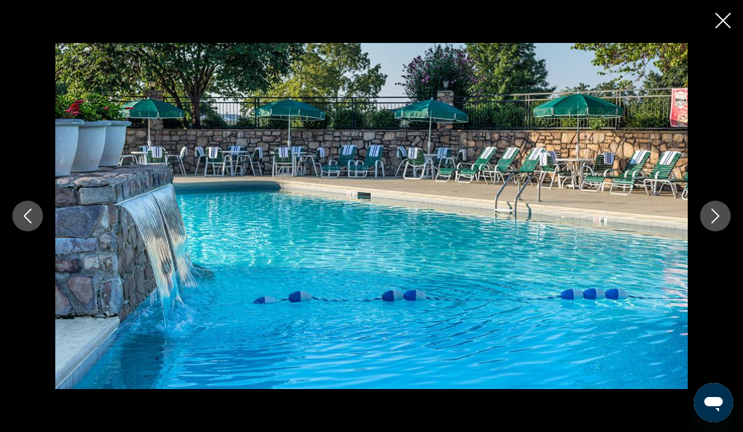
click at [722, 231] on button "Next image" at bounding box center [715, 216] width 31 height 31
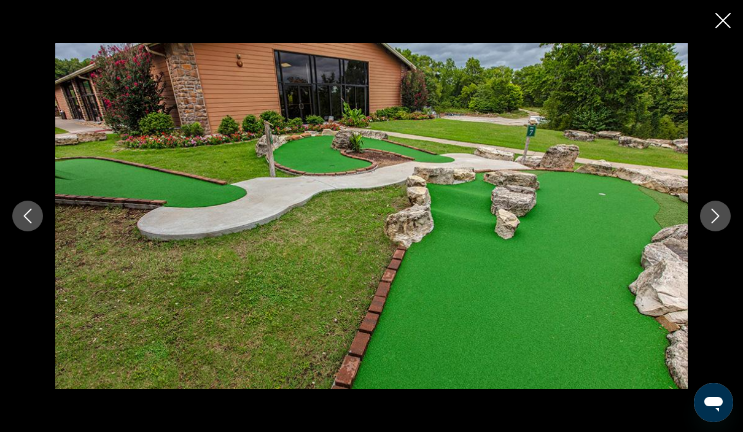
click at [726, 231] on button "Next image" at bounding box center [715, 216] width 31 height 31
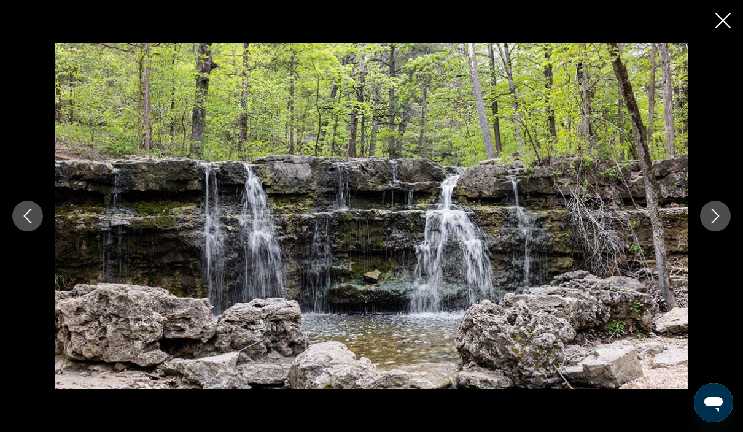
click at [717, 231] on button "Next image" at bounding box center [715, 216] width 31 height 31
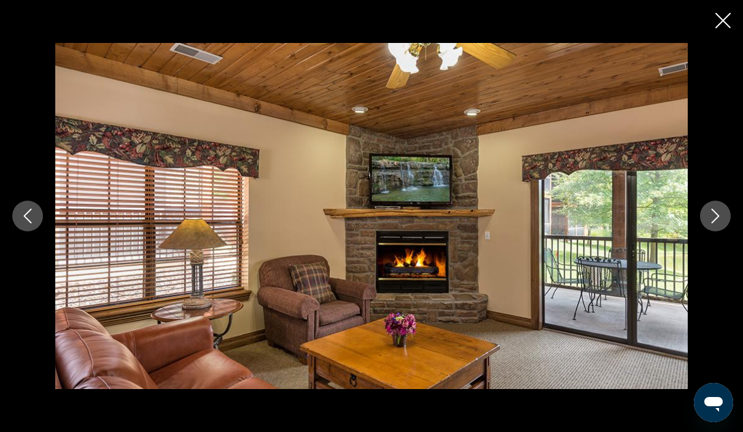
click at [720, 231] on button "Next image" at bounding box center [715, 216] width 31 height 31
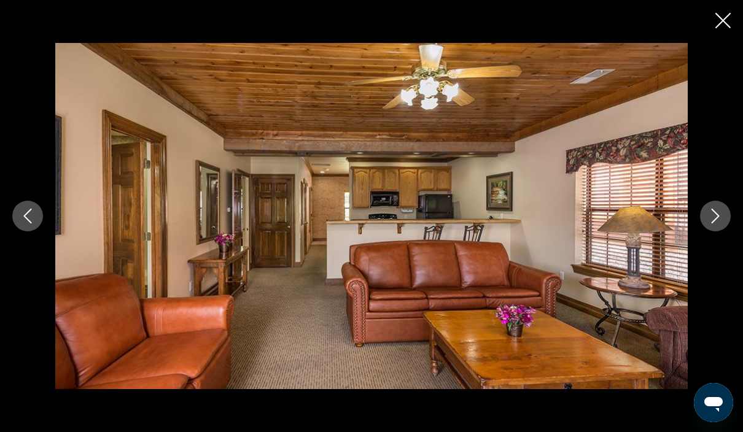
click at [717, 223] on icon "Next image" at bounding box center [715, 216] width 15 height 15
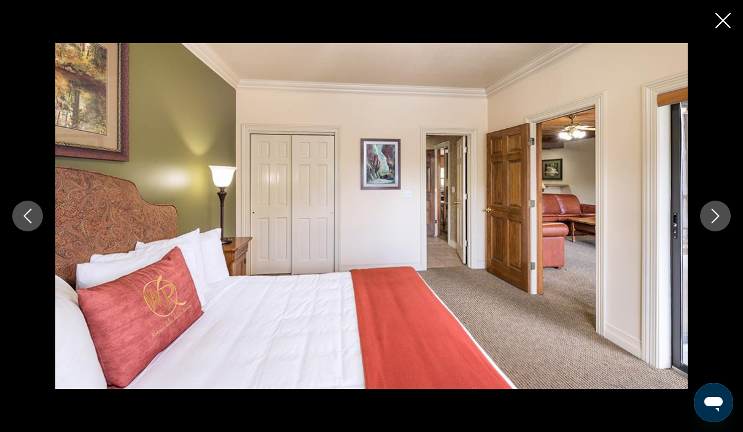
click at [719, 223] on icon "Next image" at bounding box center [715, 216] width 15 height 15
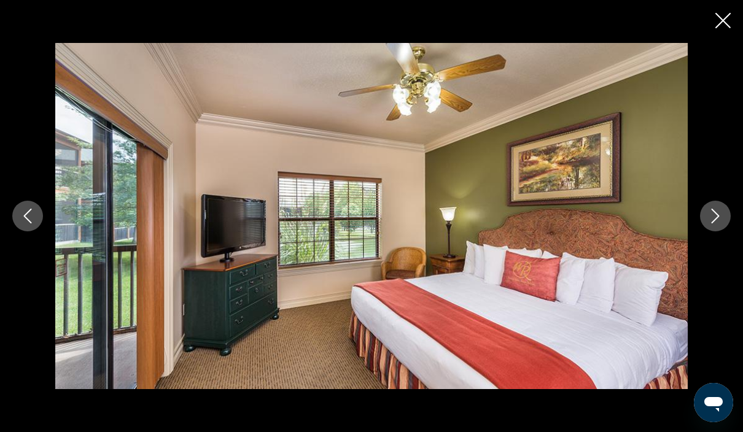
click at [722, 223] on icon "Next image" at bounding box center [715, 216] width 15 height 15
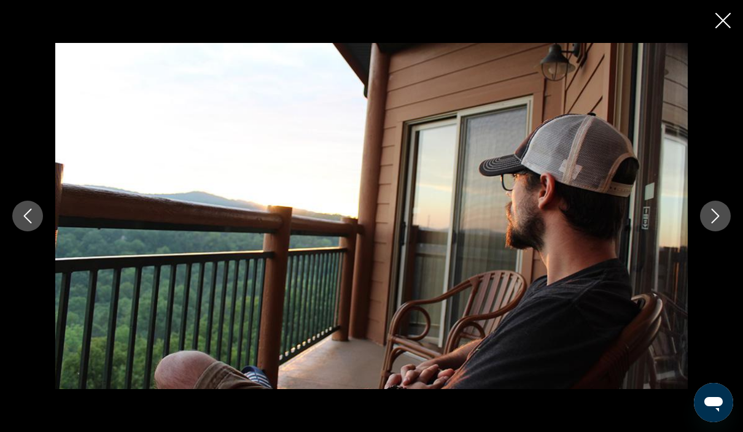
click at [722, 231] on button "Next image" at bounding box center [715, 216] width 31 height 31
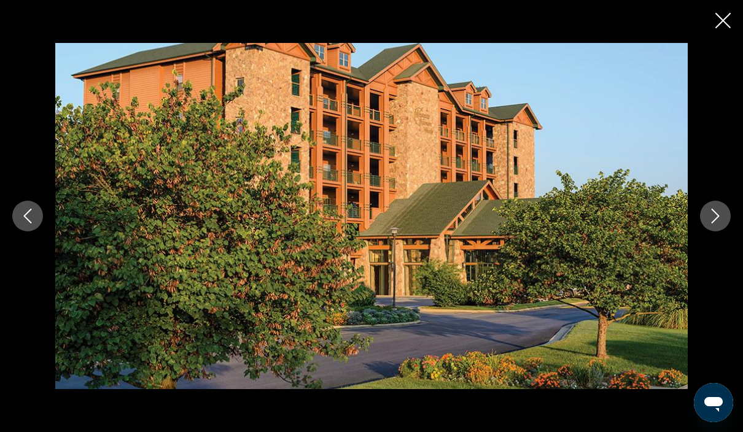
click at [712, 223] on icon "Next image" at bounding box center [715, 216] width 8 height 15
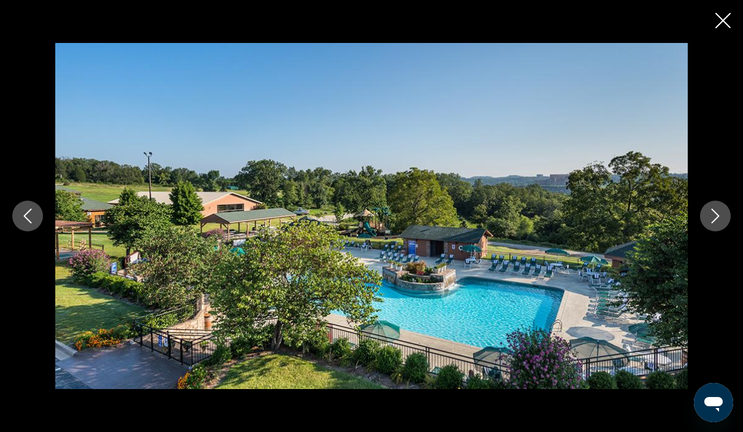
click at [719, 223] on icon "Next image" at bounding box center [715, 216] width 15 height 15
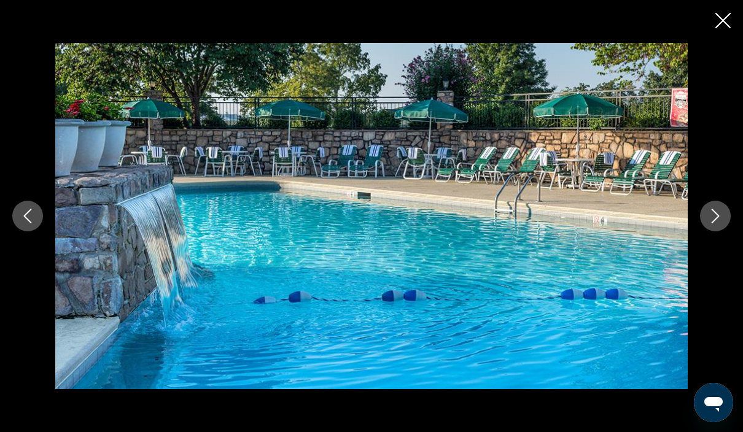
click at [716, 223] on icon "Next image" at bounding box center [715, 216] width 15 height 15
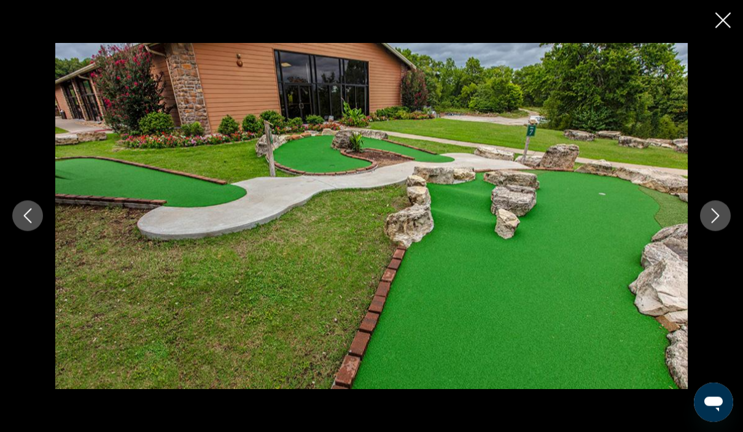
scroll to position [674, 0]
click at [717, 212] on icon "Next image" at bounding box center [715, 216] width 15 height 15
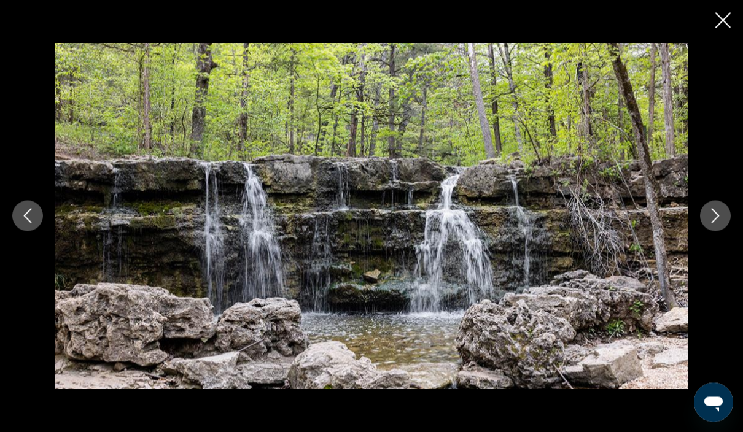
click at [711, 218] on icon "Next image" at bounding box center [715, 216] width 15 height 15
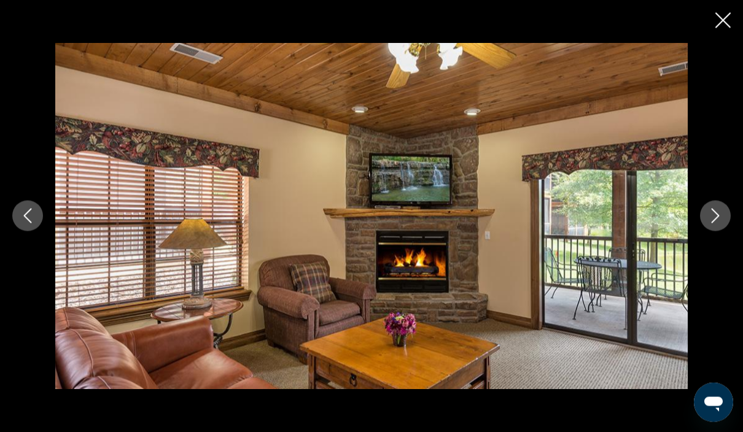
click at [717, 214] on icon "Next image" at bounding box center [715, 216] width 8 height 15
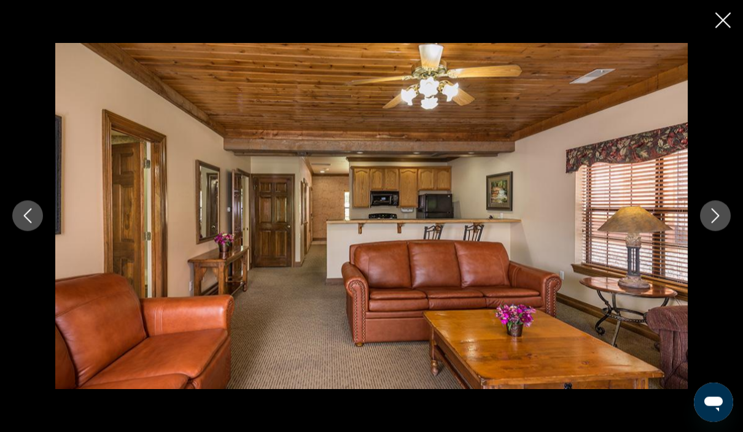
click at [717, 214] on icon "Next image" at bounding box center [715, 216] width 15 height 15
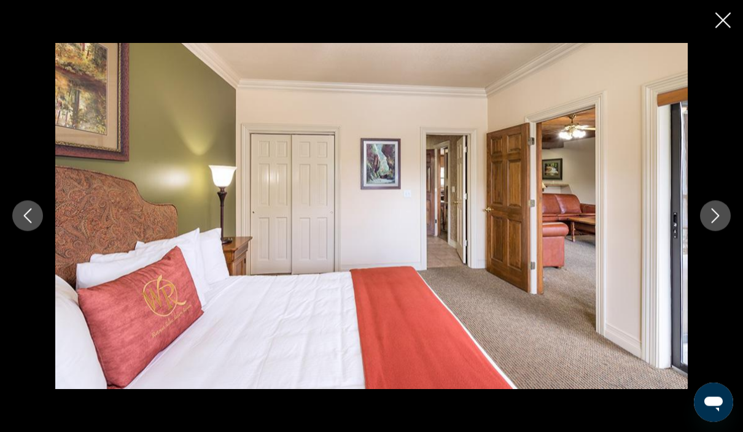
click at [717, 214] on icon "Next image" at bounding box center [715, 216] width 8 height 15
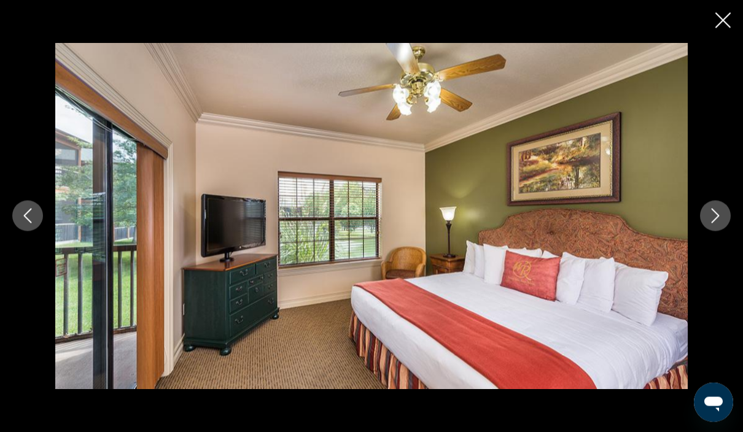
click at [718, 211] on icon "Next image" at bounding box center [715, 216] width 15 height 15
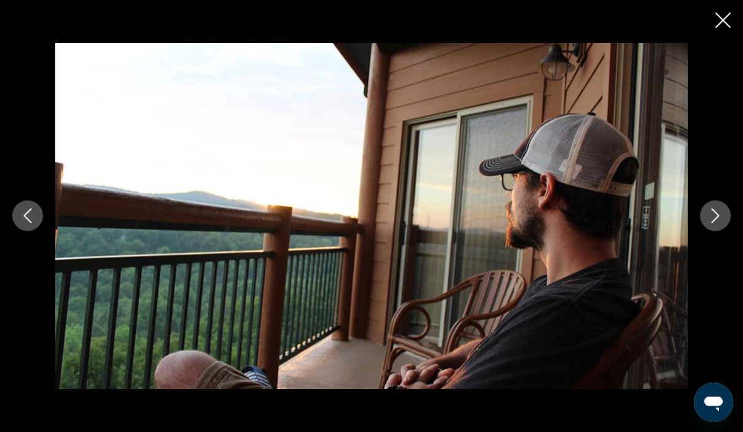
click at [719, 209] on icon "Next image" at bounding box center [715, 216] width 15 height 15
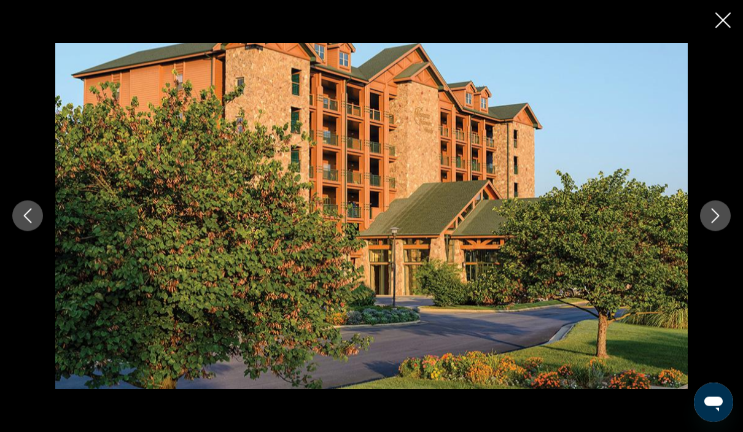
click at [719, 210] on icon "Next image" at bounding box center [715, 216] width 15 height 15
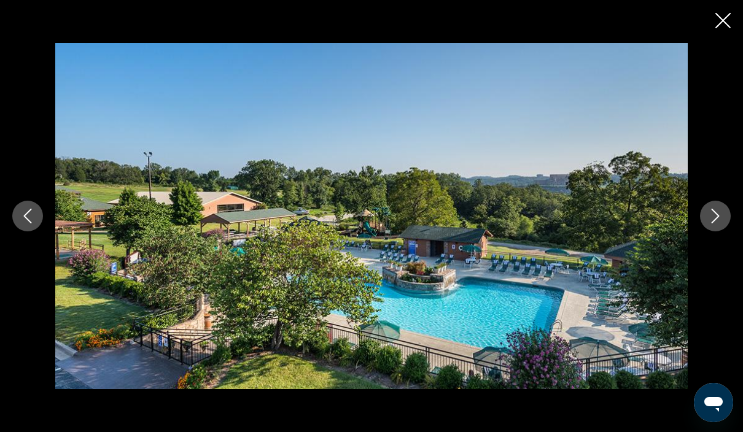
scroll to position [1181, 0]
click at [727, 15] on icon "Close slideshow" at bounding box center [722, 20] width 15 height 15
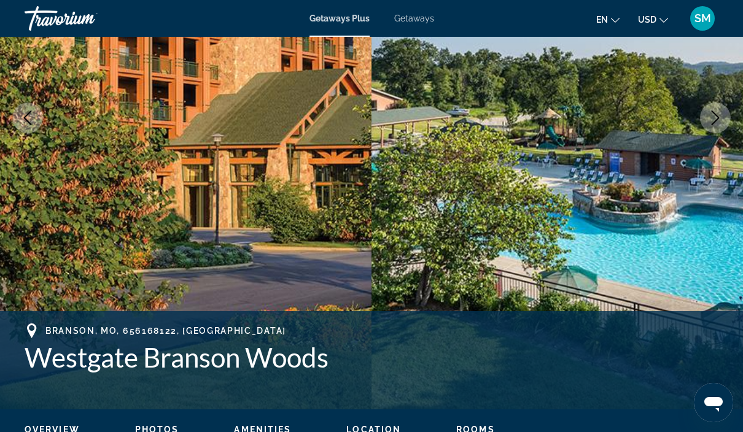
scroll to position [195, 0]
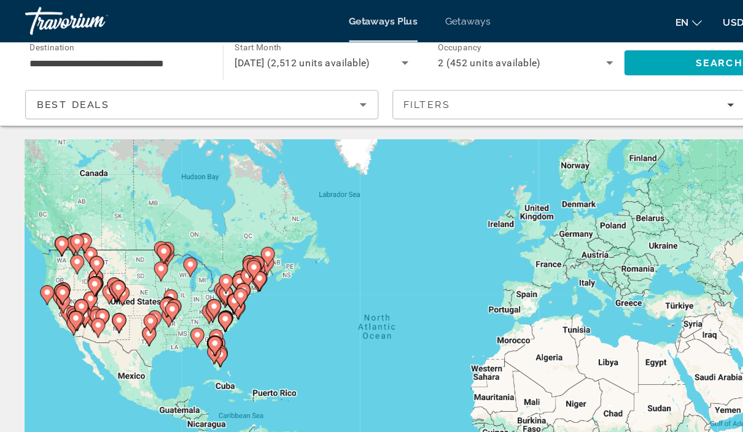
click at [155, 255] on icon "Main content" at bounding box center [152, 263] width 11 height 16
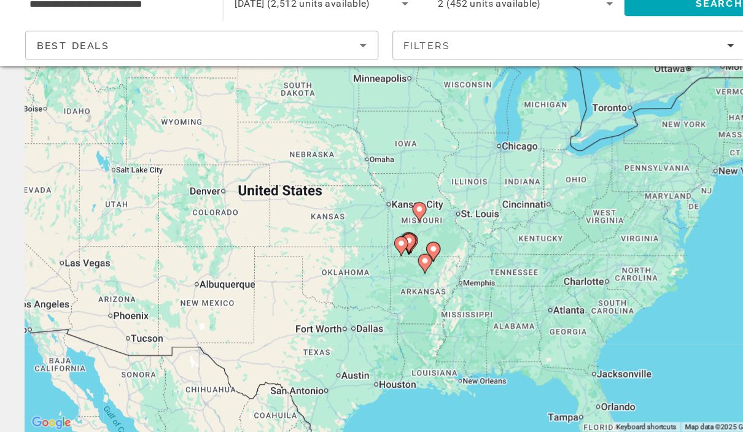
click at [361, 260] on image "Main content" at bounding box center [361, 263] width 7 height 7
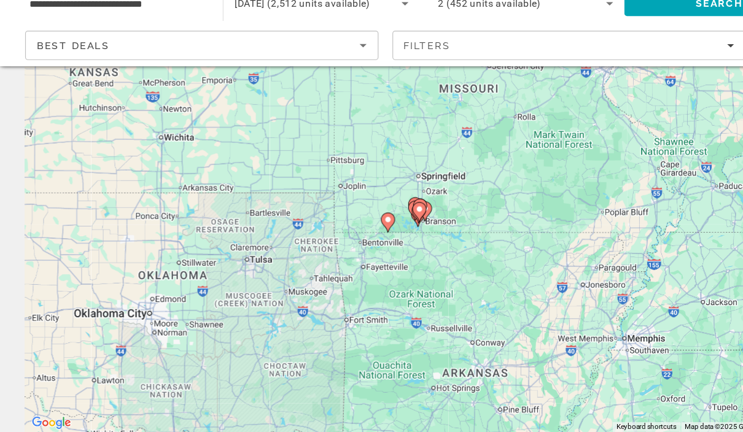
click at [376, 232] on image "Main content" at bounding box center [375, 235] width 7 height 7
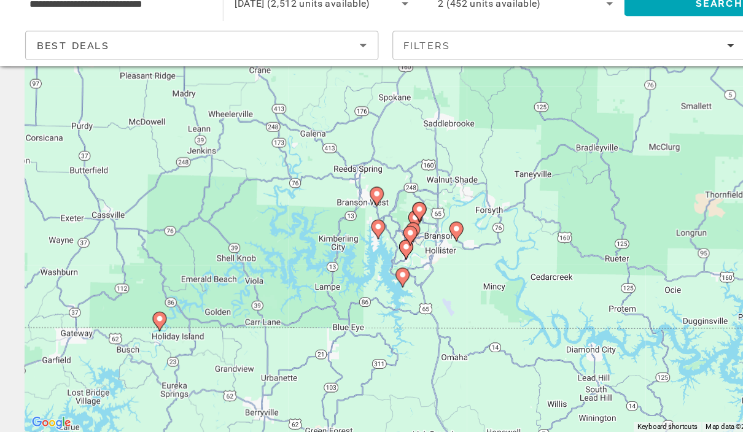
type input "**********"
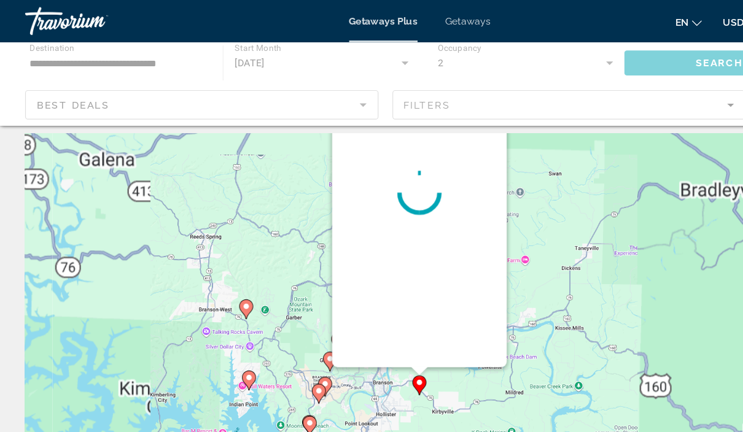
scroll to position [0, 0]
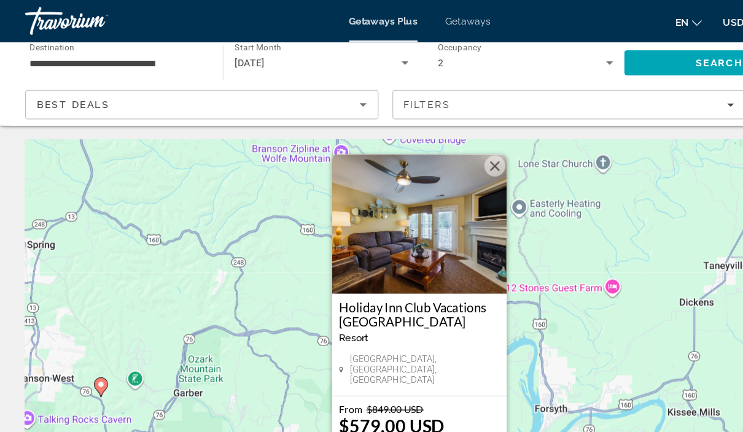
click at [399, 221] on img "Main content" at bounding box center [371, 197] width 153 height 123
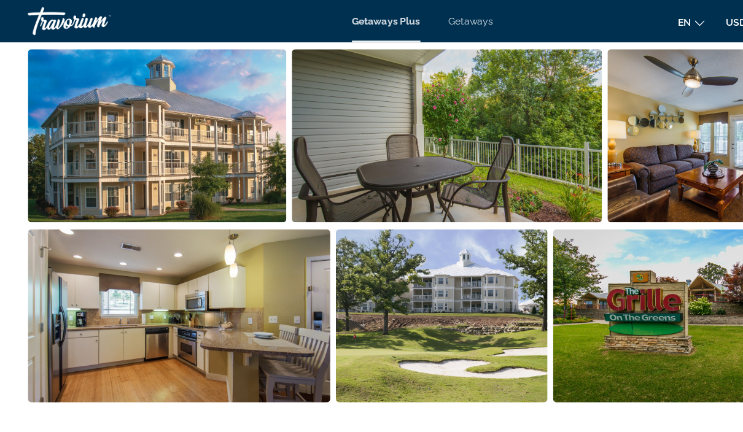
click at [96, 160] on img "Open full-screen image slider" at bounding box center [138, 119] width 227 height 152
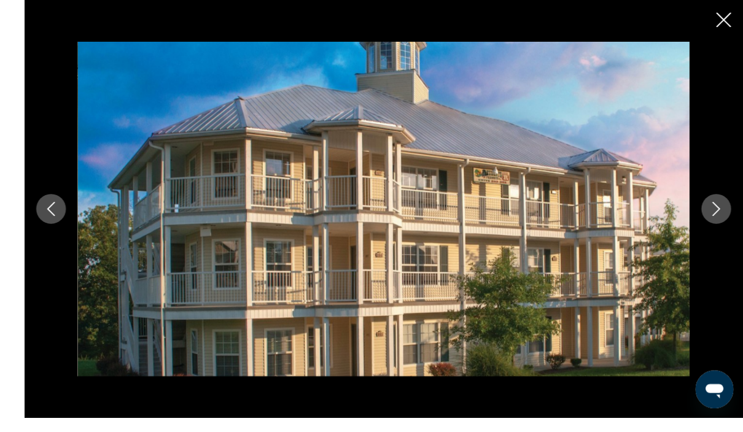
scroll to position [757, 0]
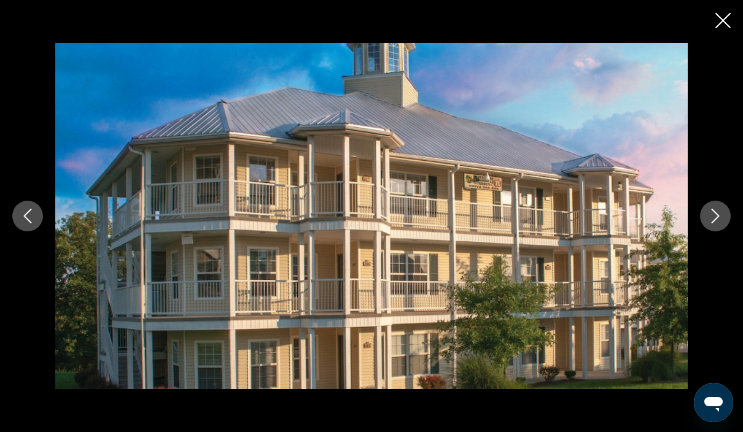
click at [719, 223] on icon "Next image" at bounding box center [715, 216] width 15 height 15
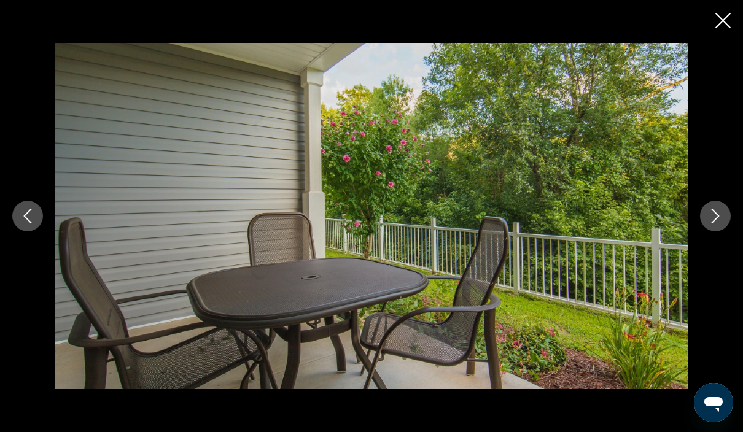
click at [716, 223] on icon "Next image" at bounding box center [715, 216] width 8 height 15
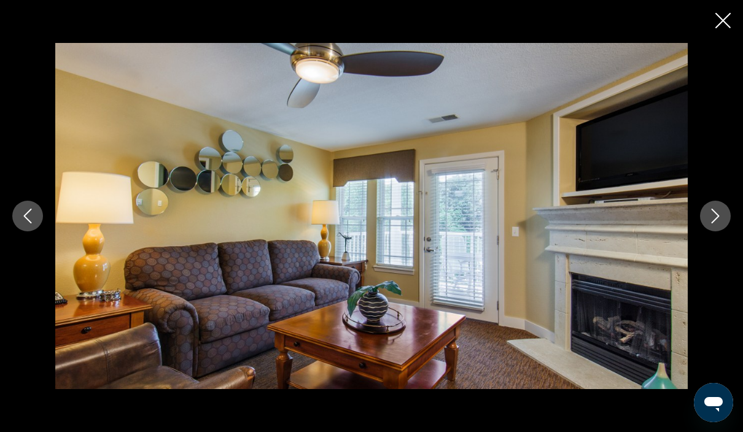
click at [719, 223] on icon "Next image" at bounding box center [715, 216] width 15 height 15
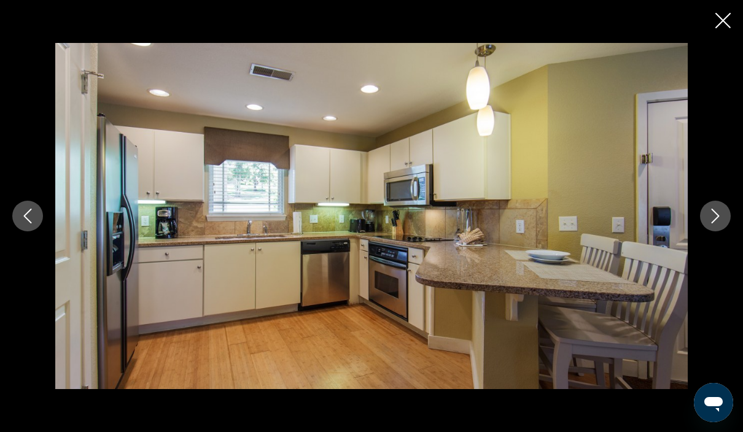
click at [716, 223] on icon "Next image" at bounding box center [715, 216] width 15 height 15
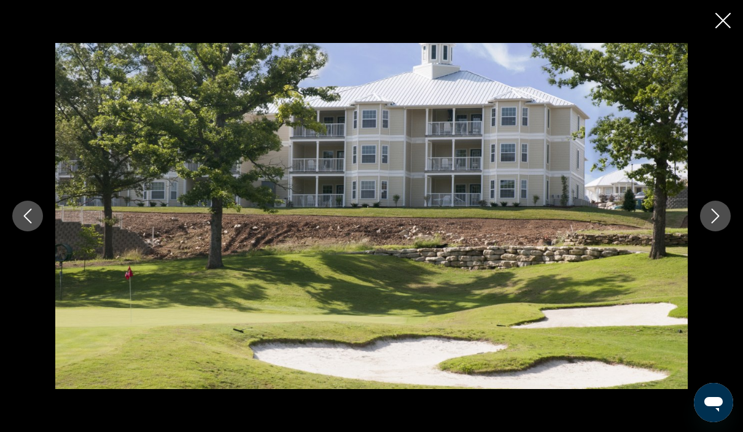
click at [716, 223] on icon "Next image" at bounding box center [715, 216] width 15 height 15
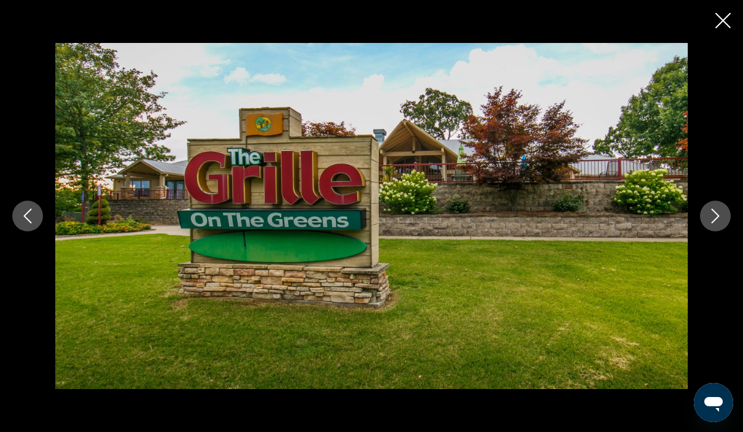
click at [716, 231] on button "Next image" at bounding box center [715, 216] width 31 height 31
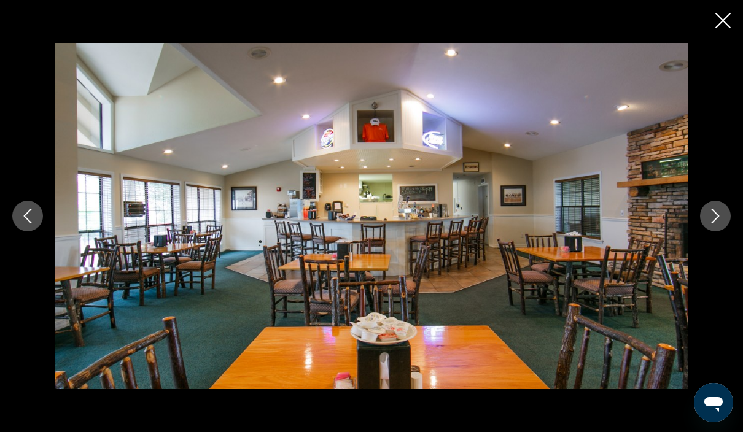
click at [719, 223] on icon "Next image" at bounding box center [715, 216] width 15 height 15
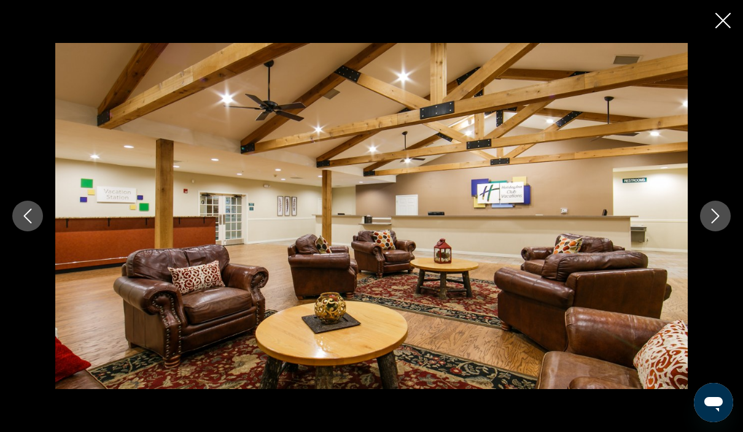
click at [717, 223] on icon "Next image" at bounding box center [715, 216] width 8 height 15
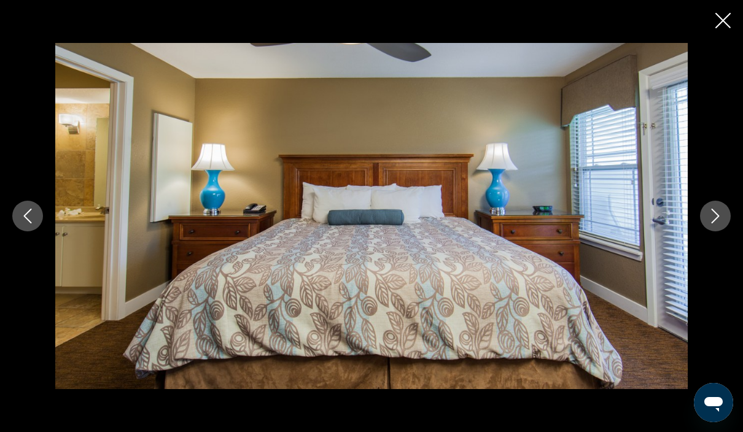
click at [722, 231] on button "Next image" at bounding box center [715, 216] width 31 height 31
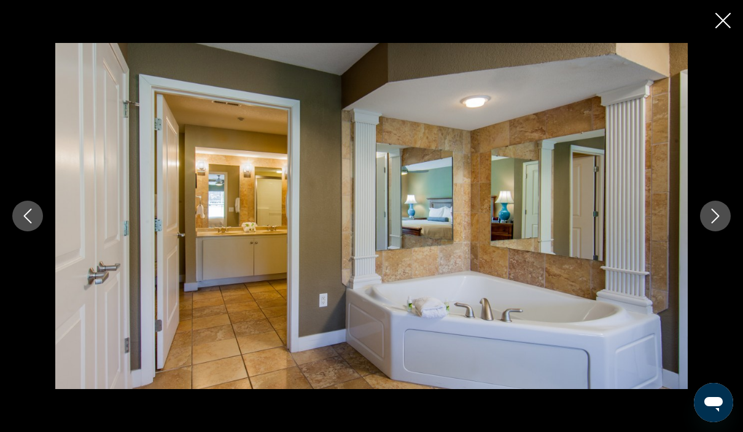
click at [724, 231] on button "Next image" at bounding box center [715, 216] width 31 height 31
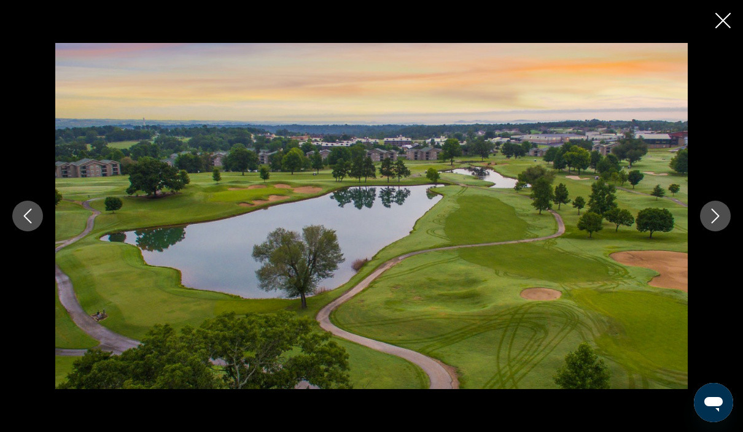
click at [715, 231] on button "Next image" at bounding box center [715, 216] width 31 height 31
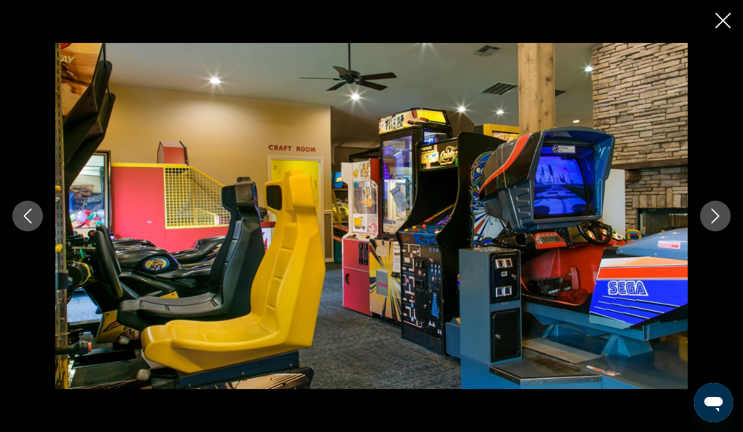
click at [719, 223] on icon "Next image" at bounding box center [715, 216] width 15 height 15
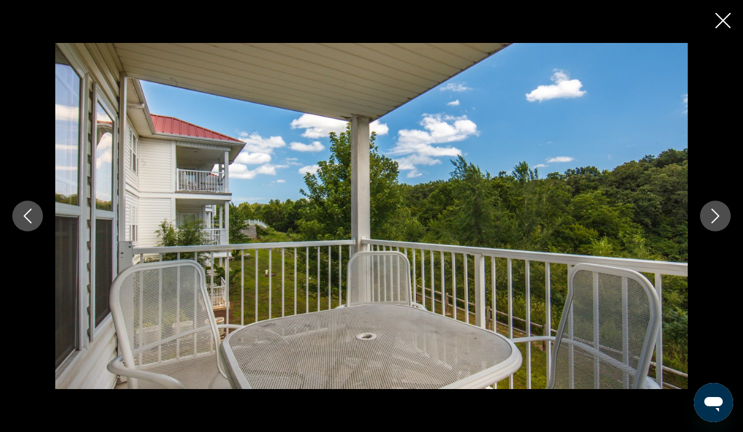
click at [719, 223] on icon "Next image" at bounding box center [715, 216] width 15 height 15
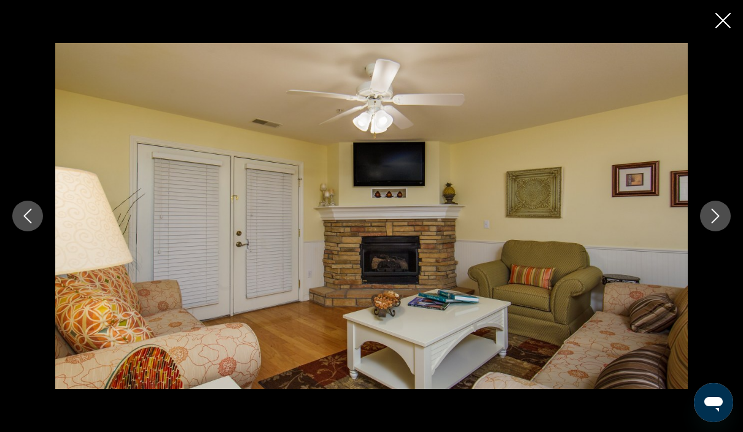
click at [719, 223] on icon "Next image" at bounding box center [715, 216] width 15 height 15
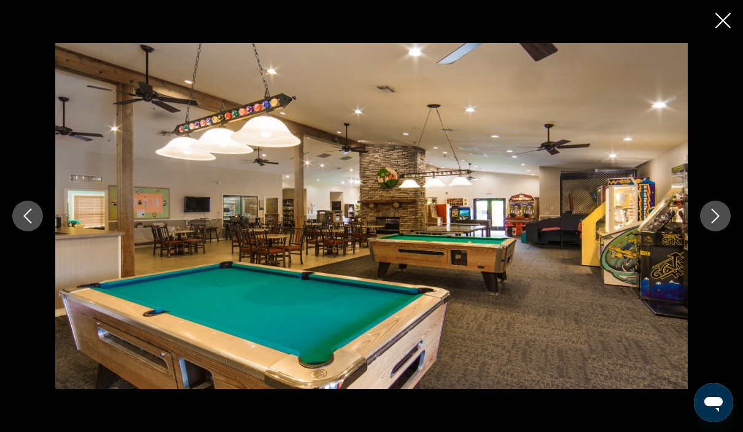
click at [722, 231] on button "Next image" at bounding box center [715, 216] width 31 height 31
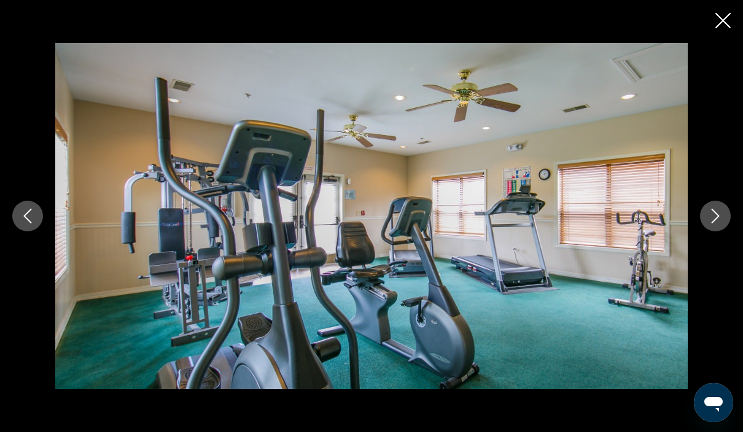
click at [719, 231] on button "Next image" at bounding box center [715, 216] width 31 height 31
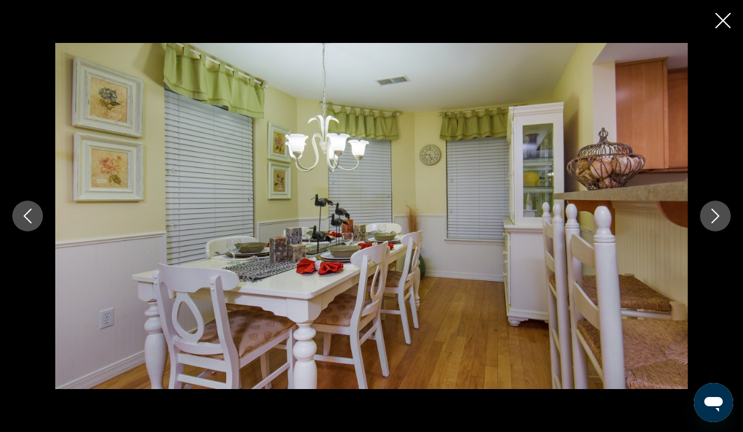
click at [720, 223] on icon "Next image" at bounding box center [715, 216] width 15 height 15
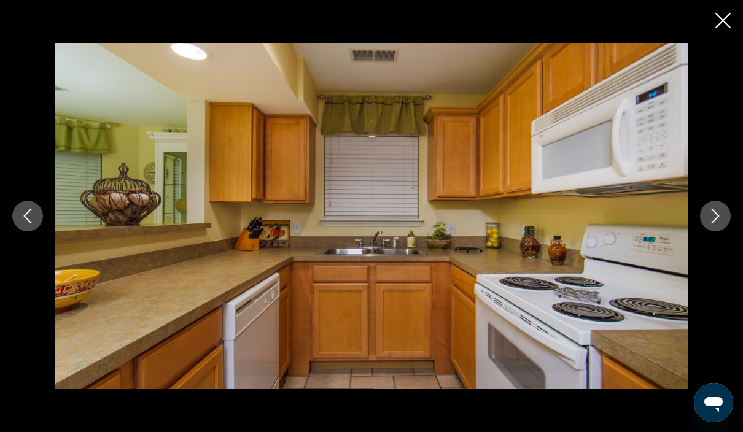
click at [719, 223] on icon "Next image" at bounding box center [715, 216] width 15 height 15
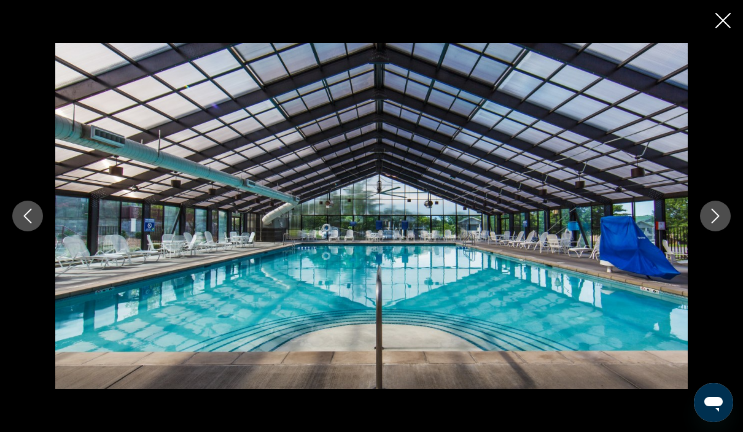
click at [717, 223] on icon "Next image" at bounding box center [715, 216] width 15 height 15
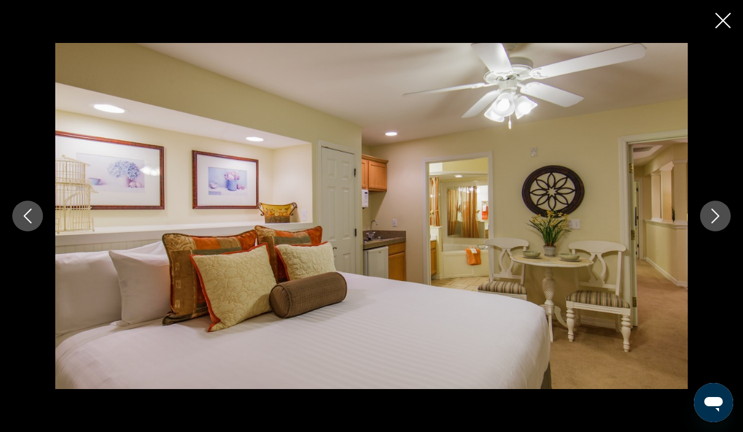
click at [717, 223] on icon "Next image" at bounding box center [715, 216] width 15 height 15
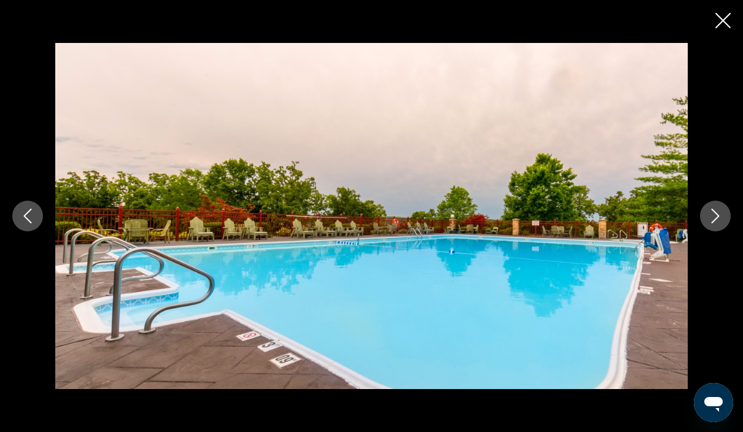
click at [718, 223] on icon "Next image" at bounding box center [715, 216] width 15 height 15
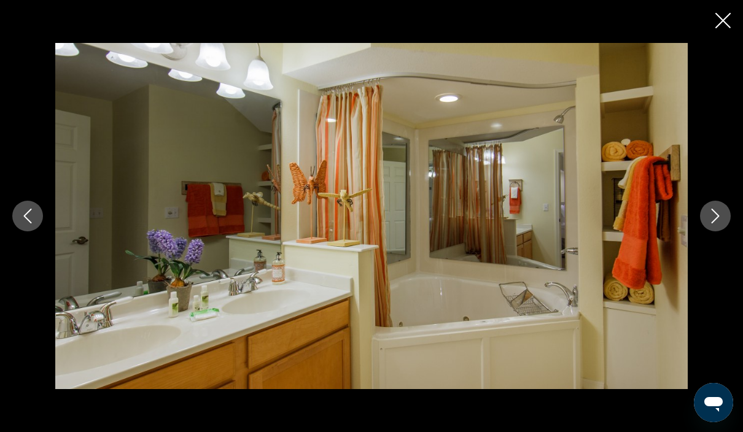
click at [718, 223] on icon "Next image" at bounding box center [715, 216] width 8 height 15
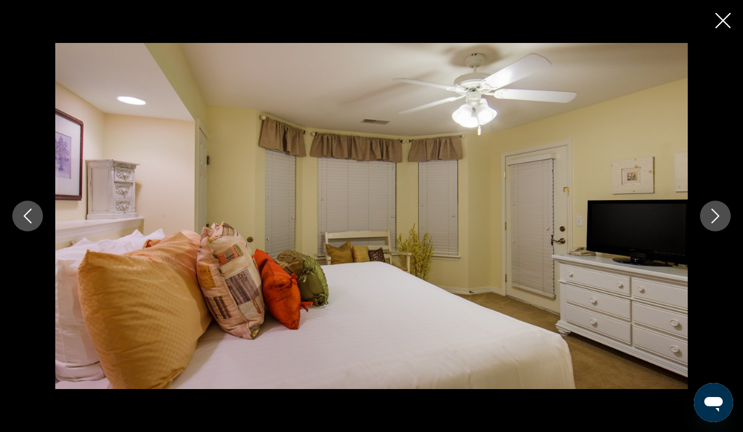
click at [717, 223] on icon "Next image" at bounding box center [715, 216] width 15 height 15
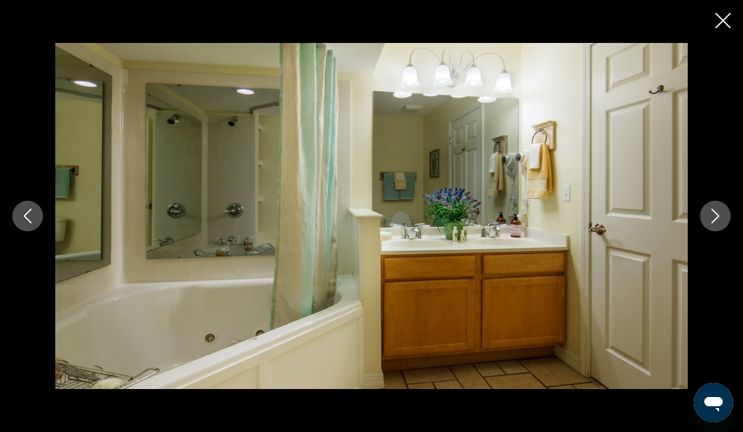
click at [715, 231] on button "Next image" at bounding box center [715, 216] width 31 height 31
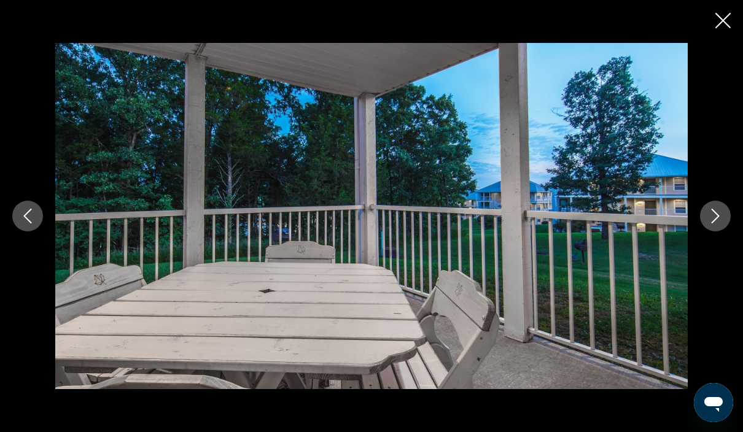
click at [715, 223] on icon "Next image" at bounding box center [715, 216] width 15 height 15
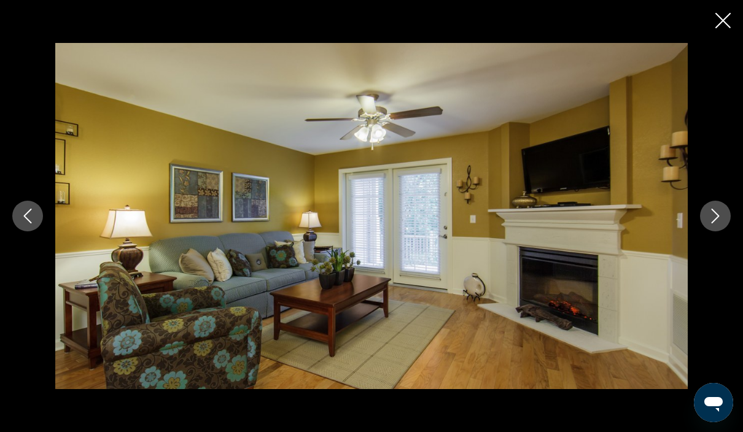
click at [714, 223] on icon "Next image" at bounding box center [715, 216] width 15 height 15
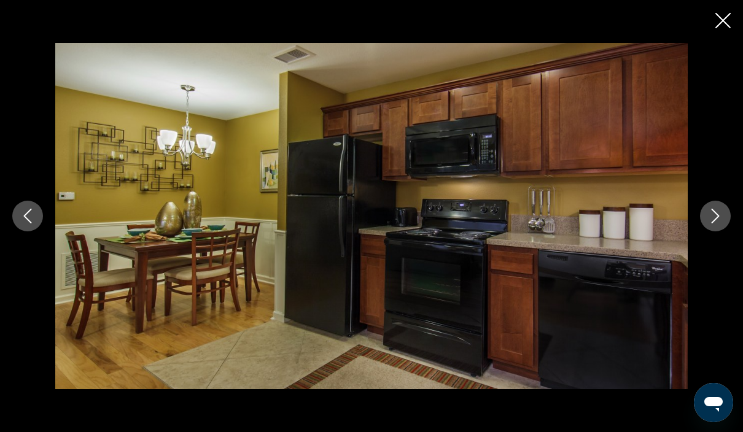
click at [714, 231] on button "Next image" at bounding box center [715, 216] width 31 height 31
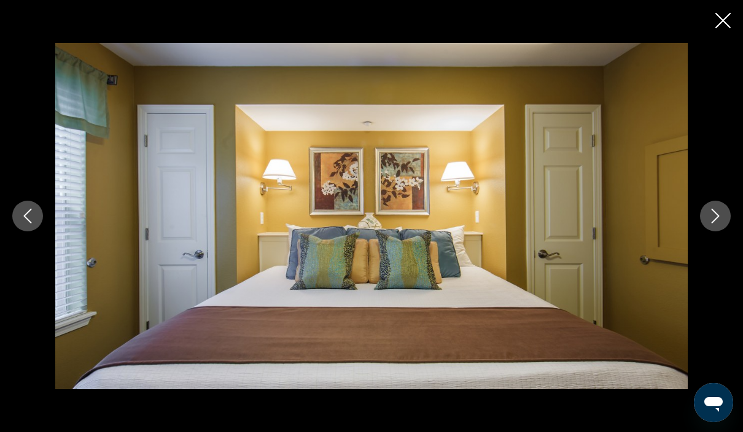
click at [712, 223] on icon "Next image" at bounding box center [715, 216] width 8 height 15
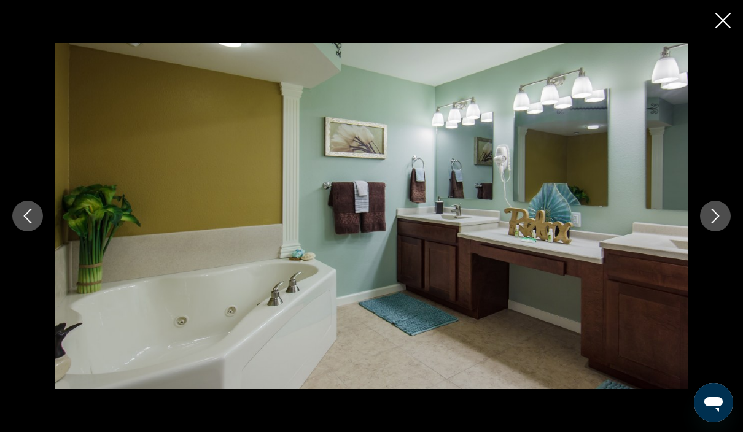
click at [710, 223] on icon "Next image" at bounding box center [715, 216] width 15 height 15
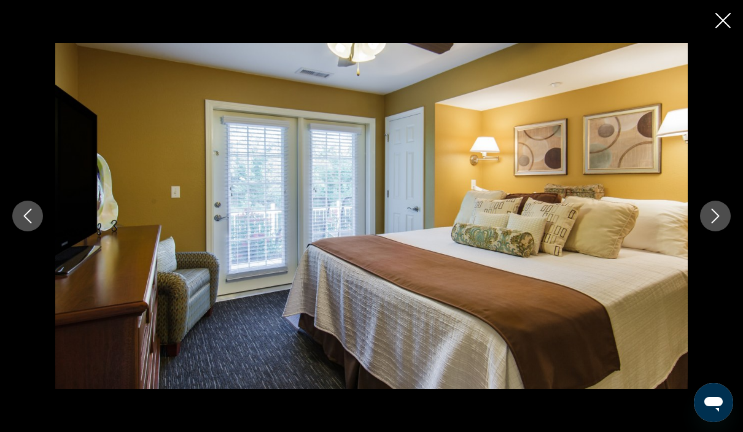
click at [712, 223] on icon "Next image" at bounding box center [715, 216] width 15 height 15
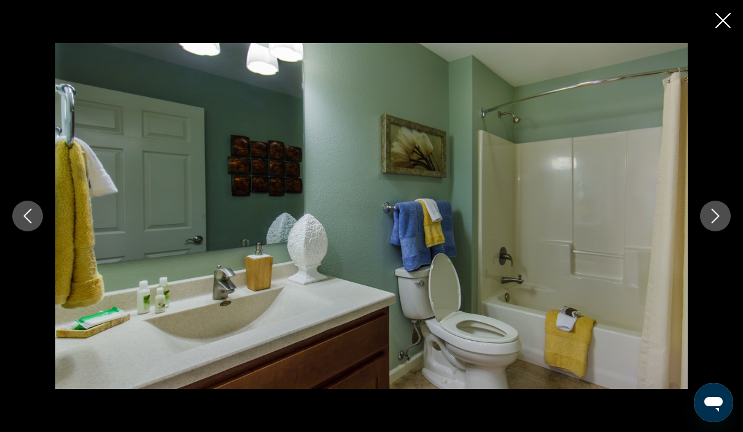
click at [711, 223] on icon "Next image" at bounding box center [715, 216] width 15 height 15
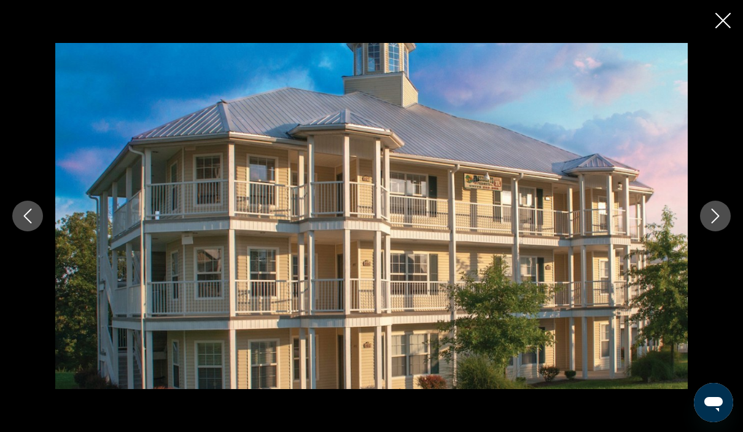
click at [711, 223] on icon "Next image" at bounding box center [715, 216] width 15 height 15
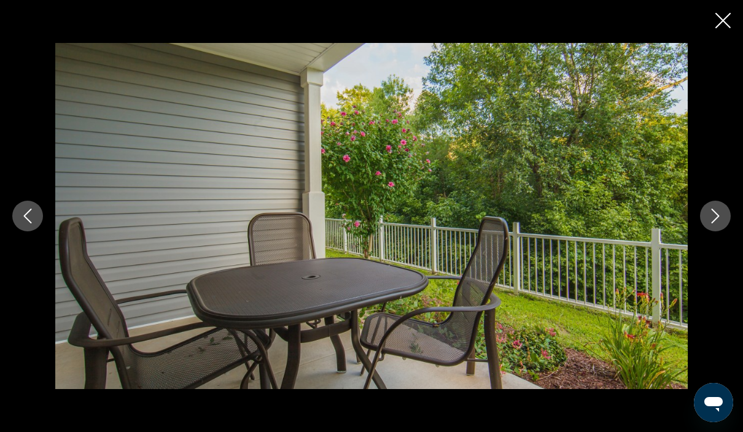
click at [711, 223] on icon "Next image" at bounding box center [715, 216] width 15 height 15
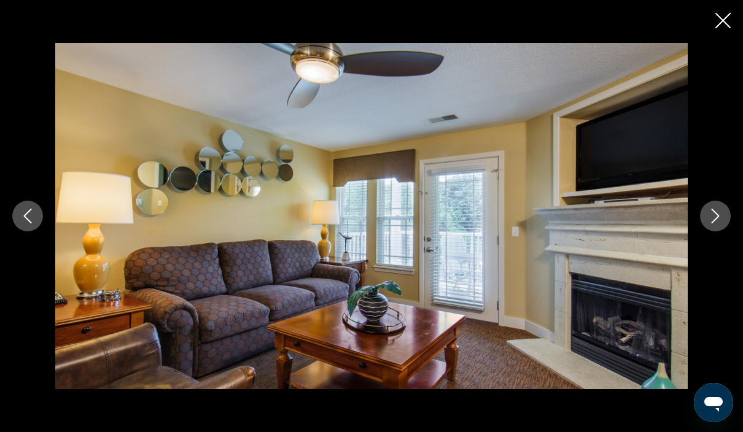
click at [712, 223] on icon "Next image" at bounding box center [715, 216] width 15 height 15
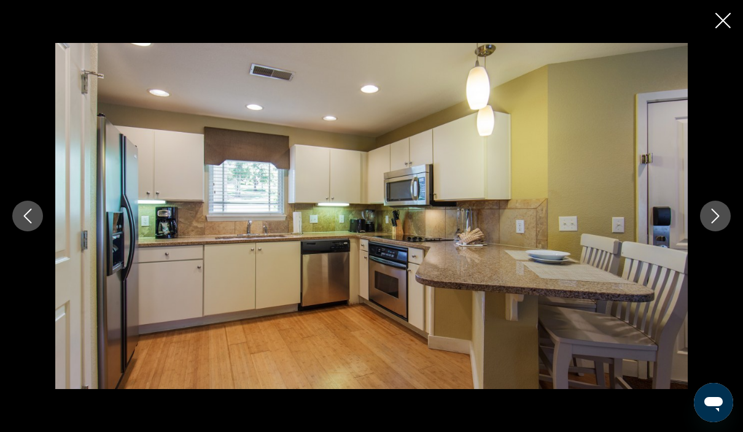
click at [711, 223] on icon "Next image" at bounding box center [715, 216] width 15 height 15
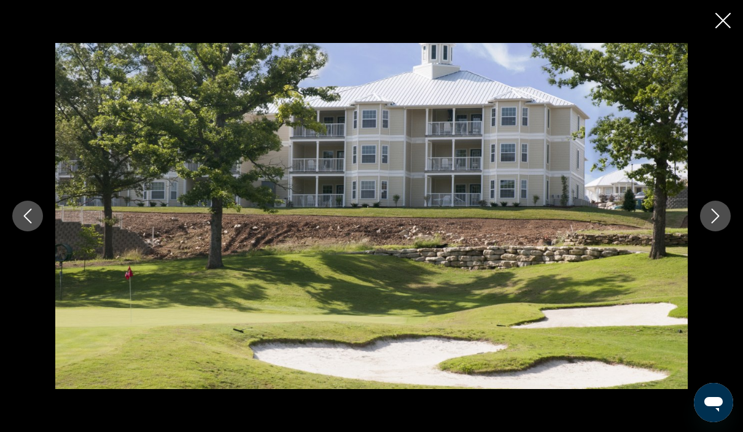
click at [709, 223] on icon "Next image" at bounding box center [715, 216] width 15 height 15
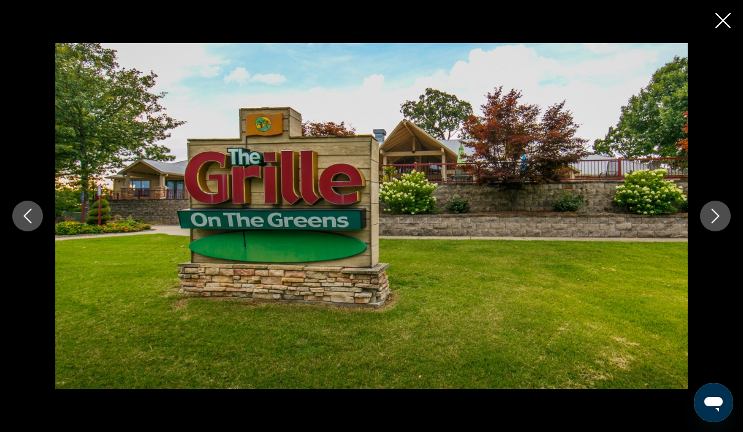
click at [708, 223] on icon "Next image" at bounding box center [715, 216] width 15 height 15
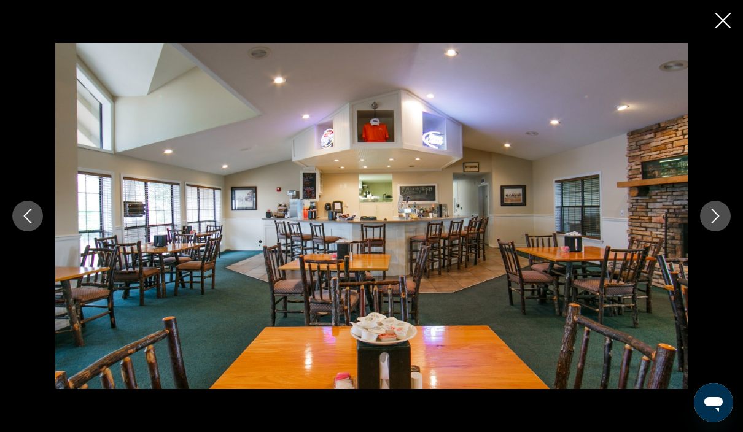
click at [709, 223] on icon "Next image" at bounding box center [715, 216] width 15 height 15
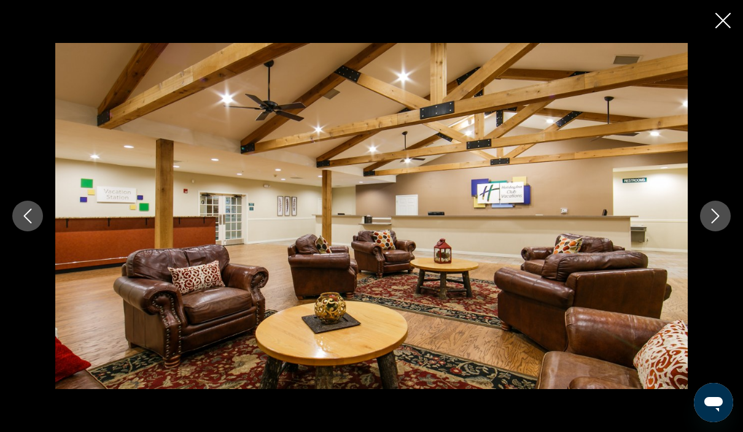
click at [704, 231] on button "Next image" at bounding box center [715, 216] width 31 height 31
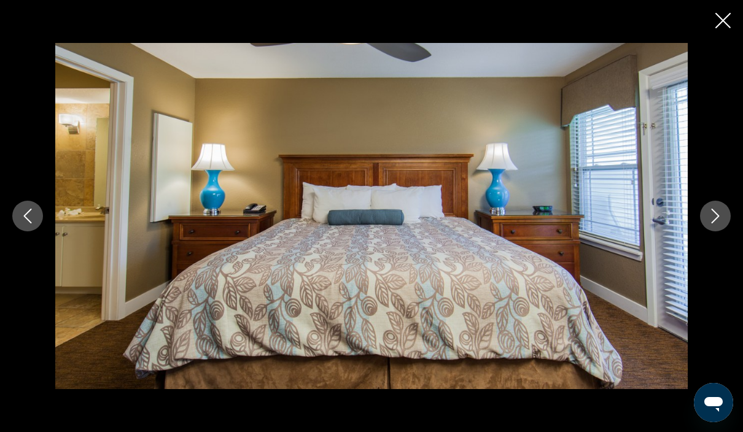
click at [711, 223] on icon "Next image" at bounding box center [715, 216] width 15 height 15
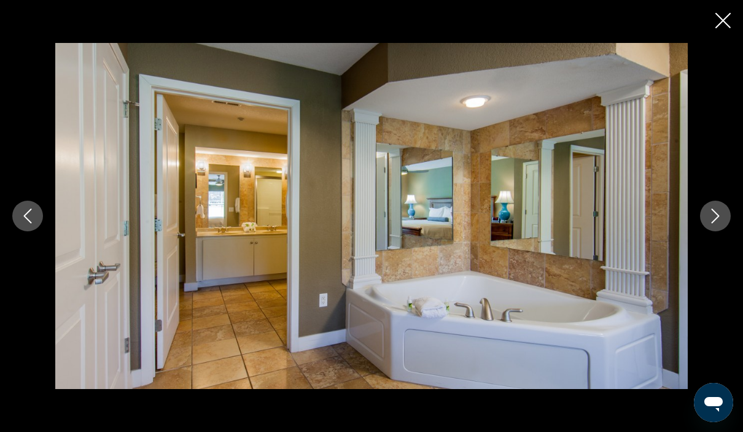
click at [719, 223] on icon "Next image" at bounding box center [715, 216] width 15 height 15
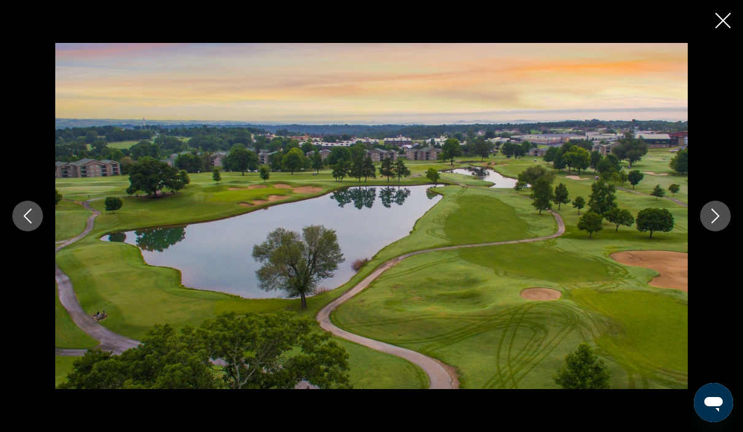
click at [720, 223] on icon "Next image" at bounding box center [715, 216] width 15 height 15
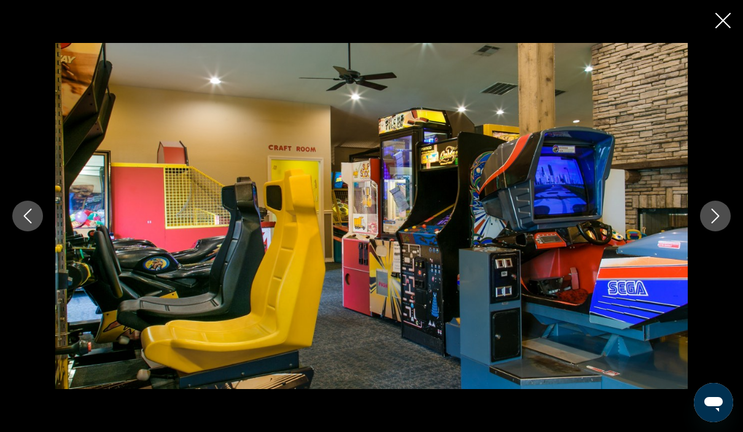
click at [717, 223] on icon "Next image" at bounding box center [715, 216] width 15 height 15
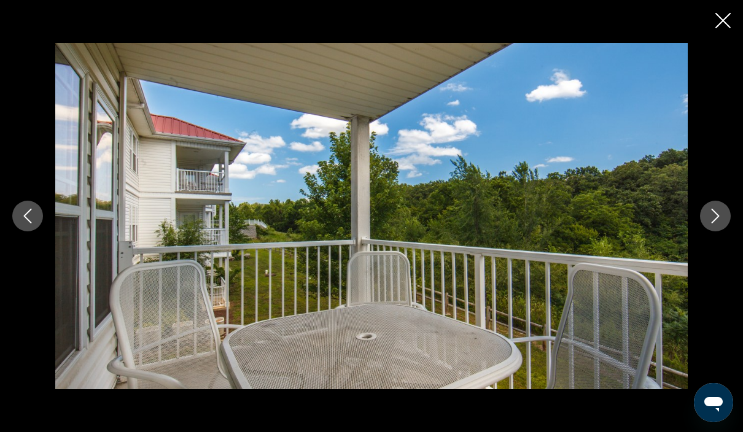
click at [716, 19] on icon "Close slideshow" at bounding box center [722, 20] width 15 height 15
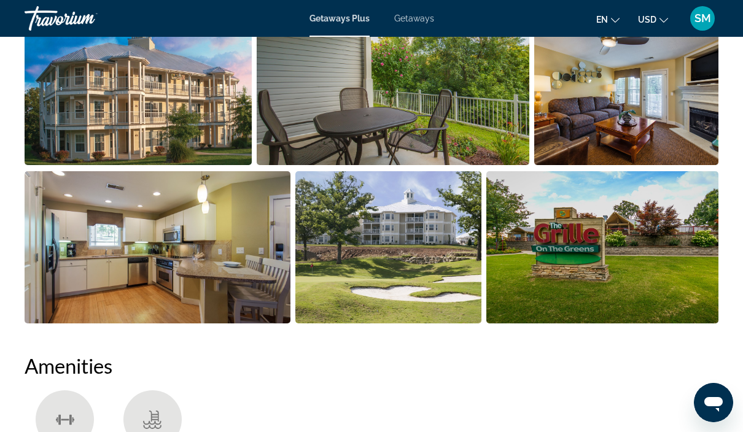
scroll to position [869, 0]
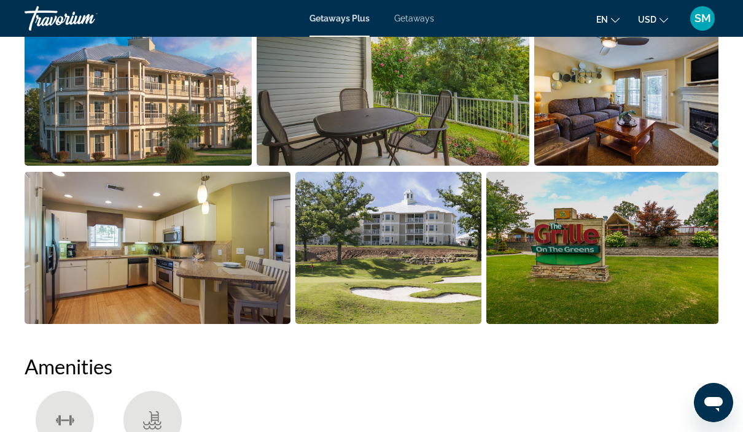
click at [224, 120] on img "Open full-screen image slider" at bounding box center [138, 90] width 227 height 152
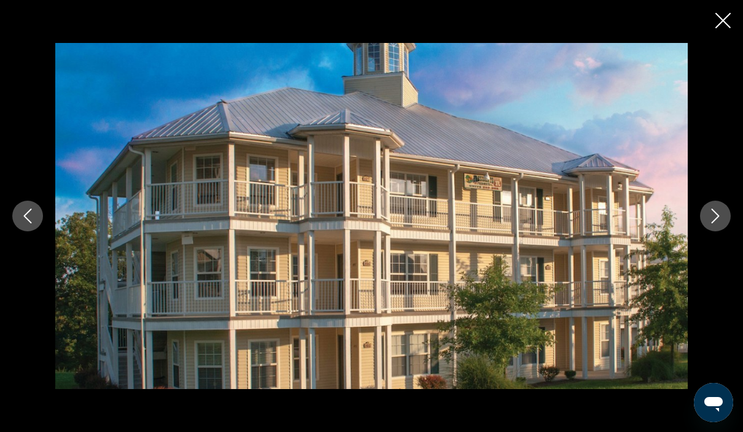
click at [715, 214] on icon "Next image" at bounding box center [715, 216] width 15 height 15
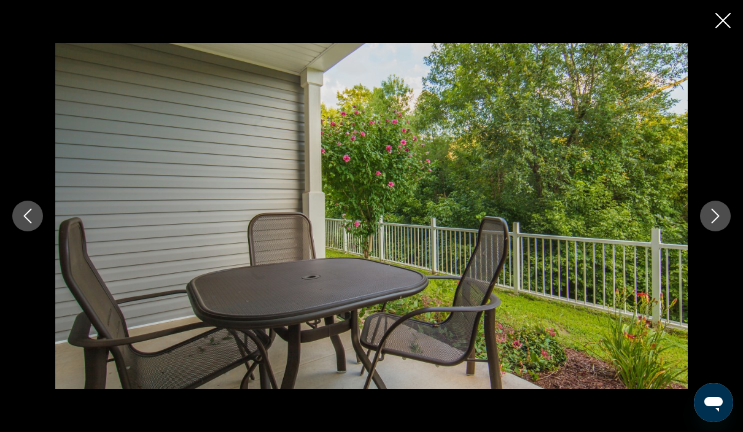
click at [721, 213] on icon "Next image" at bounding box center [715, 216] width 15 height 15
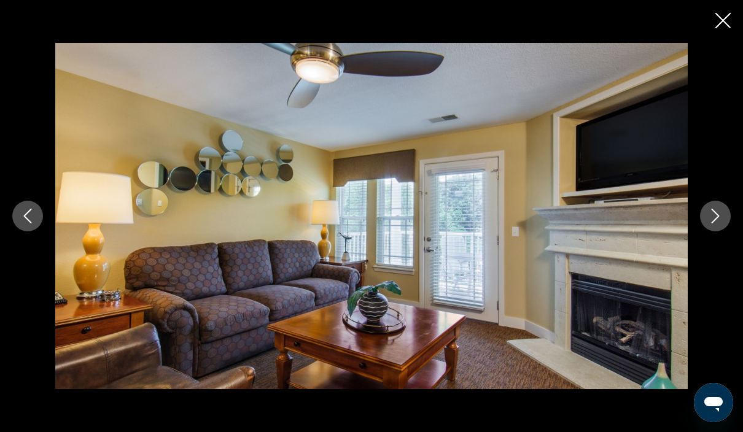
click at [719, 218] on icon "Next image" at bounding box center [715, 216] width 15 height 15
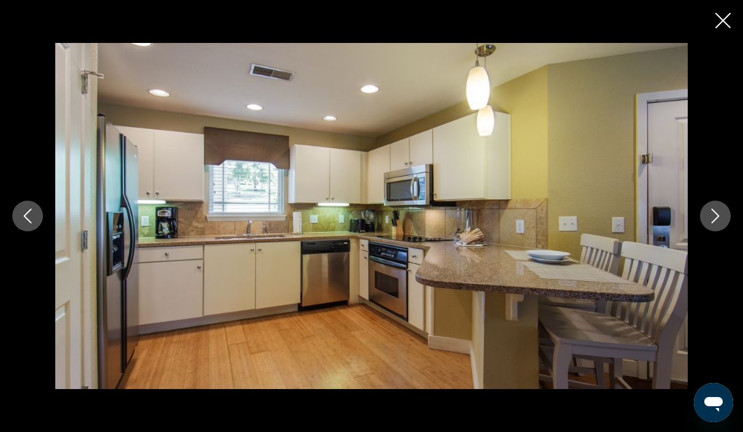
click at [719, 217] on icon "Next image" at bounding box center [715, 216] width 15 height 15
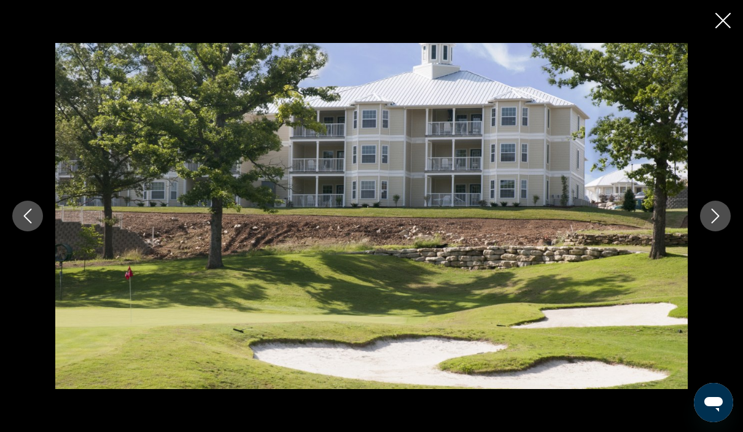
click at [716, 219] on icon "Next image" at bounding box center [715, 216] width 8 height 15
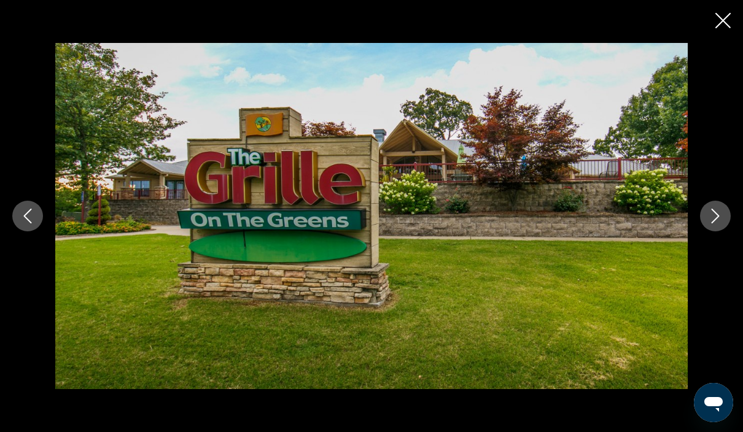
click at [714, 215] on icon "Next image" at bounding box center [715, 216] width 15 height 15
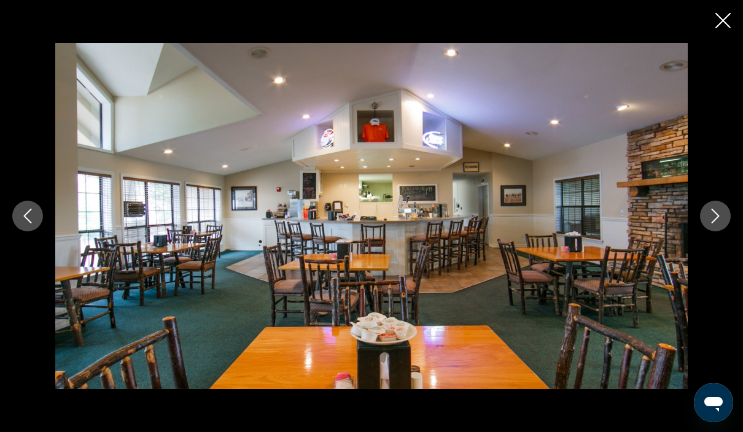
click at [718, 224] on button "Next image" at bounding box center [715, 216] width 31 height 31
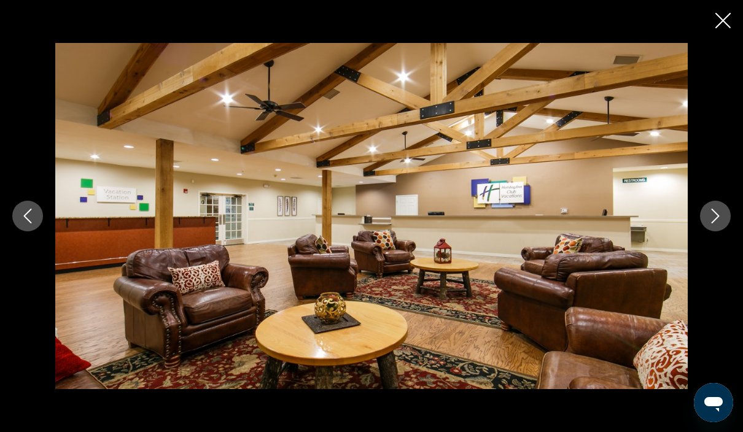
click at [717, 218] on icon "Next image" at bounding box center [715, 216] width 15 height 15
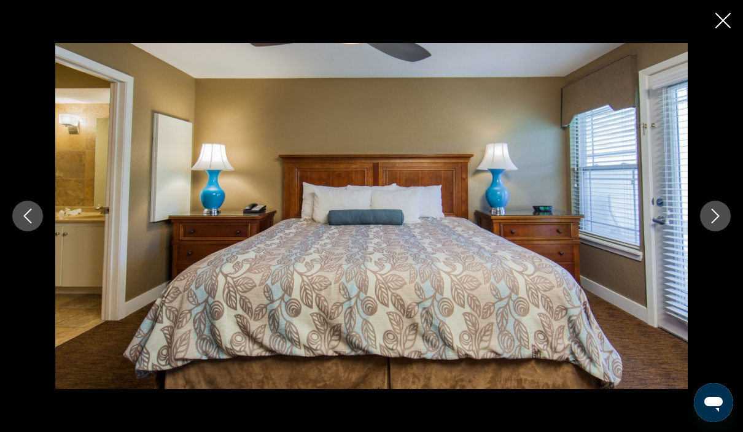
click at [25, 206] on button "Previous image" at bounding box center [27, 216] width 31 height 31
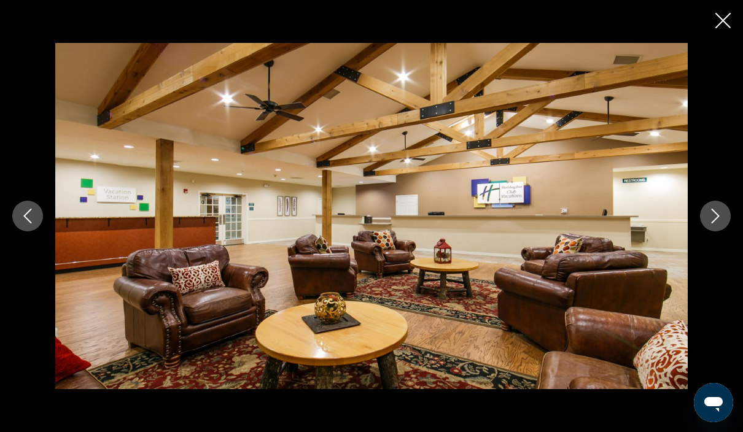
click at [724, 220] on button "Next image" at bounding box center [715, 216] width 31 height 31
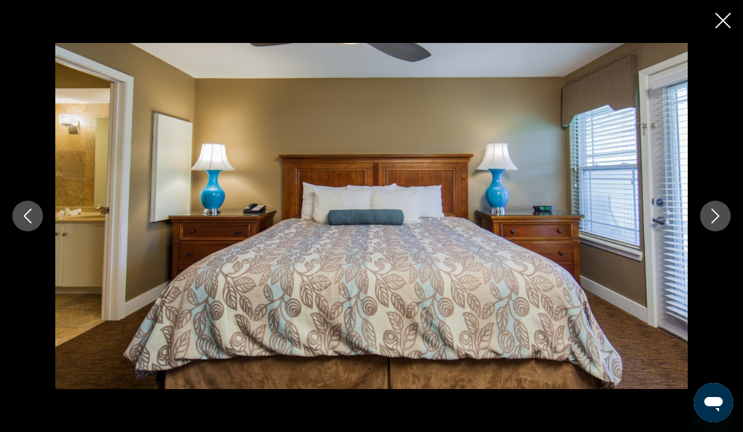
click at [722, 221] on button "Next image" at bounding box center [715, 216] width 31 height 31
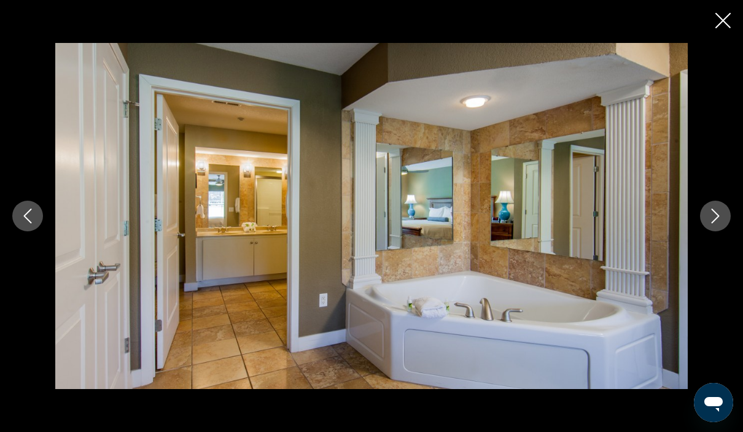
click at [713, 207] on button "Next image" at bounding box center [715, 216] width 31 height 31
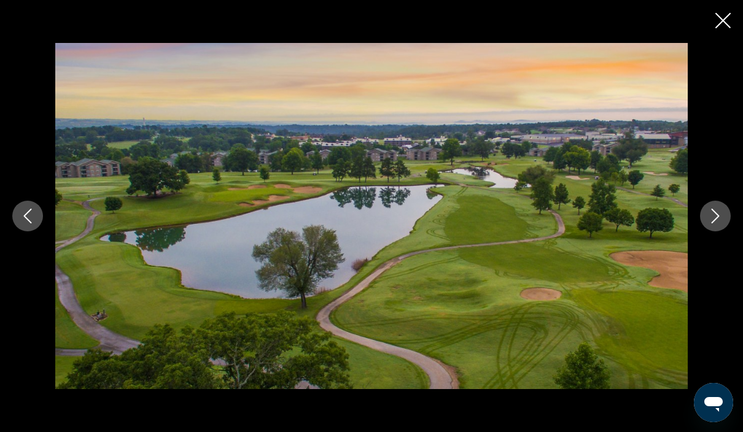
click at [714, 225] on button "Next image" at bounding box center [715, 216] width 31 height 31
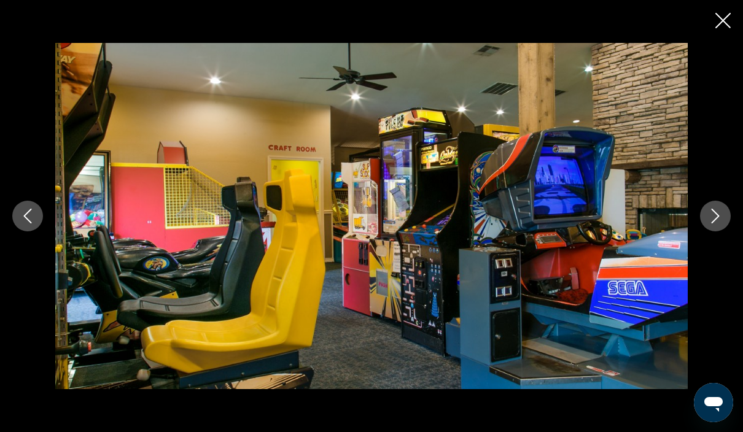
click at [720, 222] on icon "Next image" at bounding box center [715, 216] width 15 height 15
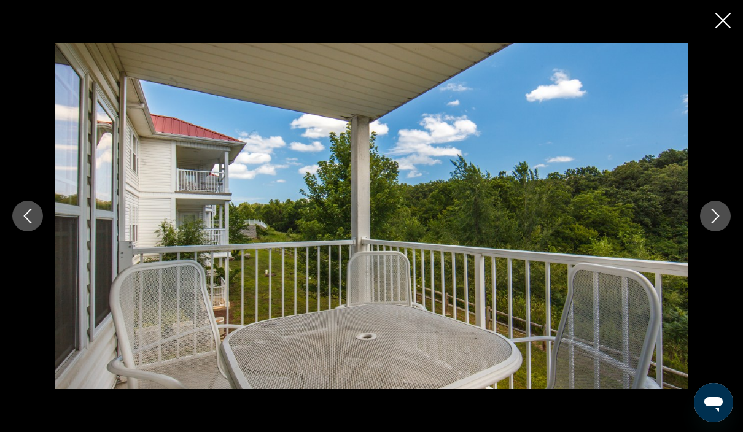
click at [719, 223] on icon "Next image" at bounding box center [715, 216] width 15 height 15
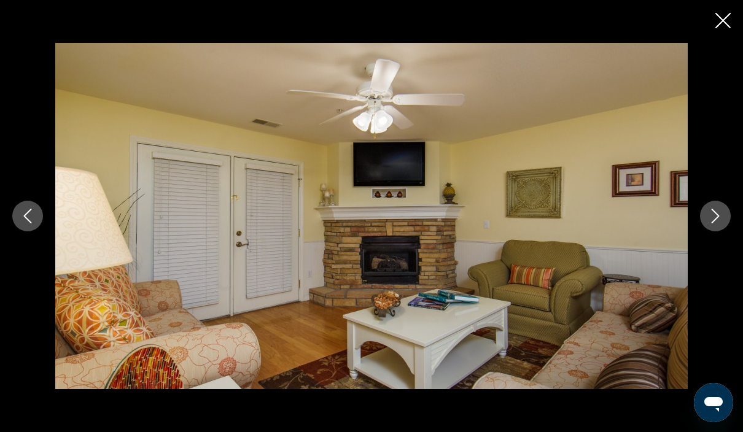
click at [714, 224] on button "Next image" at bounding box center [715, 216] width 31 height 31
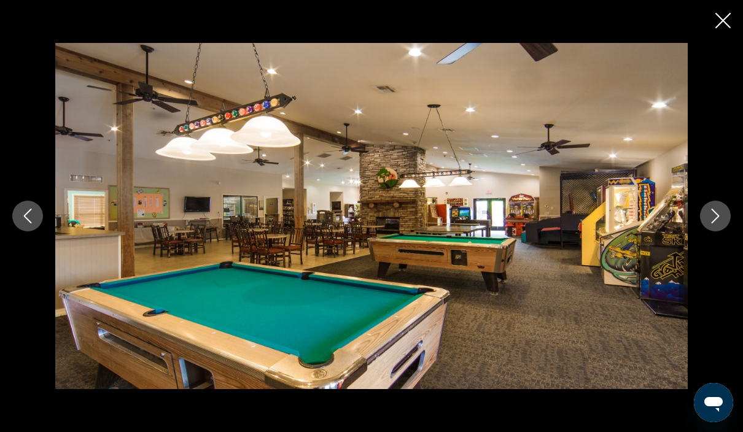
click at [717, 224] on button "Next image" at bounding box center [715, 216] width 31 height 31
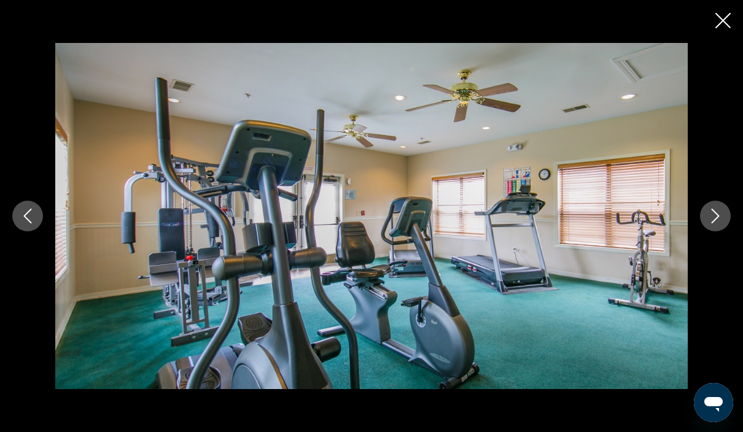
click at [718, 223] on button "Next image" at bounding box center [715, 216] width 31 height 31
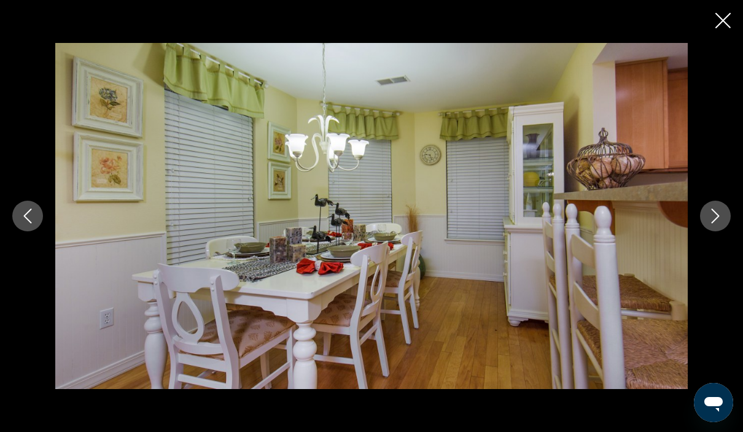
click at [720, 222] on icon "Next image" at bounding box center [715, 216] width 15 height 15
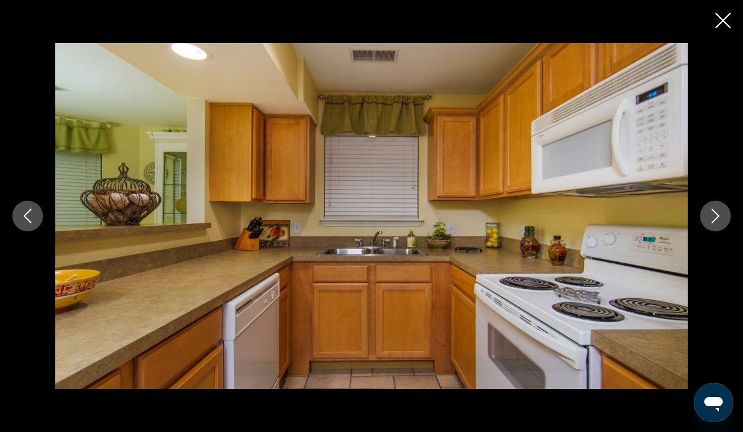
click at [722, 225] on button "Next image" at bounding box center [715, 216] width 31 height 31
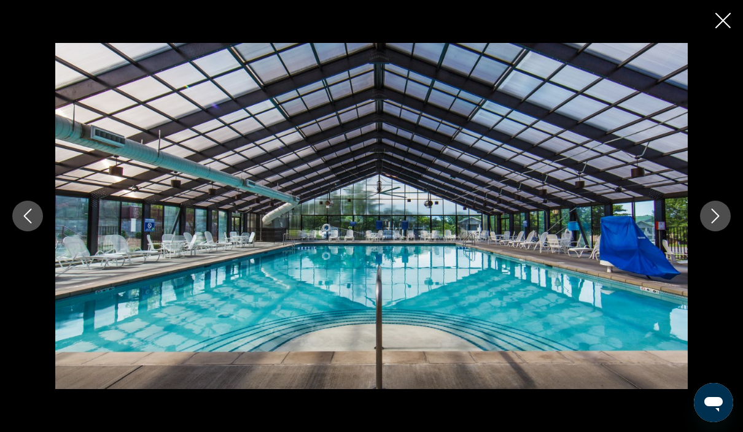
click at [717, 223] on button "Next image" at bounding box center [715, 216] width 31 height 31
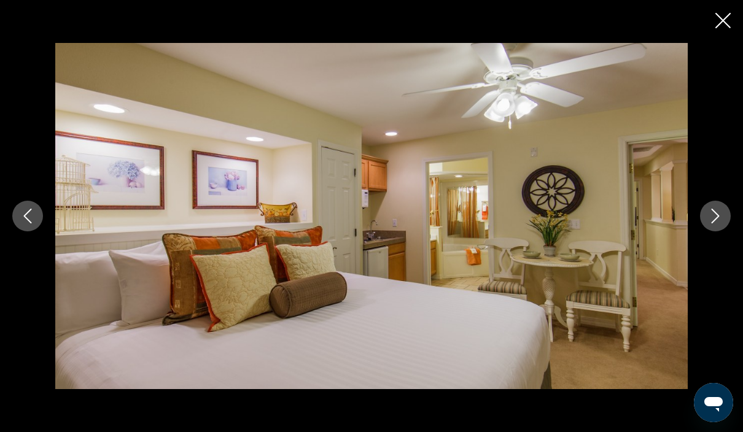
click at [725, 214] on button "Next image" at bounding box center [715, 216] width 31 height 31
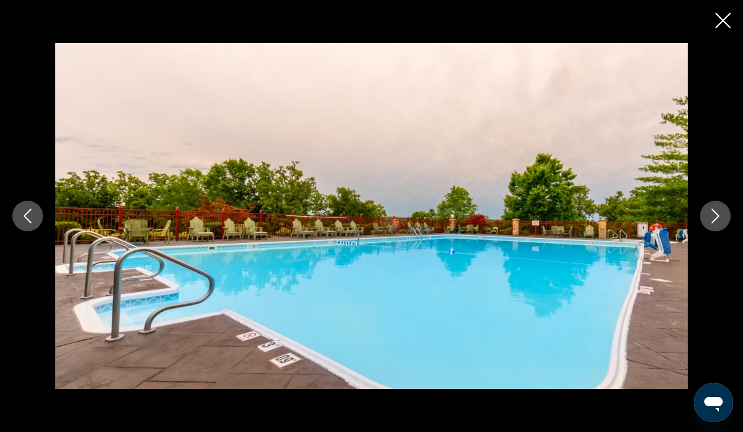
click at [719, 225] on button "Next image" at bounding box center [715, 216] width 31 height 31
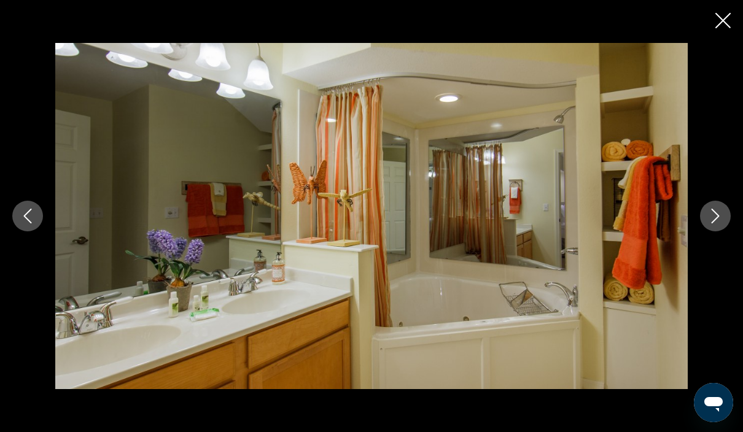
click at [720, 21] on icon "Close slideshow" at bounding box center [722, 20] width 15 height 15
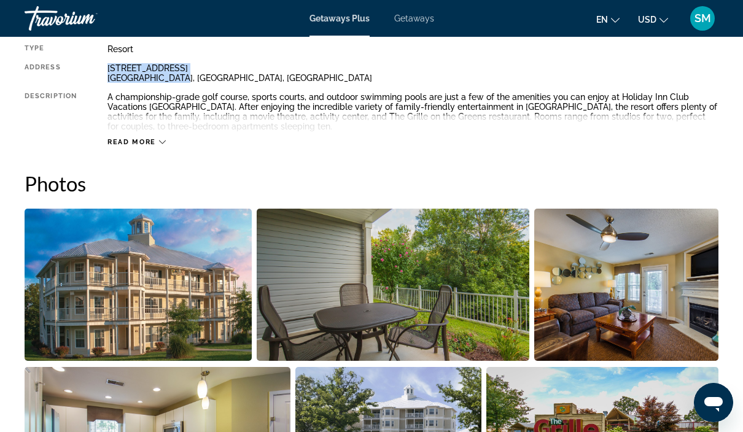
scroll to position [689, 0]
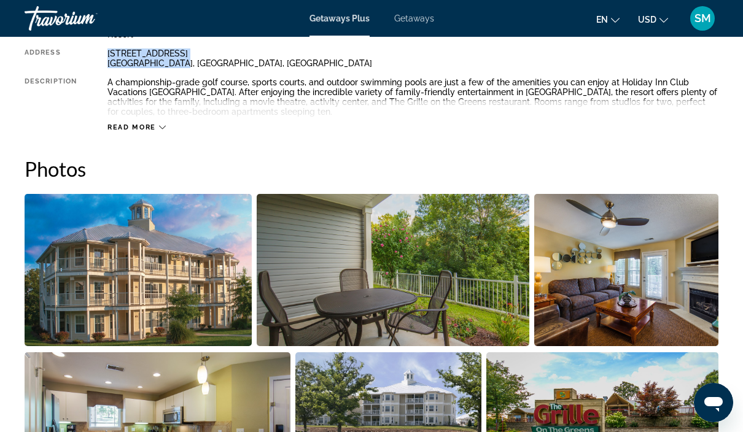
click at [168, 245] on img "Open full-screen image slider" at bounding box center [138, 270] width 227 height 152
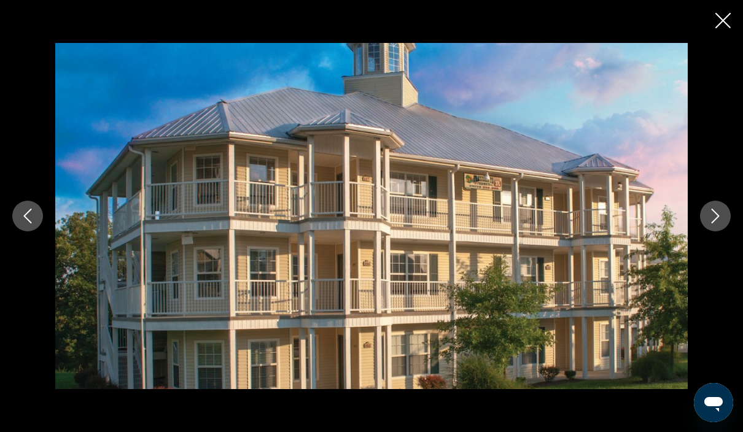
scroll to position [679, 0]
click at [726, 231] on button "Next image" at bounding box center [715, 216] width 31 height 31
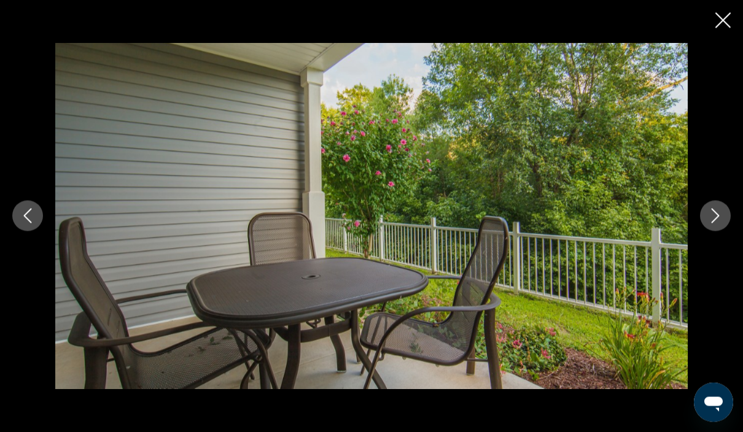
click at [718, 223] on icon "Next image" at bounding box center [715, 216] width 15 height 15
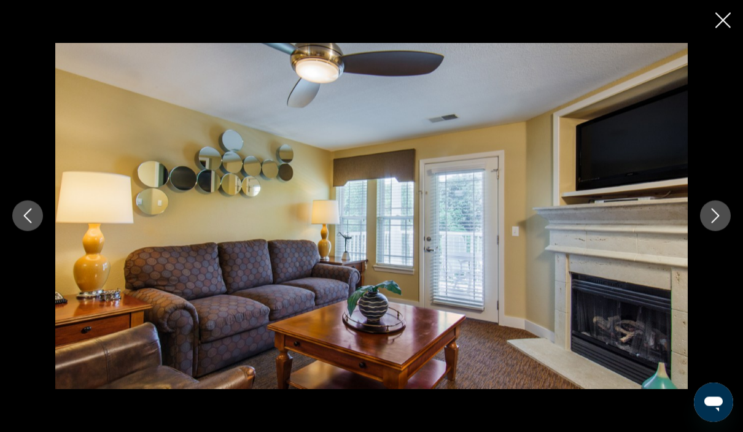
click at [723, 231] on button "Next image" at bounding box center [715, 216] width 31 height 31
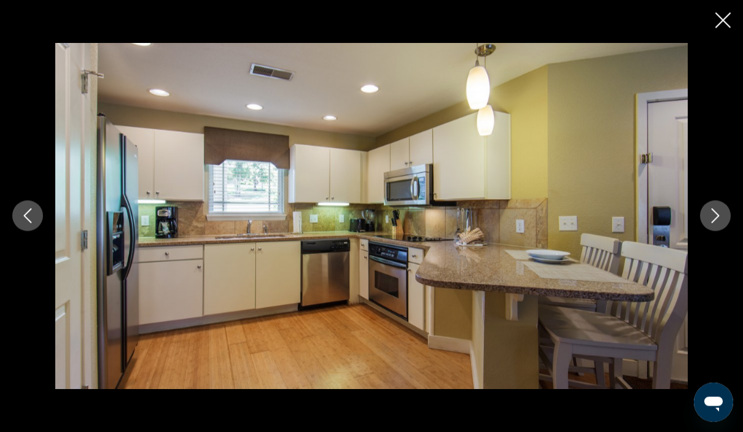
click at [727, 231] on button "Next image" at bounding box center [715, 216] width 31 height 31
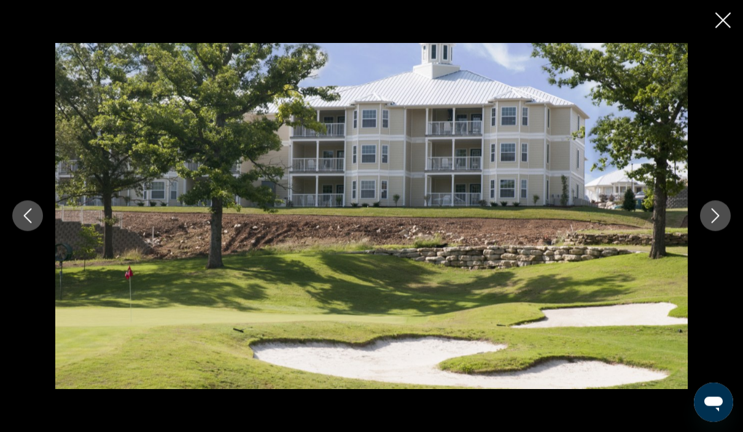
click at [716, 223] on icon "Next image" at bounding box center [715, 216] width 15 height 15
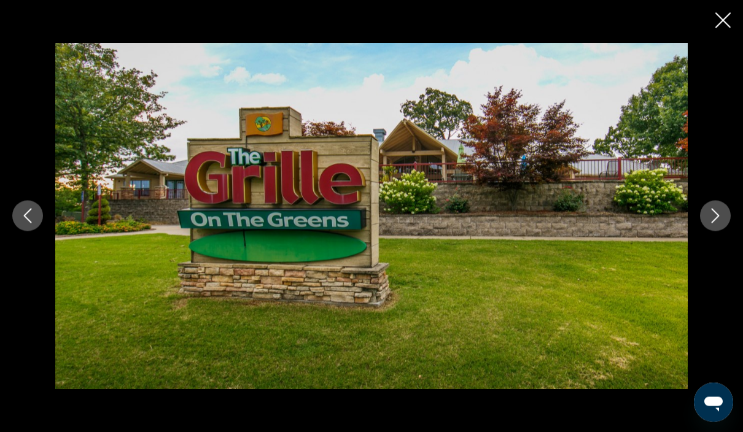
click at [716, 223] on icon "Next image" at bounding box center [715, 216] width 15 height 15
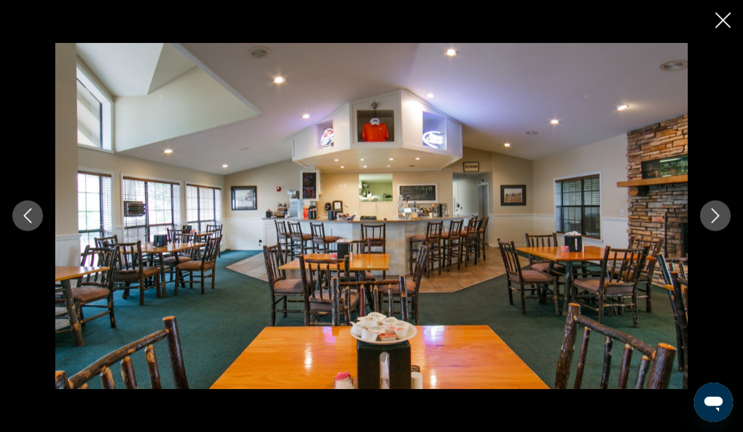
click at [720, 223] on icon "Next image" at bounding box center [715, 216] width 15 height 15
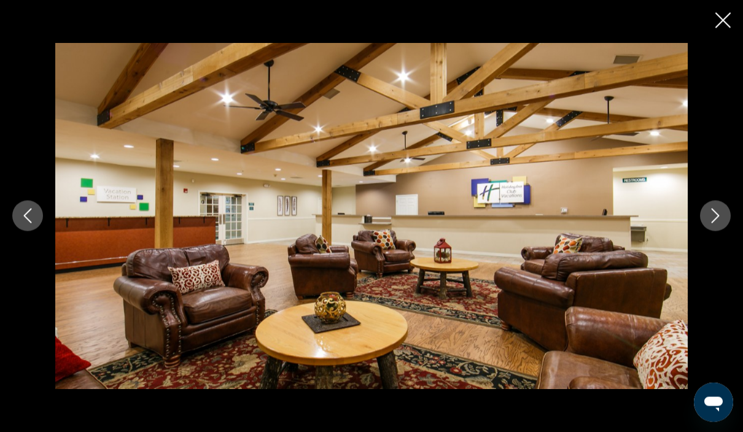
click at [710, 231] on button "Next image" at bounding box center [715, 216] width 31 height 31
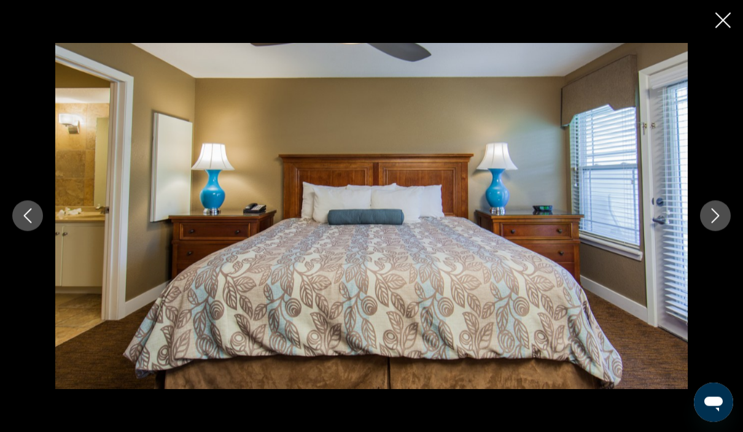
click at [720, 223] on icon "Next image" at bounding box center [715, 216] width 15 height 15
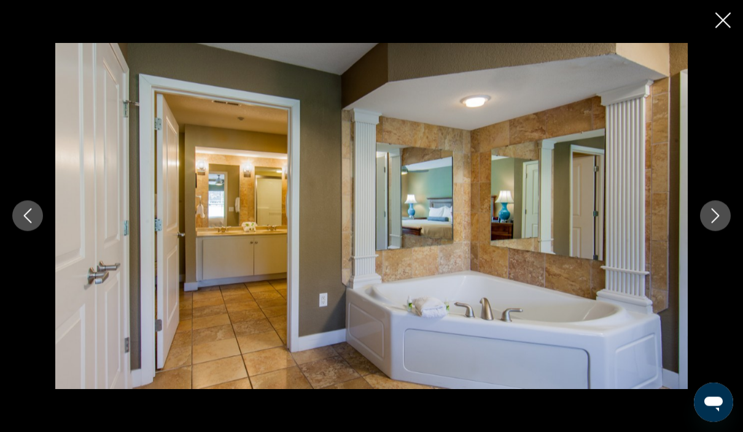
click at [718, 223] on icon "Next image" at bounding box center [715, 216] width 15 height 15
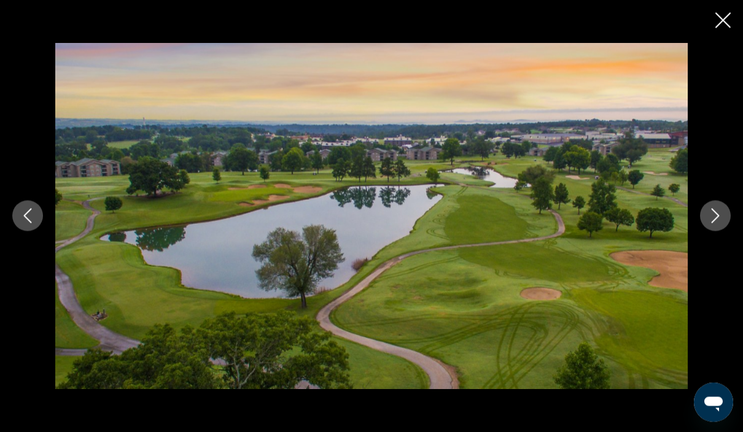
click at [716, 223] on icon "Next image" at bounding box center [715, 216] width 8 height 15
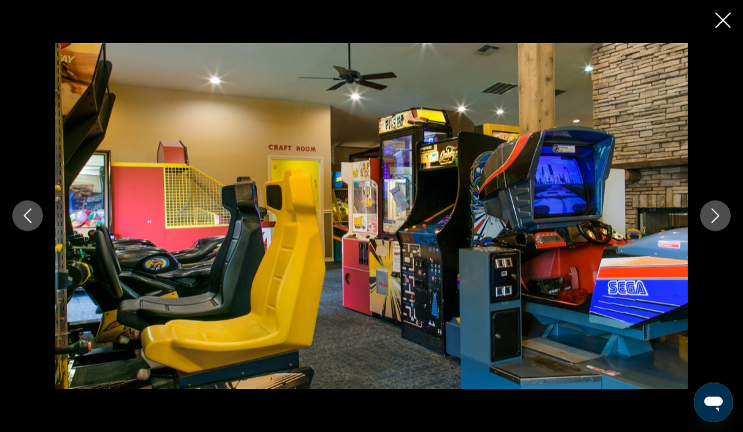
click at [726, 231] on button "Next image" at bounding box center [715, 216] width 31 height 31
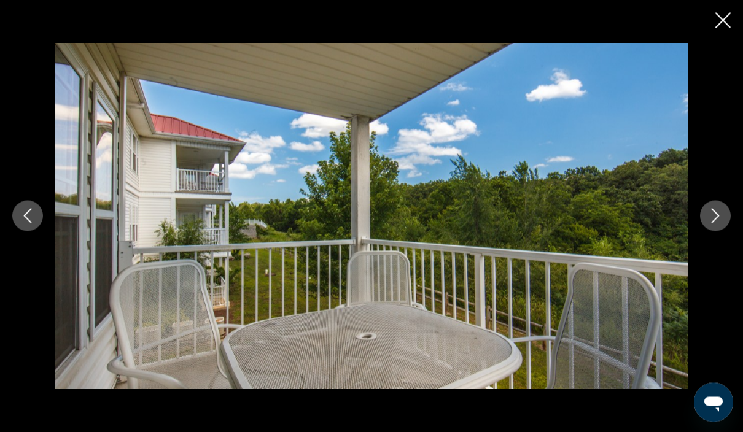
click at [720, 223] on icon "Next image" at bounding box center [715, 216] width 15 height 15
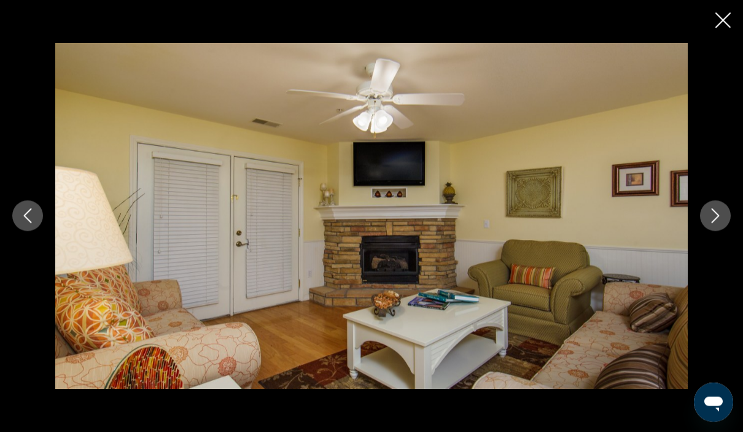
click at [714, 223] on icon "Next image" at bounding box center [715, 216] width 15 height 15
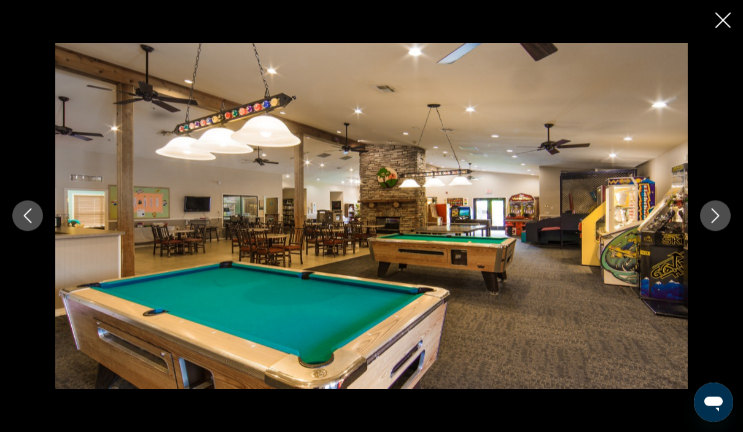
click at [717, 223] on icon "Next image" at bounding box center [715, 216] width 15 height 15
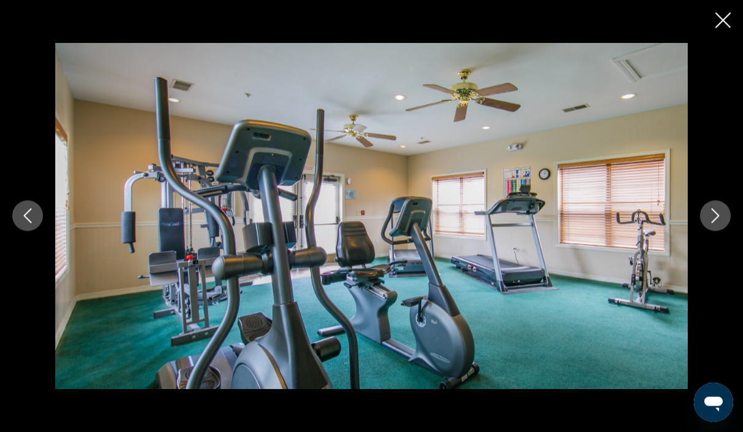
click at [714, 223] on icon "Next image" at bounding box center [715, 216] width 15 height 15
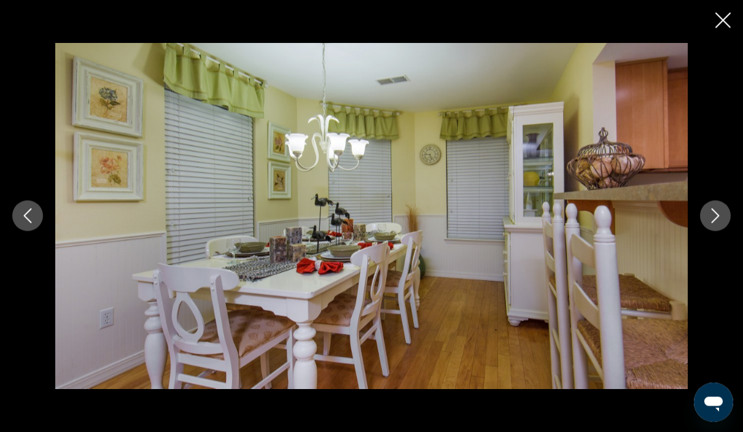
click at [716, 223] on icon "Next image" at bounding box center [715, 216] width 15 height 15
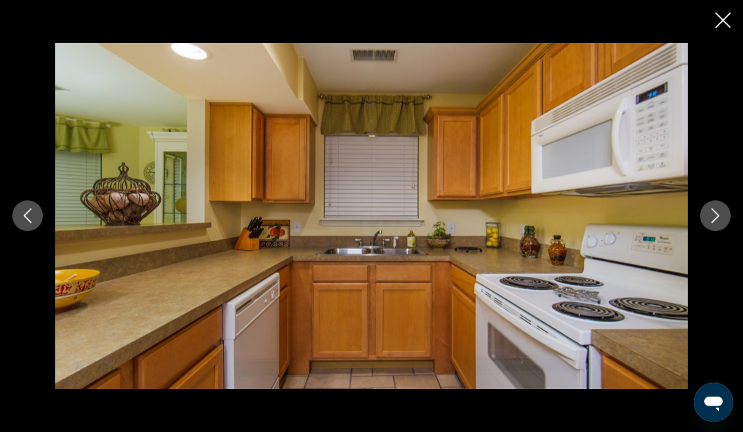
click at [711, 223] on icon "Next image" at bounding box center [715, 216] width 15 height 15
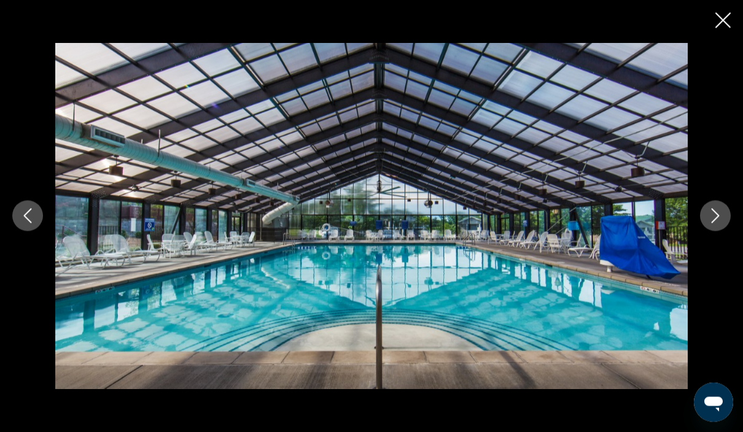
click at [717, 223] on icon "Next image" at bounding box center [715, 216] width 15 height 15
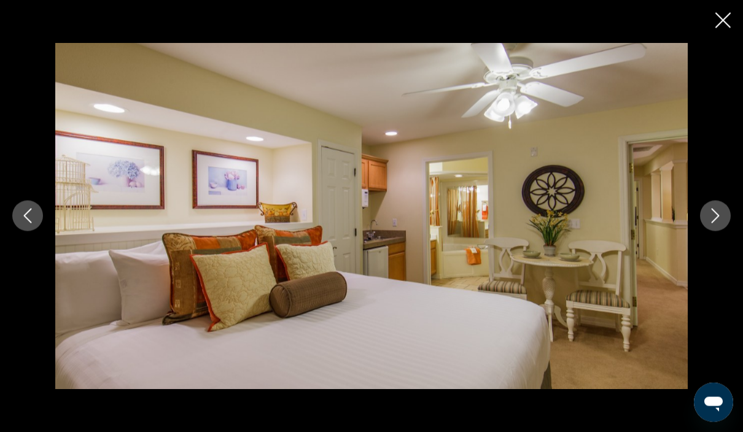
click at [709, 223] on icon "Next image" at bounding box center [715, 216] width 15 height 15
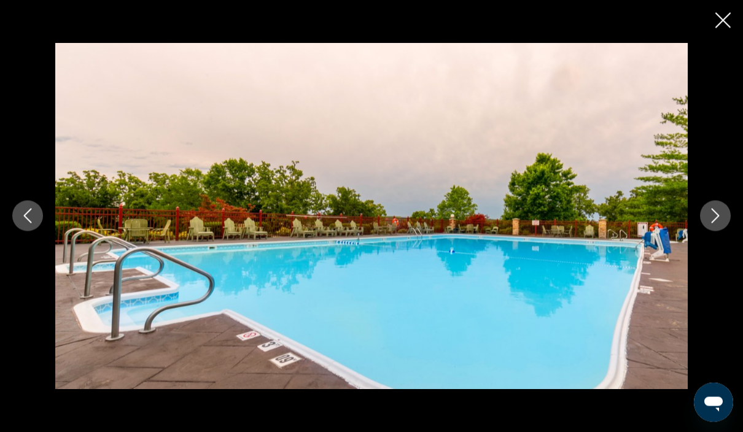
click at [720, 223] on icon "Next image" at bounding box center [715, 216] width 15 height 15
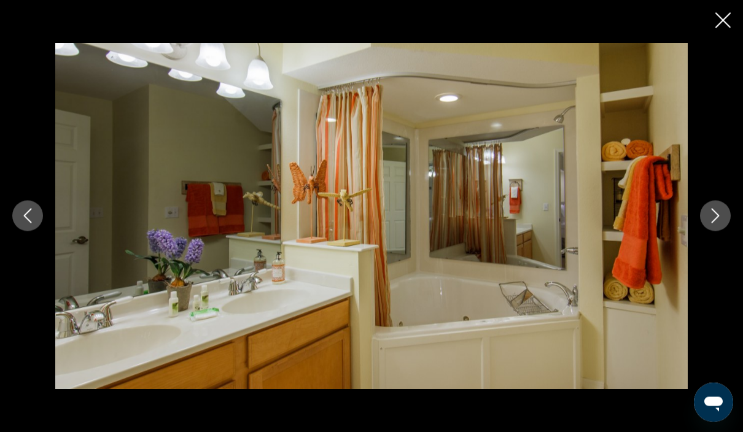
click at [709, 223] on icon "Next image" at bounding box center [715, 216] width 15 height 15
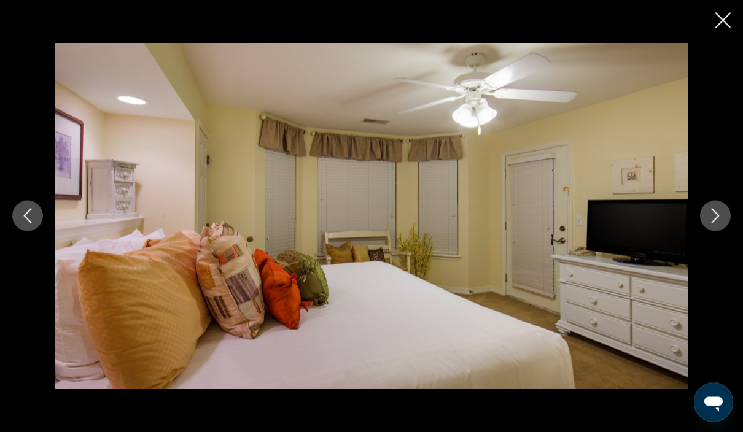
click at [706, 231] on button "Next image" at bounding box center [715, 216] width 31 height 31
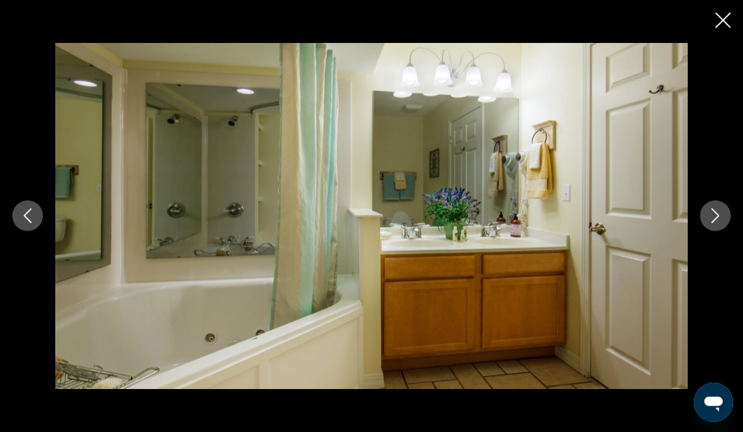
click at [710, 223] on icon "Next image" at bounding box center [715, 216] width 15 height 15
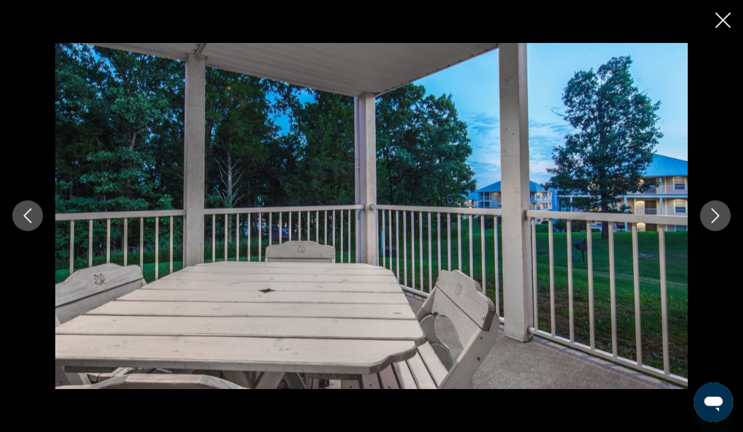
click at [713, 223] on icon "Next image" at bounding box center [715, 216] width 15 height 15
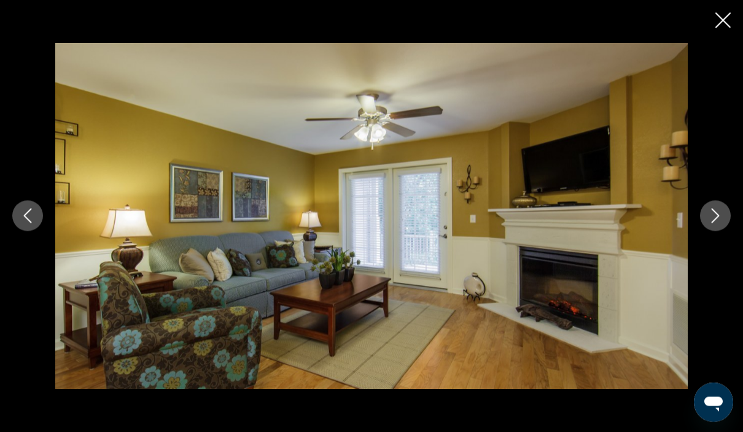
click at [708, 223] on icon "Next image" at bounding box center [715, 216] width 15 height 15
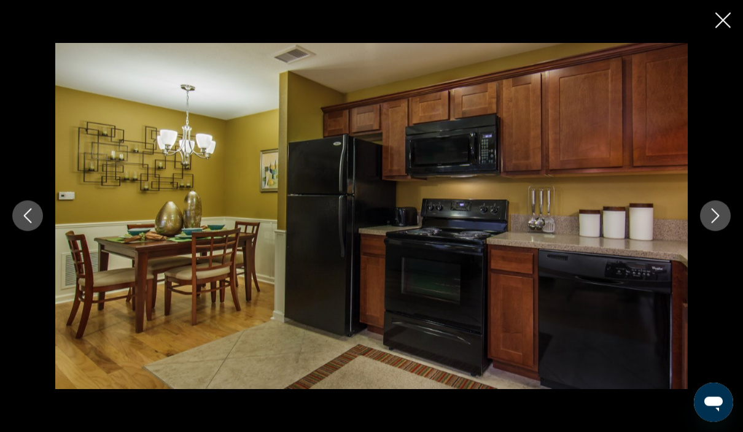
click at [716, 223] on icon "Next image" at bounding box center [715, 216] width 15 height 15
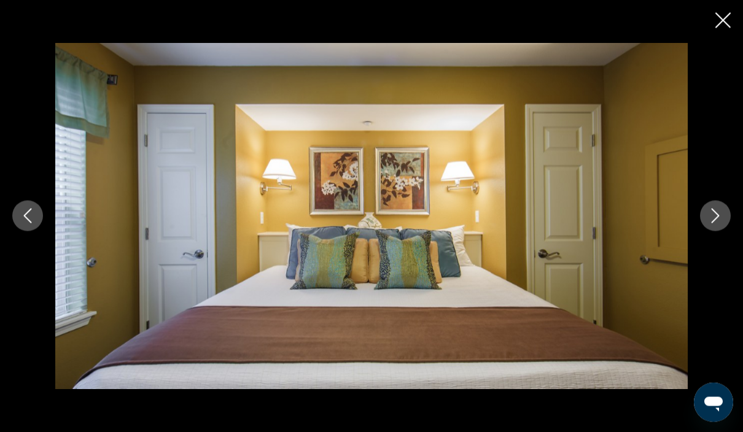
click at [709, 223] on icon "Next image" at bounding box center [715, 216] width 15 height 15
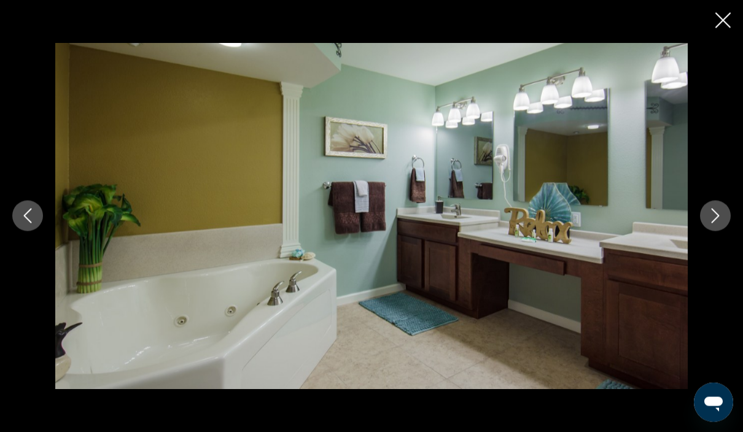
click at [717, 223] on icon "Next image" at bounding box center [715, 216] width 15 height 15
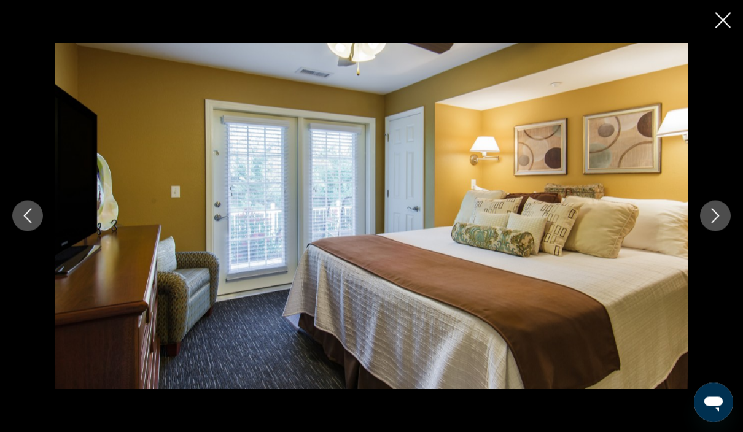
click at [712, 223] on icon "Next image" at bounding box center [715, 216] width 15 height 15
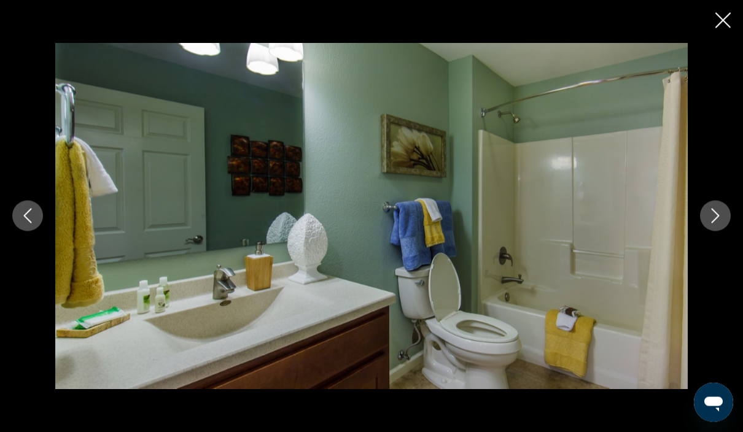
click at [24, 231] on button "Previous image" at bounding box center [27, 216] width 31 height 31
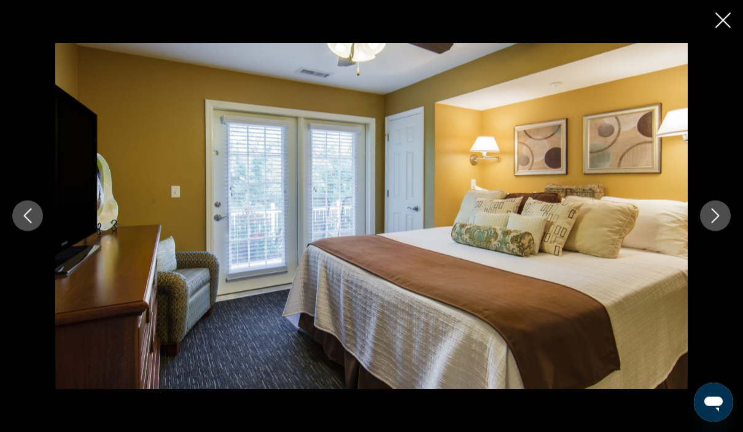
click at [720, 223] on icon "Next image" at bounding box center [715, 216] width 15 height 15
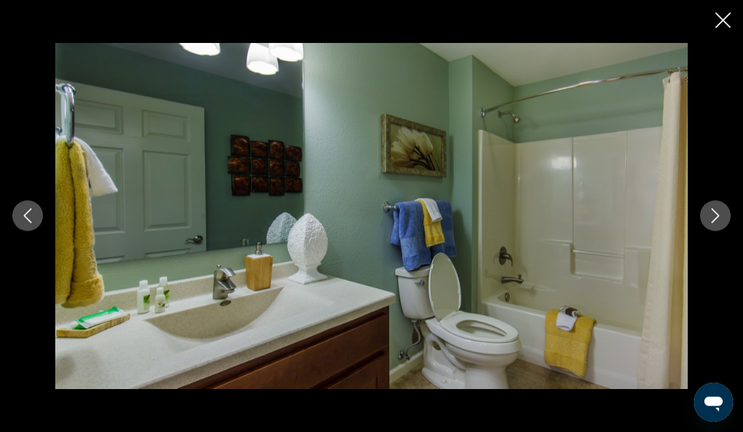
click at [722, 231] on button "Next image" at bounding box center [715, 216] width 31 height 31
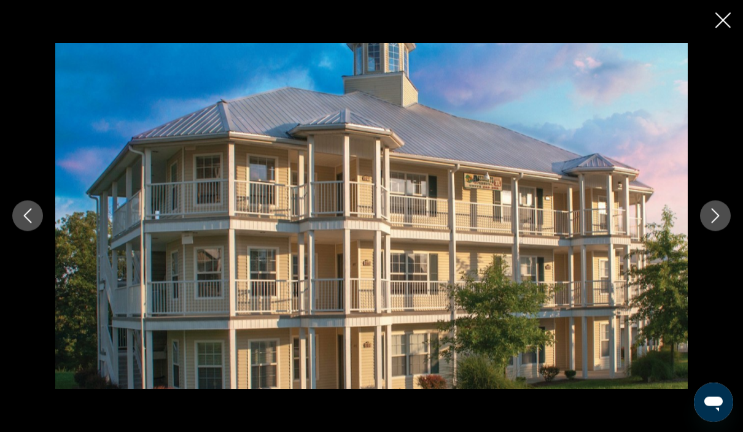
click at [739, 249] on div "prev next" at bounding box center [371, 215] width 743 height 345
click at [725, 231] on button "Next image" at bounding box center [715, 216] width 31 height 31
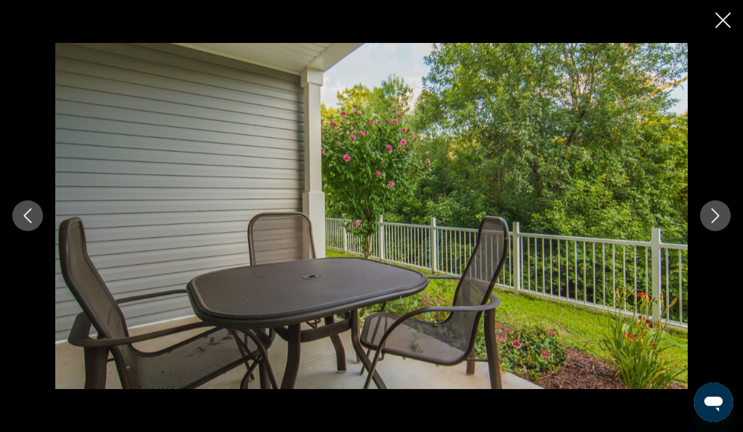
click at [717, 223] on icon "Next image" at bounding box center [715, 216] width 8 height 15
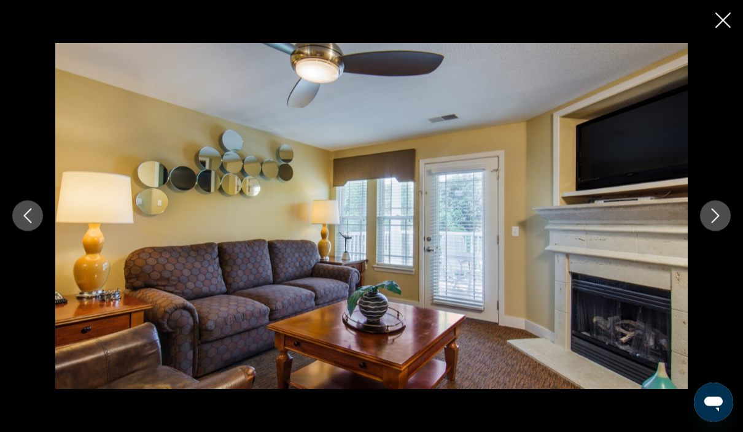
click at [710, 223] on icon "Next image" at bounding box center [715, 216] width 15 height 15
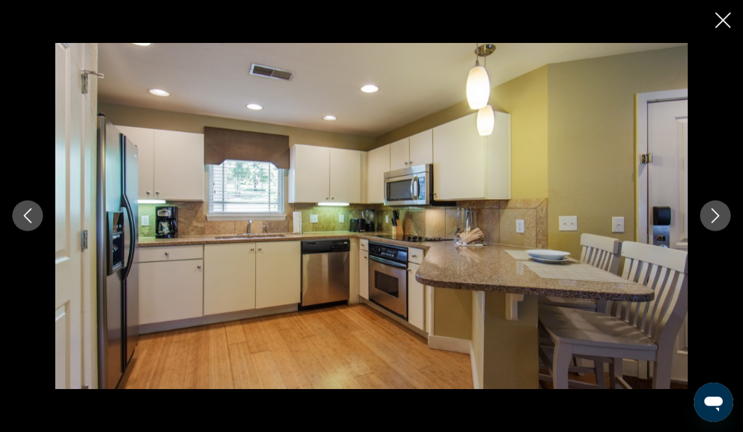
click at [722, 223] on icon "Next image" at bounding box center [715, 216] width 15 height 15
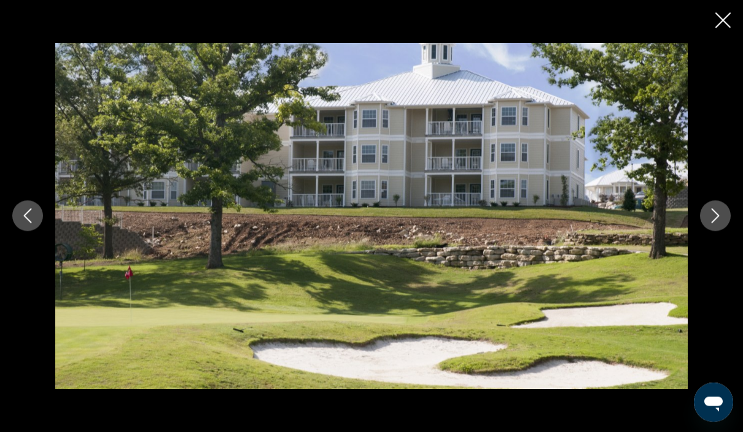
click at [715, 223] on icon "Next image" at bounding box center [715, 216] width 8 height 15
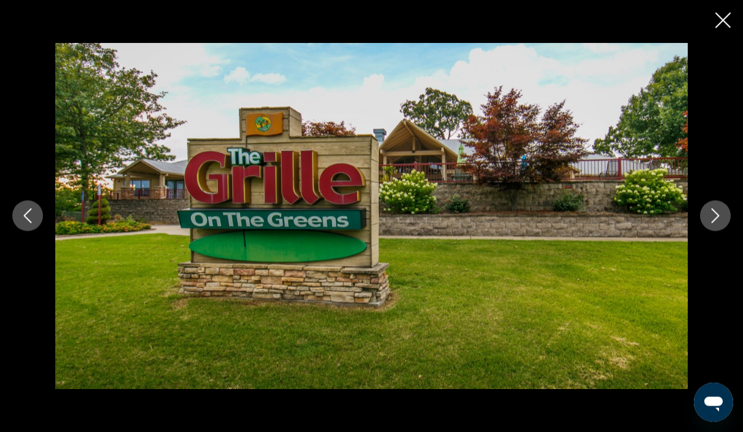
click at [719, 223] on icon "Next image" at bounding box center [715, 216] width 15 height 15
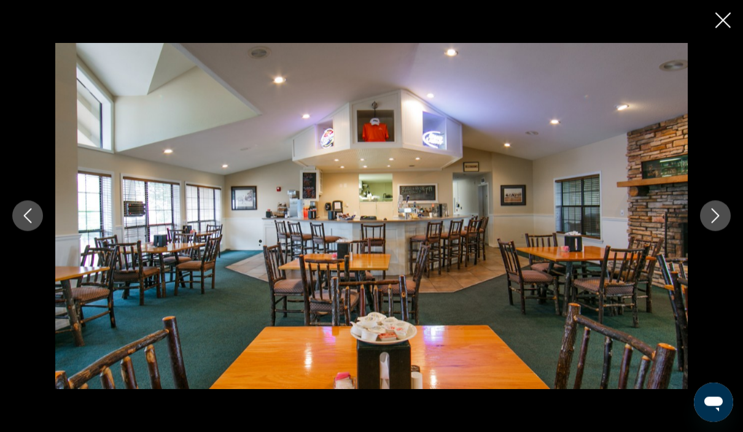
click at [720, 223] on icon "Next image" at bounding box center [715, 216] width 15 height 15
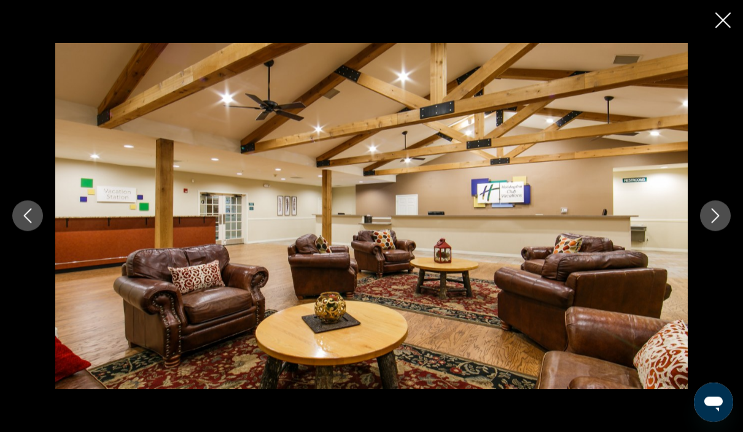
click at [25, 231] on button "Previous image" at bounding box center [27, 216] width 31 height 31
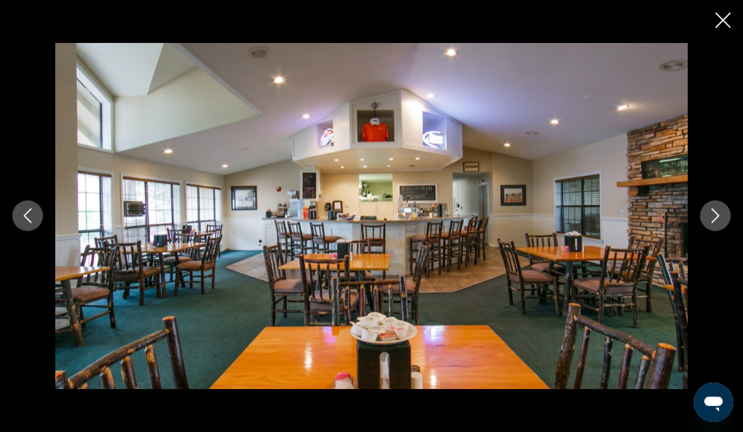
click at [25, 223] on icon "Previous image" at bounding box center [27, 216] width 15 height 15
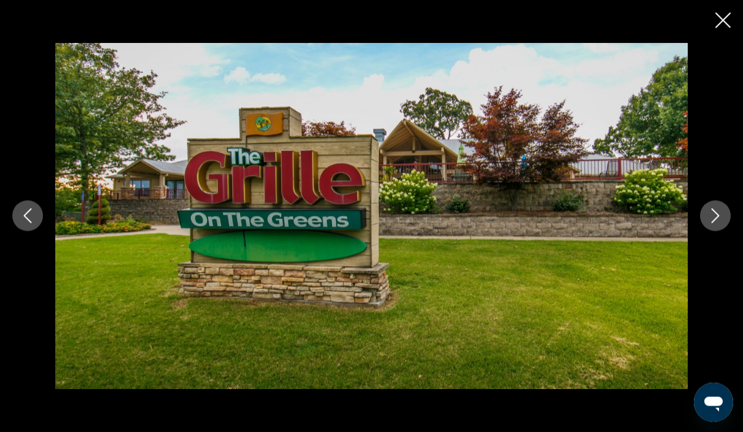
click at [23, 223] on icon "Previous image" at bounding box center [27, 216] width 15 height 15
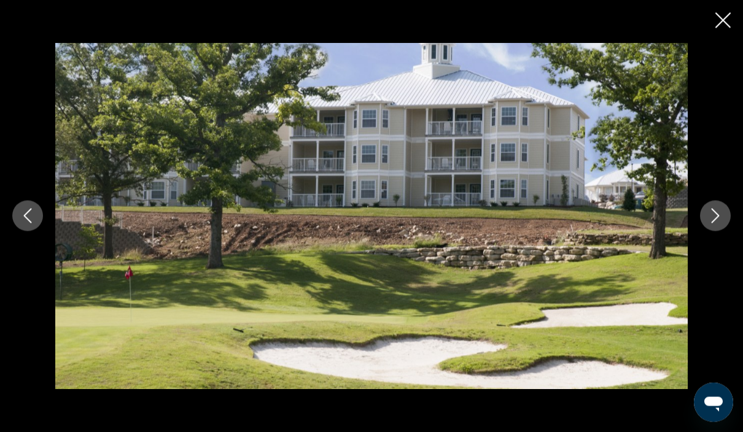
click at [36, 231] on button "Previous image" at bounding box center [27, 216] width 31 height 31
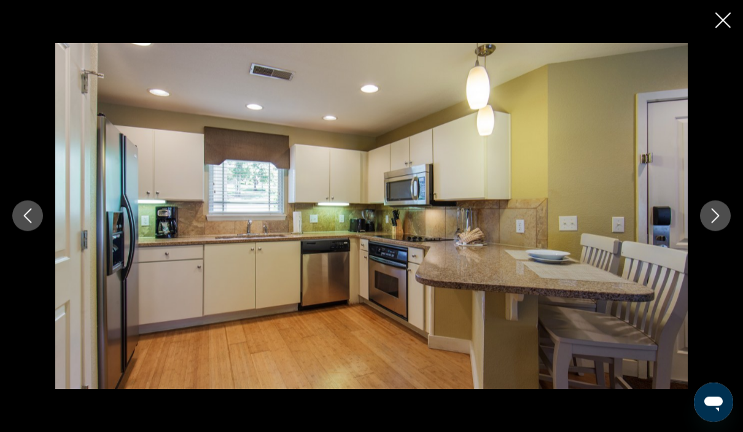
click at [714, 223] on icon "Next image" at bounding box center [715, 216] width 15 height 15
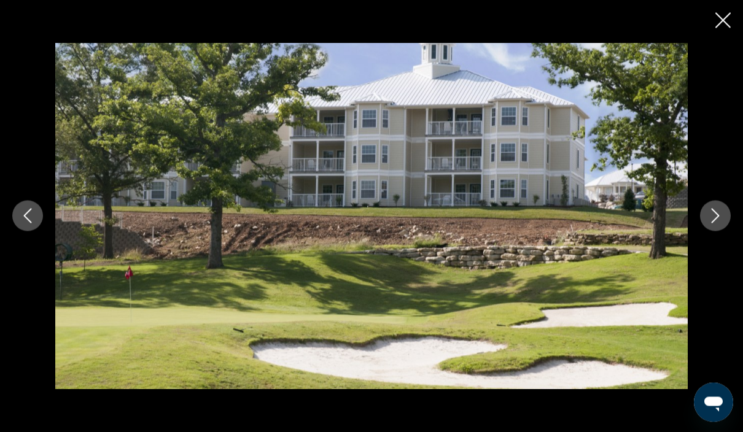
click at [713, 231] on button "Next image" at bounding box center [715, 216] width 31 height 31
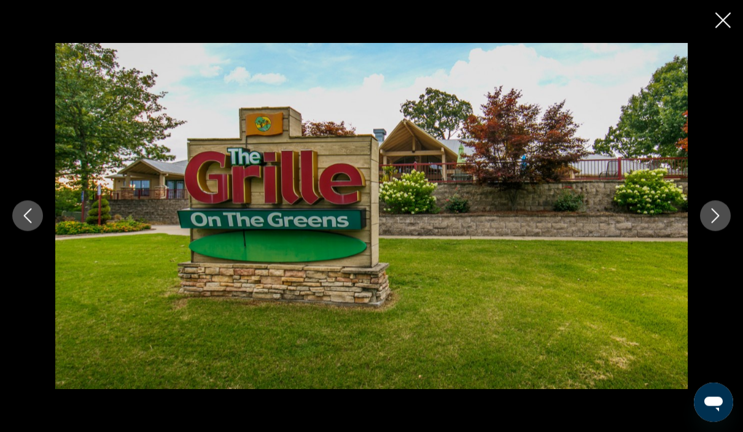
click at [711, 223] on icon "Next image" at bounding box center [715, 216] width 15 height 15
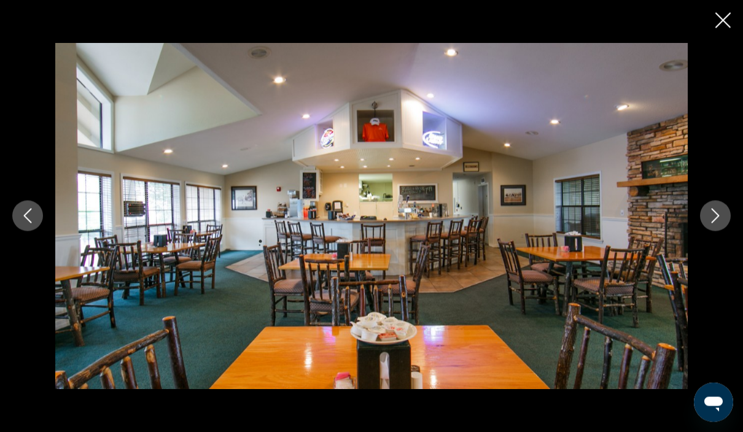
click at [24, 230] on button "Previous image" at bounding box center [27, 216] width 31 height 31
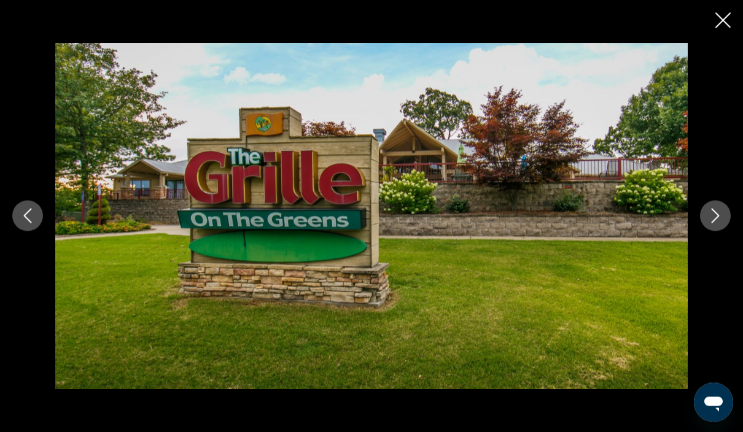
click at [717, 223] on icon "Next image" at bounding box center [715, 216] width 8 height 15
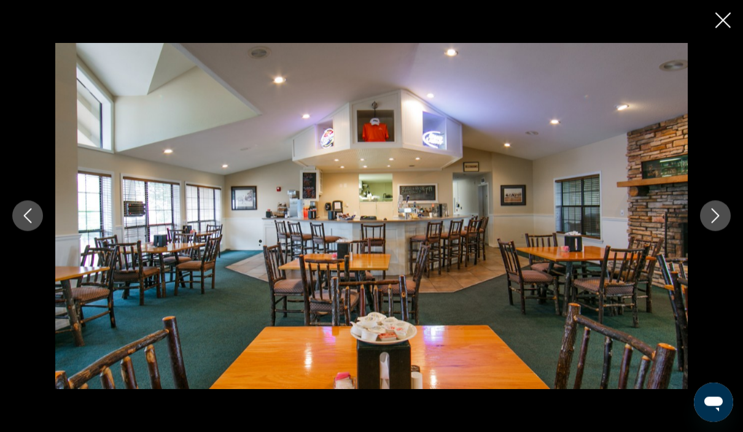
click at [721, 223] on icon "Next image" at bounding box center [715, 216] width 15 height 15
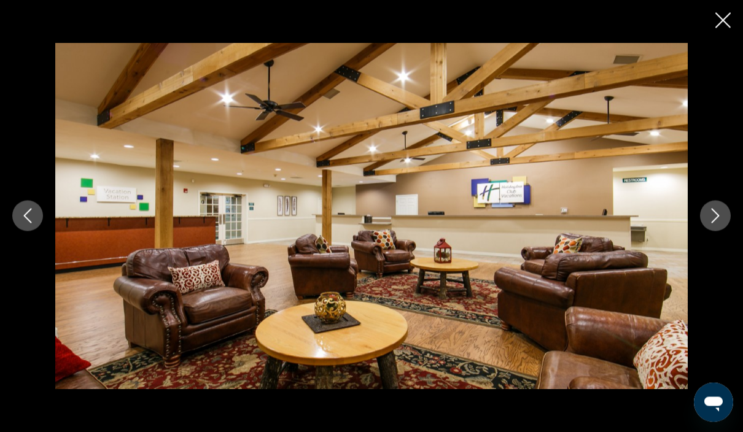
click at [711, 223] on icon "Next image" at bounding box center [715, 216] width 15 height 15
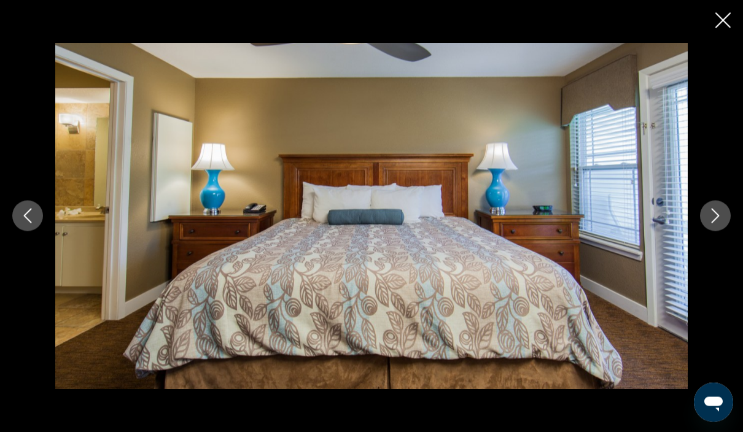
click at [711, 223] on icon "Next image" at bounding box center [715, 216] width 15 height 15
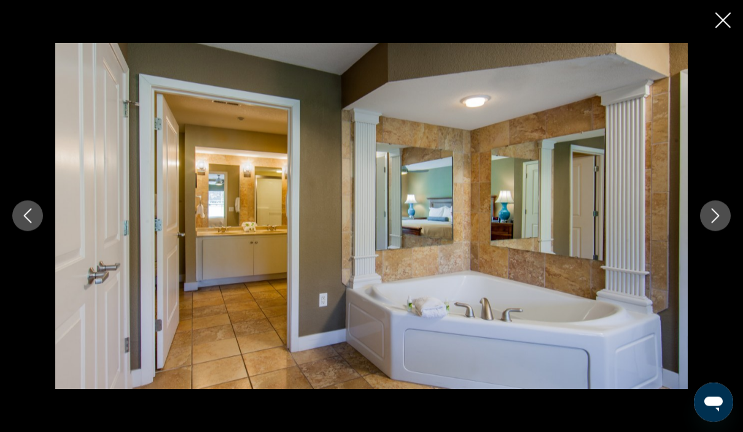
click at [711, 223] on icon "Next image" at bounding box center [715, 216] width 15 height 15
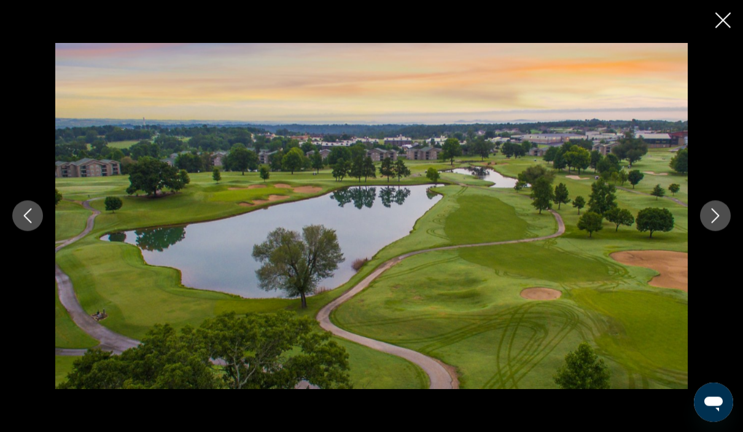
click at [714, 223] on icon "Next image" at bounding box center [715, 216] width 15 height 15
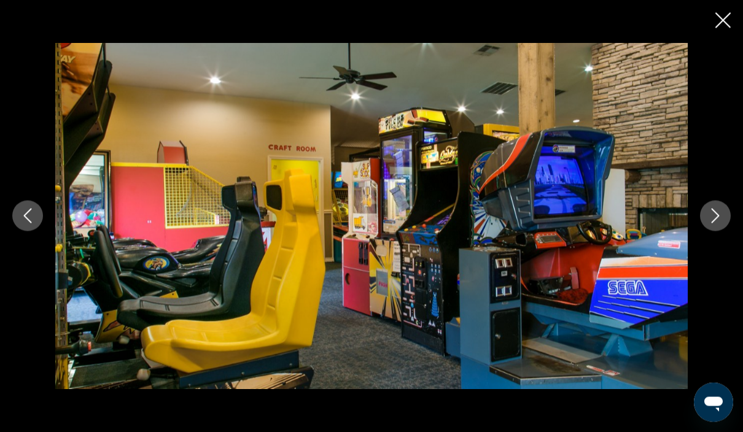
click at [705, 231] on button "Next image" at bounding box center [715, 216] width 31 height 31
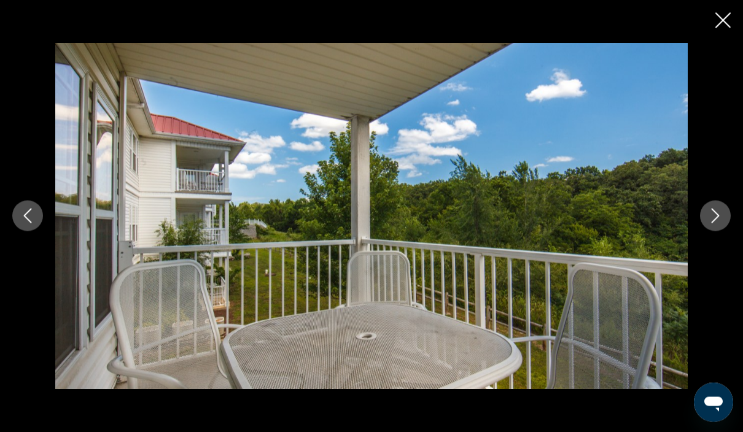
click at [714, 231] on button "Next image" at bounding box center [715, 216] width 31 height 31
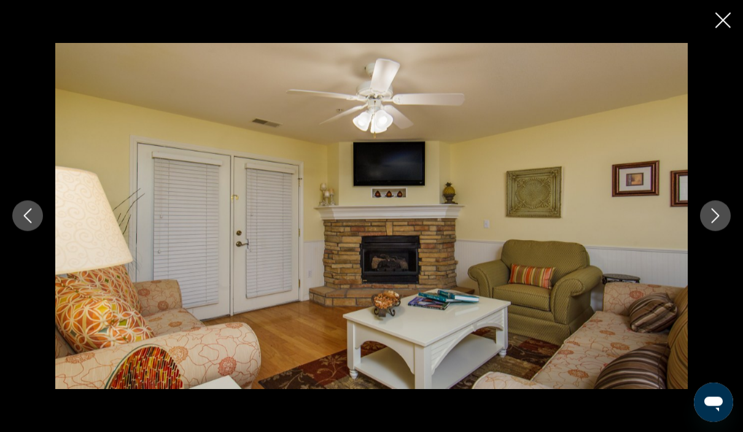
click at [716, 231] on button "Next image" at bounding box center [715, 216] width 31 height 31
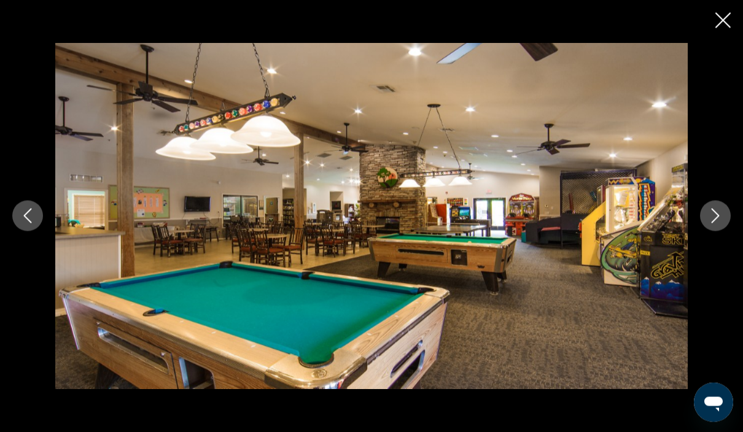
click at [724, 231] on button "Next image" at bounding box center [715, 216] width 31 height 31
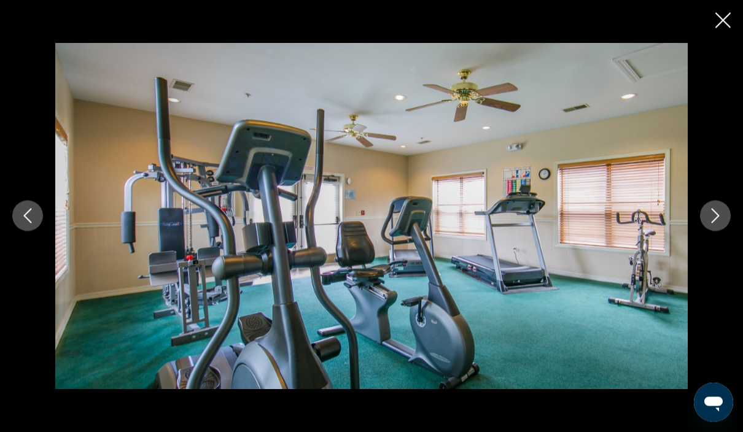
click at [716, 223] on icon "Next image" at bounding box center [715, 216] width 15 height 15
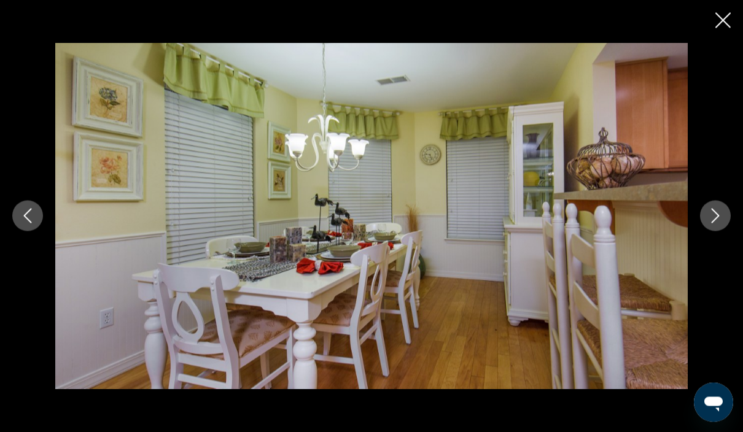
click at [714, 223] on icon "Next image" at bounding box center [715, 216] width 15 height 15
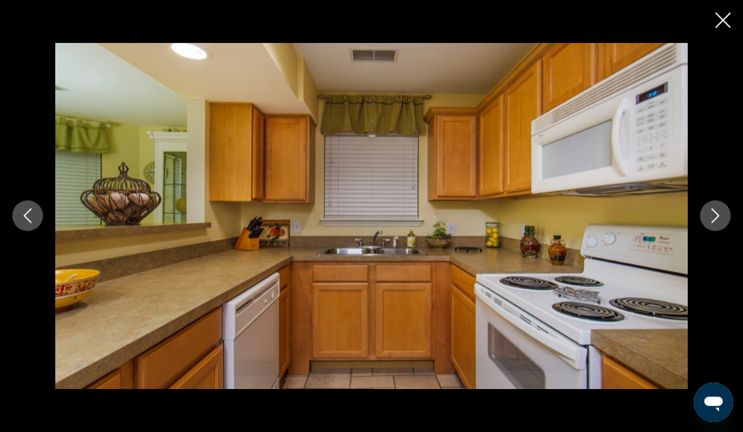
click at [713, 223] on icon "Next image" at bounding box center [715, 216] width 15 height 15
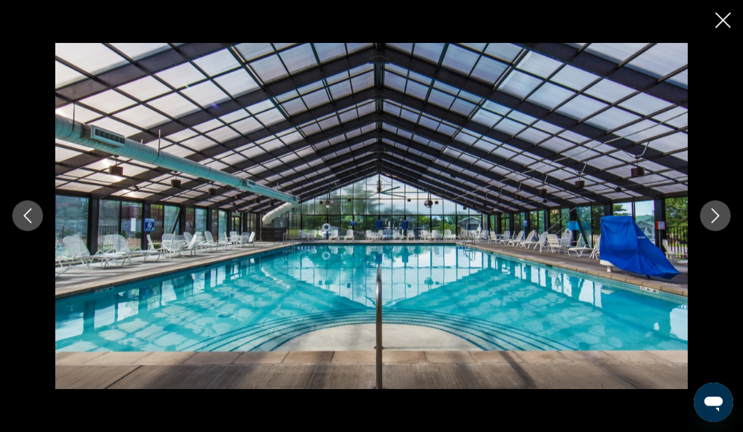
click at [718, 223] on icon "Next image" at bounding box center [715, 216] width 15 height 15
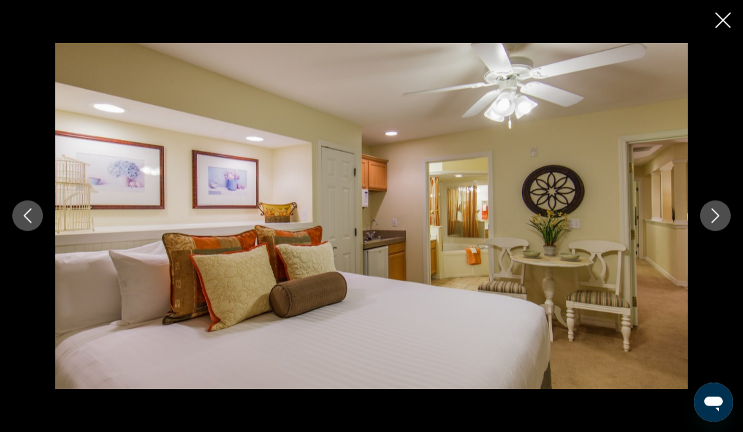
click at [31, 223] on icon "Previous image" at bounding box center [27, 216] width 15 height 15
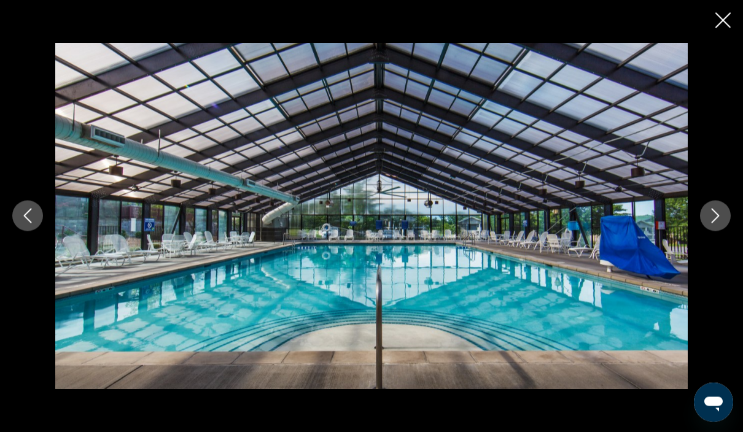
click at [712, 223] on icon "Next image" at bounding box center [715, 216] width 15 height 15
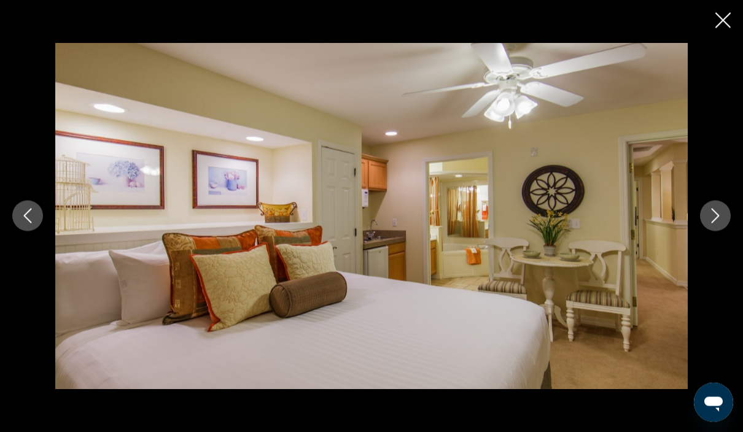
click at [711, 223] on icon "Next image" at bounding box center [715, 216] width 15 height 15
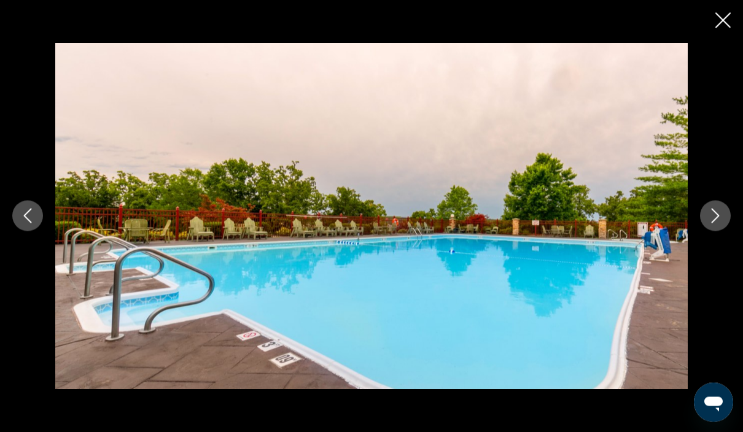
click at [707, 231] on button "Next image" at bounding box center [715, 216] width 31 height 31
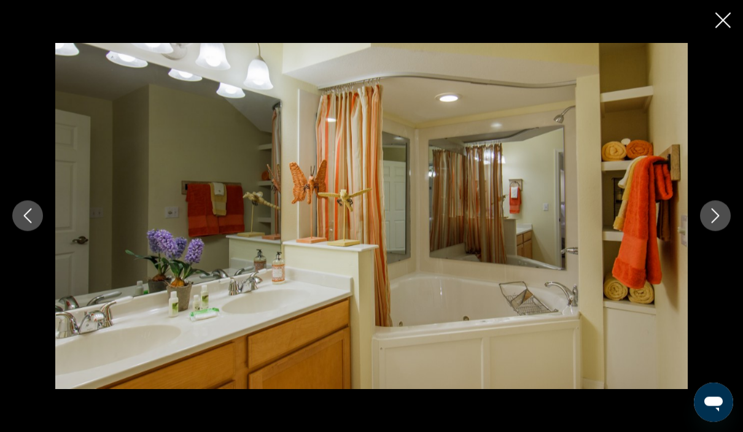
click at [714, 223] on icon "Next image" at bounding box center [715, 216] width 15 height 15
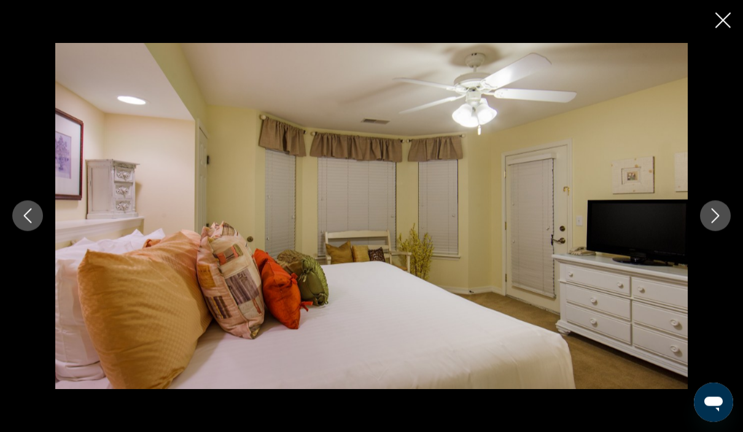
click at [718, 223] on icon "Next image" at bounding box center [715, 216] width 15 height 15
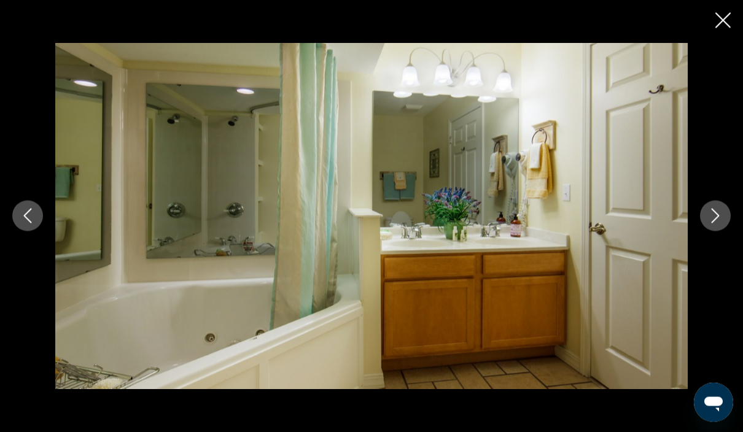
click at [709, 223] on icon "Next image" at bounding box center [715, 216] width 15 height 15
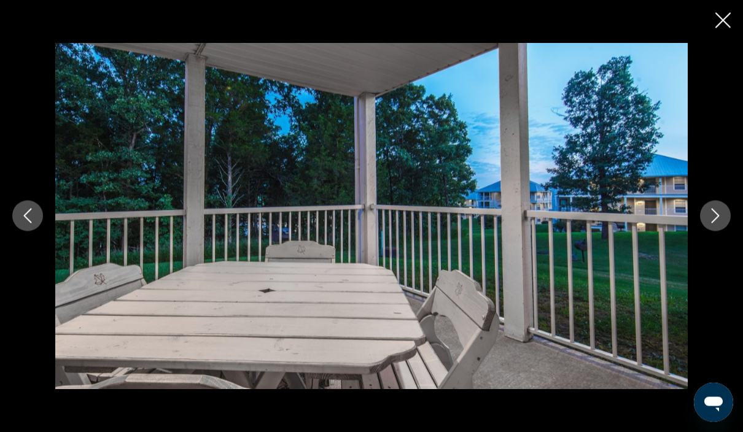
click at [706, 231] on button "Next image" at bounding box center [715, 216] width 31 height 31
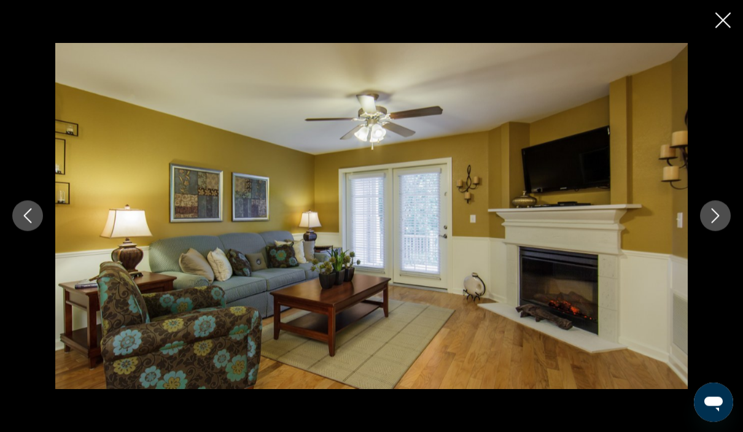
click at [716, 223] on icon "Next image" at bounding box center [715, 216] width 15 height 15
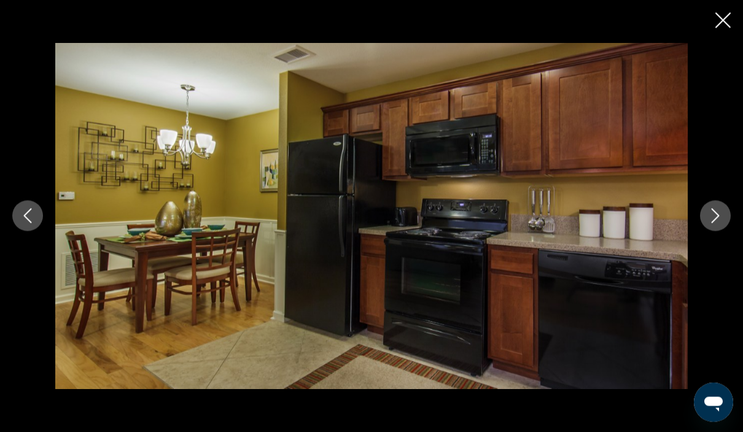
click at [715, 223] on icon "Next image" at bounding box center [715, 216] width 15 height 15
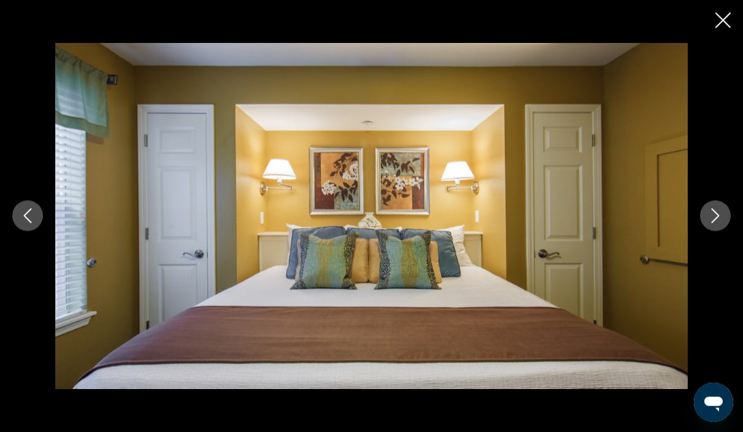
click at [704, 231] on button "Next image" at bounding box center [715, 216] width 31 height 31
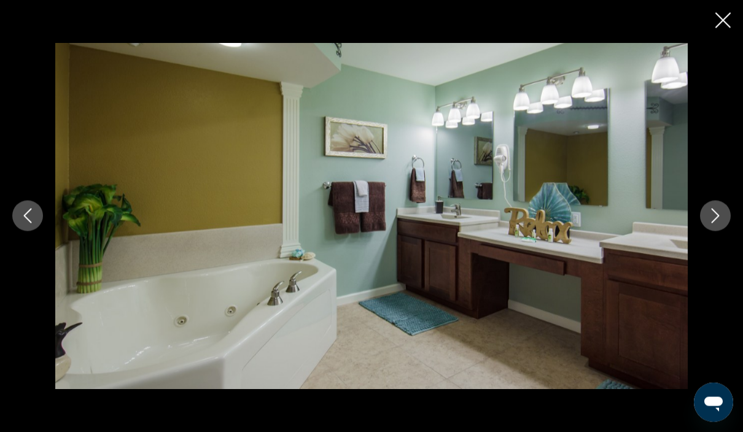
click at [704, 231] on button "Next image" at bounding box center [715, 216] width 31 height 31
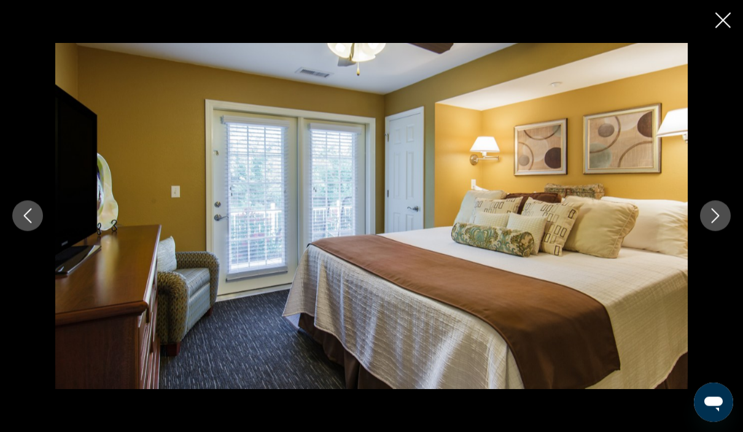
click at [707, 231] on button "Next image" at bounding box center [715, 216] width 31 height 31
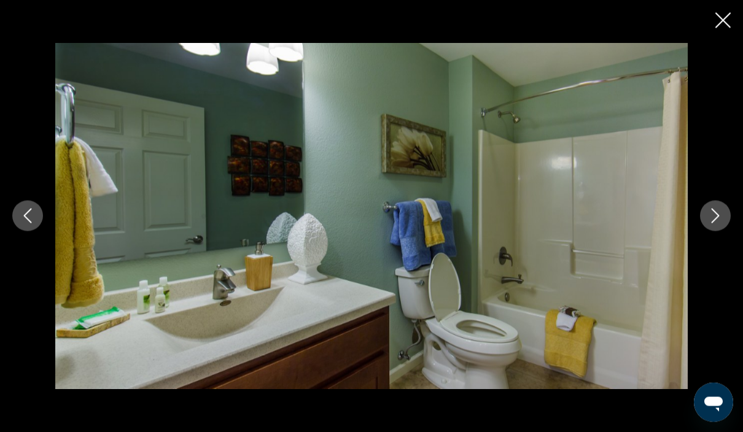
click at [707, 231] on button "Next image" at bounding box center [715, 216] width 31 height 31
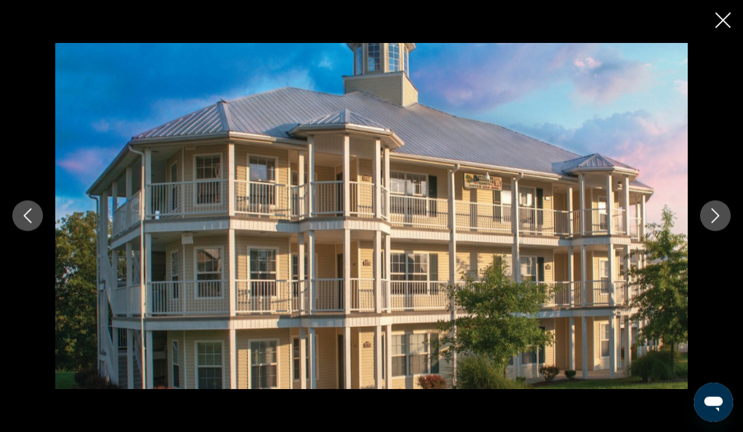
click at [720, 21] on icon "Close slideshow" at bounding box center [722, 20] width 15 height 15
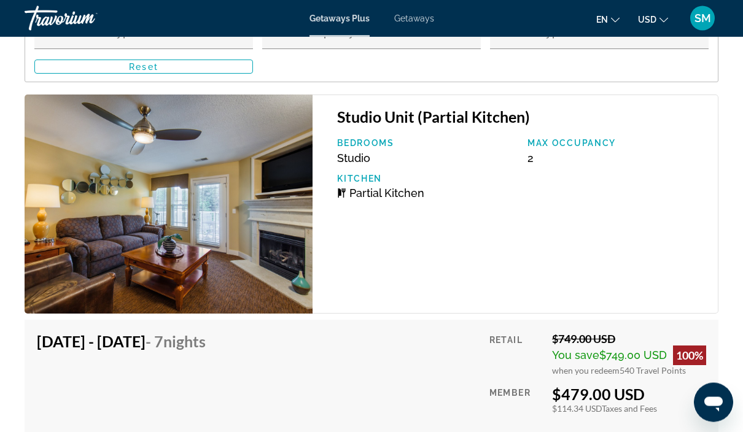
scroll to position [2537, 0]
click at [596, 332] on div "$749.00 USD" at bounding box center [629, 339] width 154 height 14
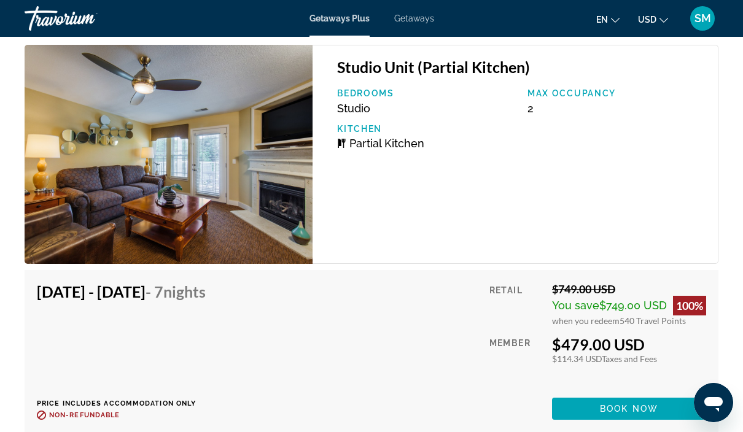
scroll to position [2591, 0]
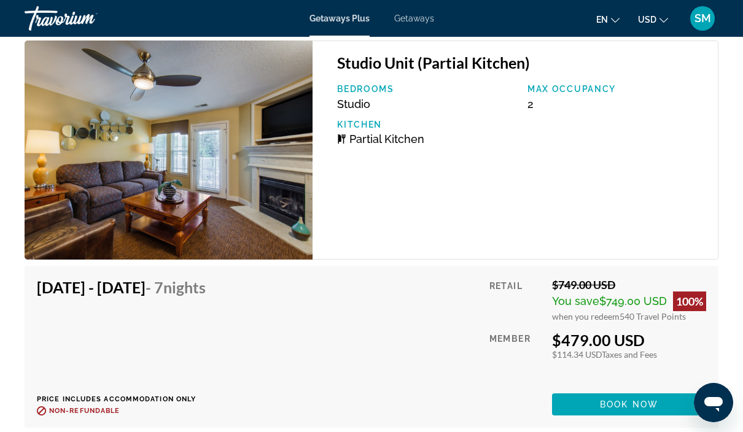
click at [631, 399] on span "Book now" at bounding box center [629, 404] width 58 height 10
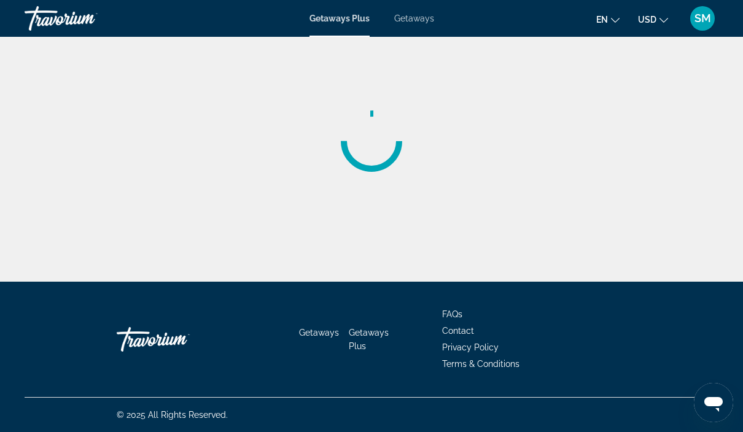
scroll to position [53, 0]
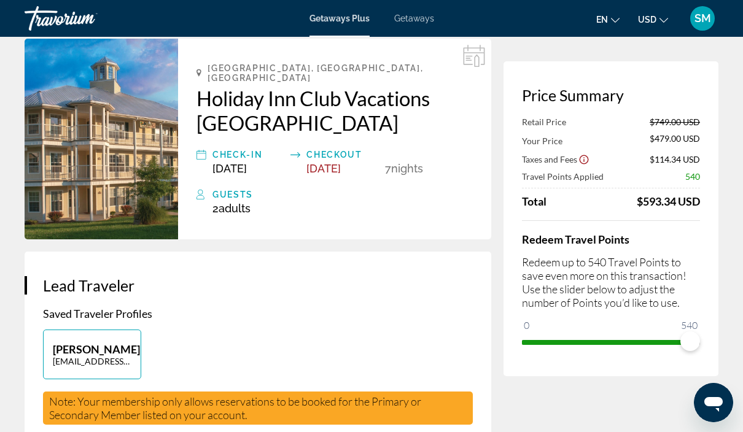
click at [675, 299] on p "Redeem up to 540 Travel Points to save even more on this transaction! Use the s…" at bounding box center [611, 282] width 178 height 54
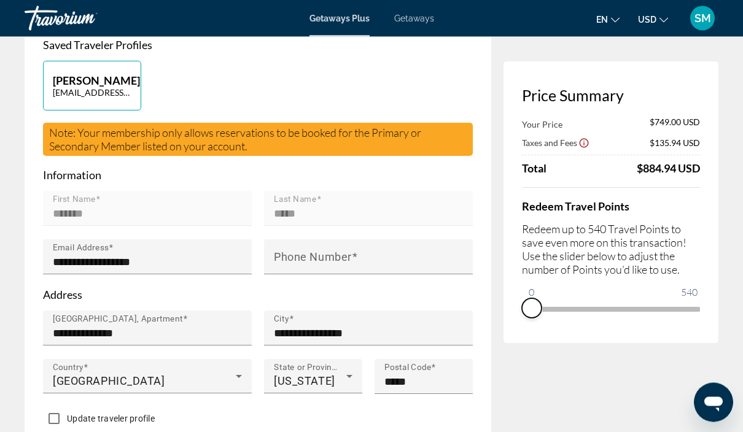
scroll to position [0, 0]
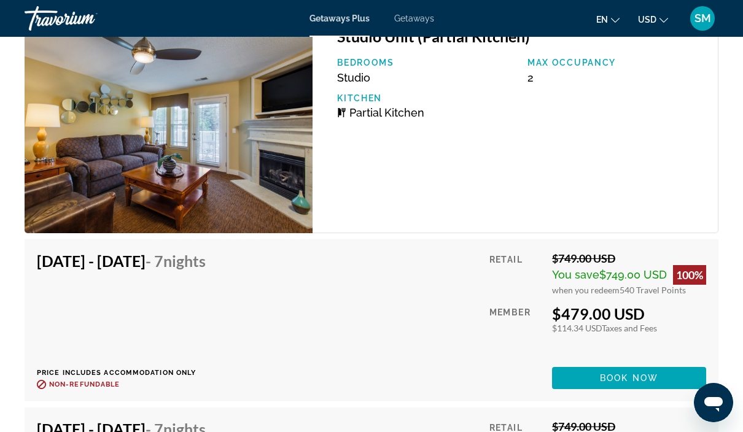
scroll to position [2618, 0]
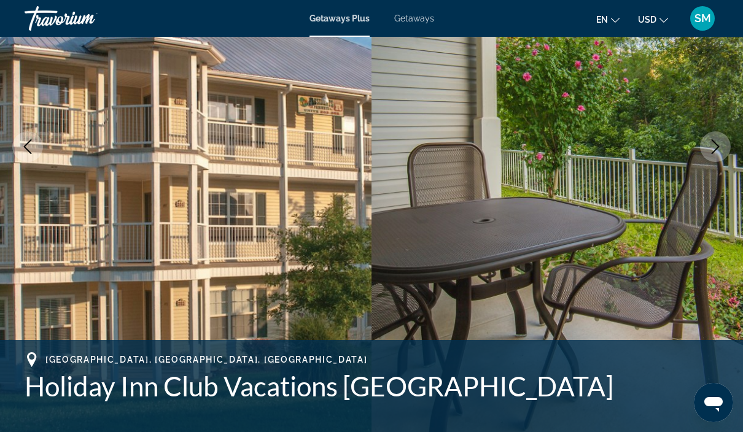
scroll to position [203, 0]
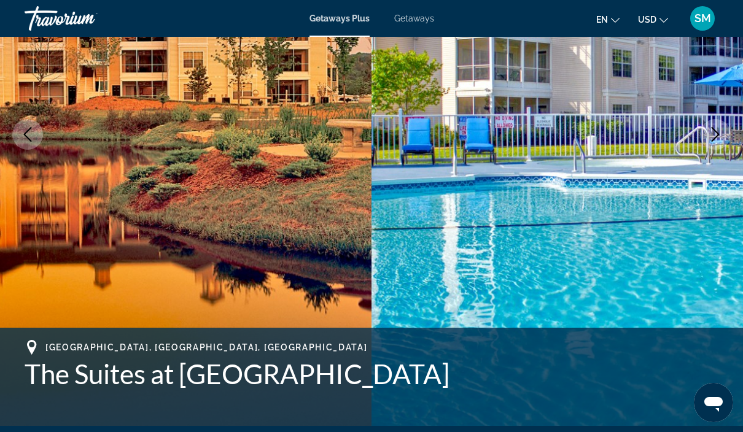
scroll to position [188, 0]
